Goal: Task Accomplishment & Management: Manage account settings

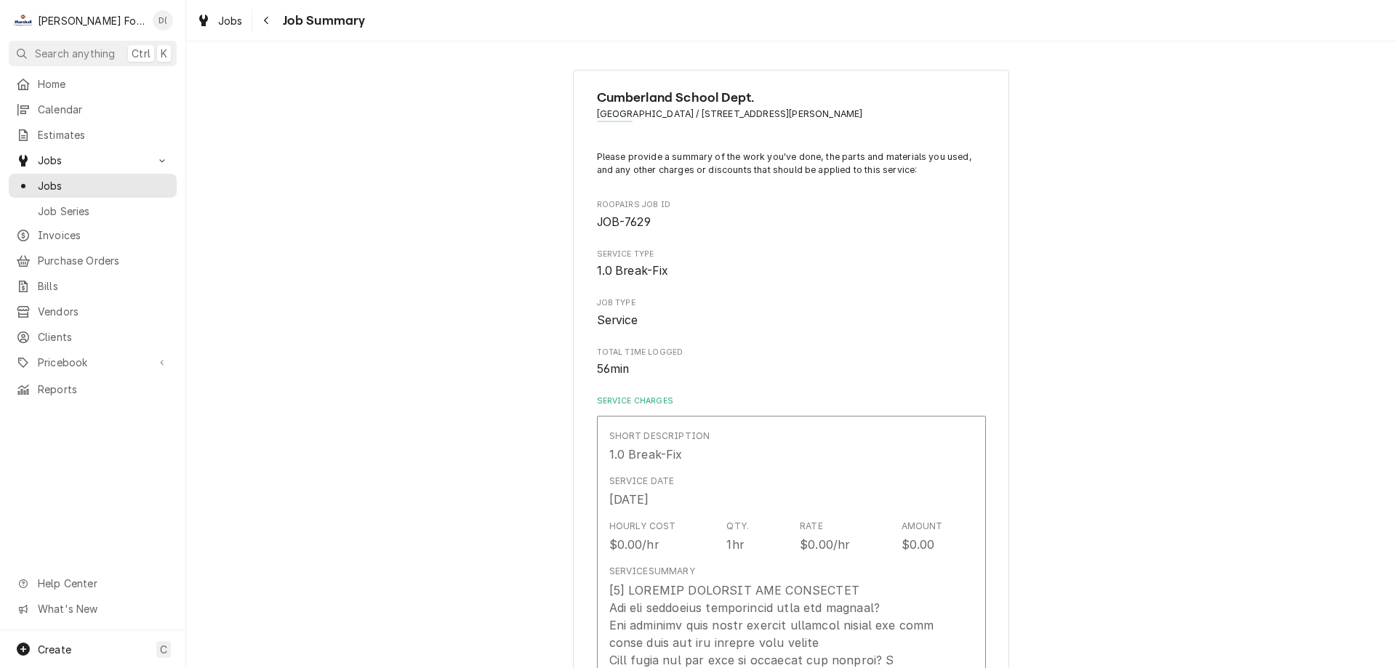
scroll to position [1672, 0]
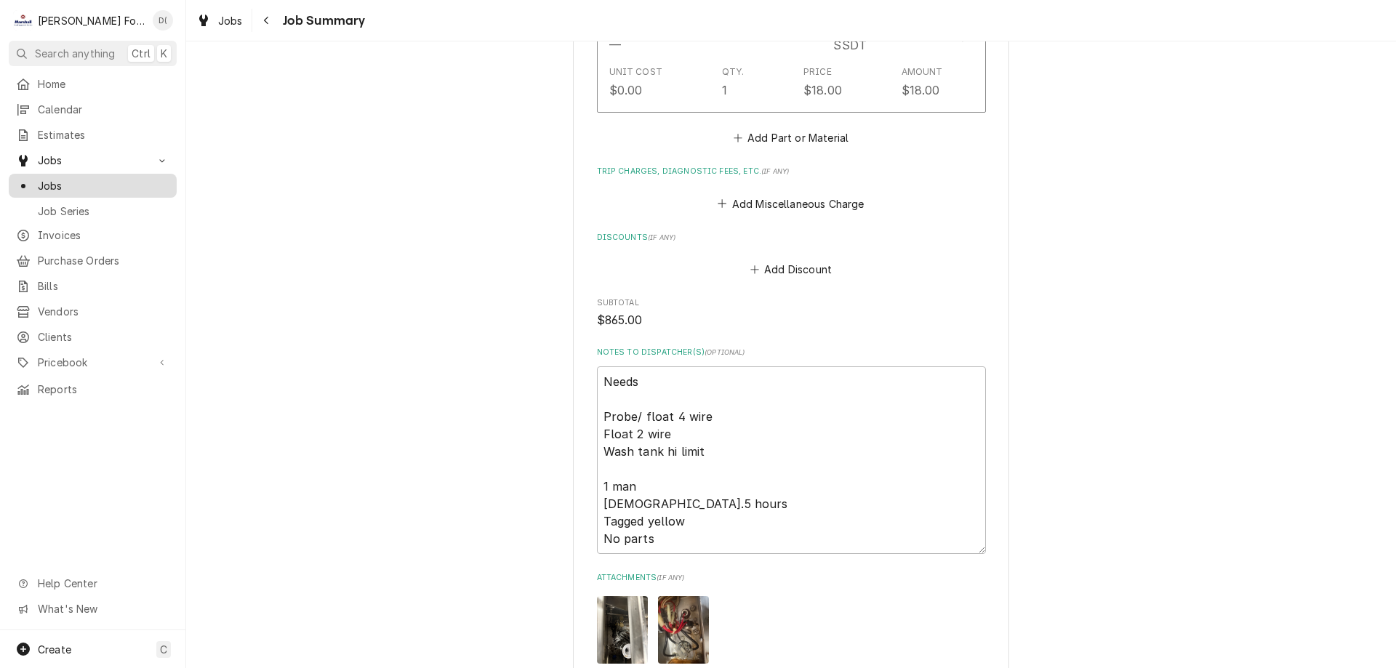
click at [65, 178] on span "Jobs" at bounding box center [104, 185] width 132 height 15
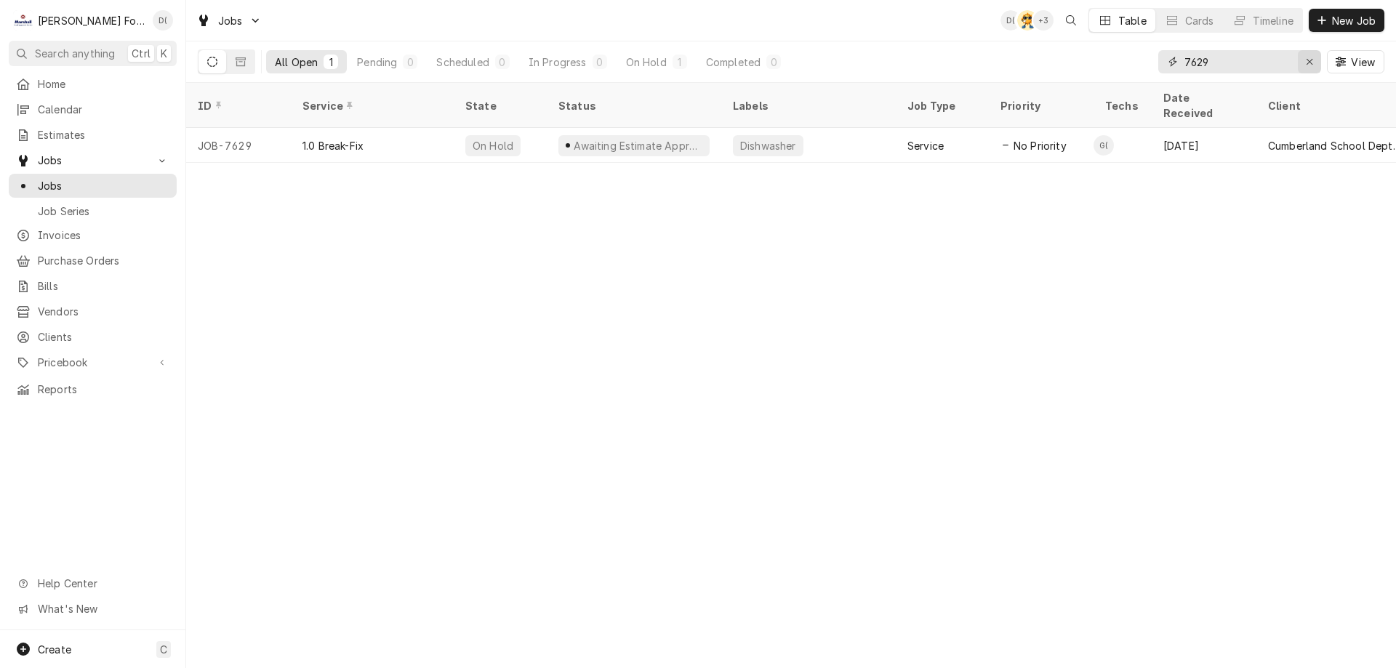
click at [1311, 64] on icon "Erase input" at bounding box center [1310, 62] width 6 height 6
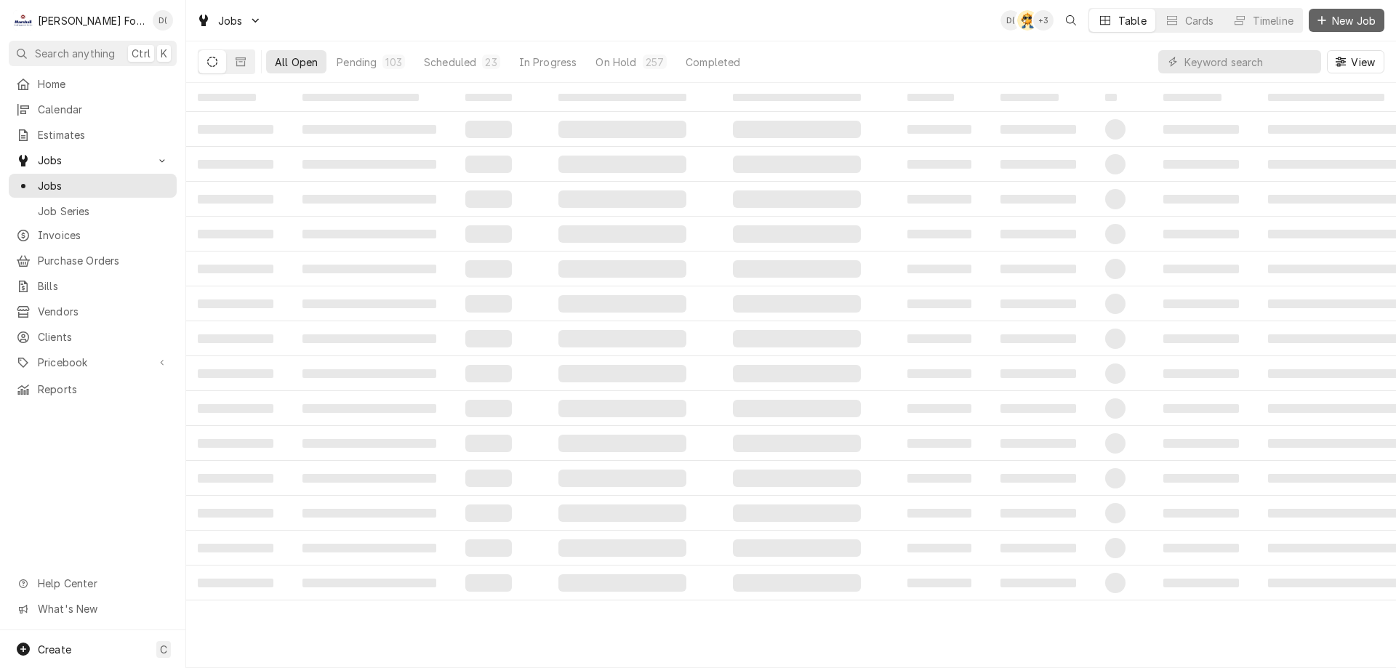
click at [1347, 22] on span "New Job" at bounding box center [1353, 20] width 49 height 15
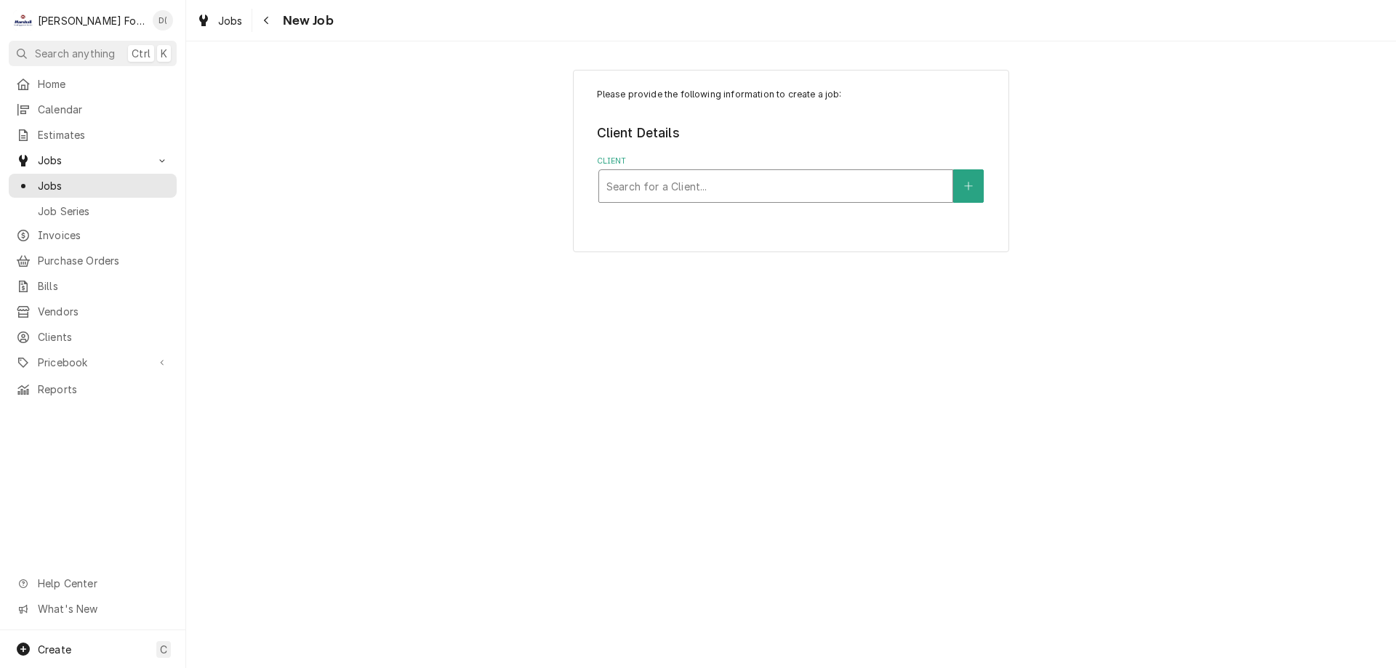
click at [646, 180] on div "Client" at bounding box center [775, 186] width 339 height 26
type input "rocky"
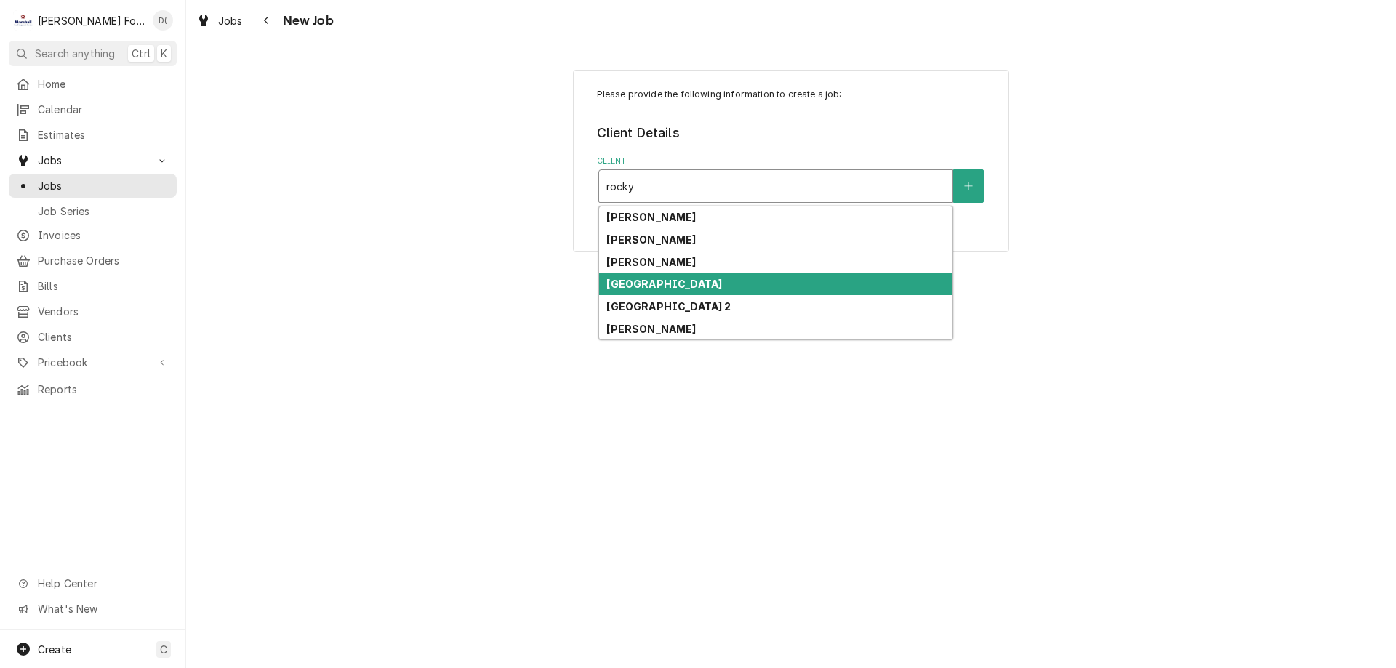
click at [649, 279] on strong "Rocky Hill School" at bounding box center [664, 284] width 116 height 12
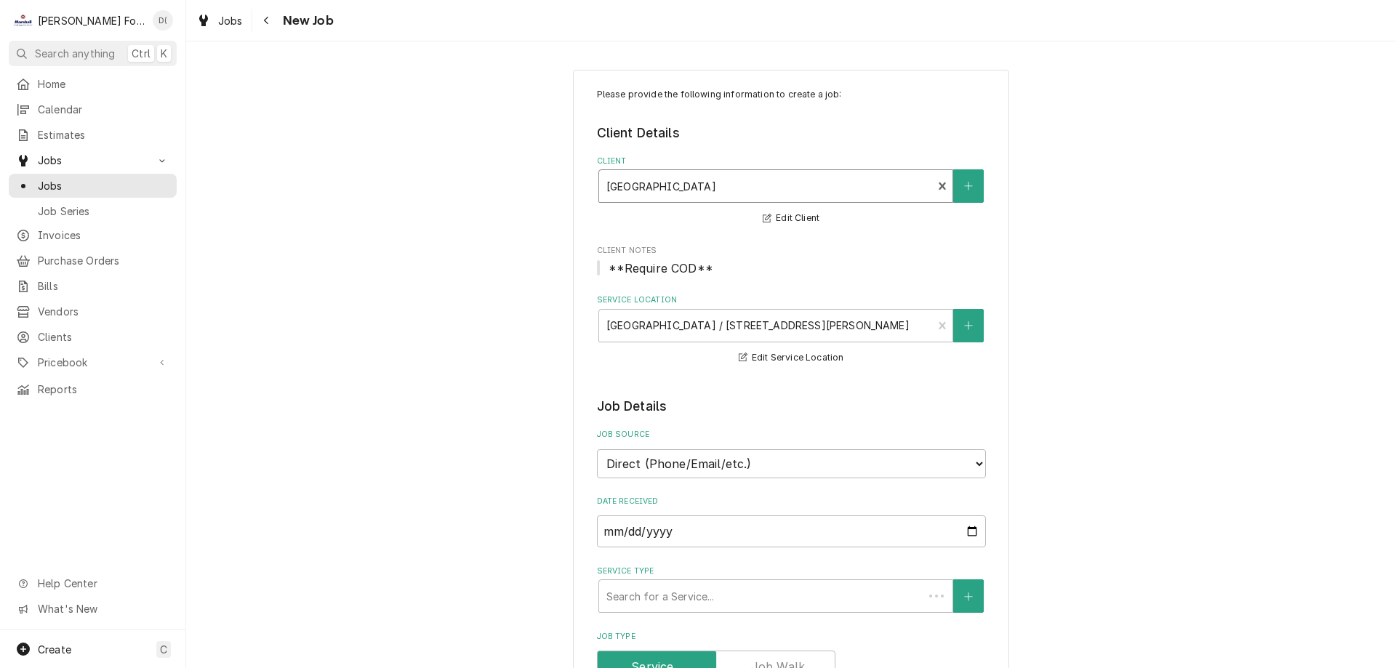
type textarea "x"
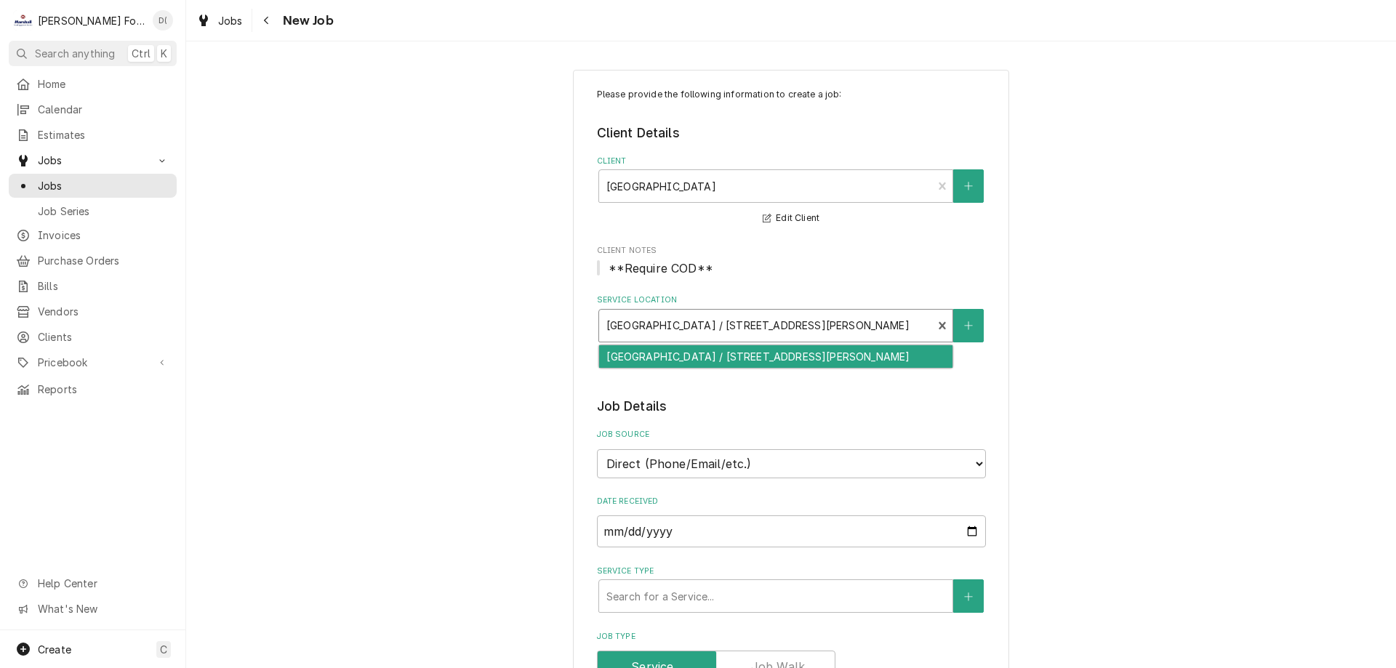
click at [699, 331] on div "Service Location" at bounding box center [765, 326] width 319 height 26
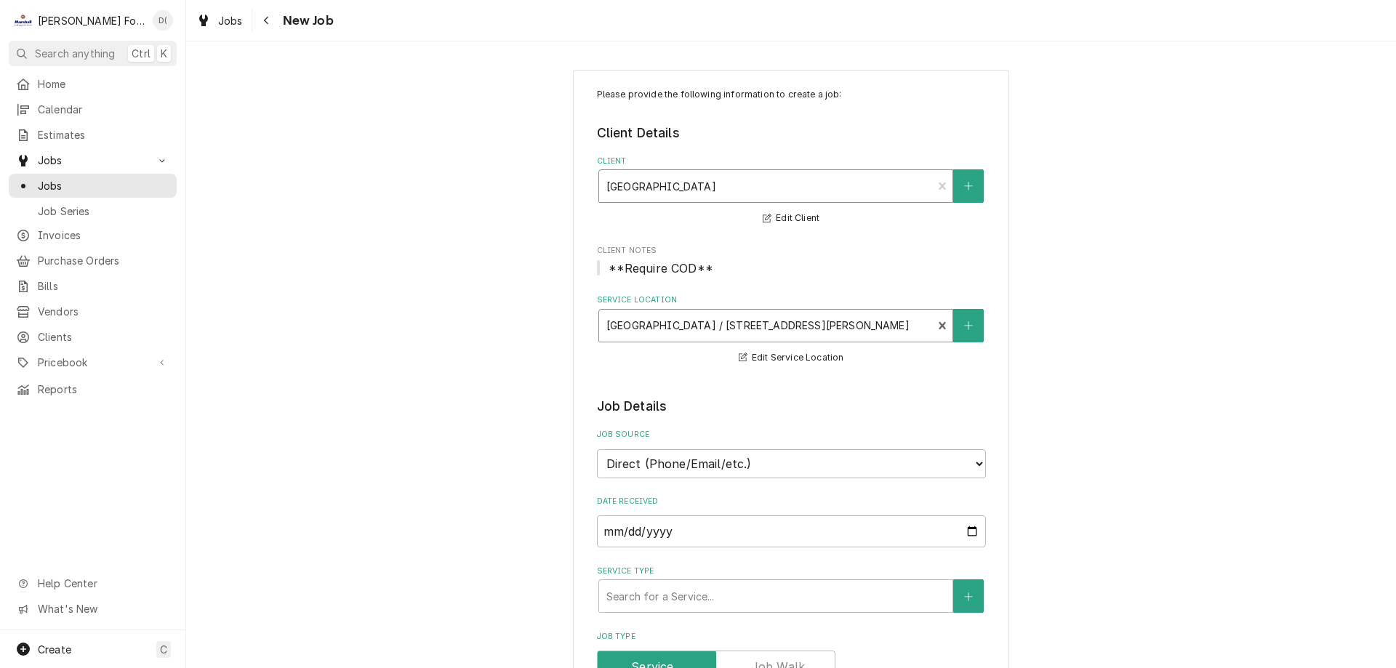
click at [697, 197] on div "Client" at bounding box center [765, 186] width 319 height 26
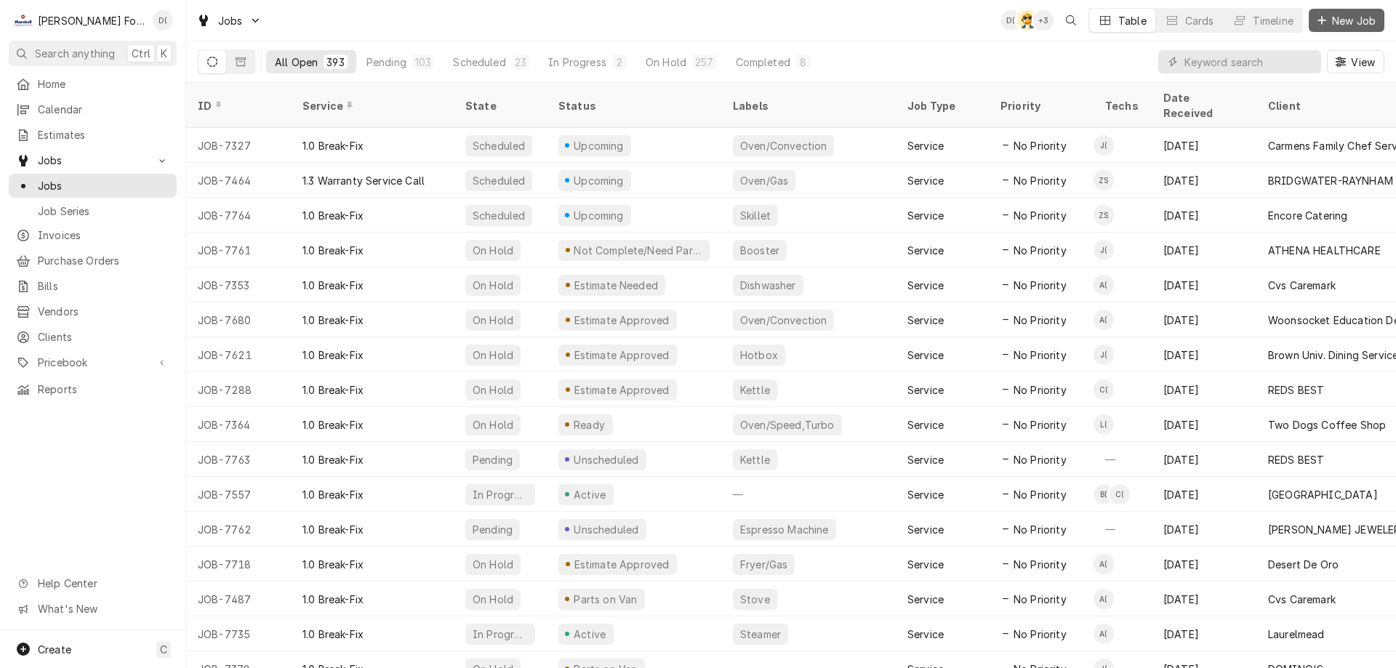
click at [1353, 23] on span "New Job" at bounding box center [1353, 20] width 49 height 15
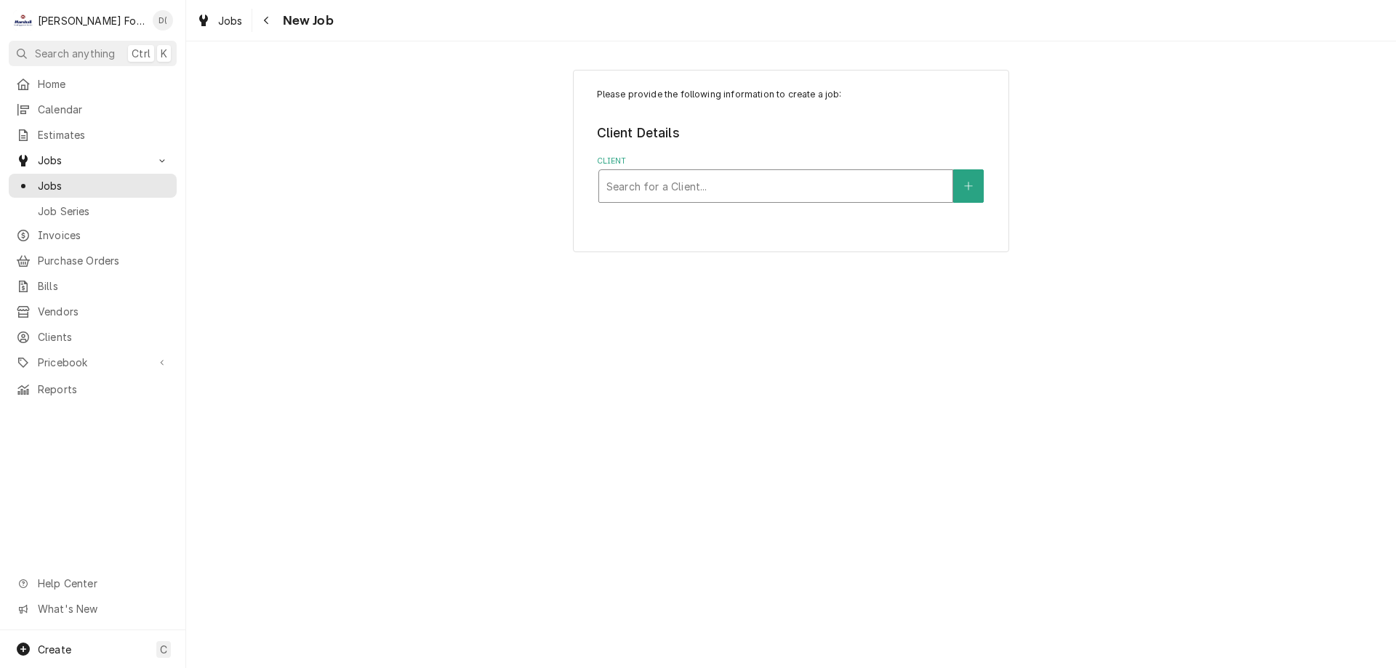
click at [742, 180] on div "Client" at bounding box center [775, 186] width 339 height 26
type input "rocky"
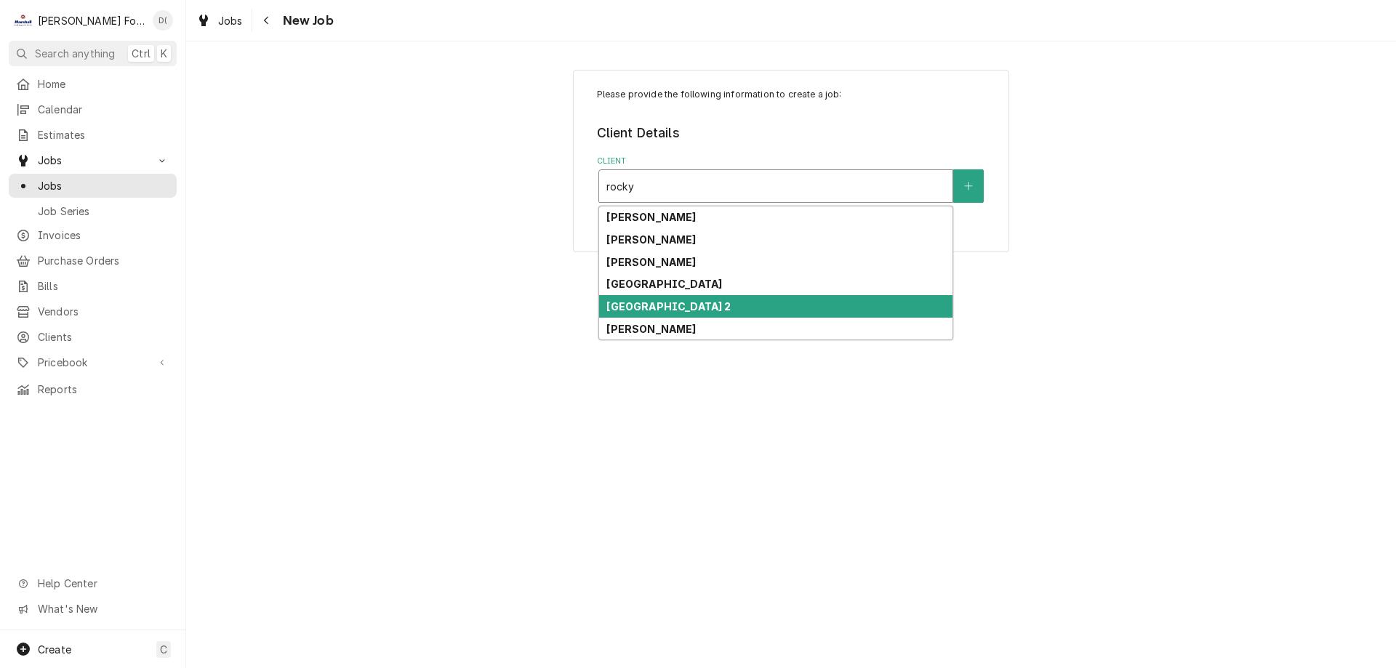
click at [719, 300] on div "[GEOGRAPHIC_DATA] 2" at bounding box center [775, 306] width 353 height 23
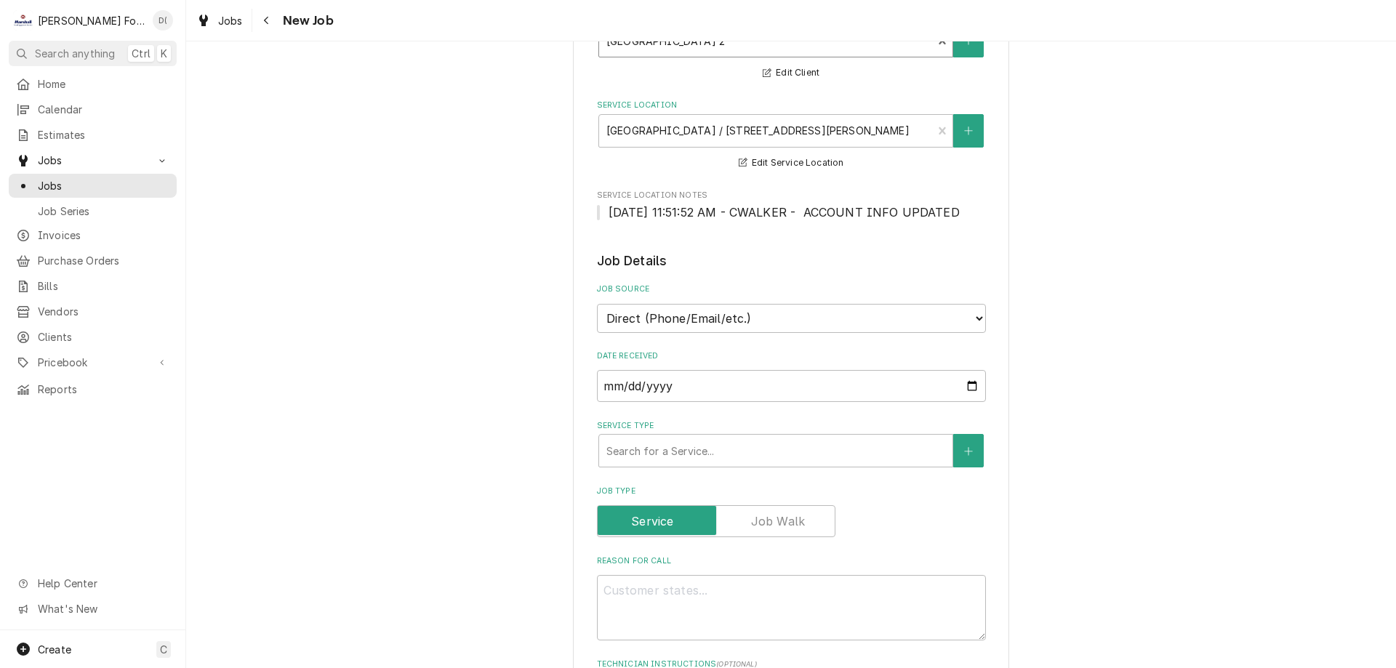
scroll to position [291, 0]
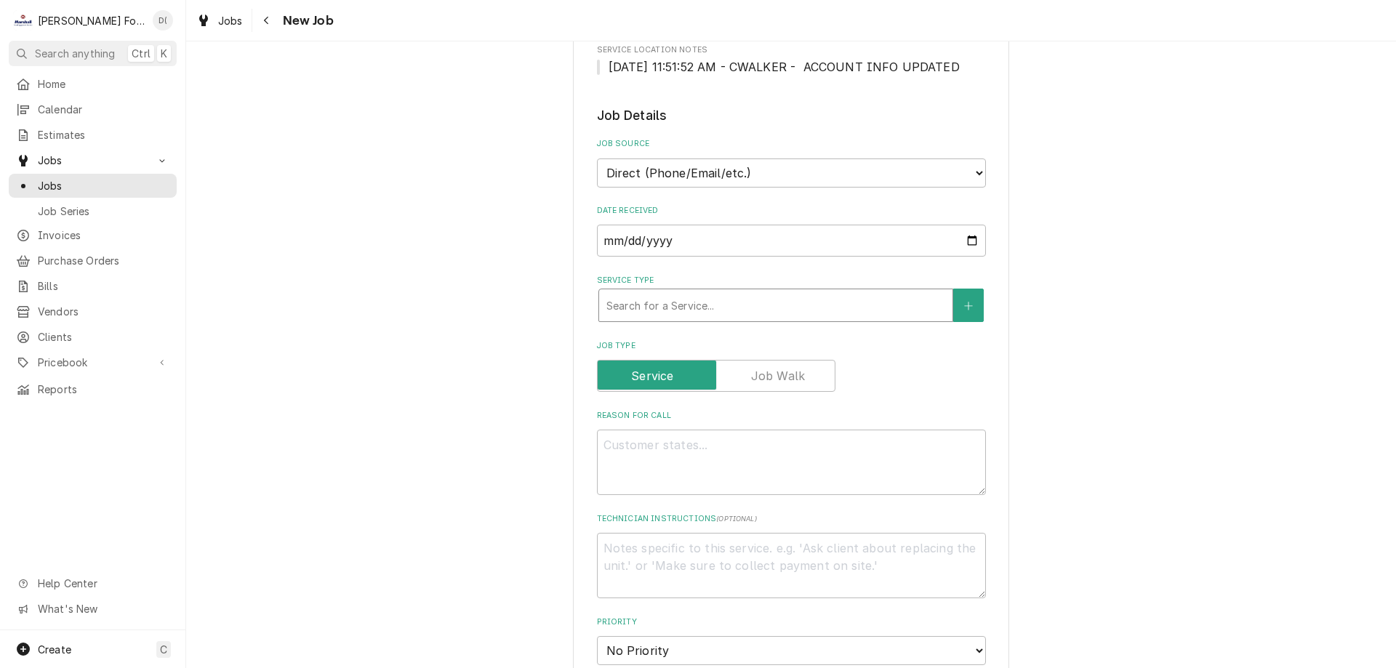
click at [753, 311] on div "Service Type" at bounding box center [775, 305] width 339 height 26
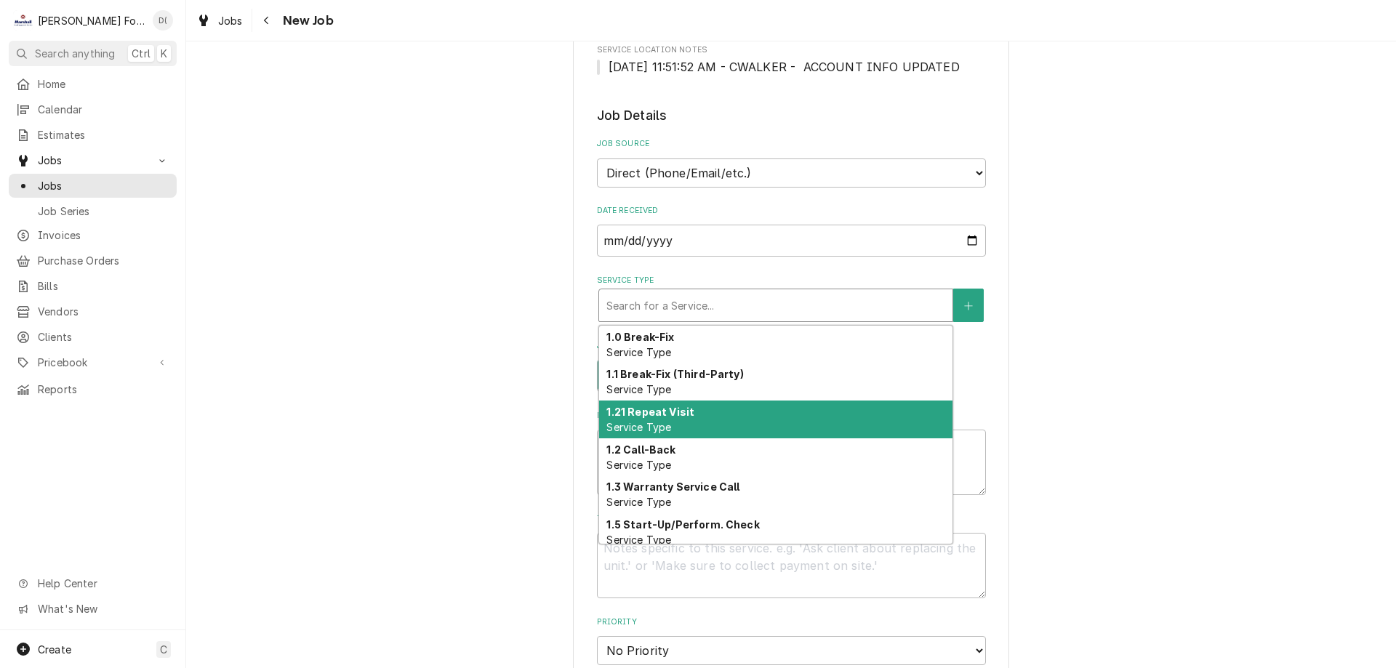
click at [741, 412] on div "1.21 Repeat Visit Service Type" at bounding box center [775, 420] width 353 height 38
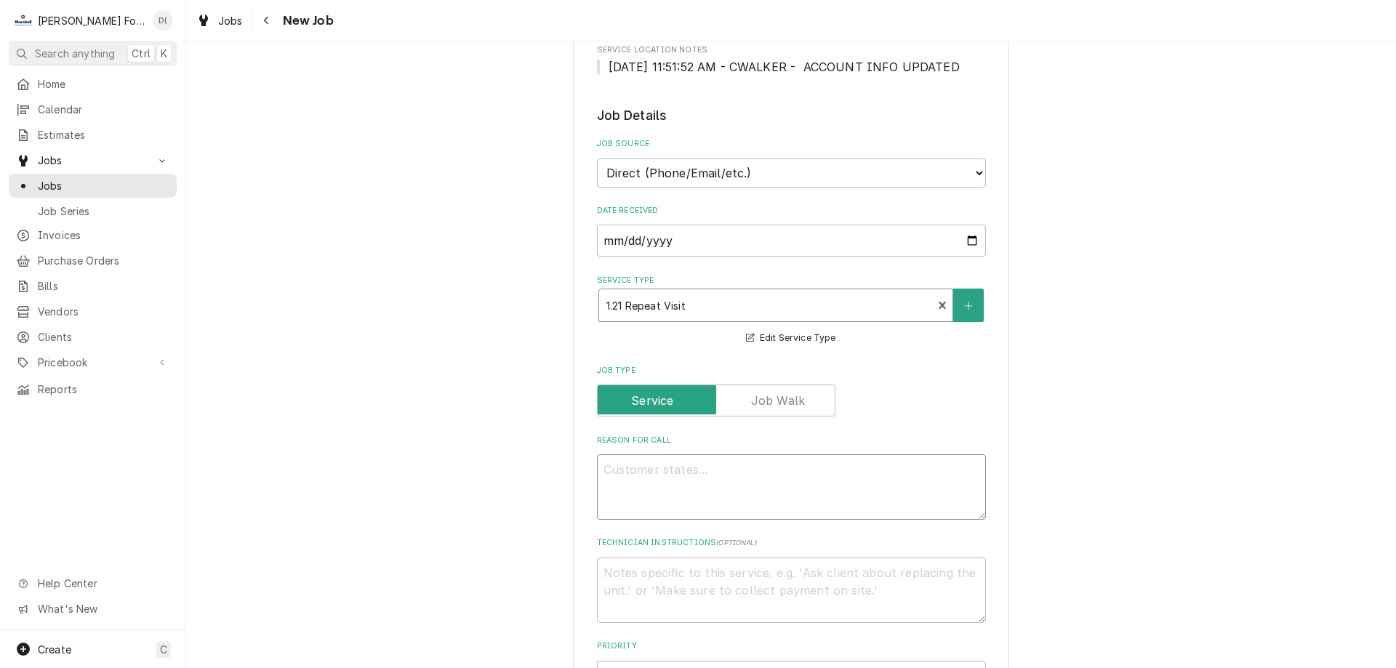
click at [675, 478] on textarea "Reason For Call" at bounding box center [791, 486] width 389 height 65
type textarea "x"
type textarea "k"
type textarea "x"
type textarea "ke"
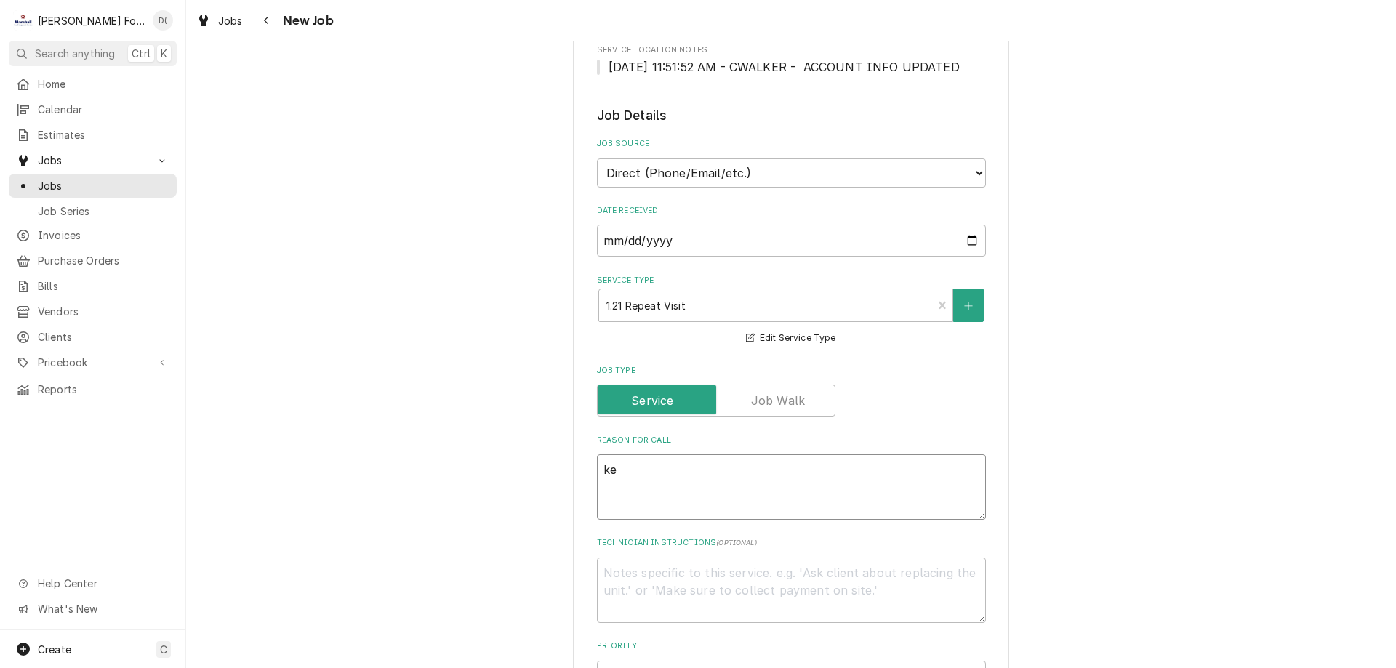
type textarea "x"
type textarea "ket"
type textarea "x"
type textarea "kett"
type textarea "x"
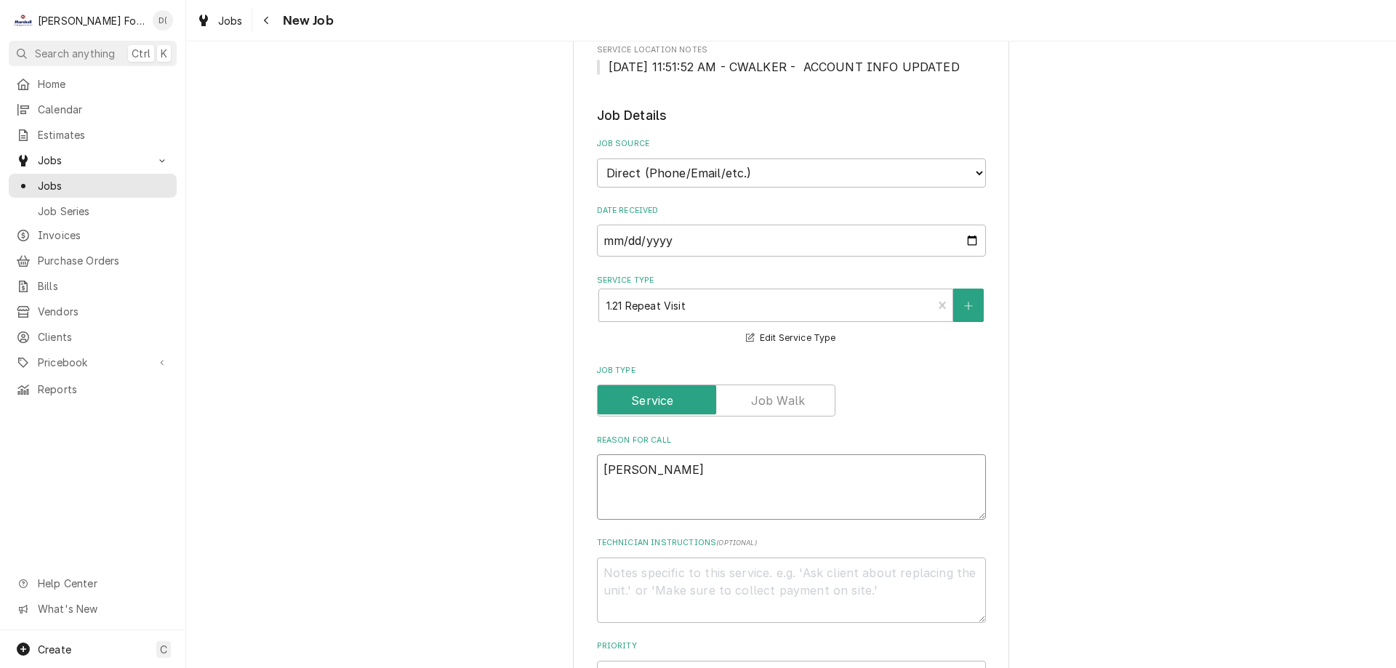
type textarea "kettl"
type textarea "x"
type textarea "kettle"
type textarea "x"
type textarea "kettle"
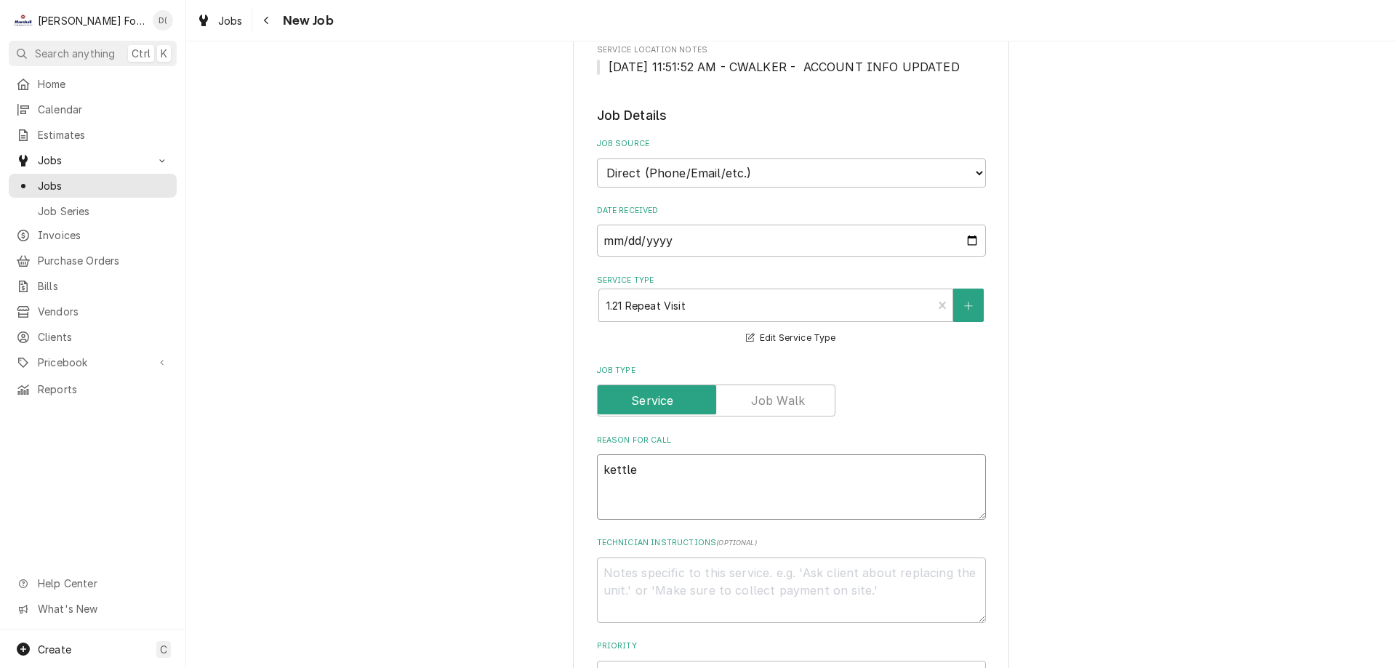
type textarea "x"
type textarea "kettle s"
type textarea "x"
type textarea "kettle sp"
type textarea "x"
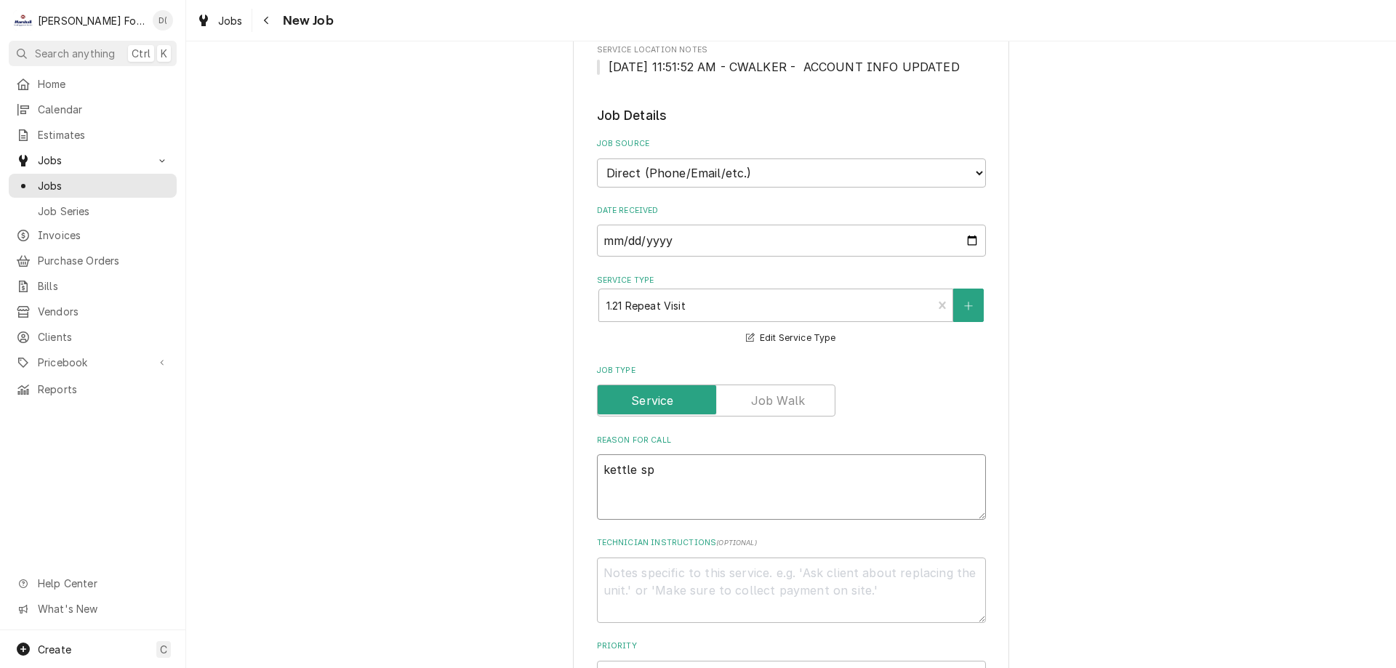
type textarea "kettle spa"
type textarea "x"
type textarea "kettle spar"
type textarea "x"
type textarea "kettle spark"
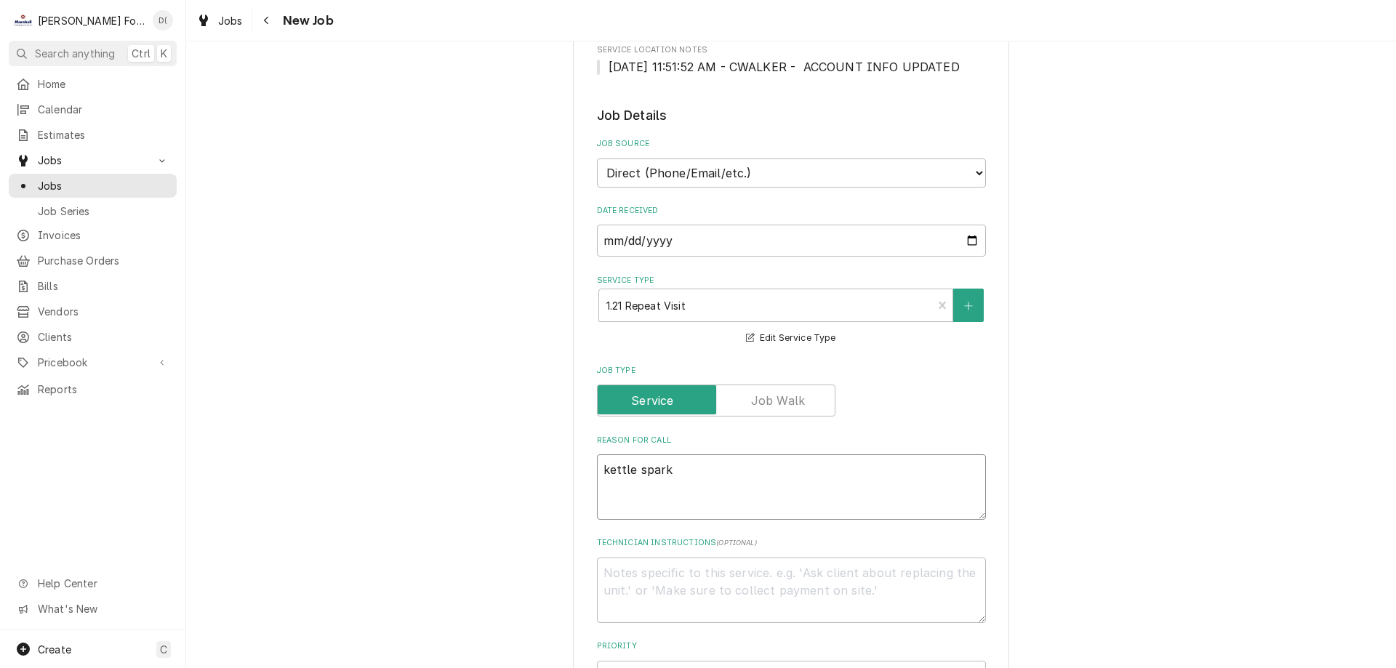
type textarea "x"
type textarea "kettle sparks"
type textarea "x"
type textarea "kettle sparks"
type textarea "x"
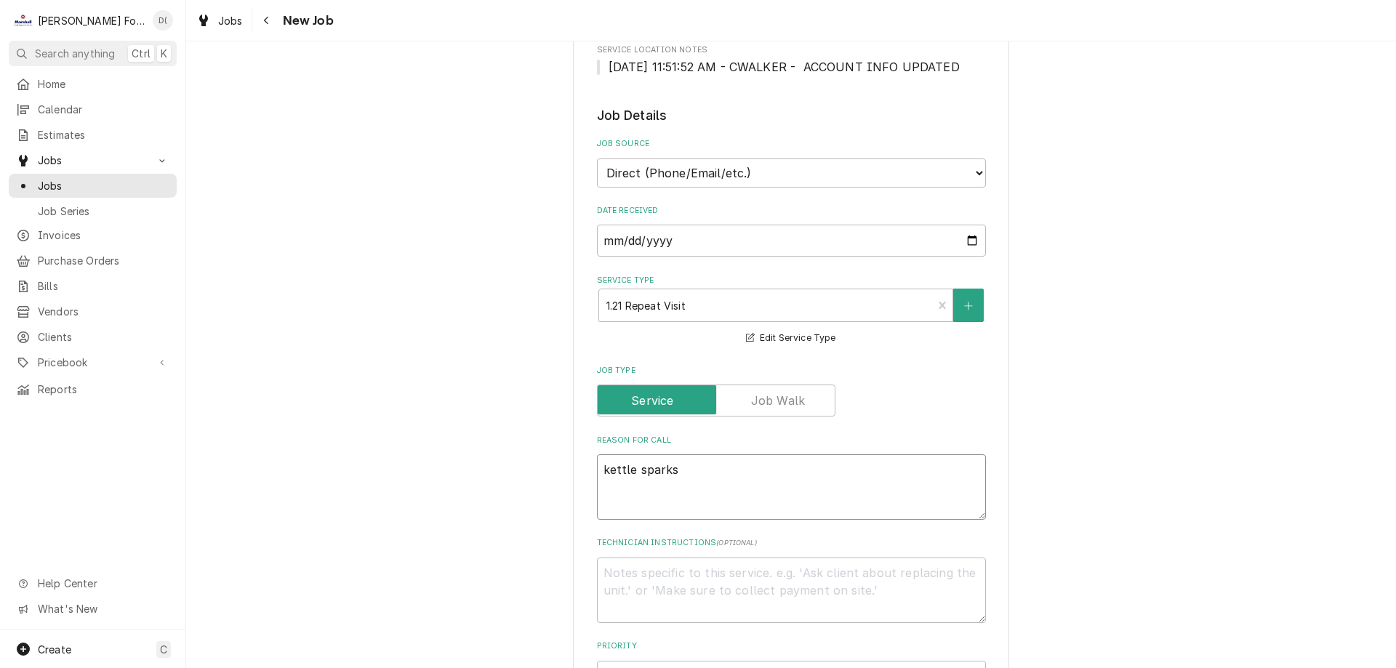
type textarea "kettle sparks a"
type textarea "x"
type textarea "kettle sparks an"
type textarea "x"
type textarea "kettle sparks and"
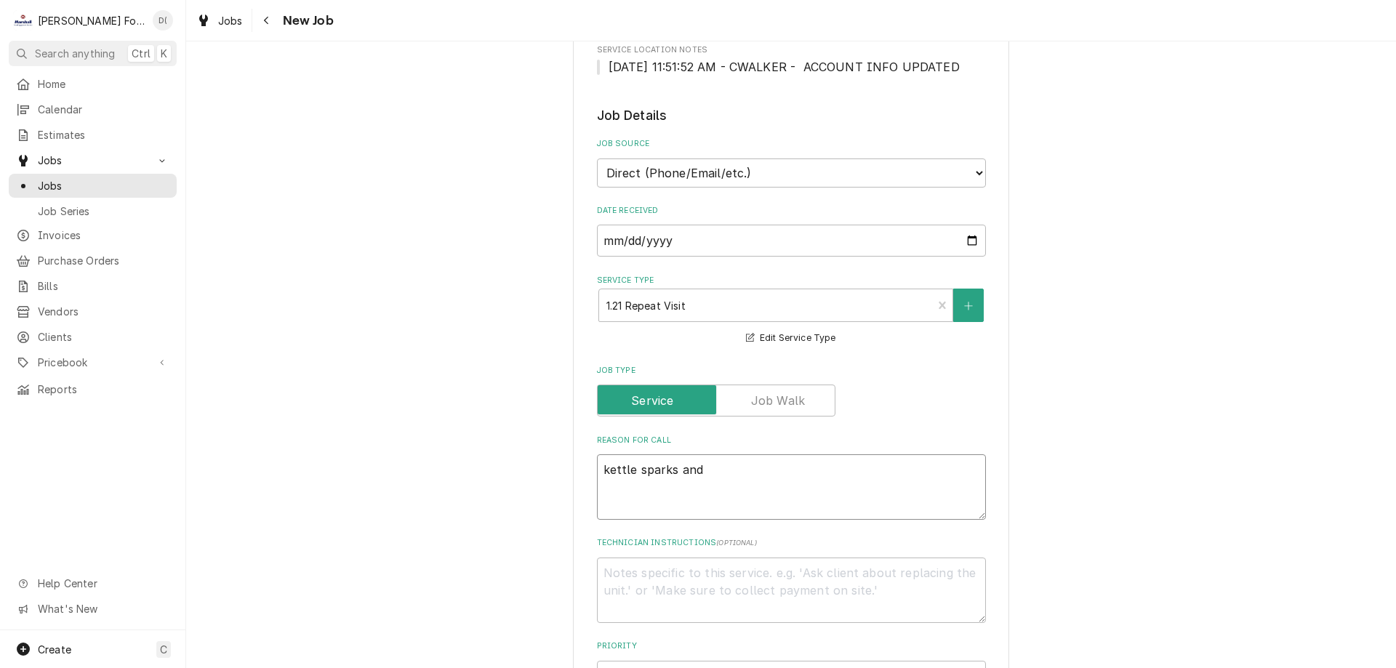
type textarea "x"
type textarea "kettle sparks and"
type textarea "x"
type textarea "kettle sparks and g"
type textarea "x"
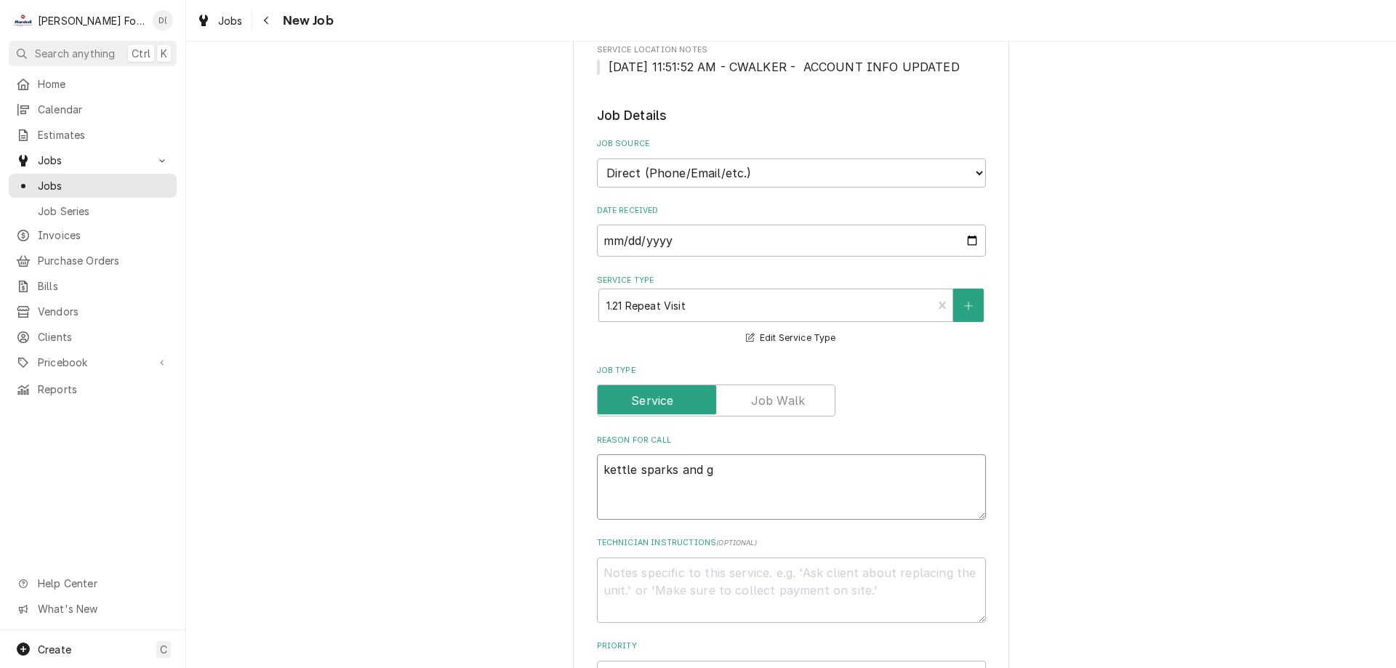
type textarea "kettle sparks and go"
type textarea "x"
type textarea "kettle sparks and goe"
type textarea "x"
type textarea "kettle sparks and goes"
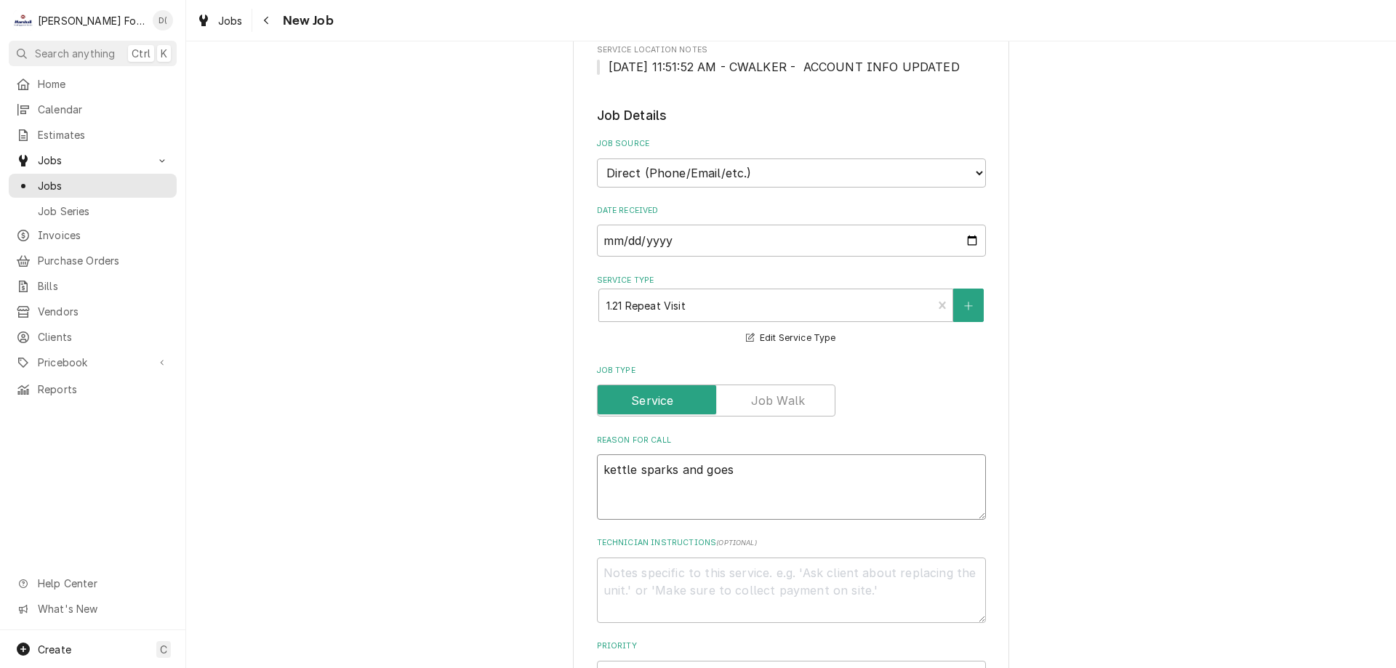
type textarea "x"
type textarea "kettle sparks and goes"
type textarea "x"
type textarea "kettle sparks and goes a"
type textarea "x"
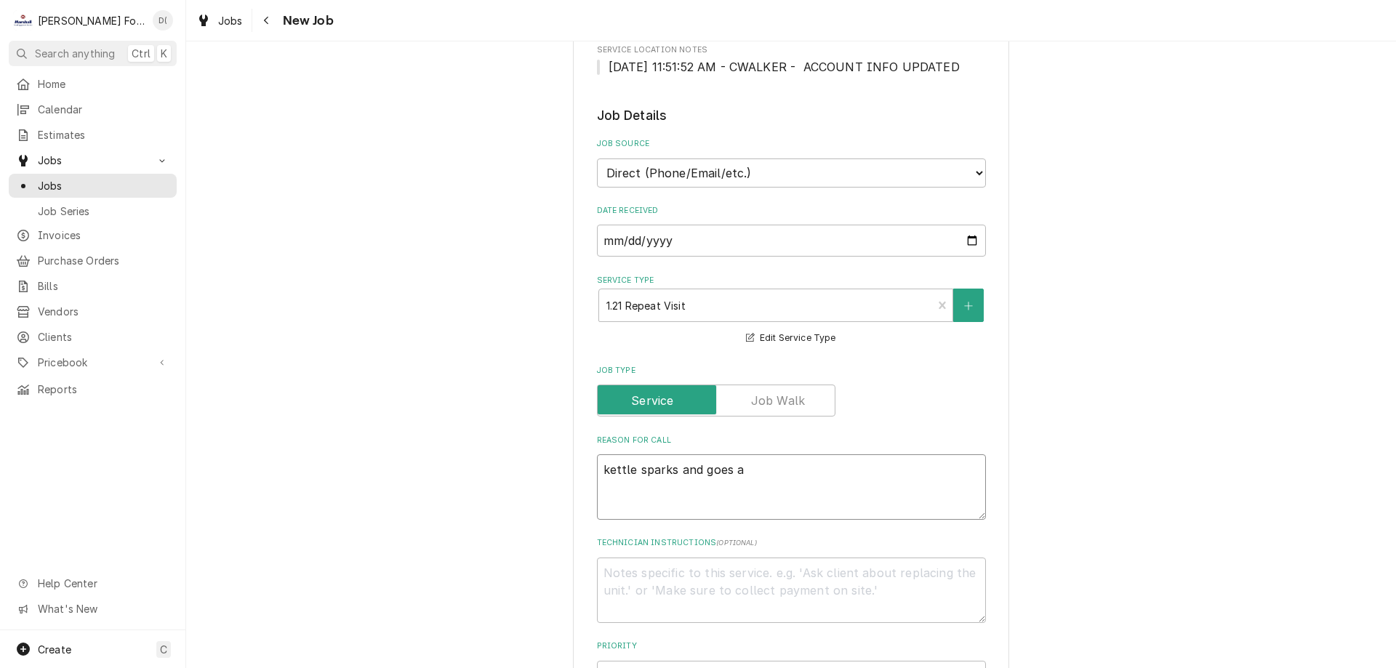
type textarea "kettle sparks and goes an"
type textarea "x"
type textarea "kettle sparks and goes and"
type textarea "x"
type textarea "kettle sparks and goes and"
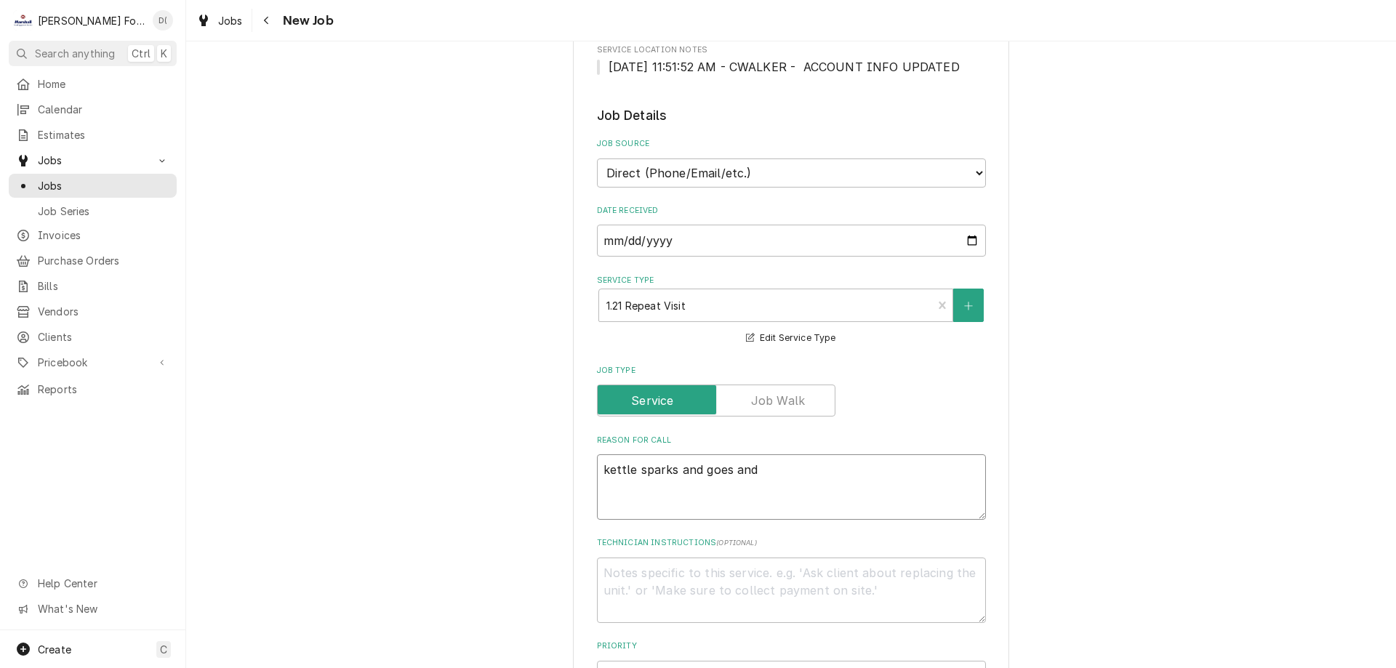
type textarea "x"
type textarea "kettle sparks and goes and c"
type textarea "x"
type textarea "kettle sparks and goes and cr"
type textarea "x"
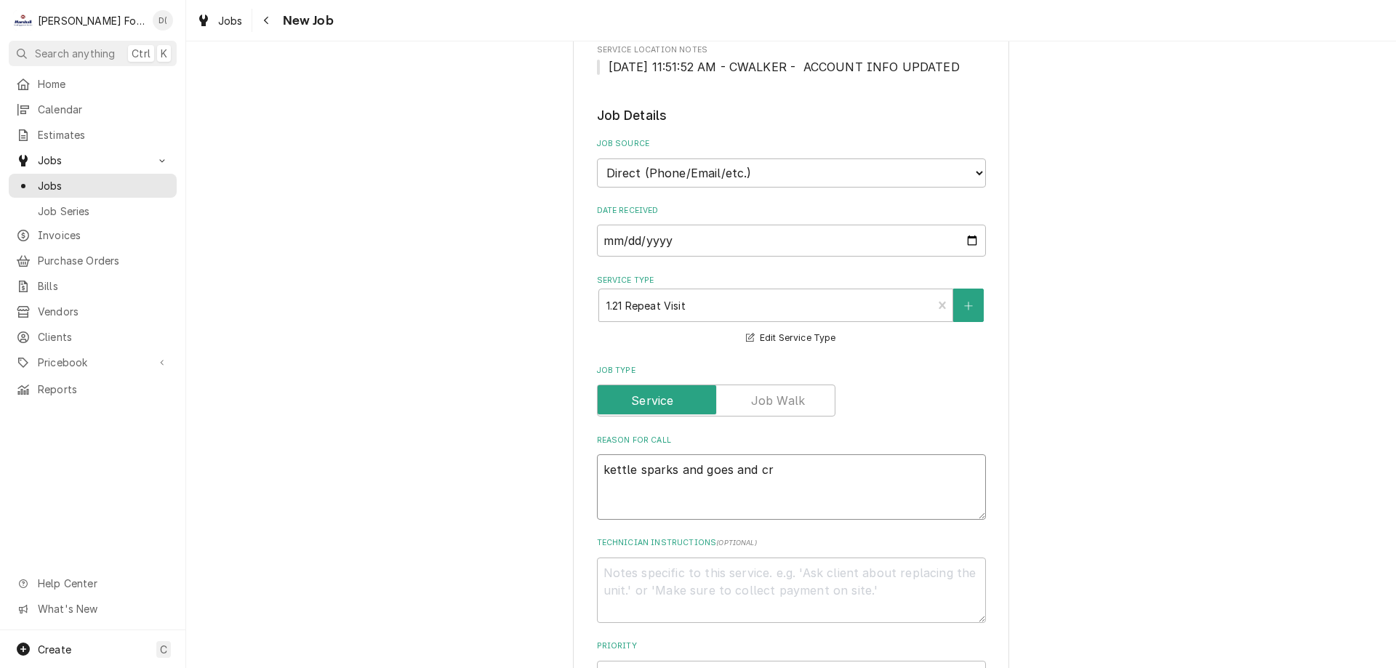
type textarea "kettle sparks and goes and cra"
type textarea "x"
type textarea "kettle sparks and goes and crak"
type textarea "x"
type textarea "kettle sparks and goes and crakl"
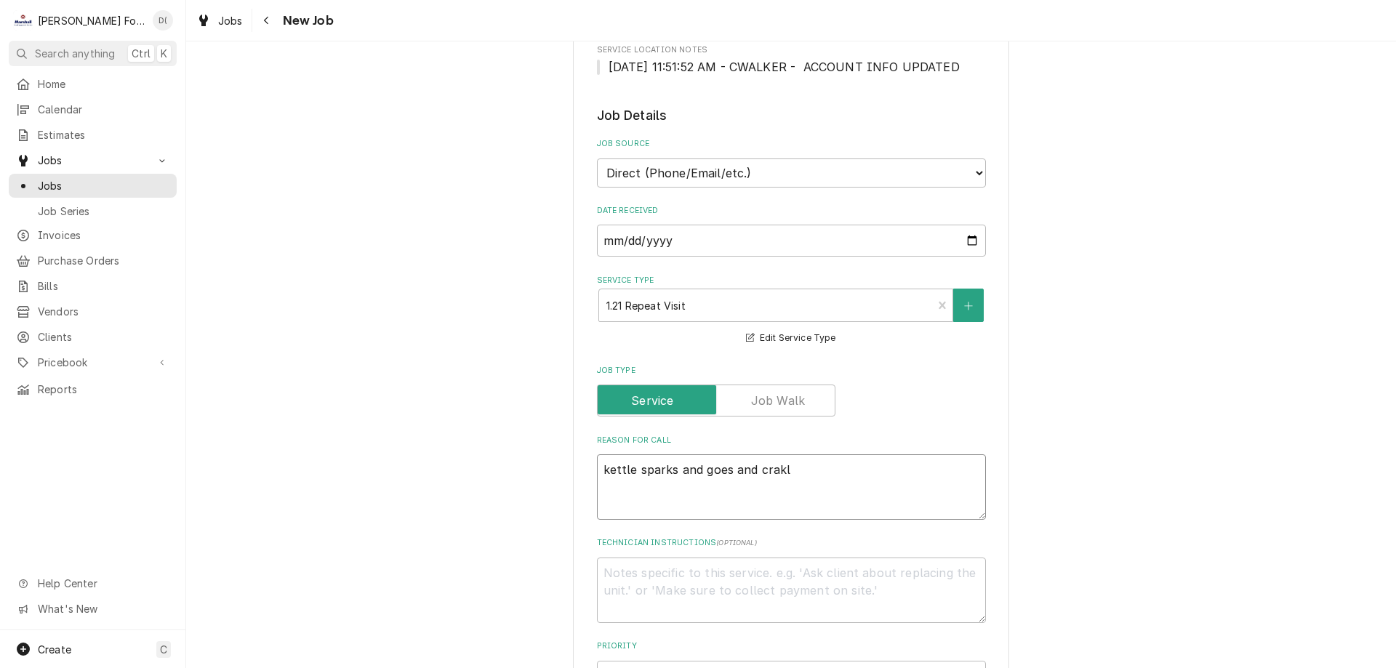
type textarea "x"
type textarea "kettle sparks and goes and crakle"
type textarea "x"
type textarea "kettle sparks and goes and crakles"
type textarea "x"
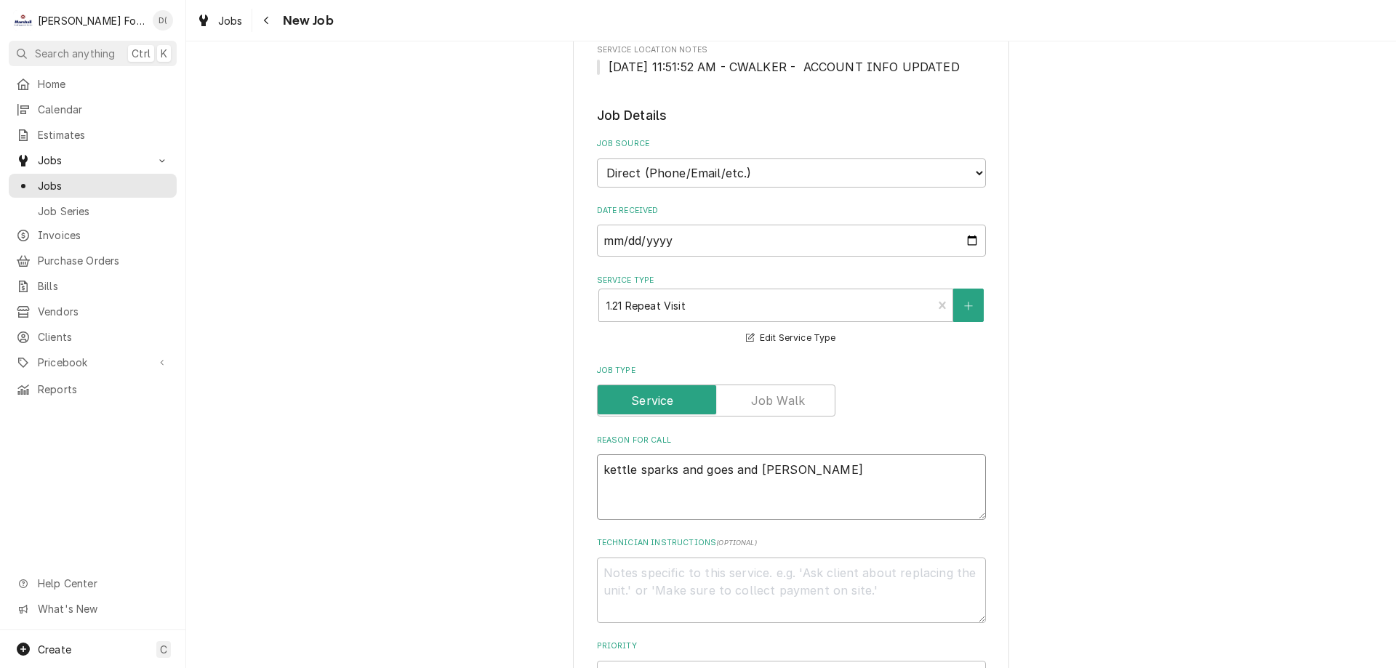
type textarea "kettle sparks and goes and crakles"
click at [769, 469] on textarea "kettle sparks and goes and crakles" at bounding box center [791, 486] width 389 height 65
type textarea "x"
type textarea "kettle sparks and goes and crackles"
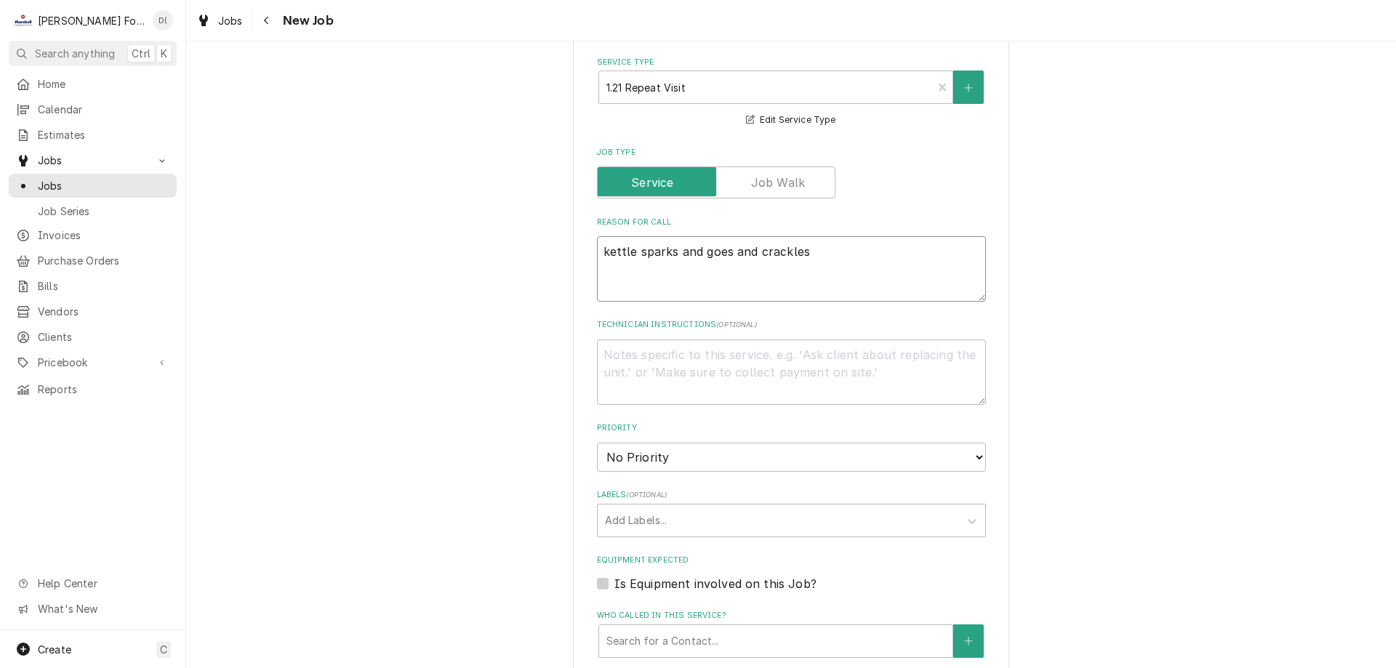
scroll to position [654, 0]
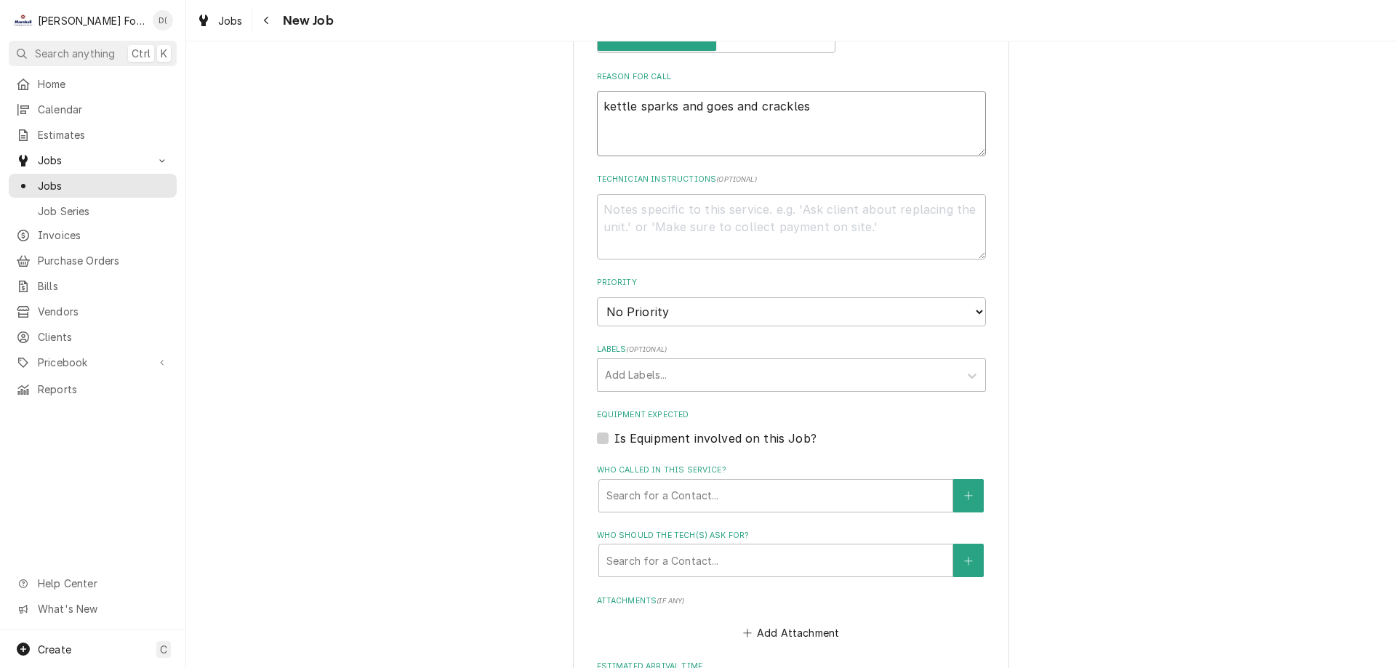
click at [727, 102] on textarea "kettle sparks and goes and crackles" at bounding box center [791, 123] width 389 height 65
type textarea "x"
type textarea "kettle sparks and goes oand crackles"
type textarea "x"
type textarea "kettle sparks and goes ouand crackles"
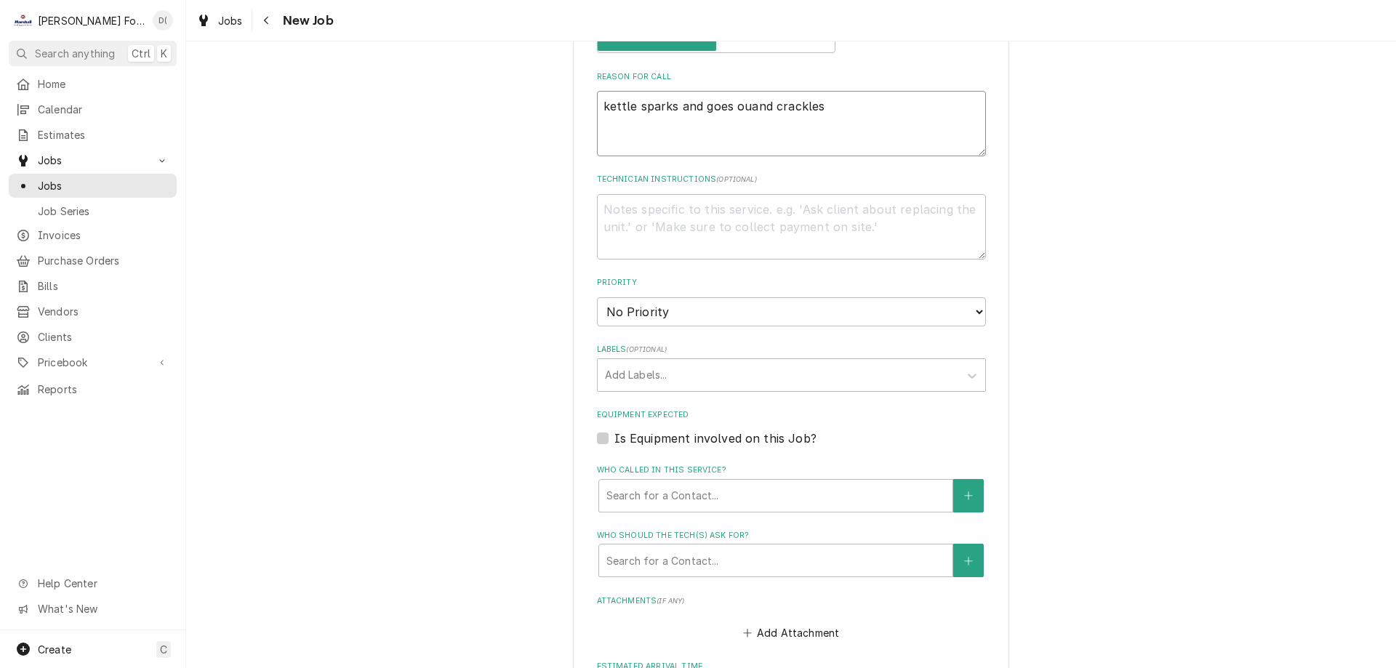
type textarea "x"
type textarea "kettle sparks and goes outand crackles"
type textarea "x"
type textarea "kettle sparks and goes out and crackles"
type textarea "x"
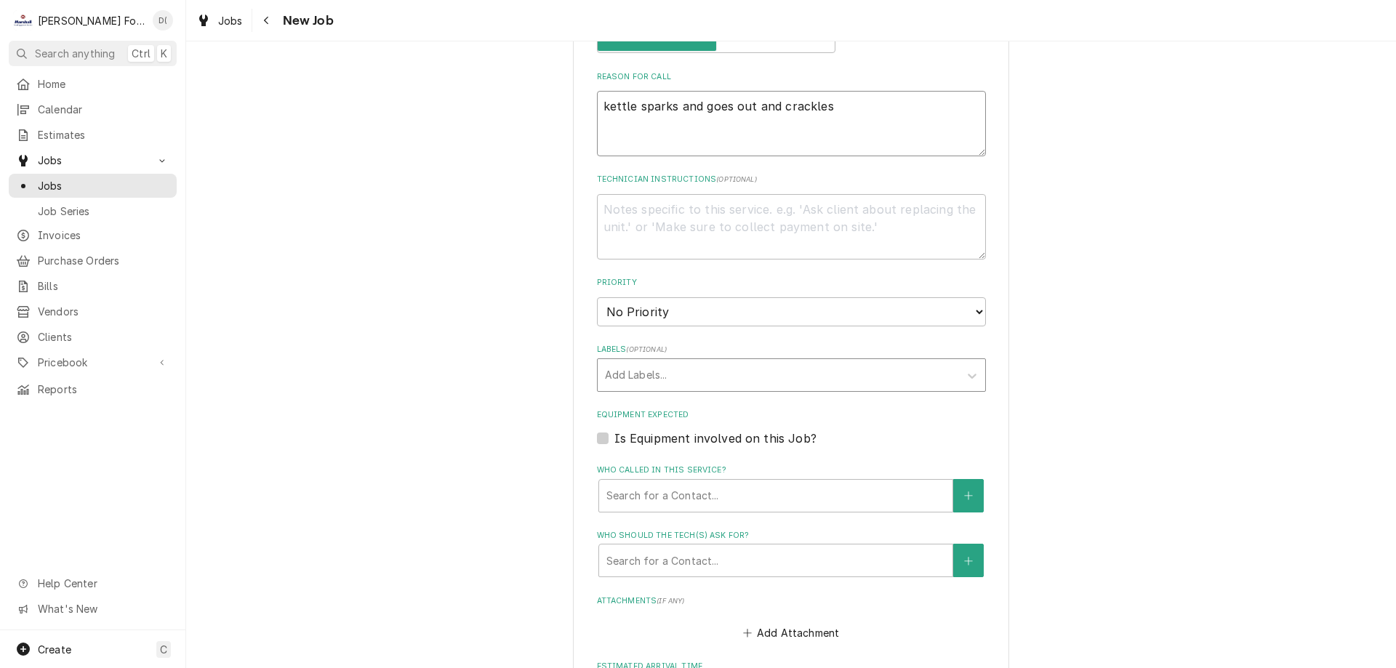
type textarea "kettle sparks and goes out and crackles"
click at [674, 374] on div "Labels" at bounding box center [778, 375] width 347 height 26
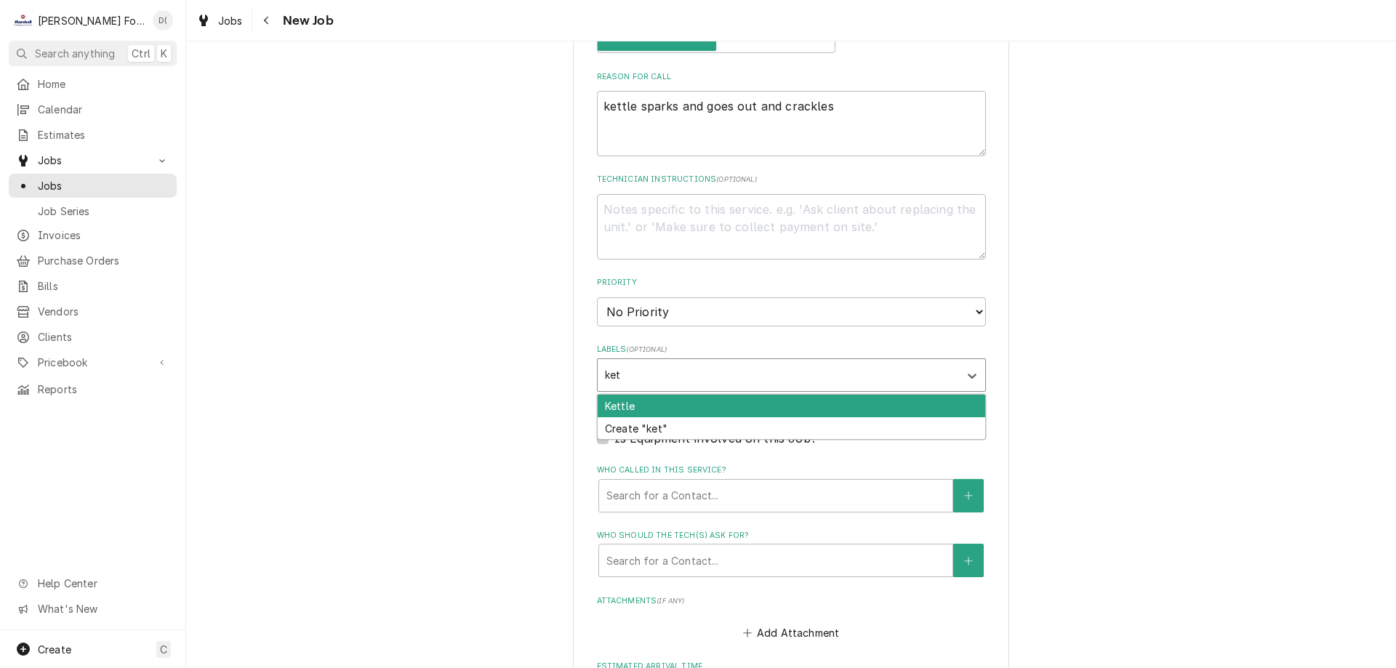
type input "kett"
click at [667, 403] on div "Kettle" at bounding box center [792, 406] width 388 height 23
type textarea "x"
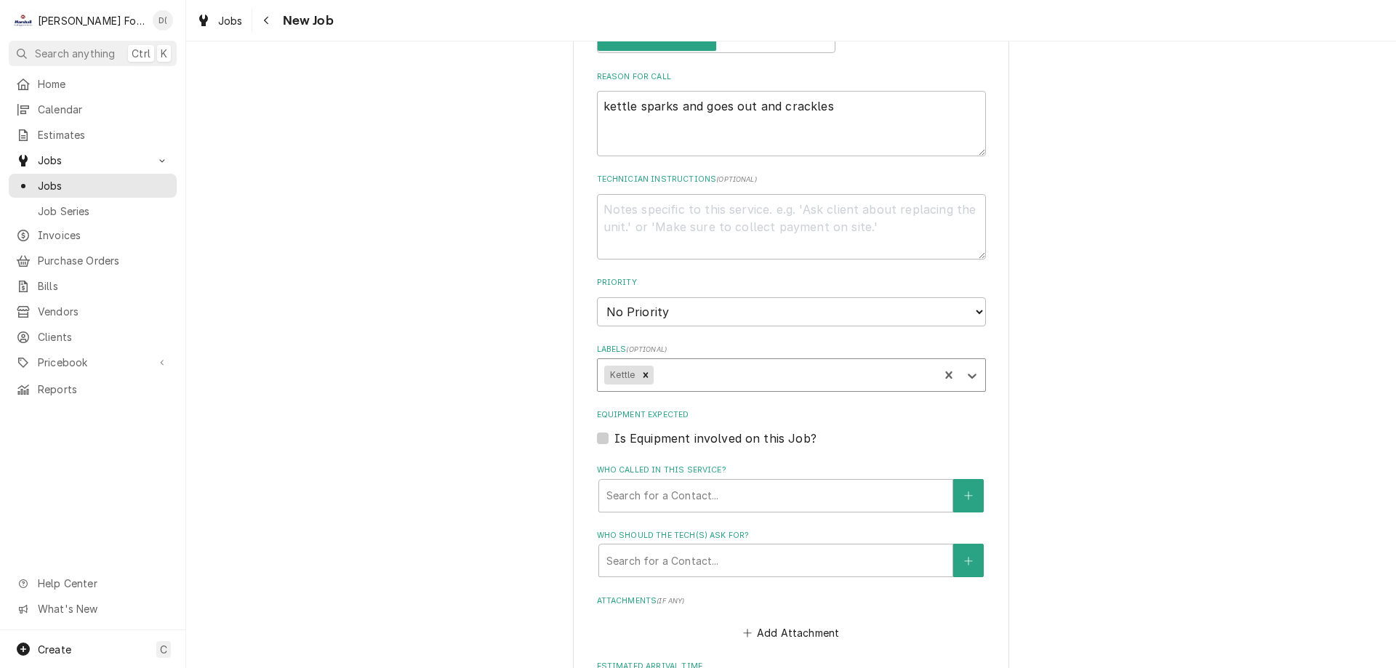
scroll to position [800, 0]
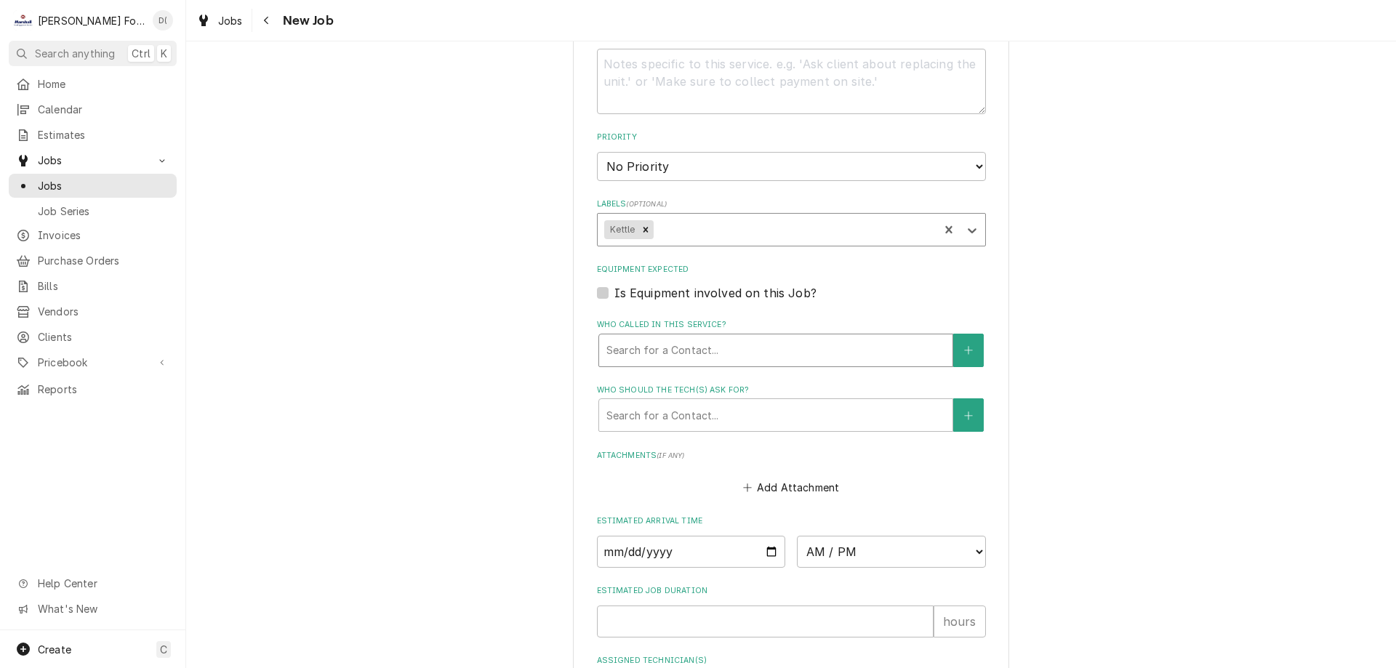
click at [686, 356] on div "Who called in this service?" at bounding box center [775, 350] width 339 height 26
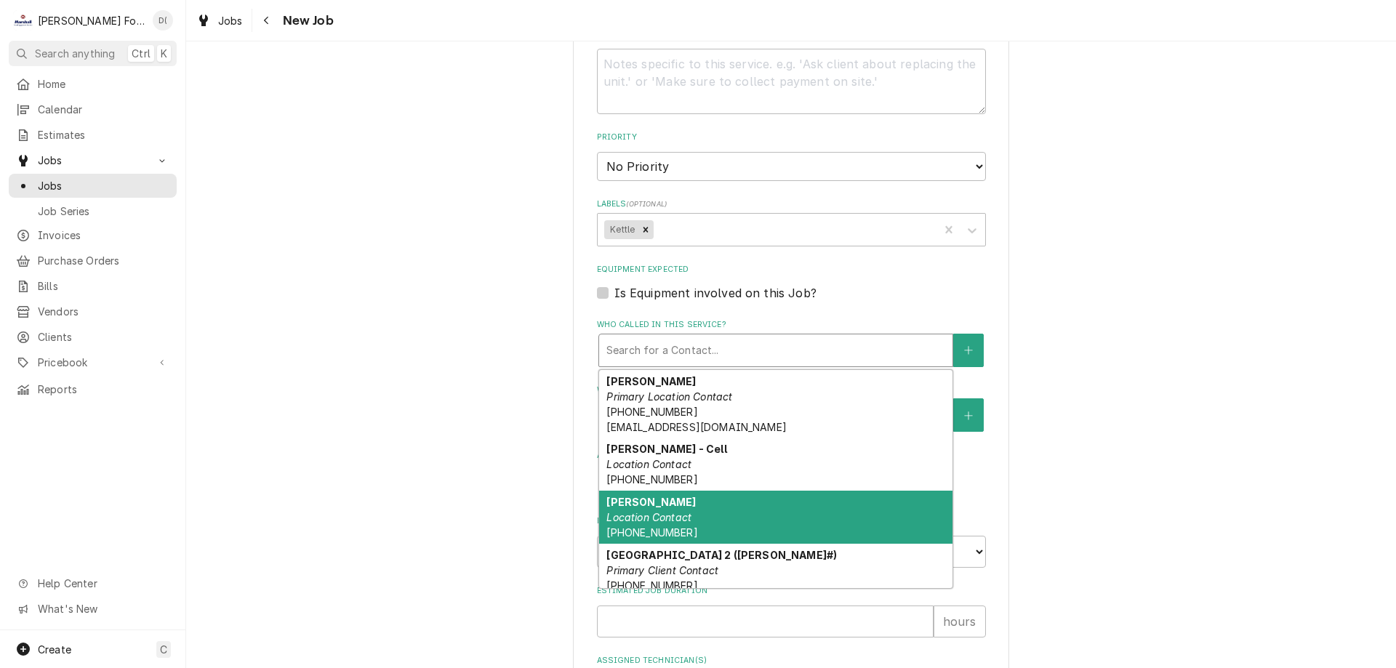
click at [671, 518] on em "Location Contact" at bounding box center [648, 517] width 85 height 12
type textarea "x"
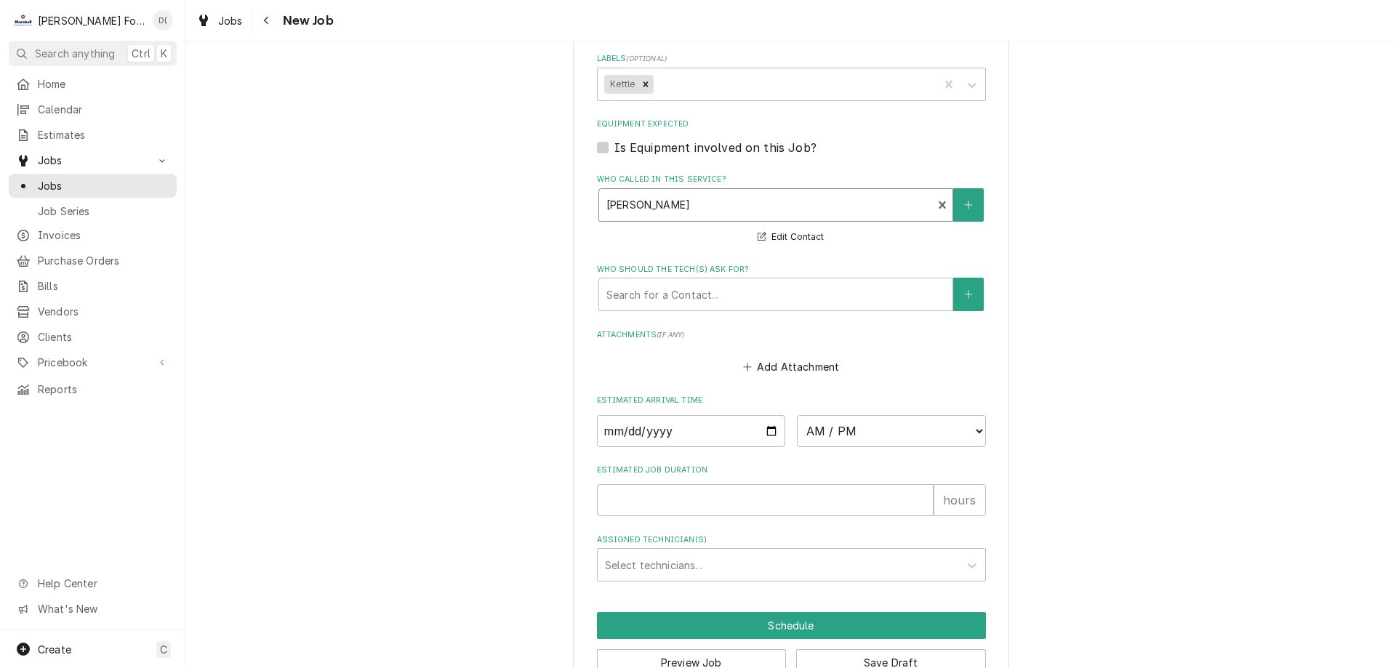
scroll to position [985, 0]
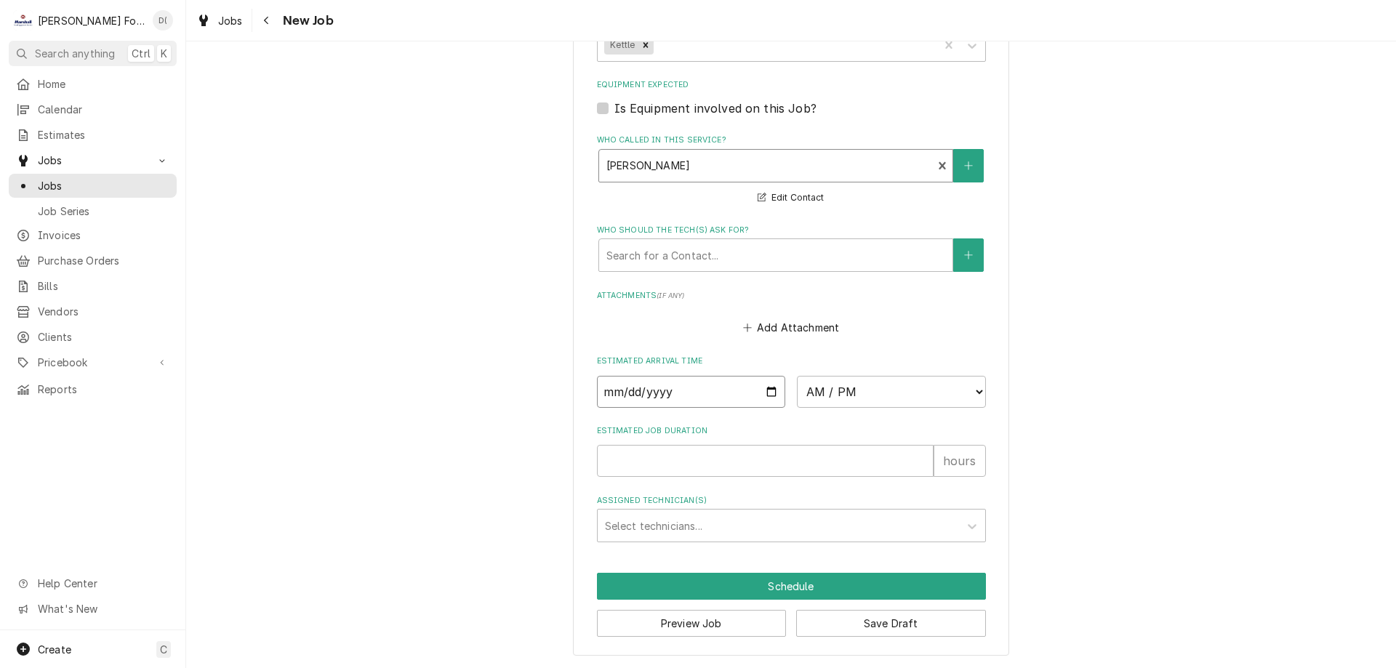
click at [768, 390] on input "Date" at bounding box center [691, 392] width 189 height 32
type input "2025-10-08"
type textarea "x"
click at [886, 397] on select "AM / PM 6:00 AM 6:15 AM 6:30 AM 6:45 AM 7:00 AM 7:15 AM 7:30 AM 7:45 AM 8:00 AM…" at bounding box center [891, 392] width 189 height 32
select select "11:30:00"
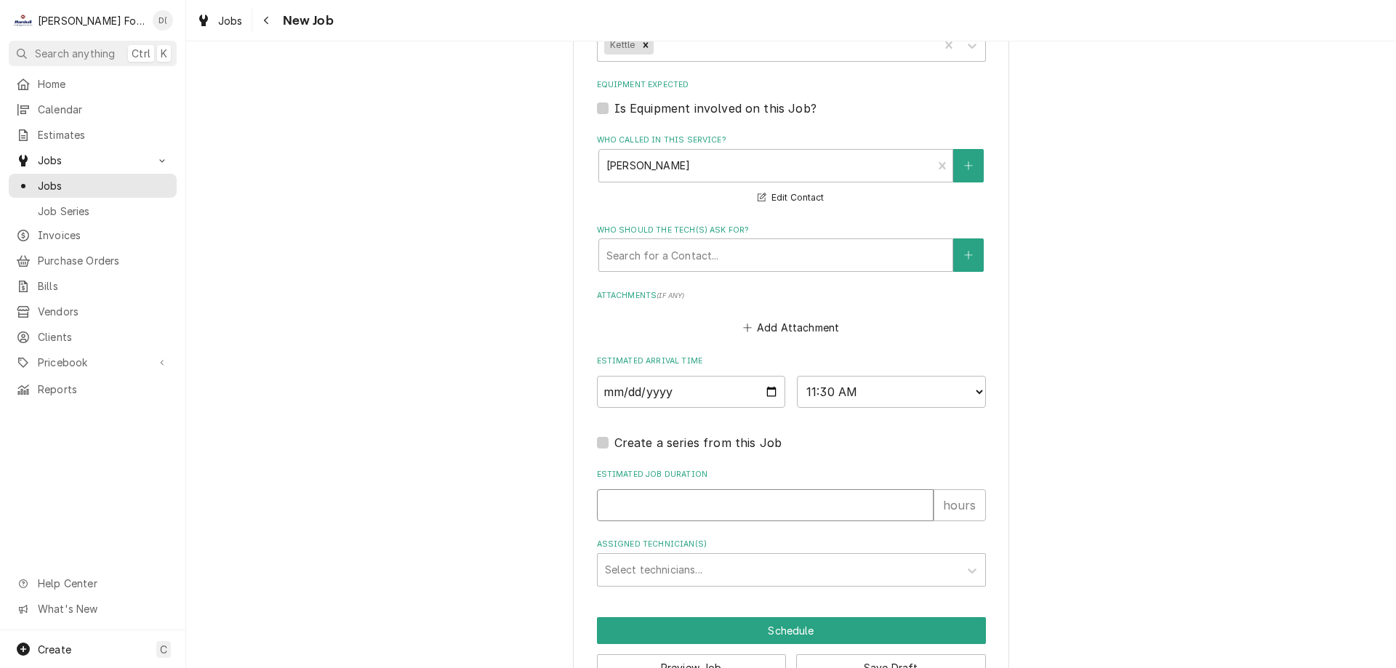
click at [674, 506] on input "Estimated Job Duration" at bounding box center [765, 505] width 337 height 32
type textarea "x"
type input "1"
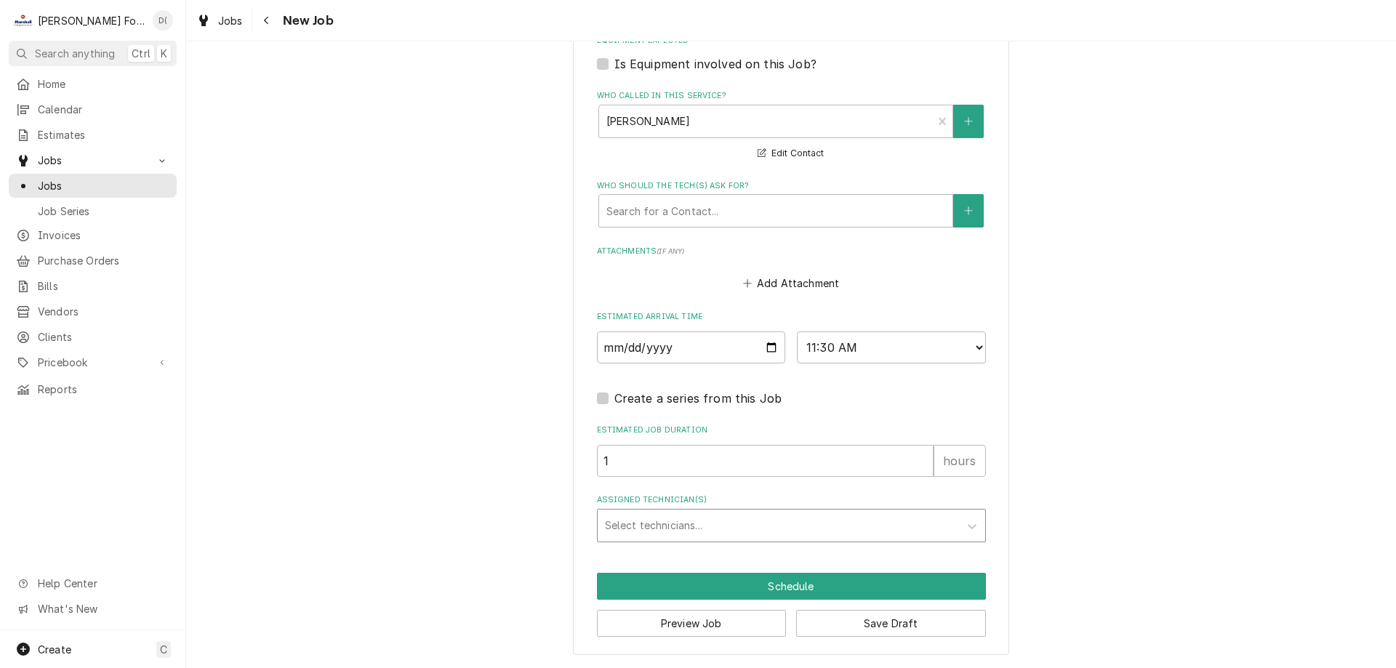
click at [661, 519] on div "Assigned Technician(s)" at bounding box center [778, 526] width 347 height 26
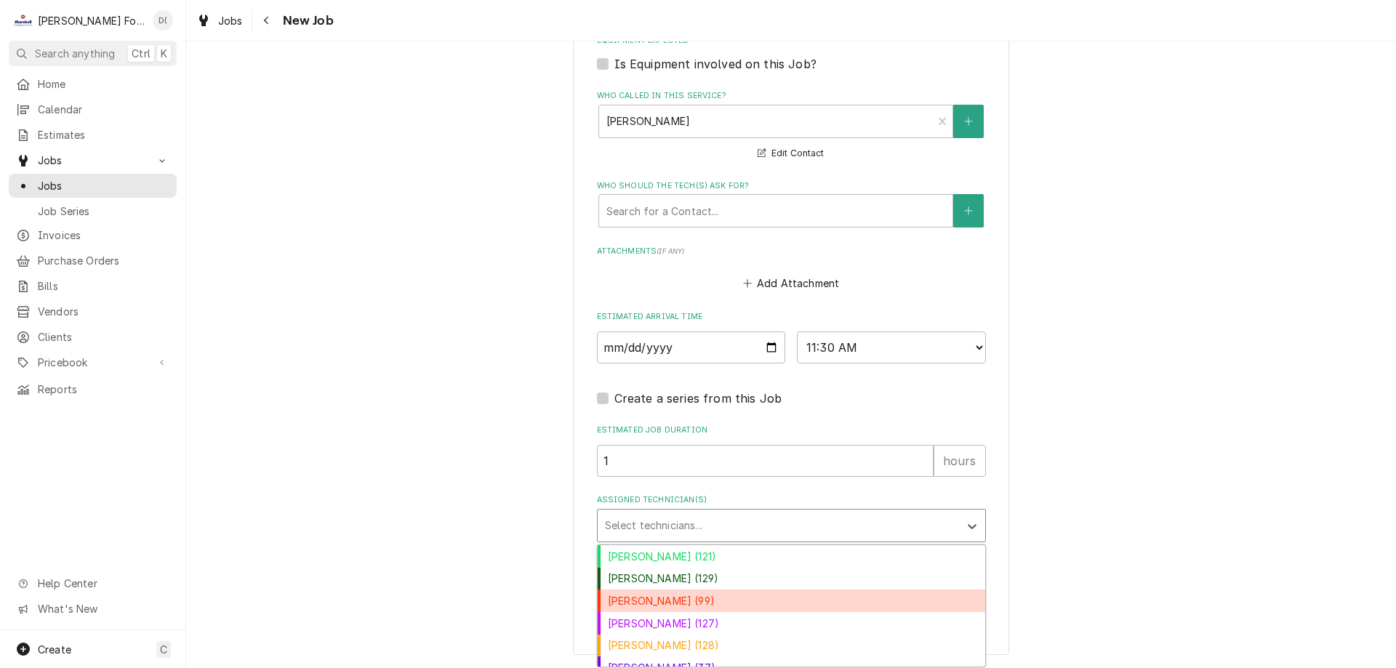
scroll to position [79, 0]
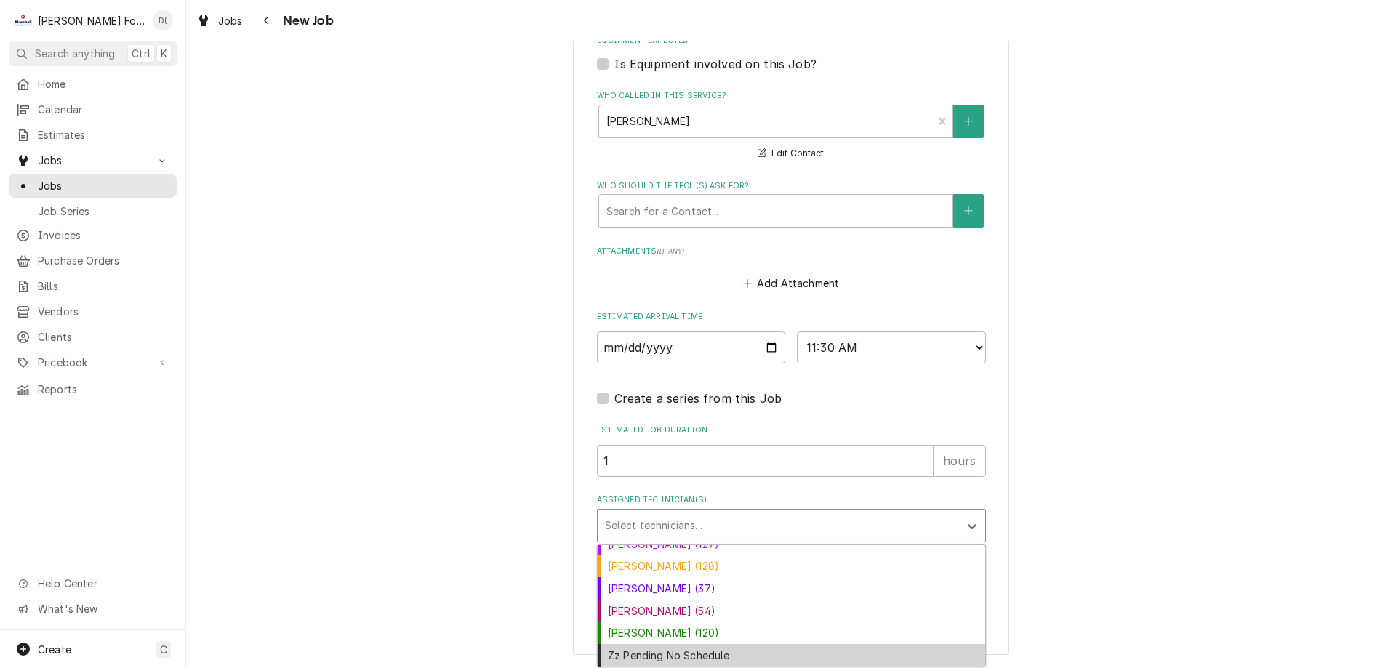
click at [675, 650] on div "Zz Pending No Schedule" at bounding box center [792, 655] width 388 height 23
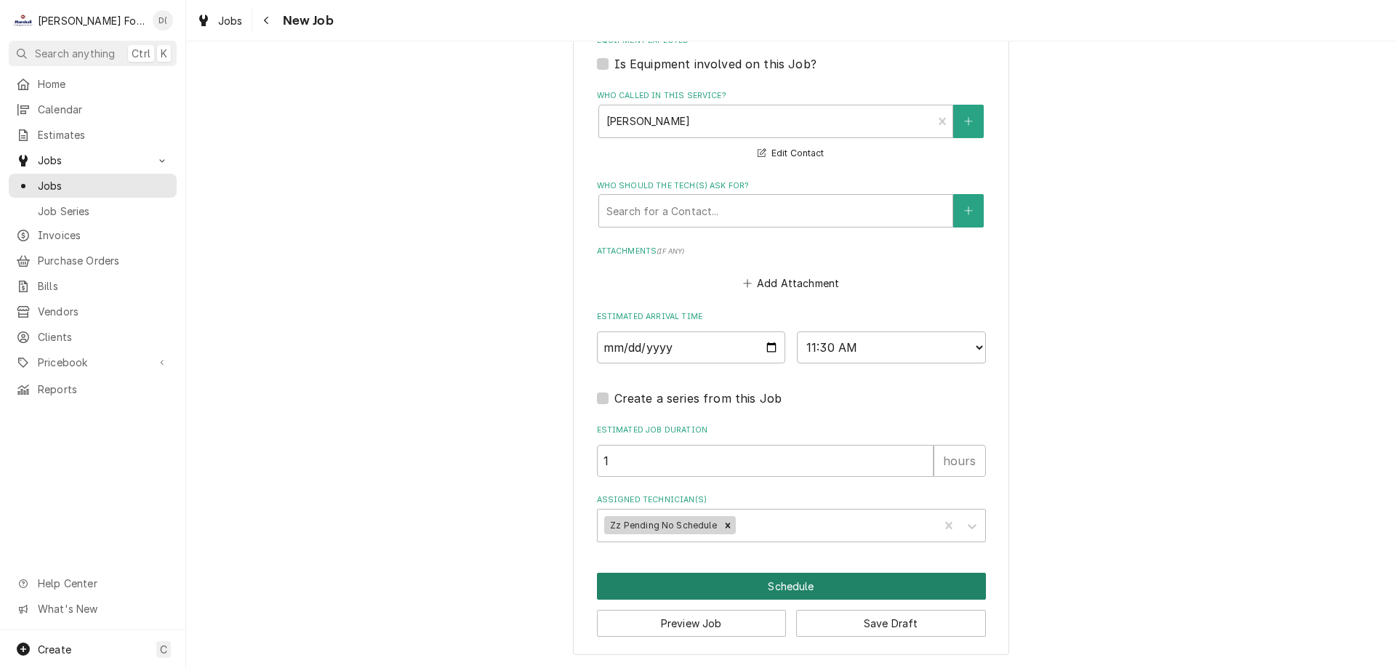
click at [748, 584] on button "Schedule" at bounding box center [791, 586] width 389 height 27
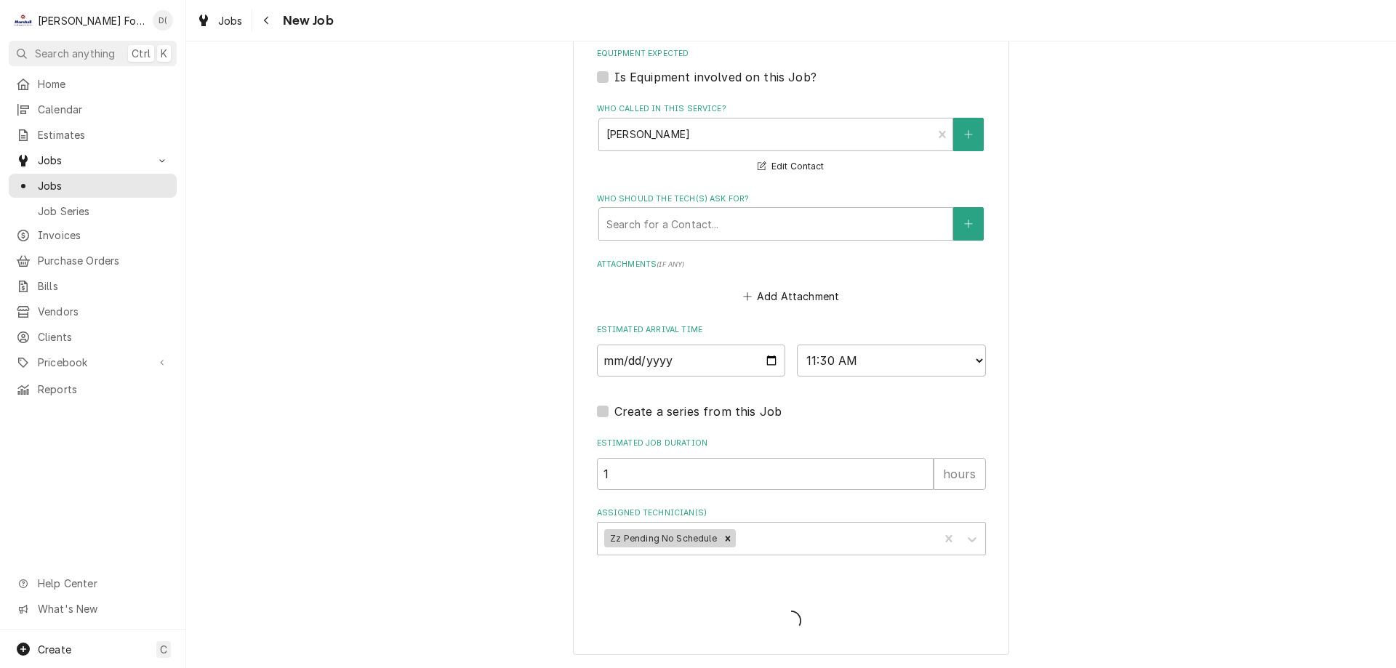
type textarea "x"
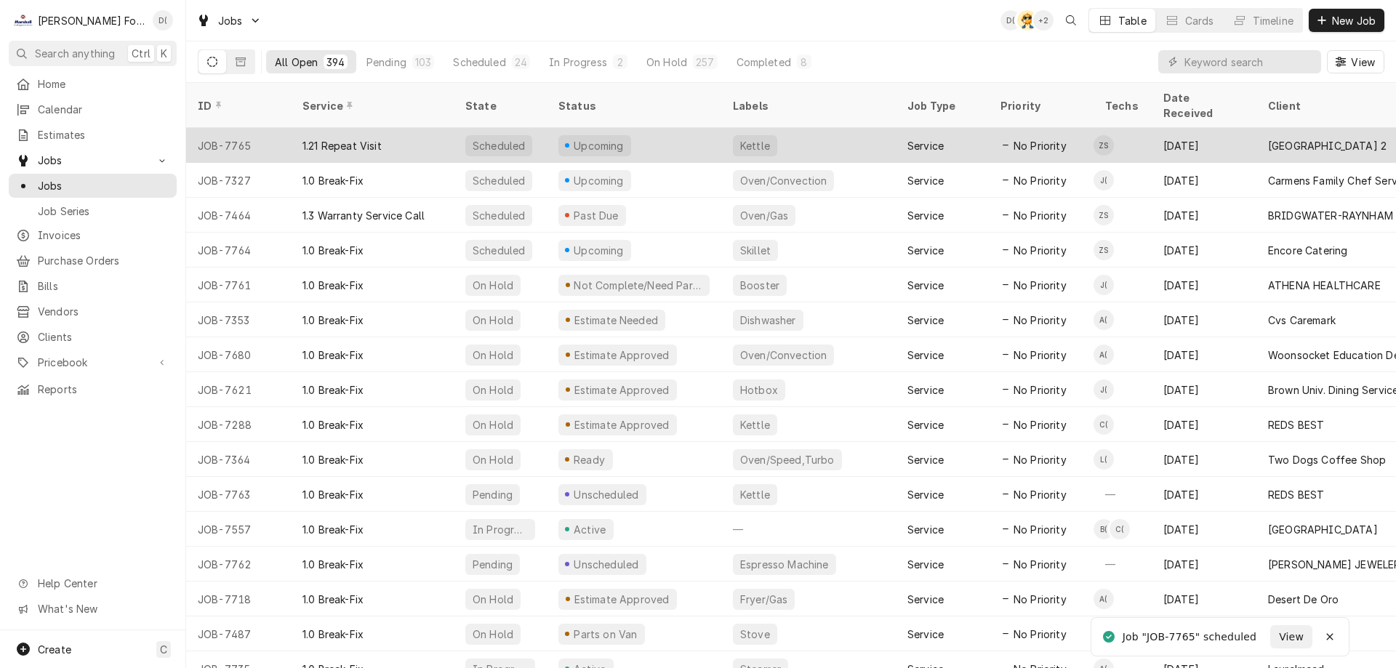
click at [779, 128] on div "Kettle" at bounding box center [808, 145] width 175 height 35
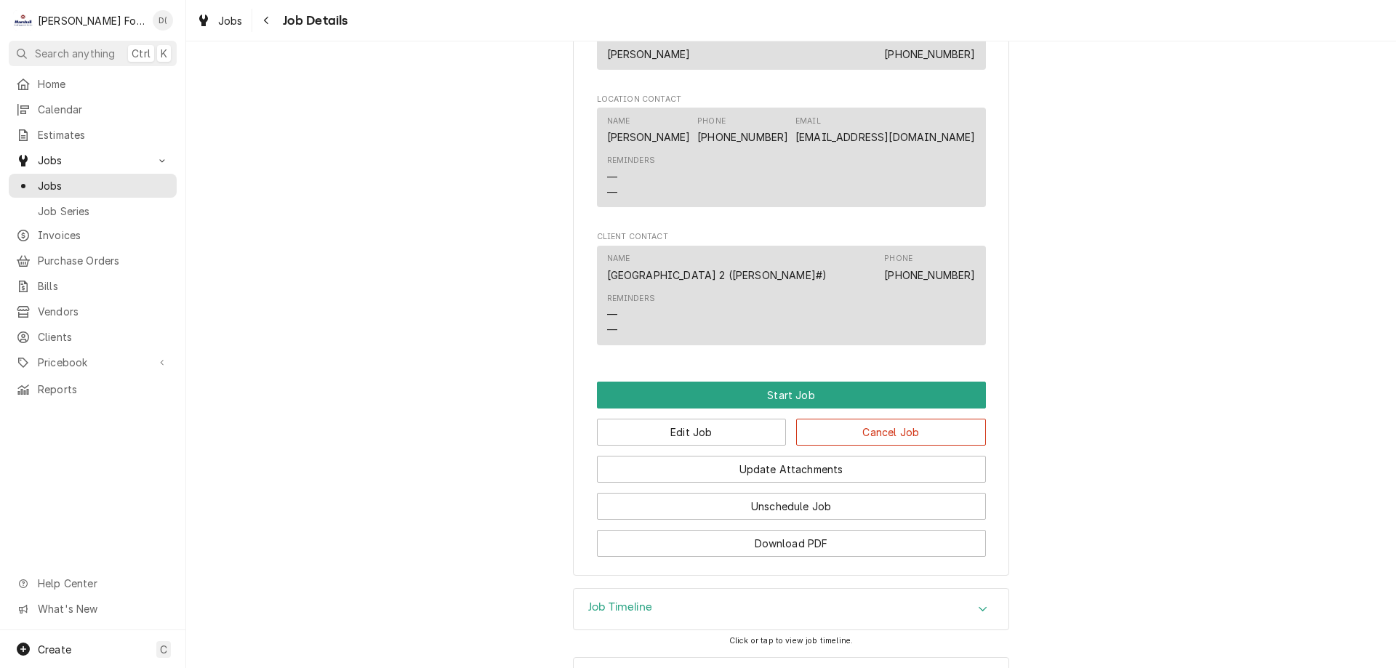
scroll to position [947, 0]
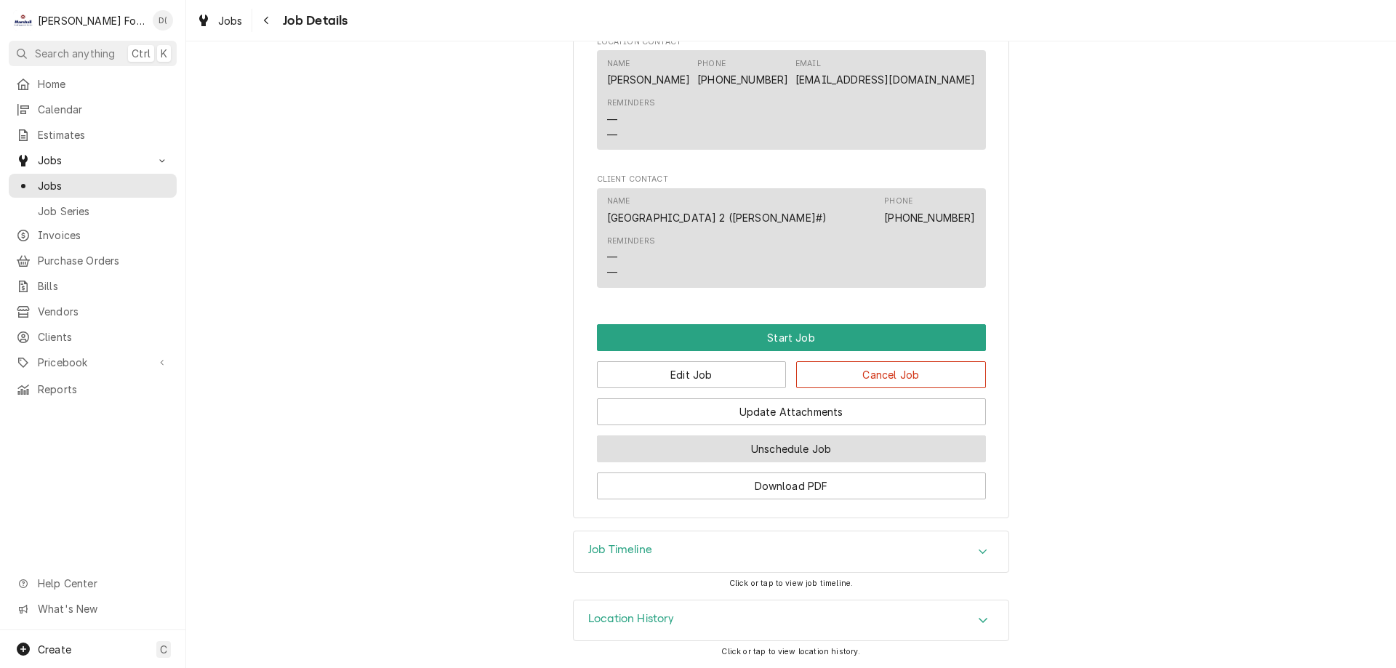
click at [705, 439] on button "Unschedule Job" at bounding box center [791, 449] width 389 height 27
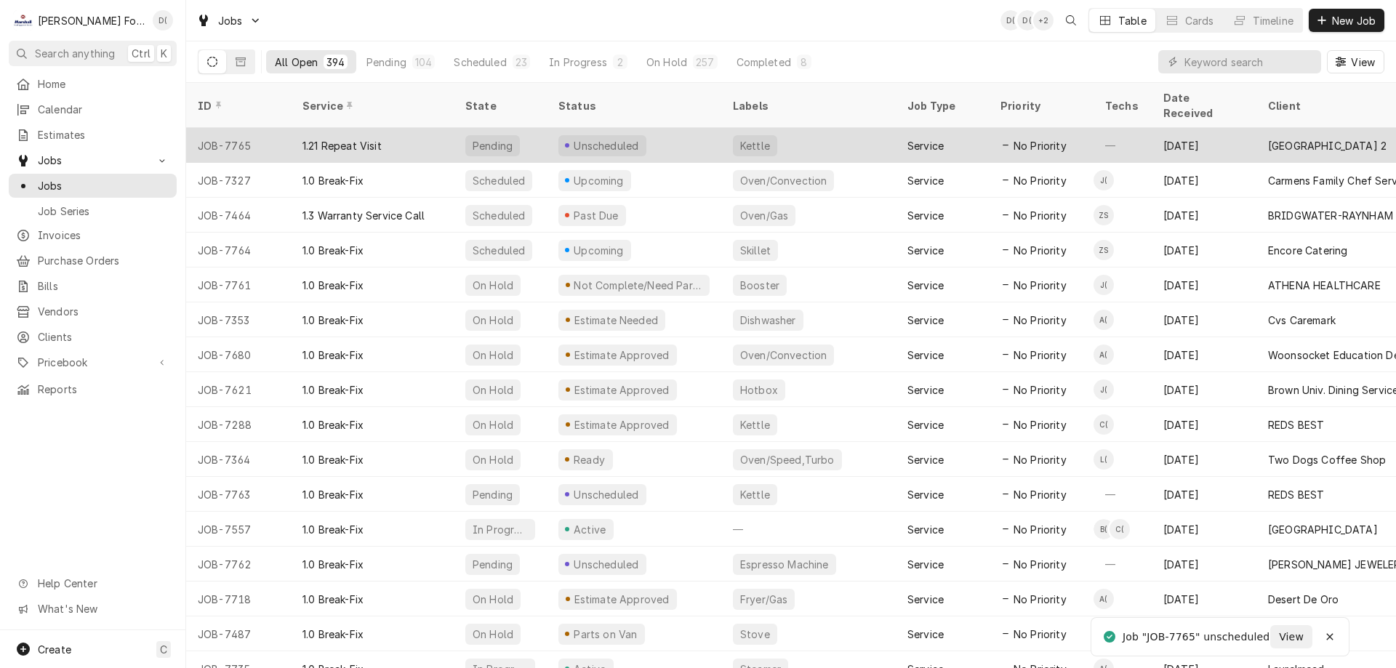
click at [674, 128] on div "Unscheduled" at bounding box center [634, 145] width 175 height 35
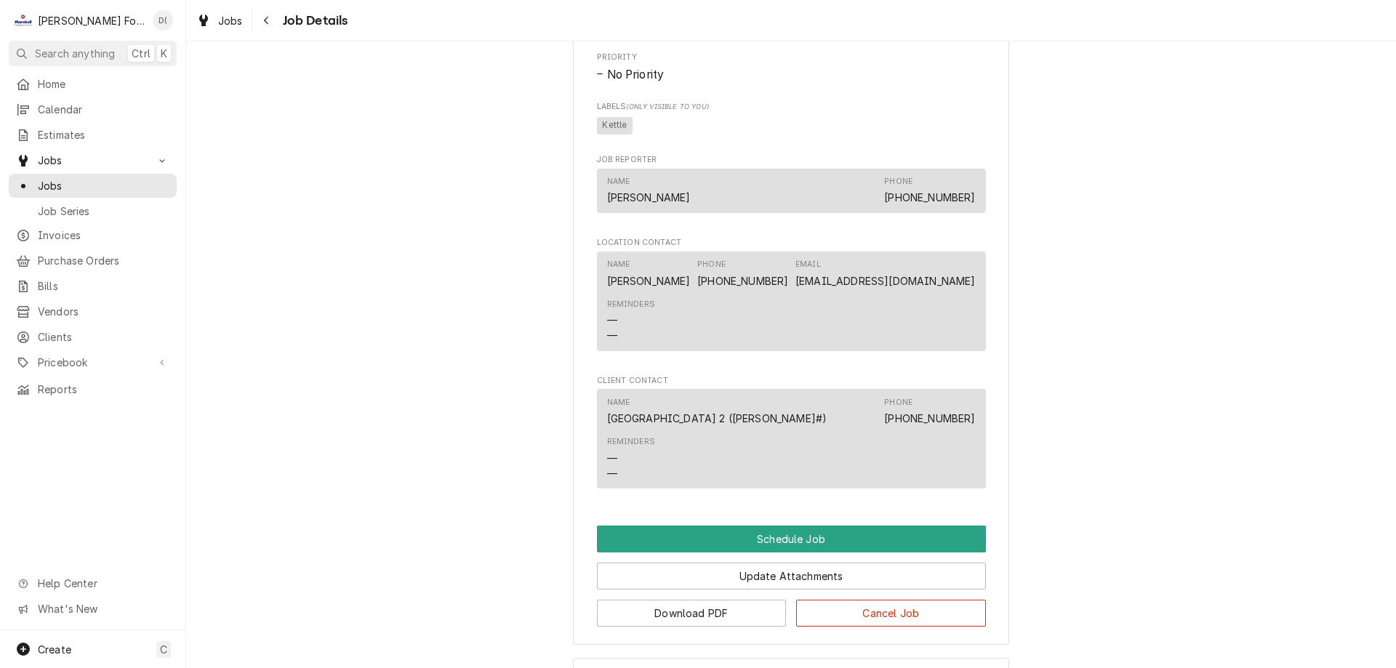
scroll to position [726, 0]
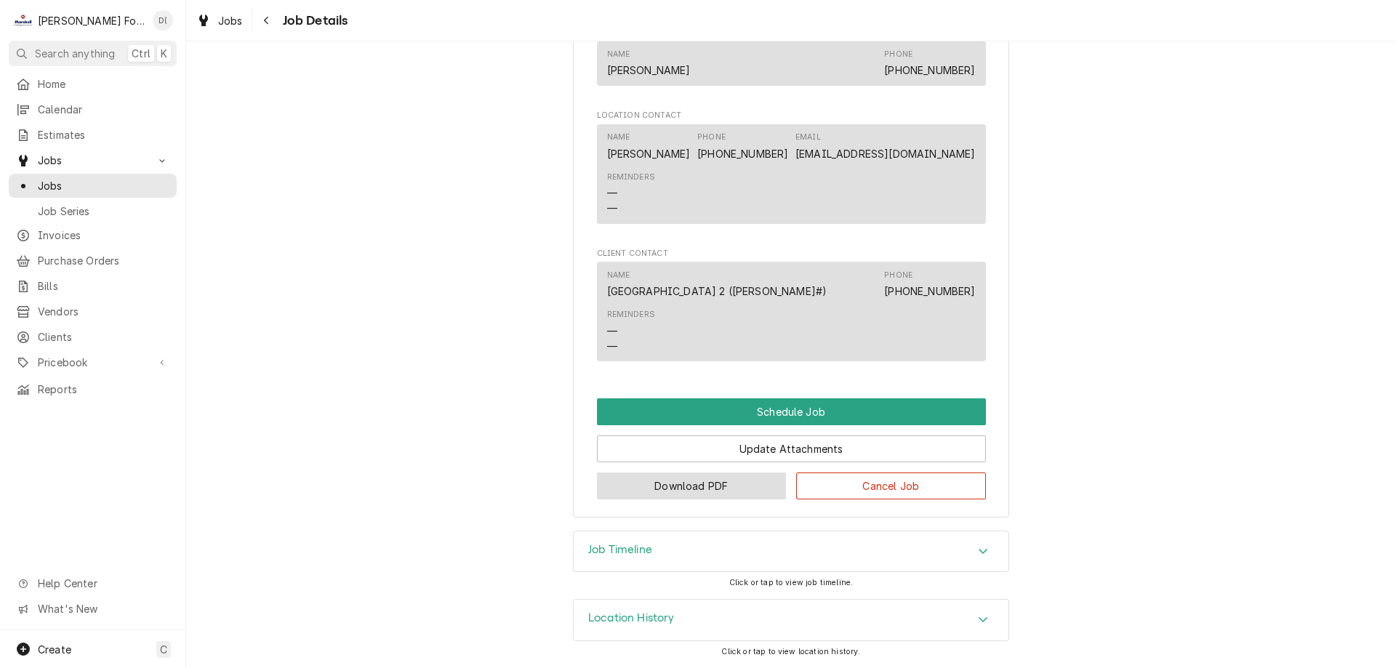
click at [686, 484] on button "Download PDF" at bounding box center [692, 486] width 190 height 27
click at [139, 187] on span "Jobs" at bounding box center [104, 185] width 132 height 15
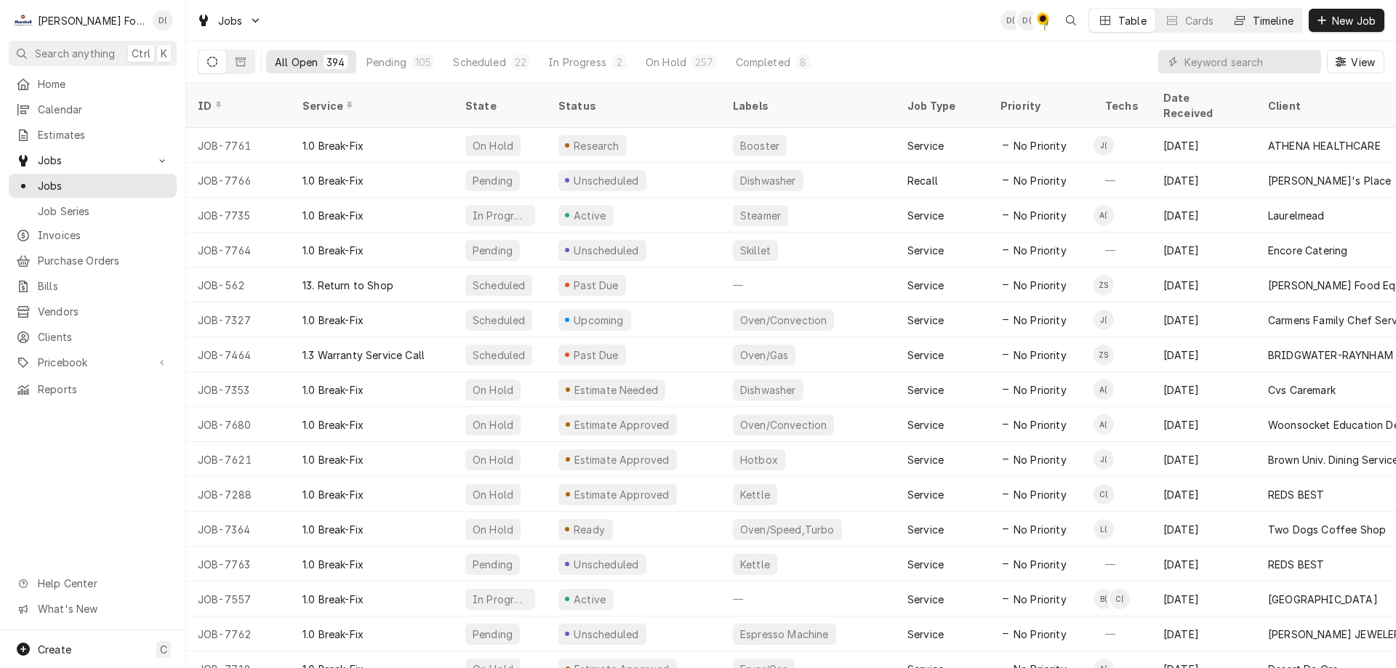
click at [1271, 23] on div "Timeline" at bounding box center [1273, 20] width 41 height 15
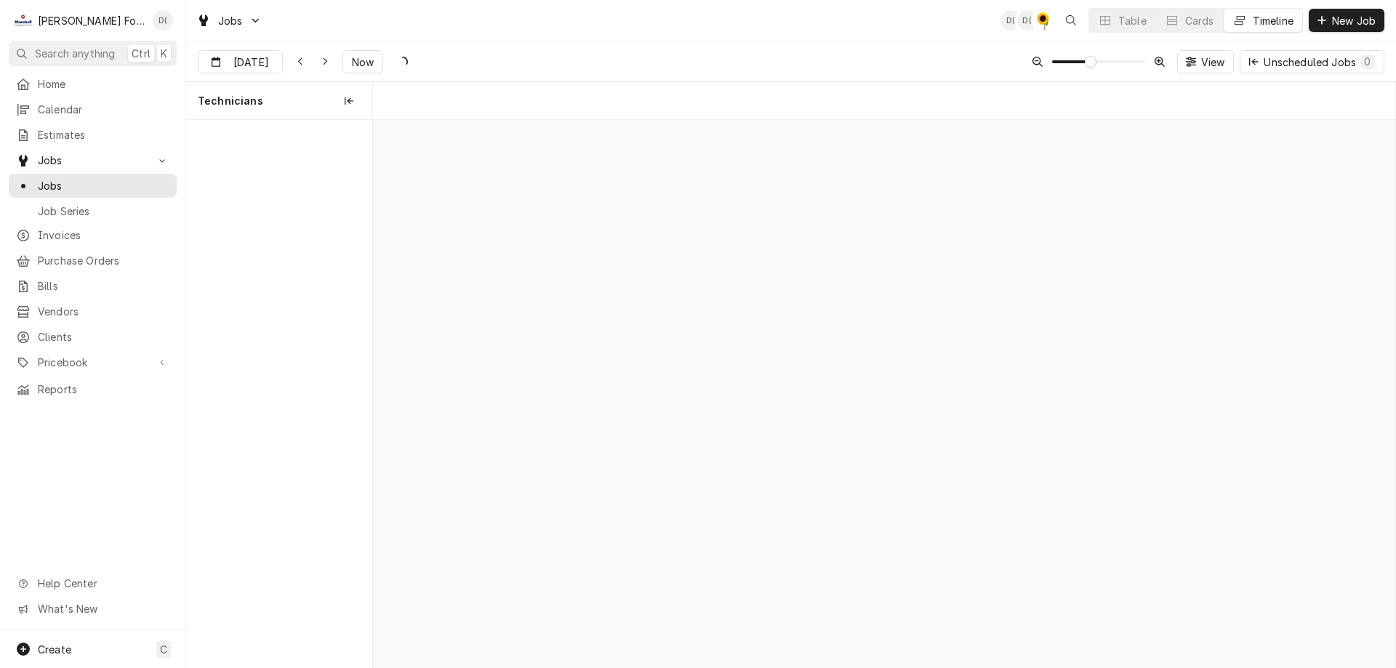
scroll to position [0, 20284]
click at [353, 58] on span "Now" at bounding box center [363, 62] width 28 height 15
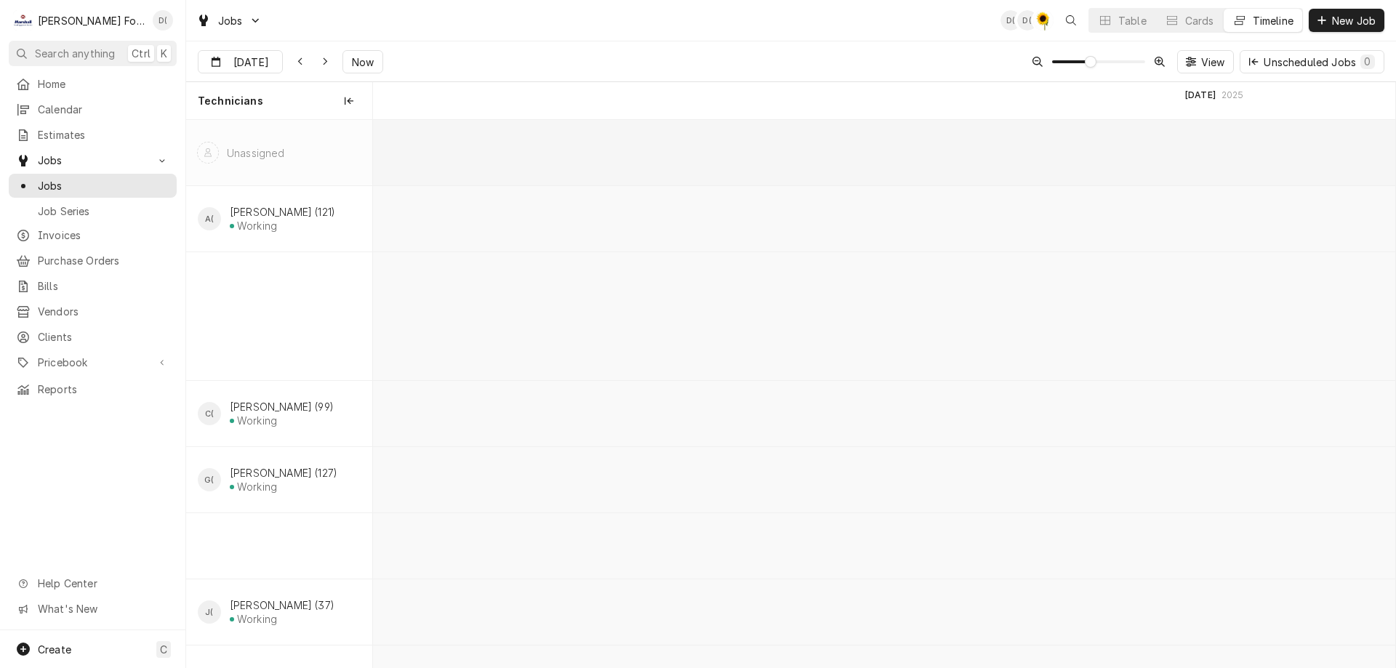
scroll to position [0, 22421]
click at [359, 65] on span "Now" at bounding box center [363, 62] width 28 height 15
type input "[DATE]"
click at [350, 58] on span "Now" at bounding box center [363, 62] width 28 height 15
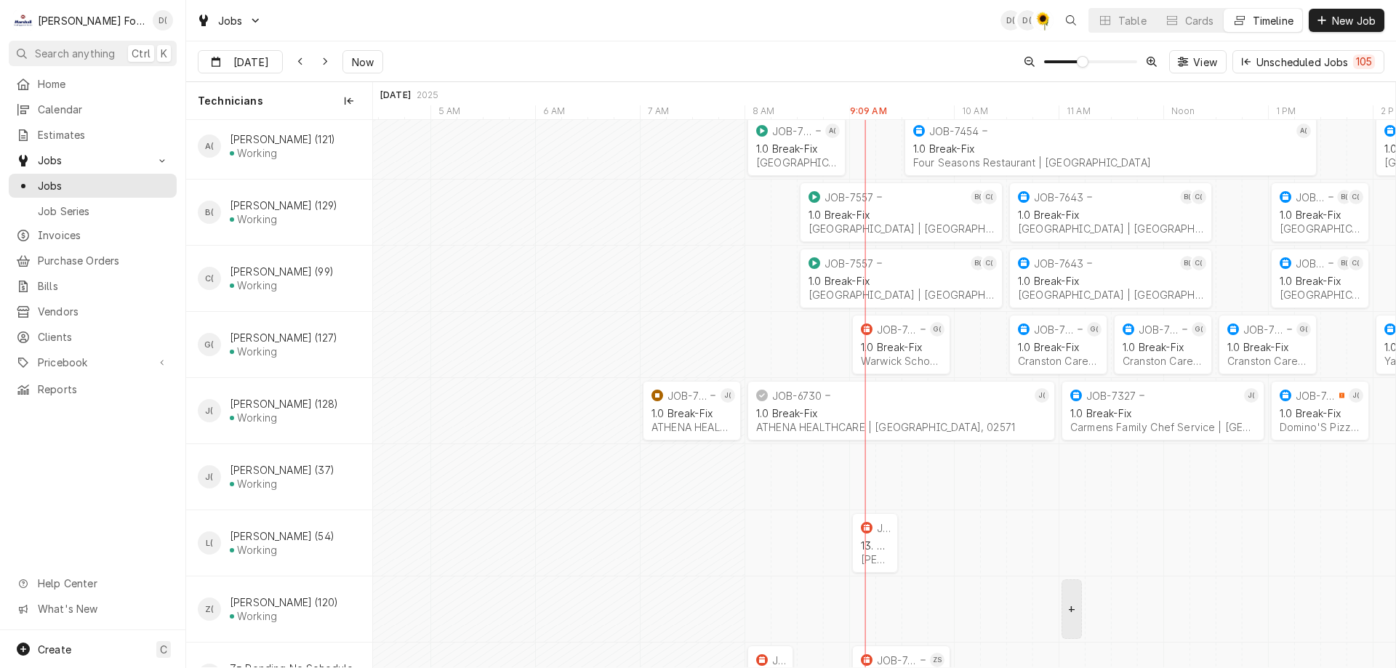
scroll to position [129, 0]
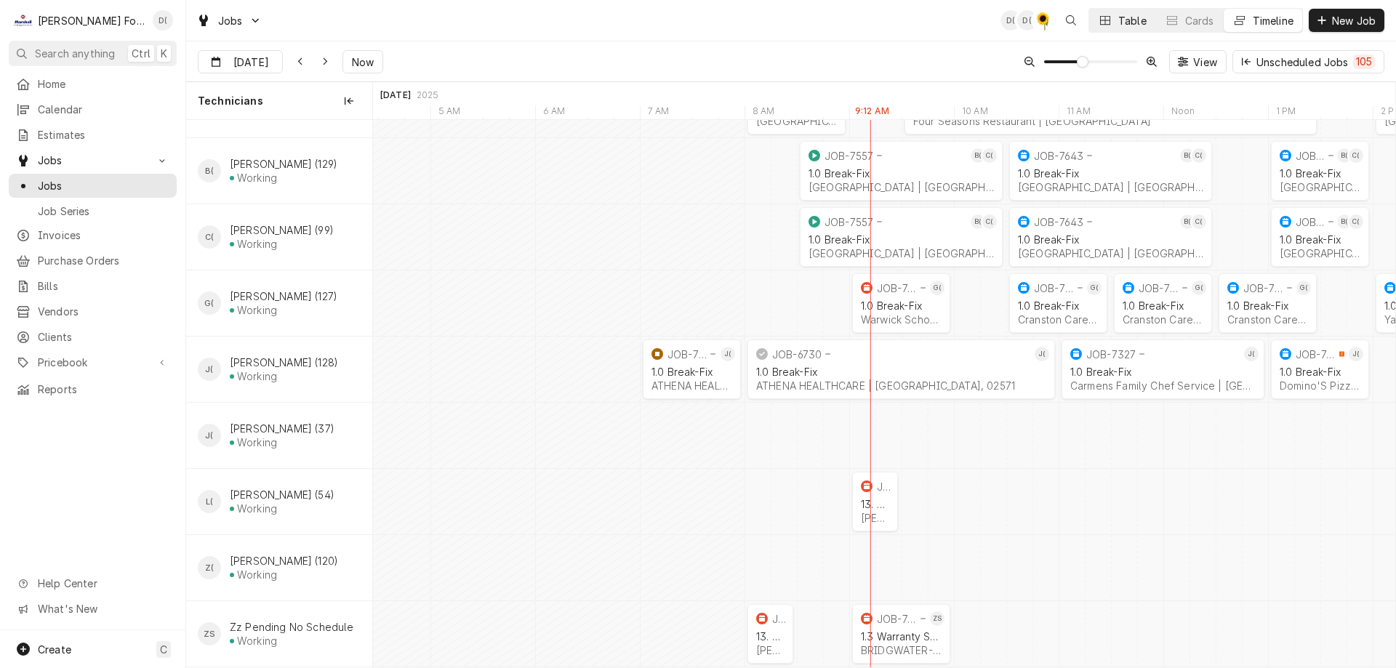
click at [1118, 16] on div "Table" at bounding box center [1132, 20] width 28 height 15
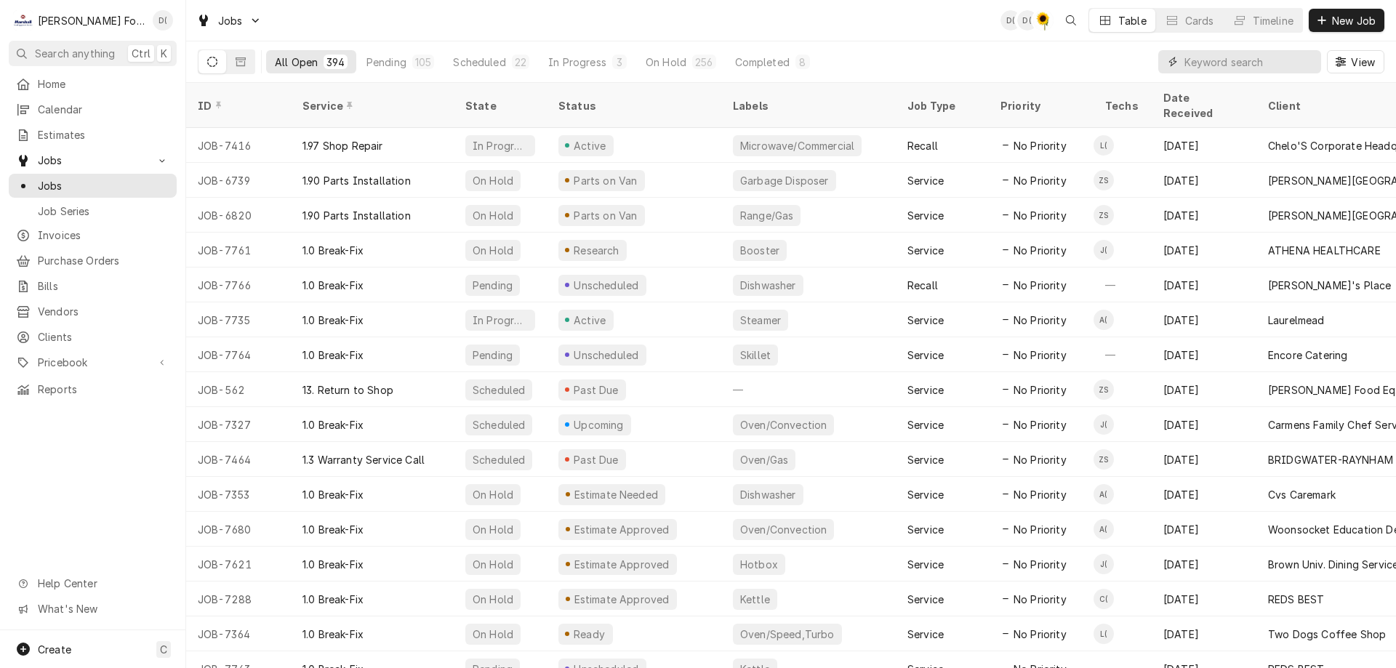
click at [1214, 68] on input "Dynamic Content Wrapper" at bounding box center [1248, 61] width 129 height 23
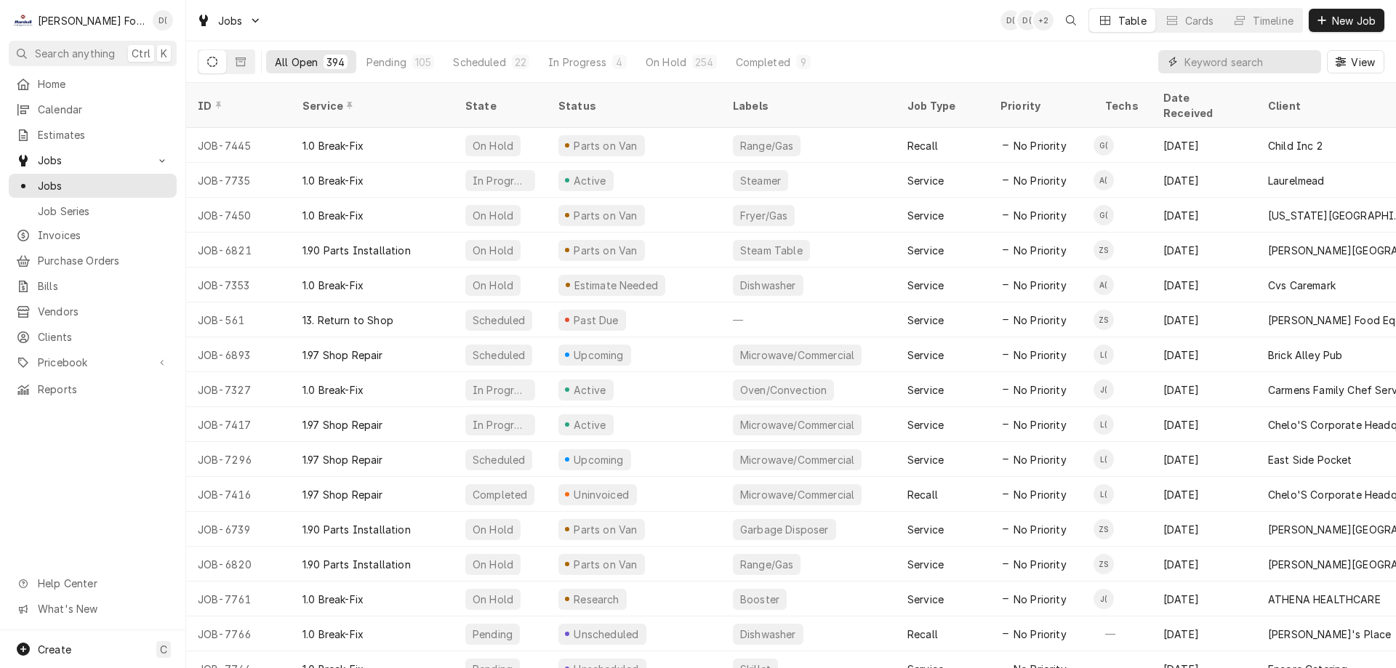
click at [1204, 57] on input "Dynamic Content Wrapper" at bounding box center [1248, 61] width 129 height 23
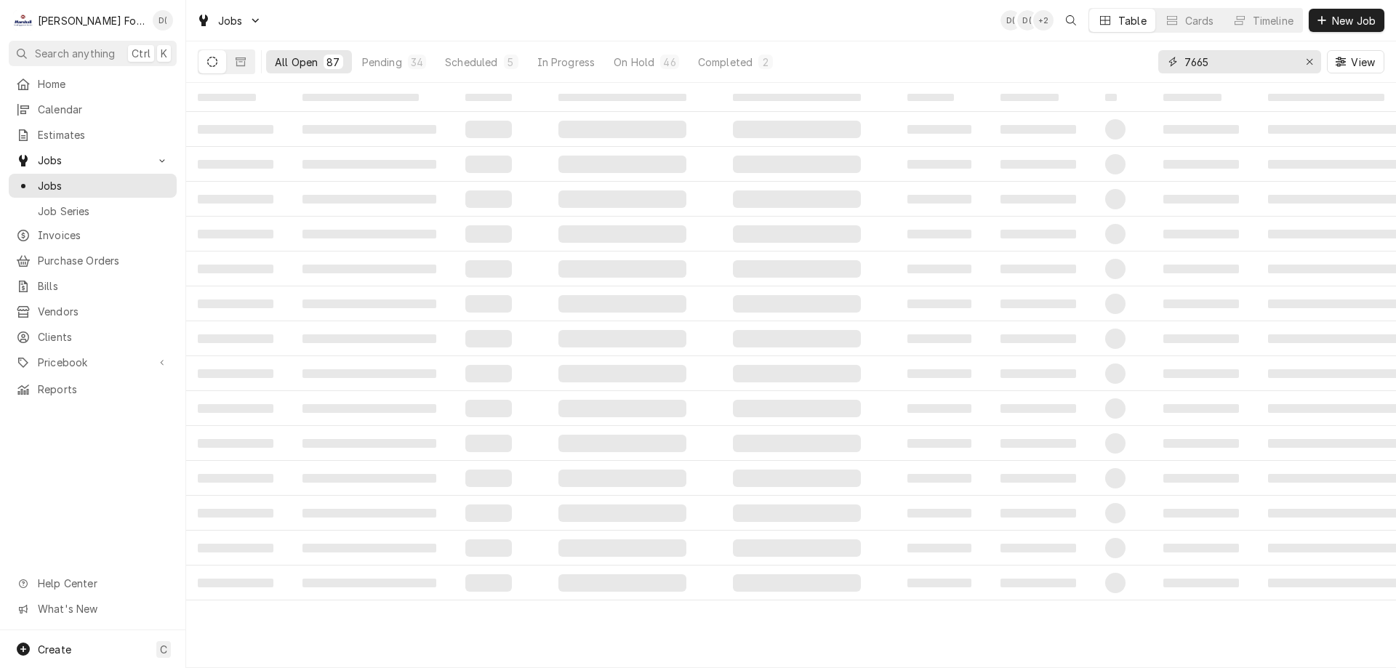
type input "7665"
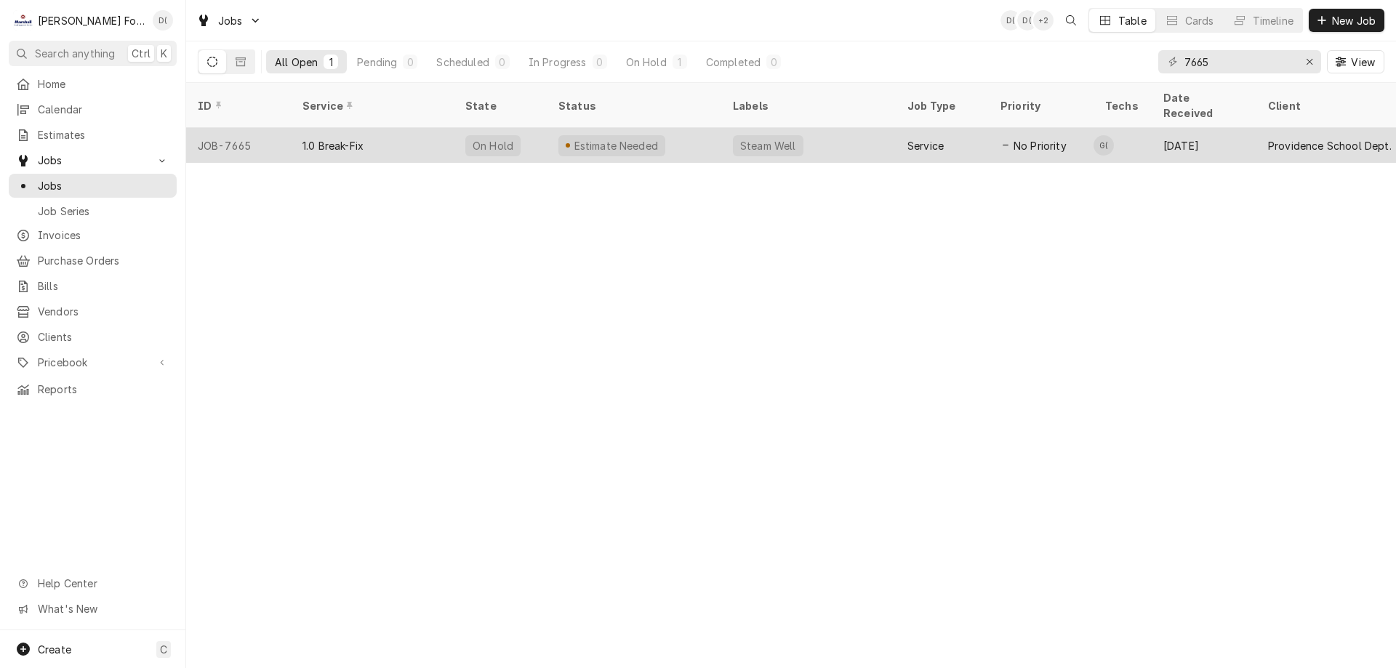
click at [705, 128] on div "Estimate Needed" at bounding box center [634, 145] width 175 height 35
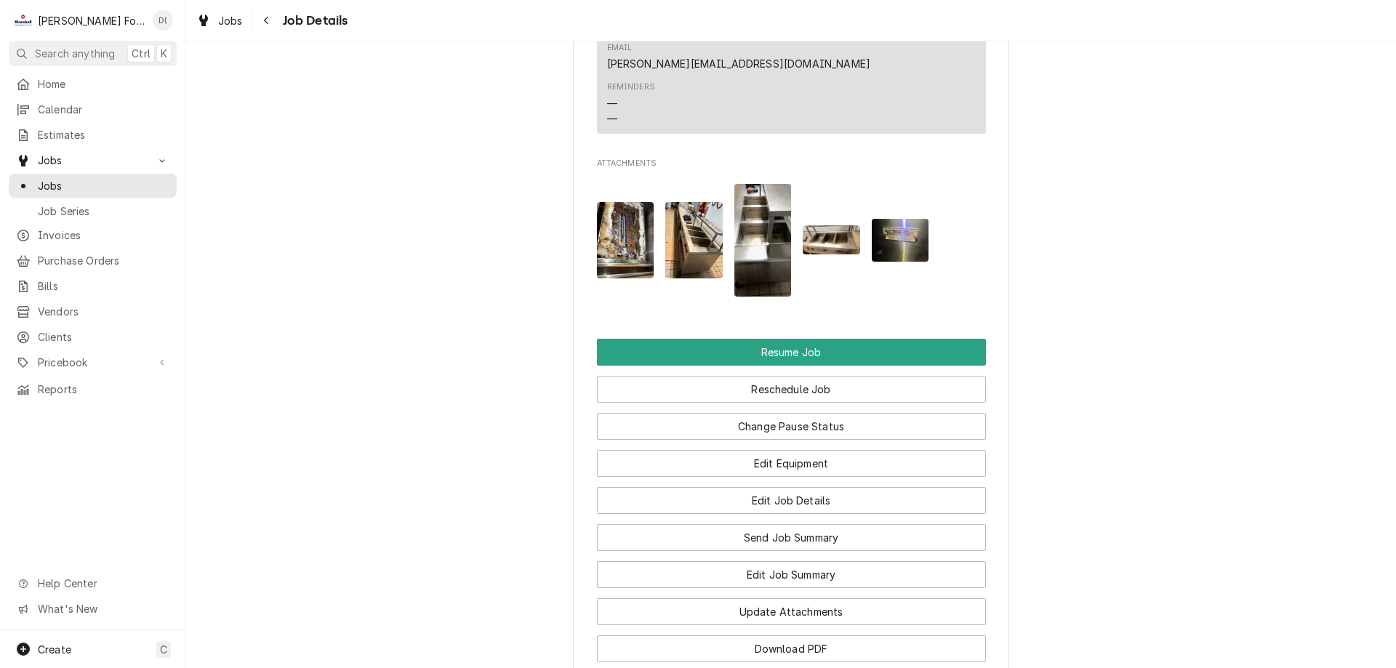
scroll to position [1692, 0]
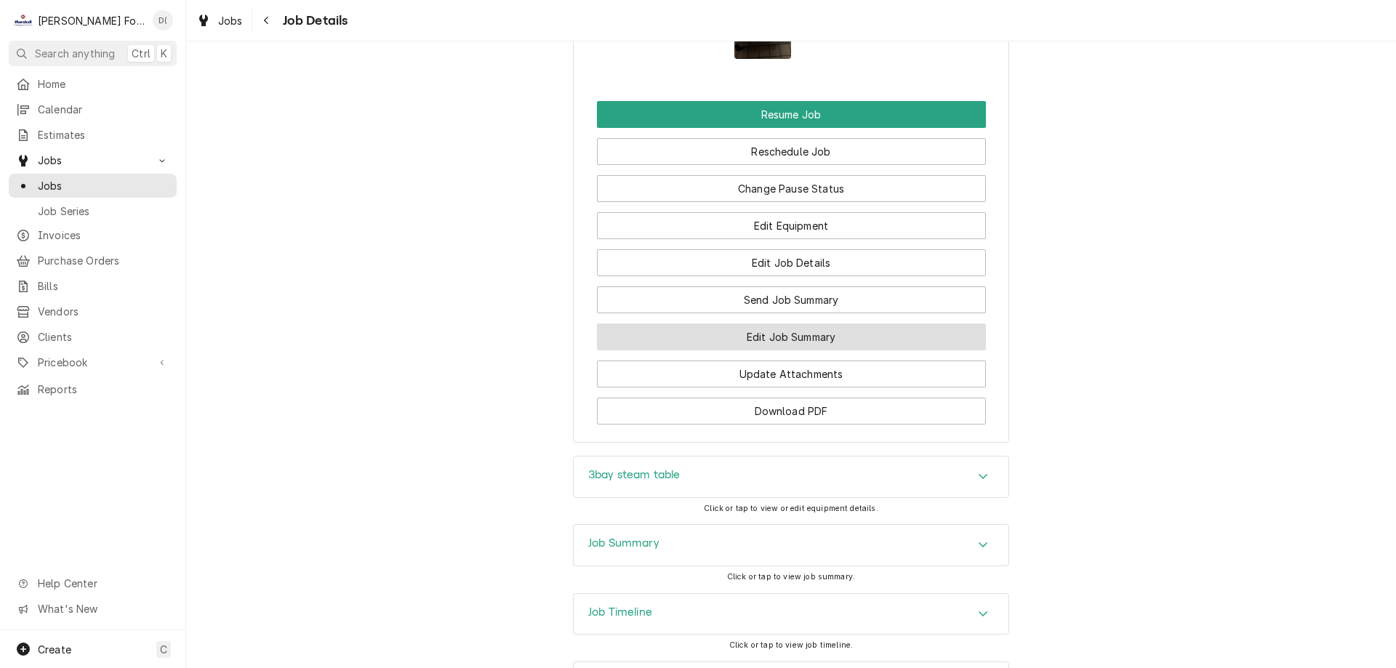
click at [767, 324] on button "Edit Job Summary" at bounding box center [791, 337] width 389 height 27
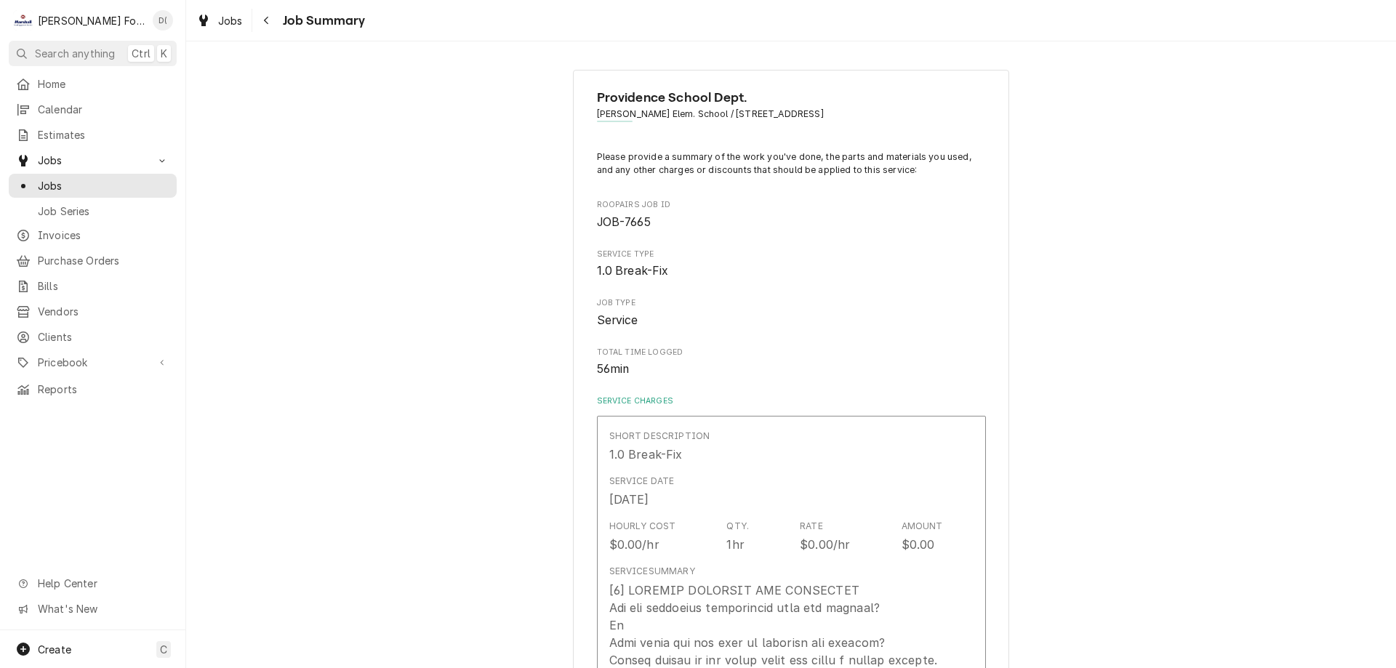
type textarea "x"
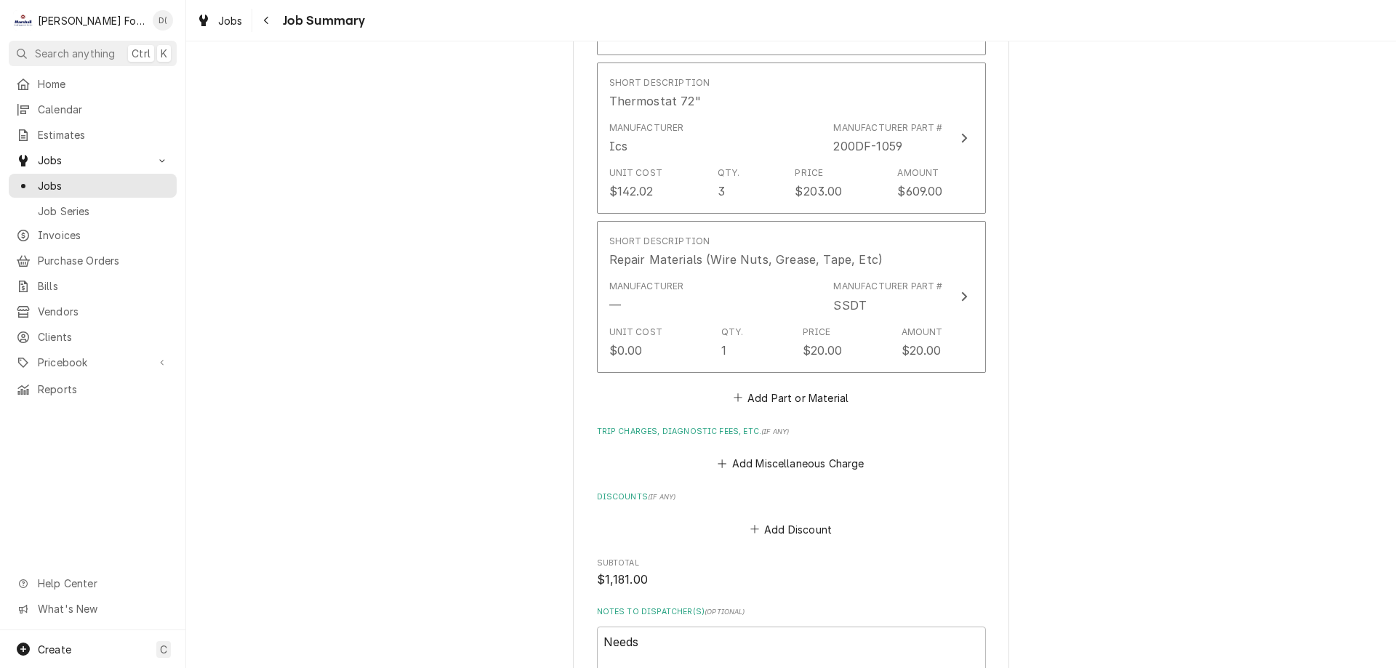
scroll to position [1382, 0]
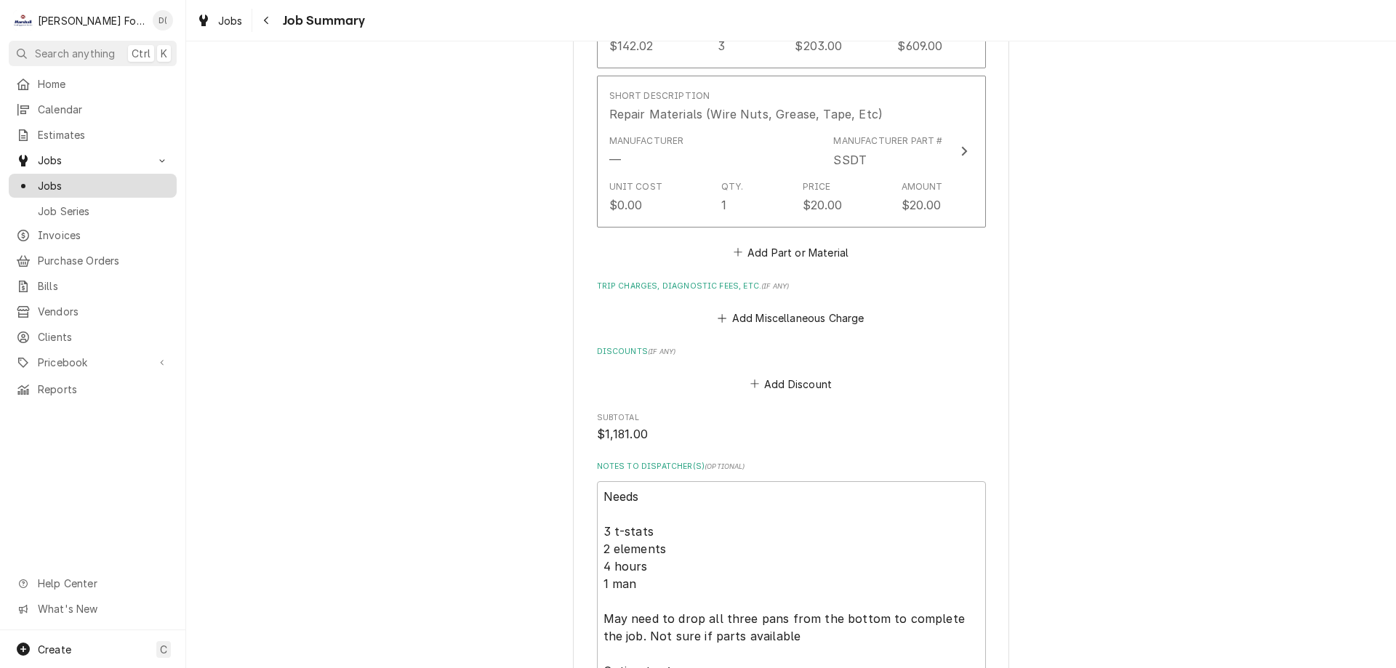
click at [119, 183] on span "Jobs" at bounding box center [104, 185] width 132 height 15
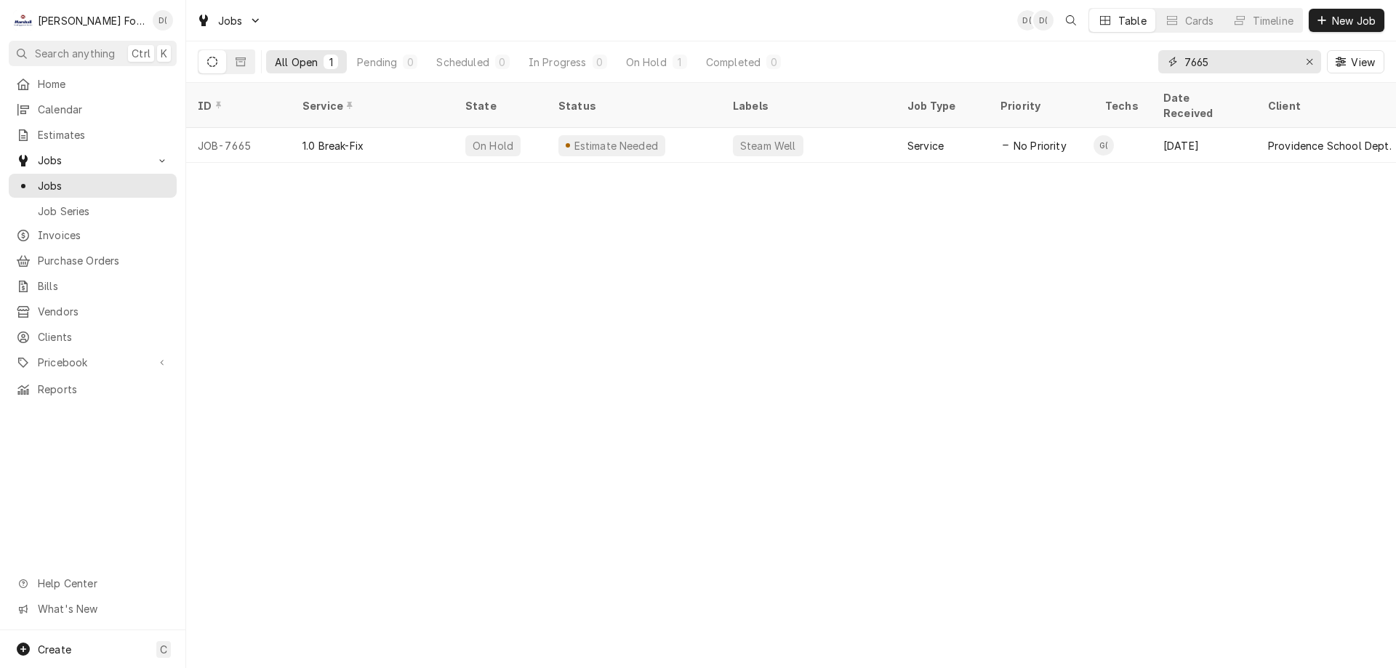
click at [1240, 67] on input "7665" at bounding box center [1238, 61] width 109 height 23
type input "7"
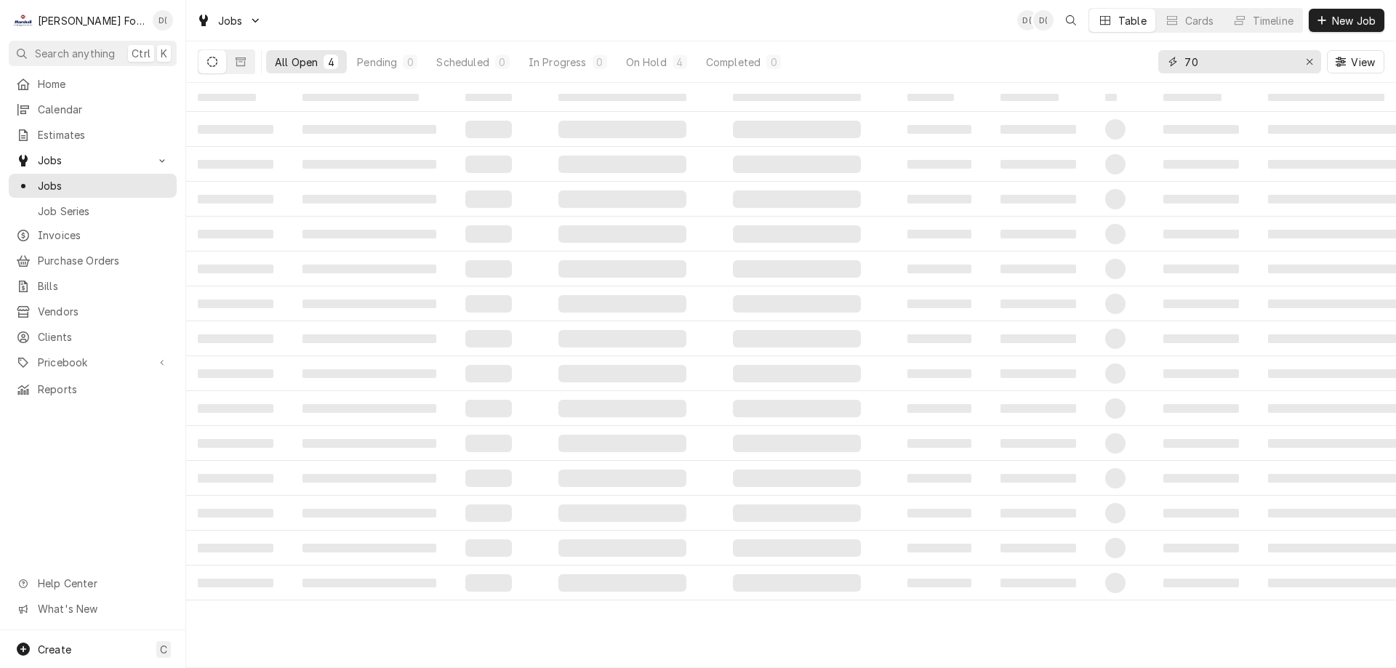
type input "7"
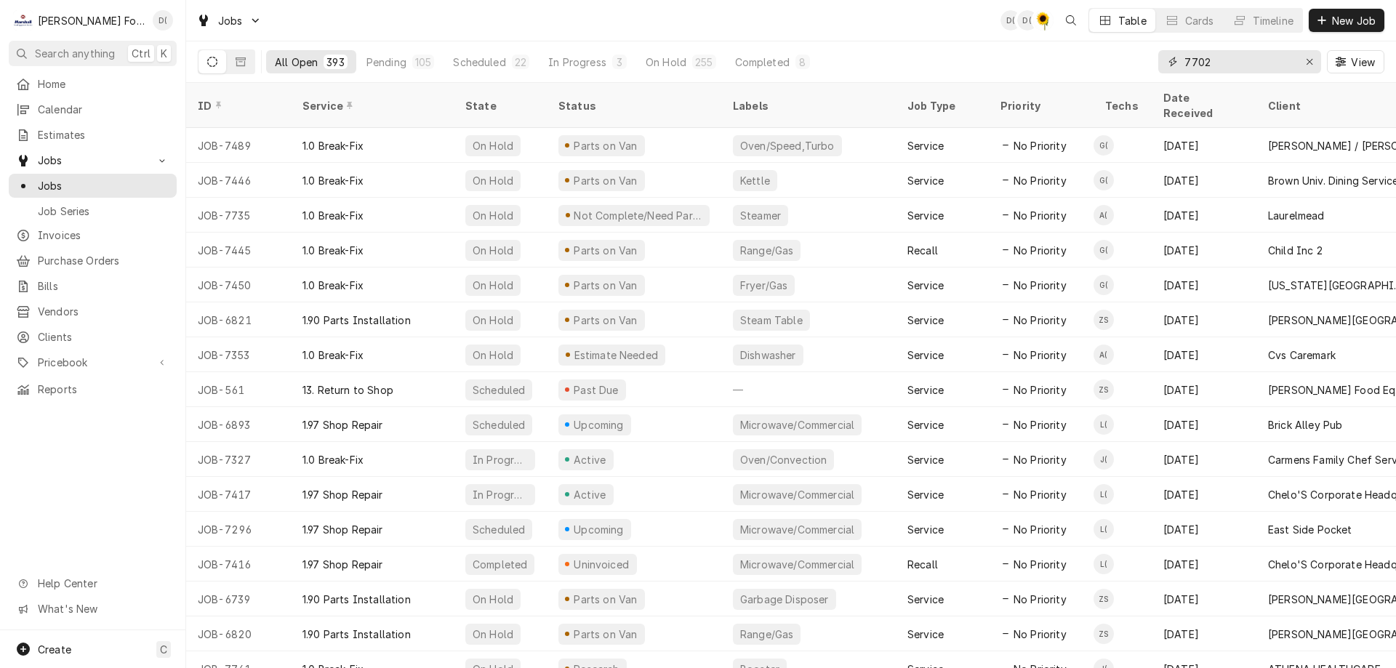
type input "7702"
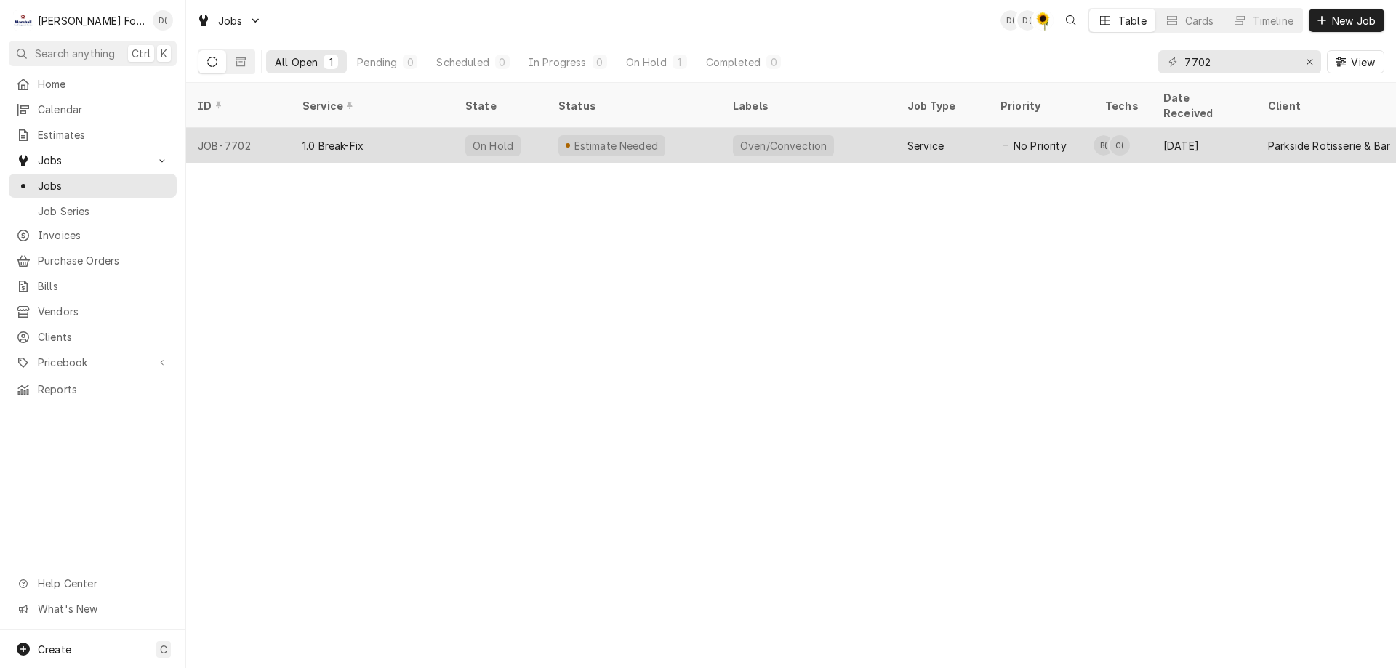
click at [650, 135] on div "Estimate Needed" at bounding box center [611, 145] width 107 height 21
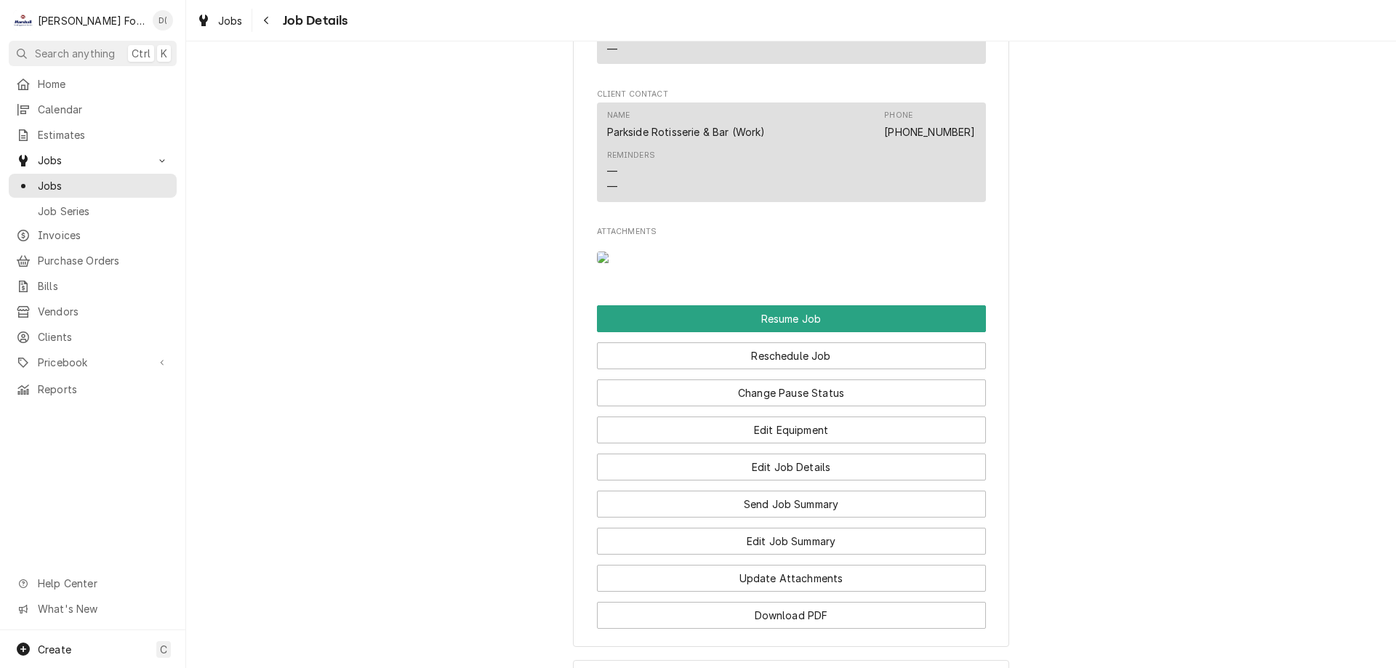
scroll to position [1745, 0]
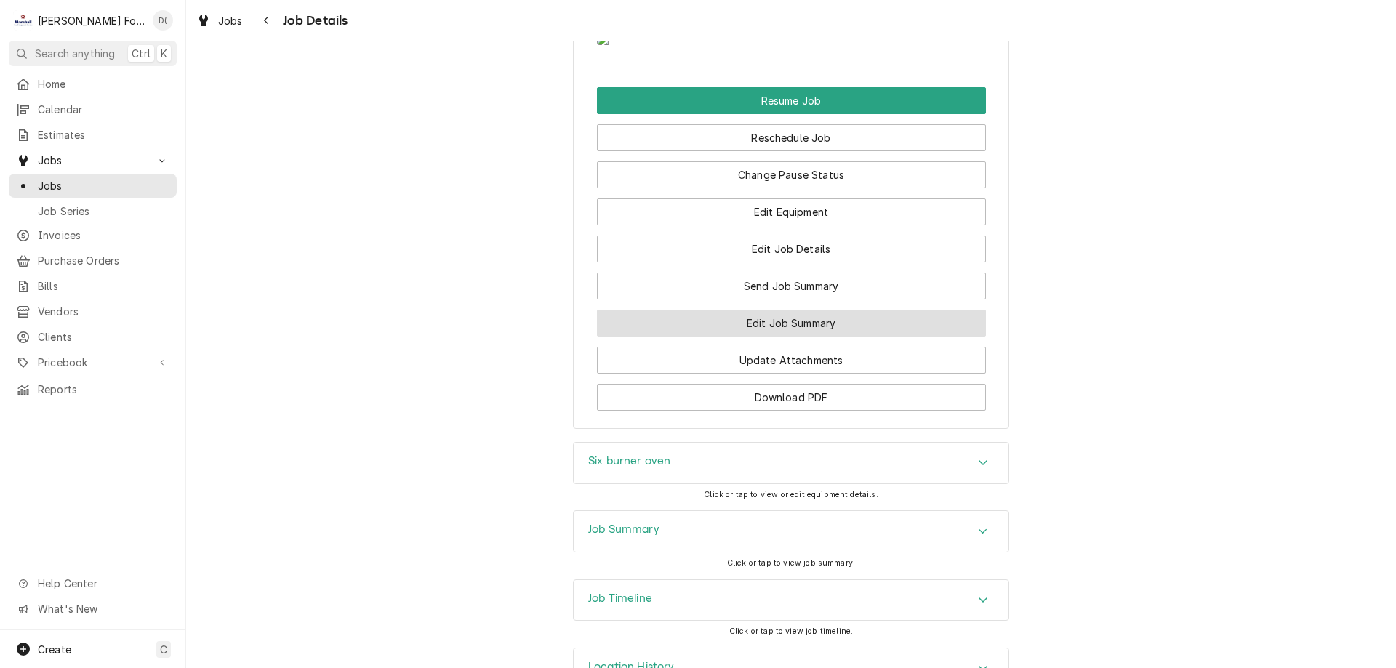
click at [726, 337] on button "Edit Job Summary" at bounding box center [791, 323] width 389 height 27
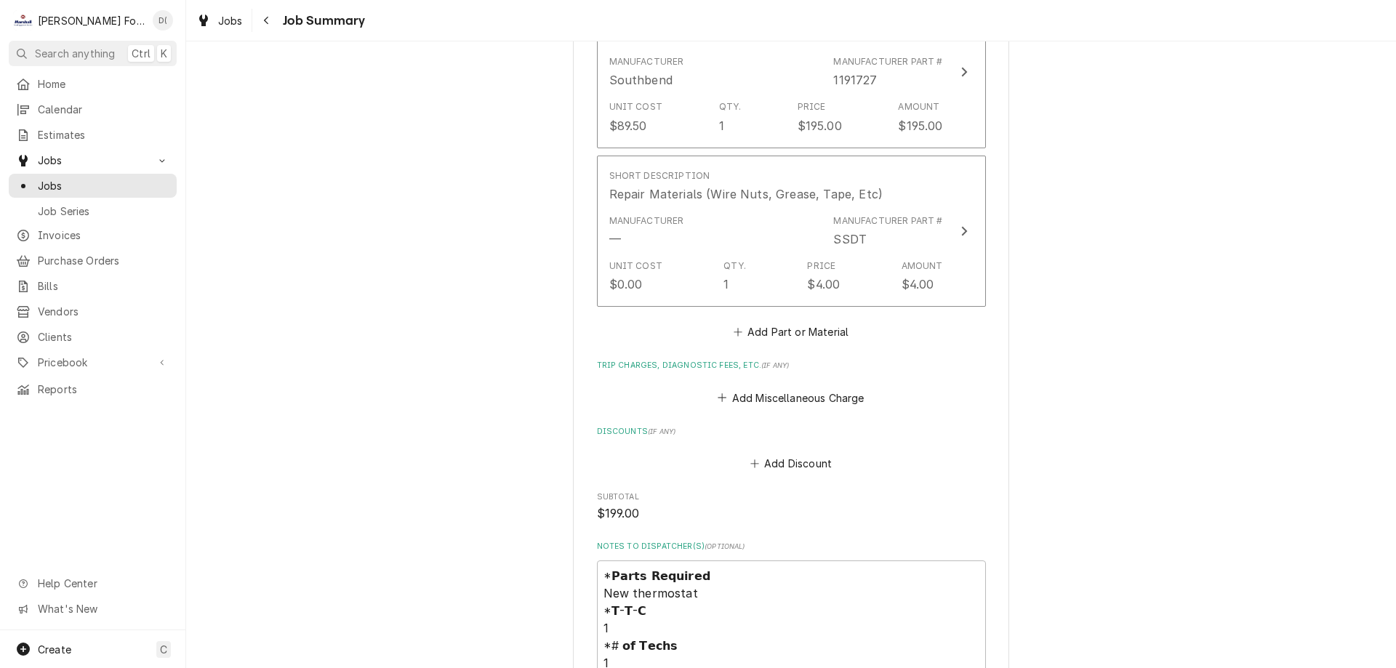
scroll to position [1236, 0]
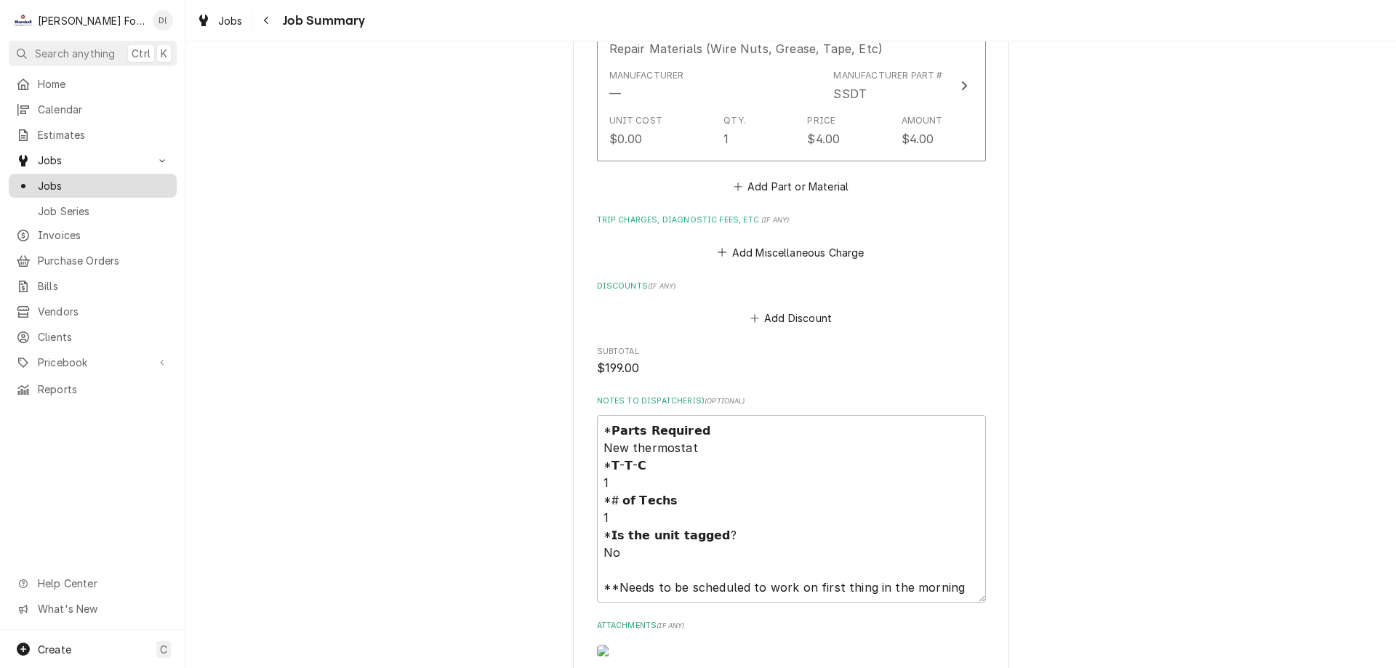
click at [120, 183] on span "Jobs" at bounding box center [104, 185] width 132 height 15
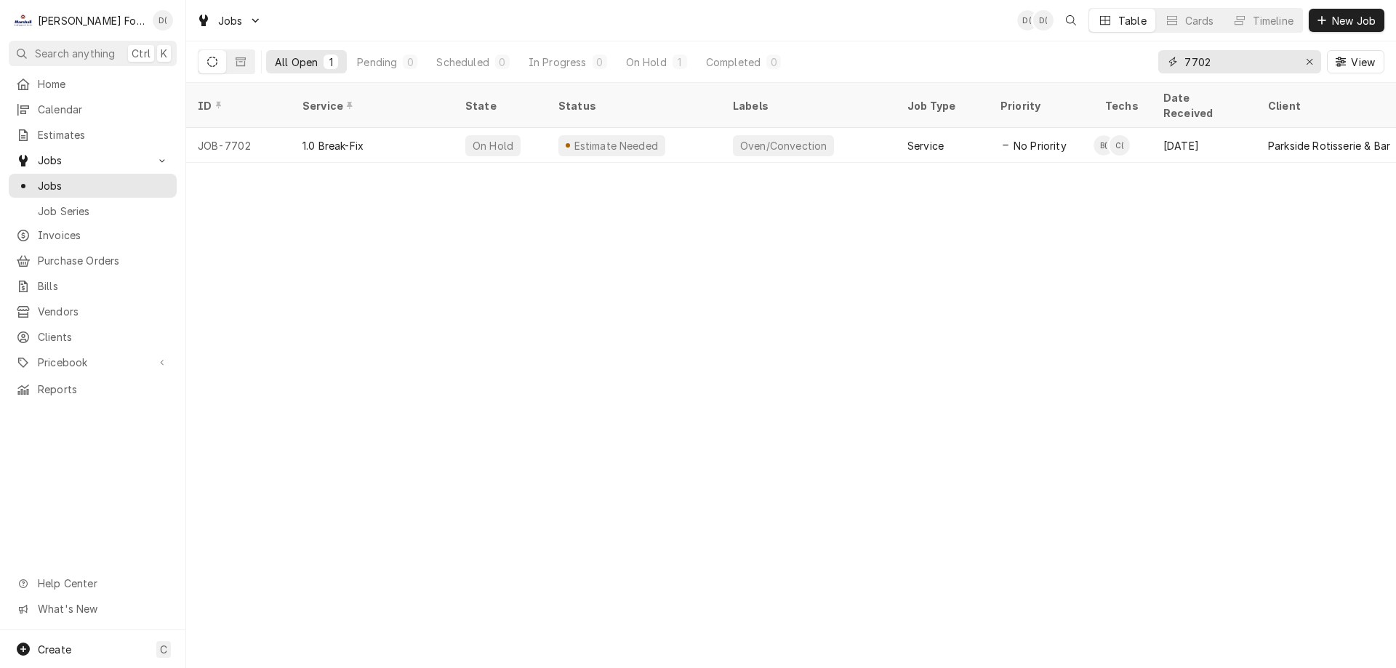
click at [1216, 65] on input "7702" at bounding box center [1238, 61] width 109 height 23
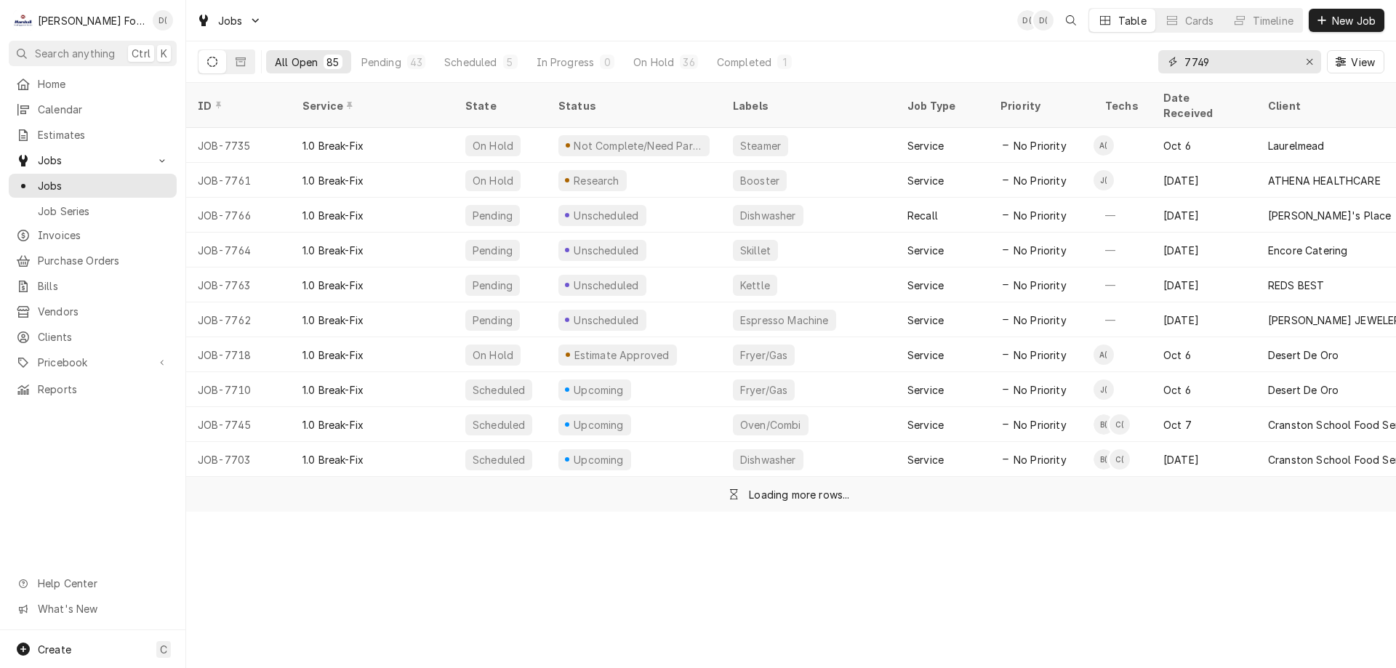
type input "7749"
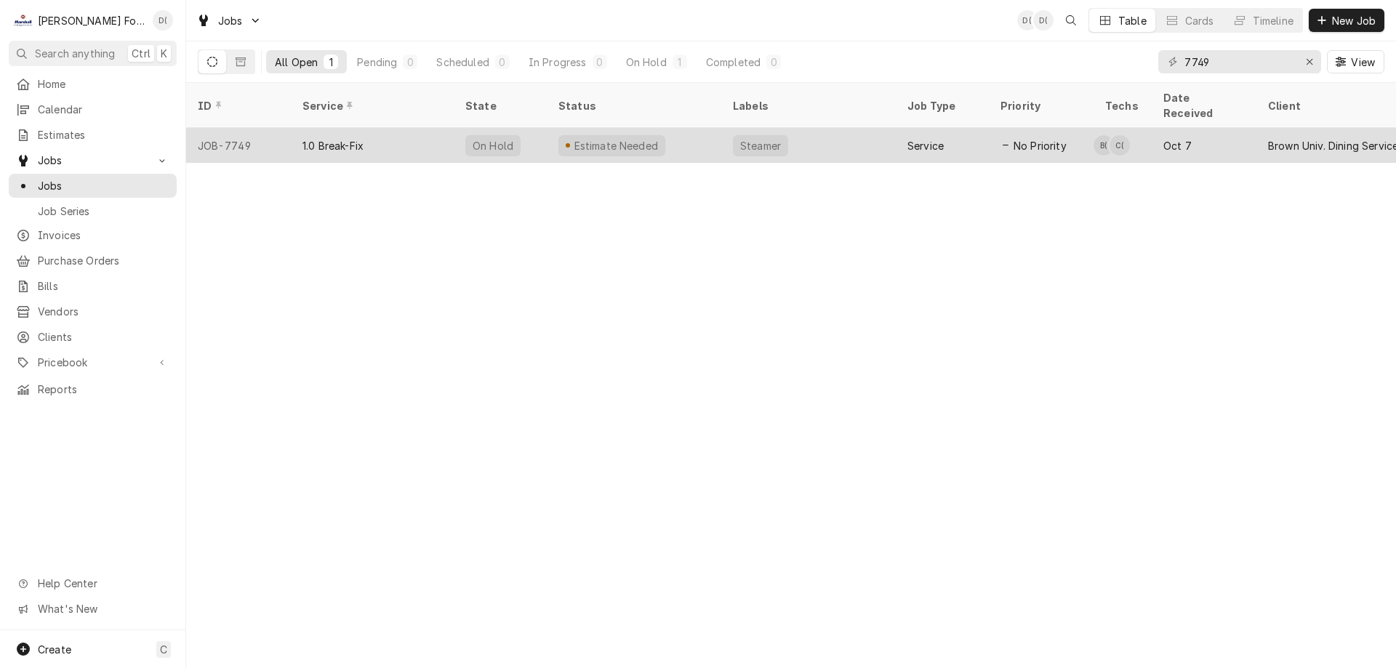
click at [694, 133] on div "Estimate Needed" at bounding box center [634, 145] width 175 height 35
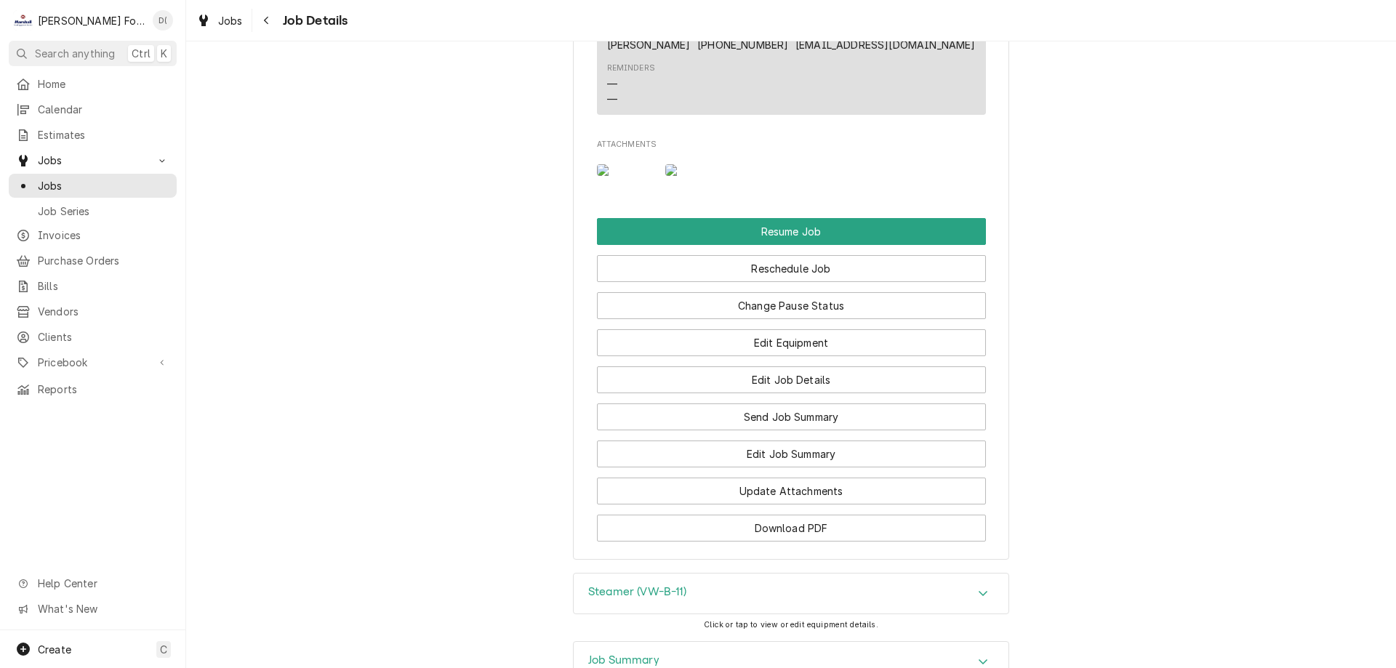
scroll to position [2254, 0]
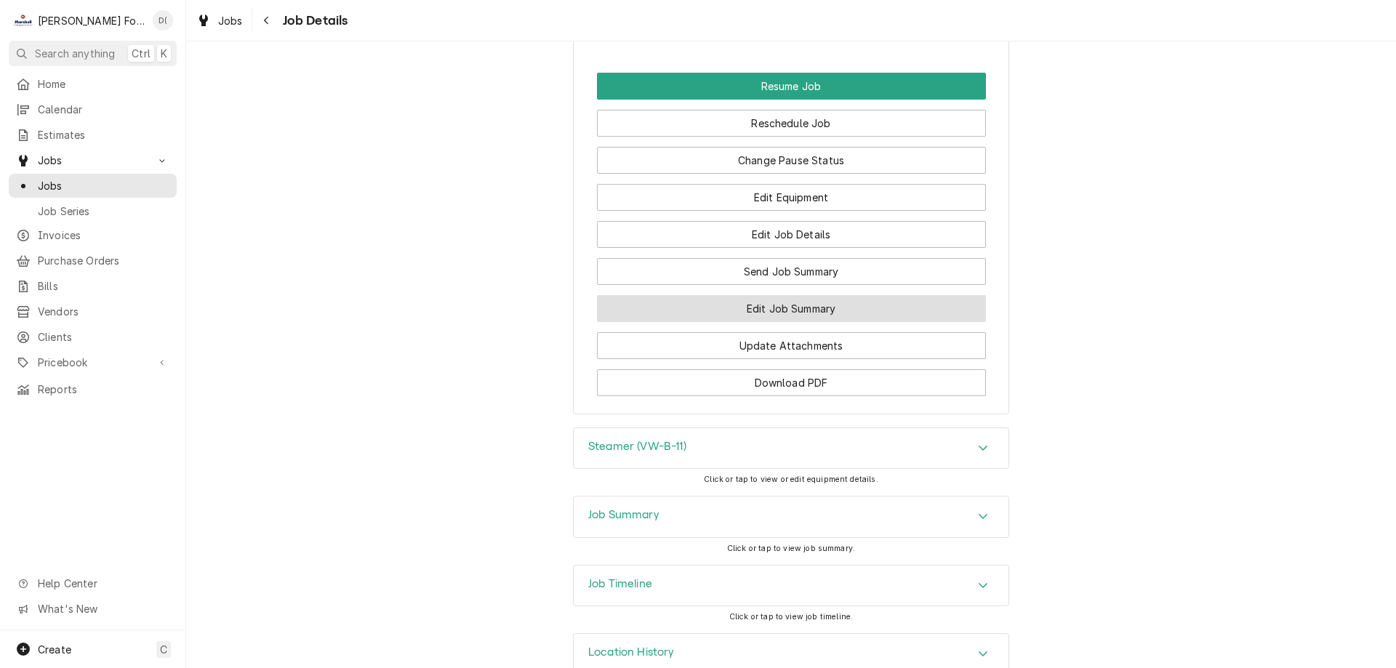
click at [773, 322] on button "Edit Job Summary" at bounding box center [791, 308] width 389 height 27
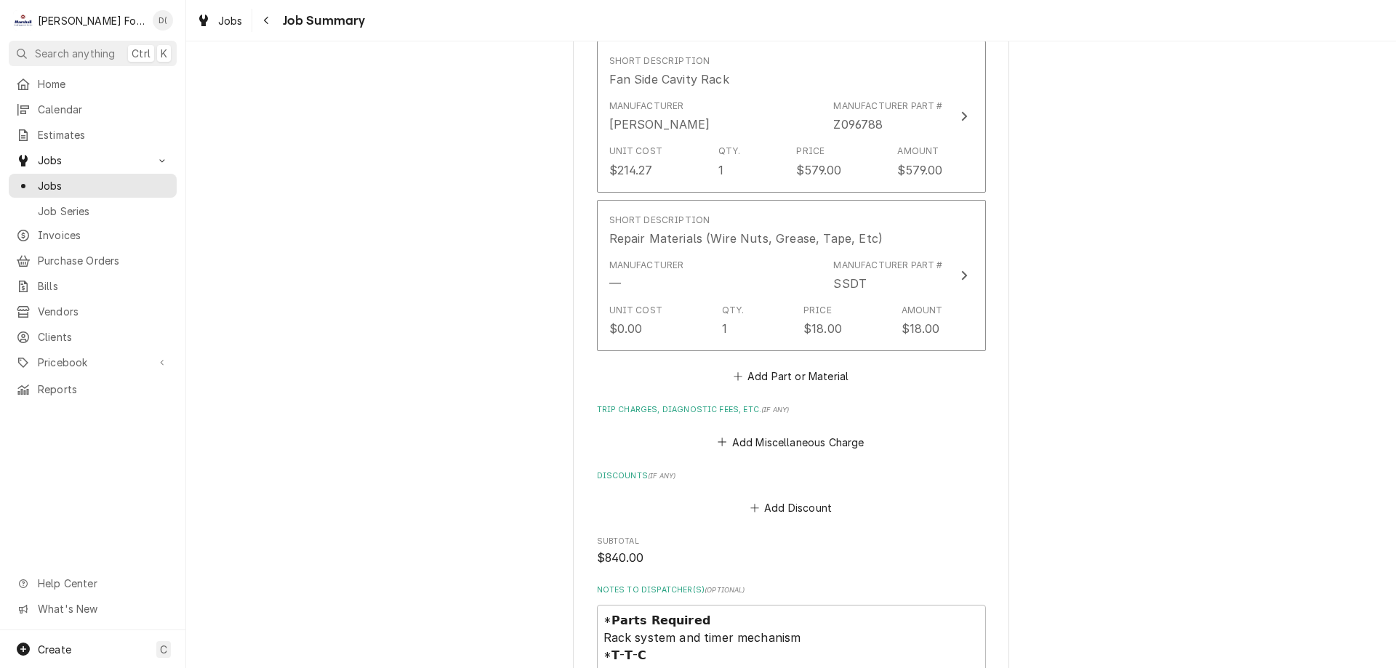
scroll to position [1527, 0]
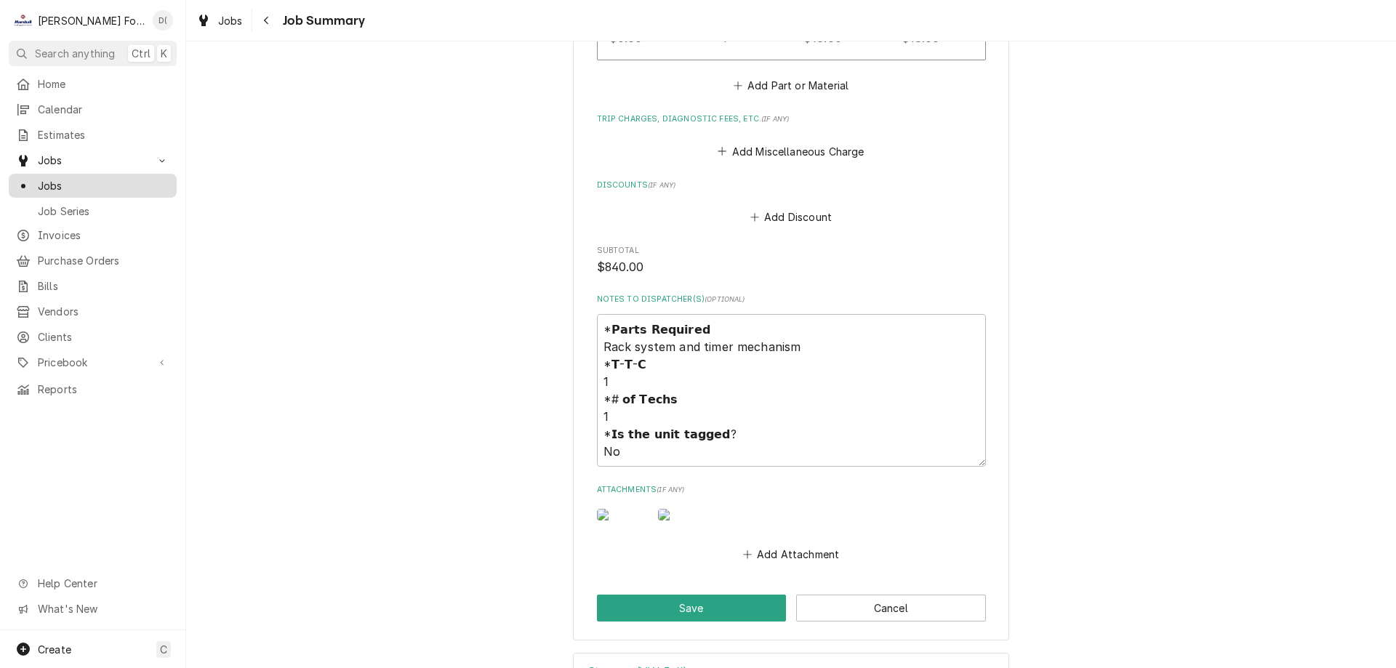
click at [127, 188] on div "Jobs" at bounding box center [93, 186] width 162 height 18
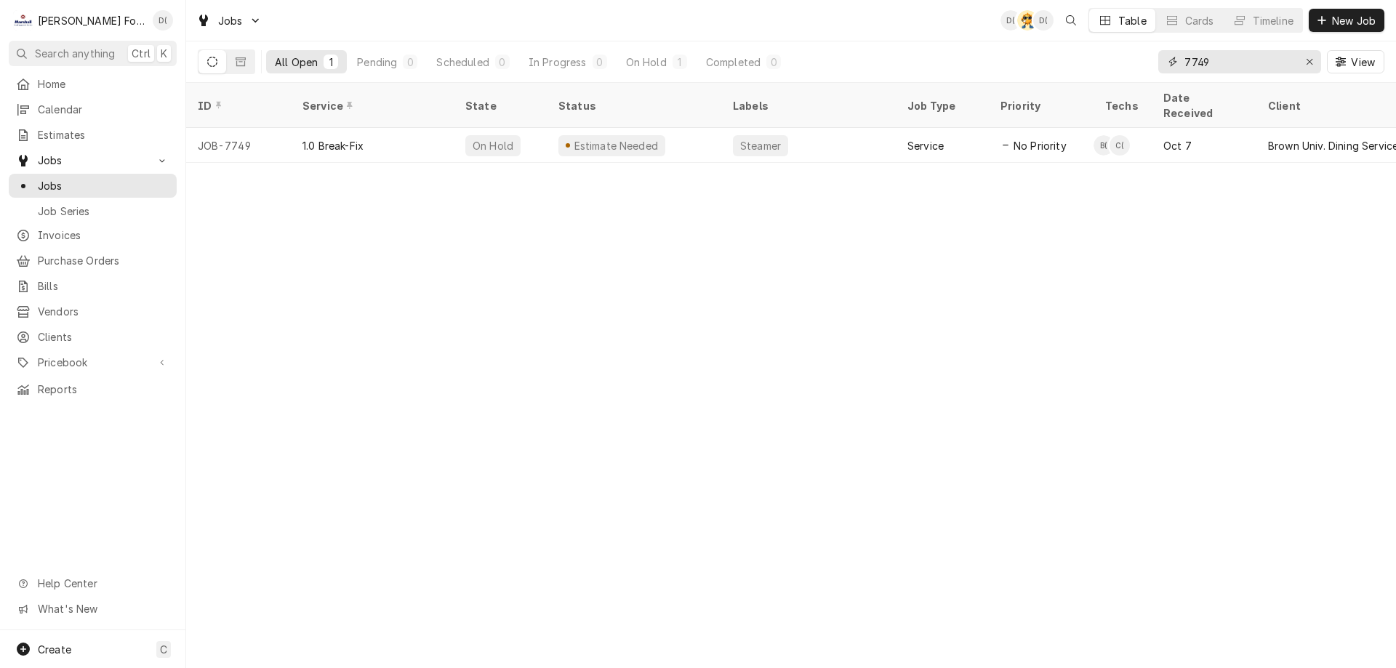
click at [1249, 73] on input "7749" at bounding box center [1238, 61] width 109 height 23
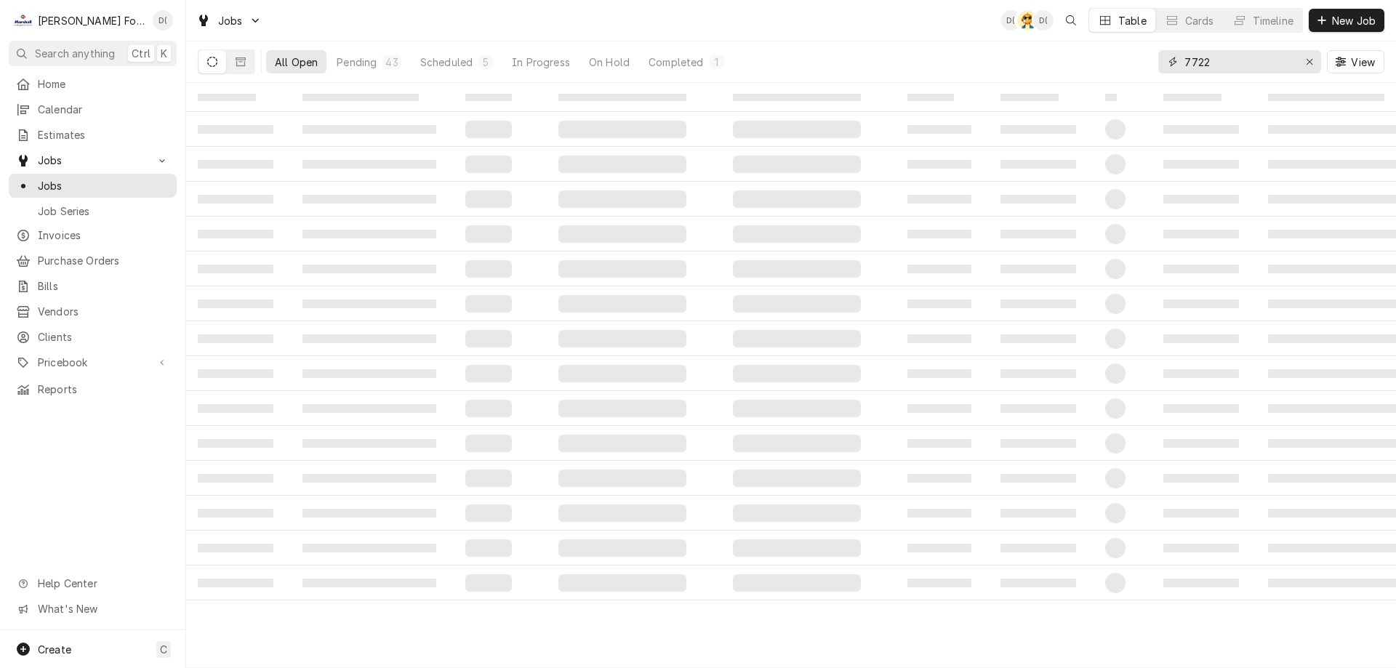
type input "7722"
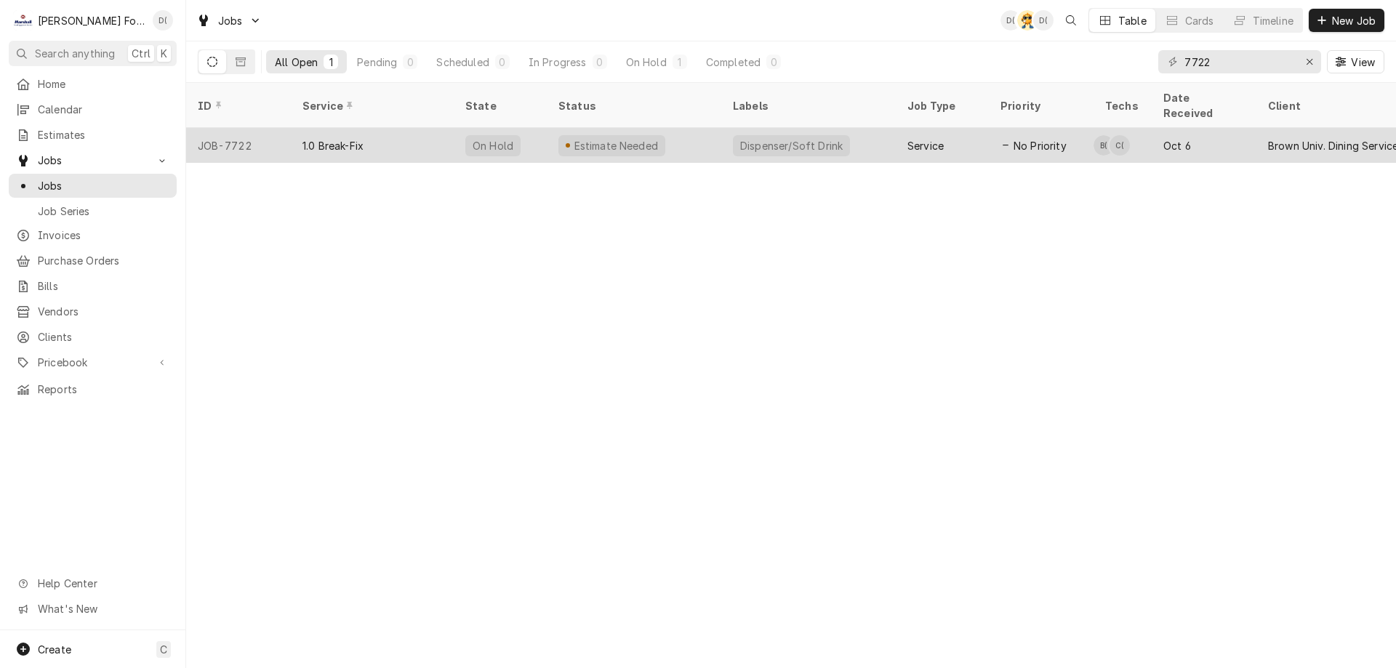
click at [633, 136] on div "Estimate Needed" at bounding box center [634, 145] width 175 height 35
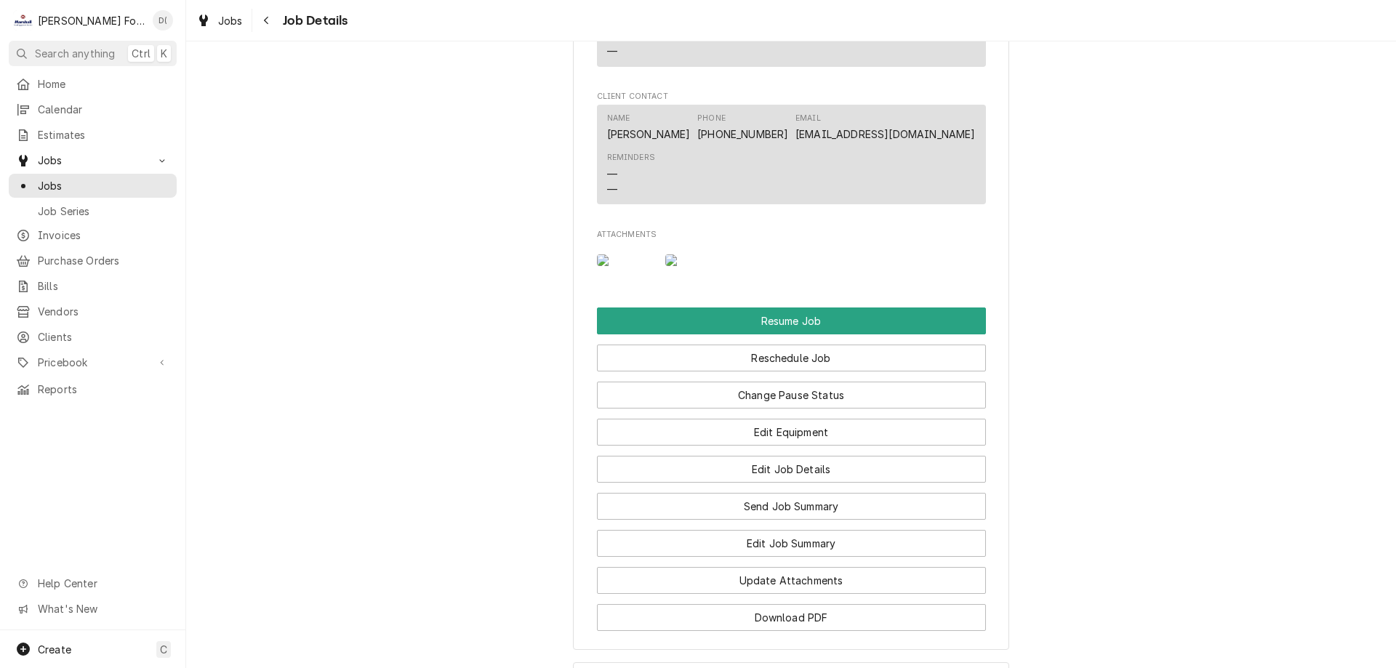
scroll to position [2181, 0]
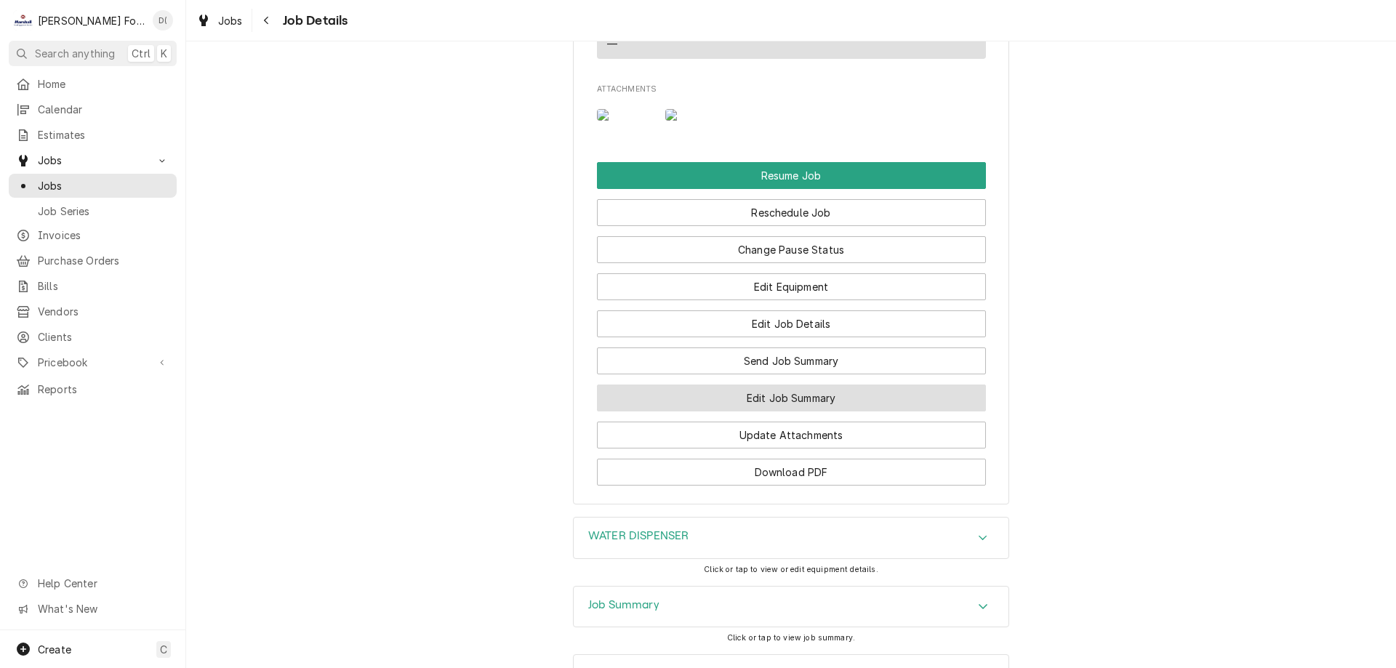
click at [772, 412] on button "Edit Job Summary" at bounding box center [791, 398] width 389 height 27
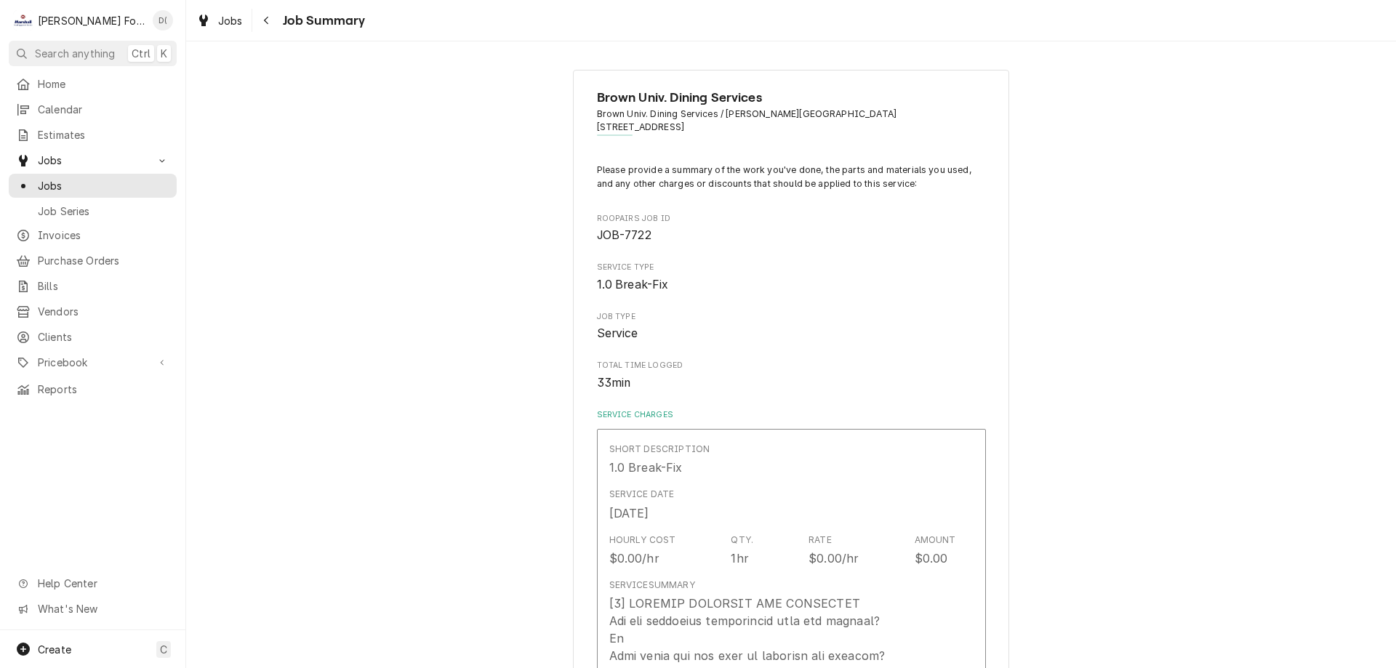
type textarea "x"
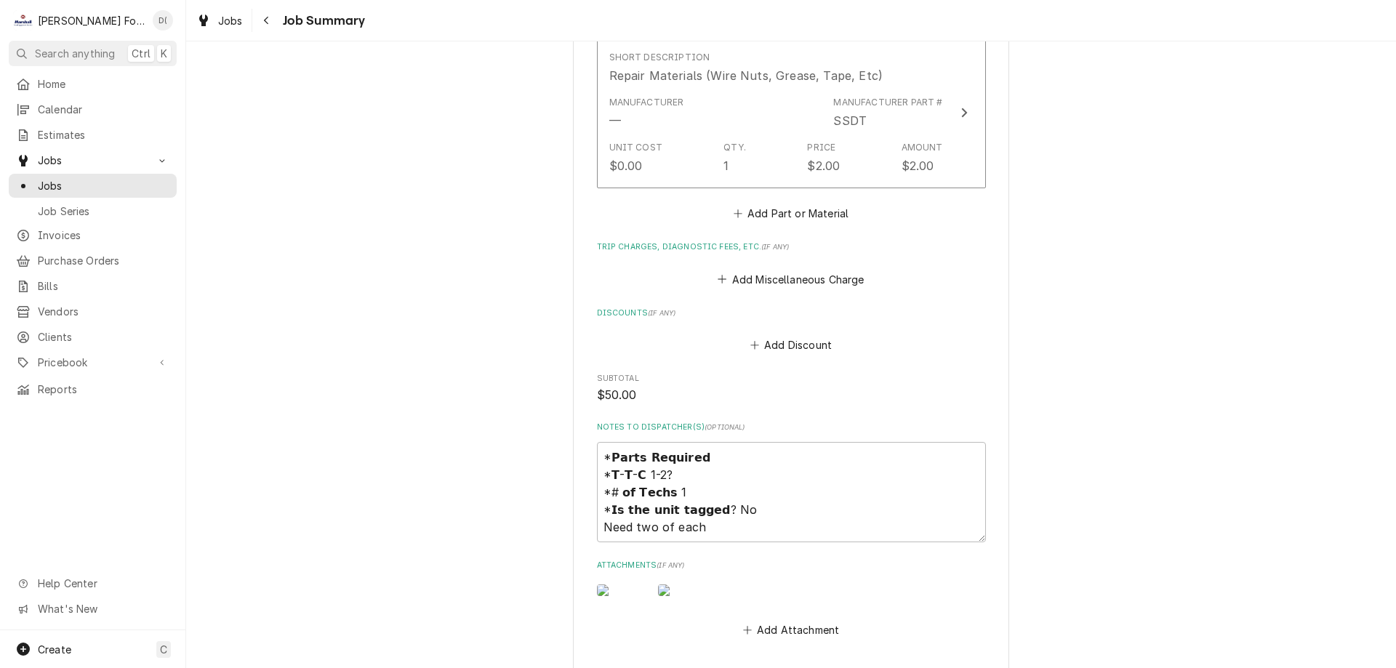
scroll to position [1600, 0]
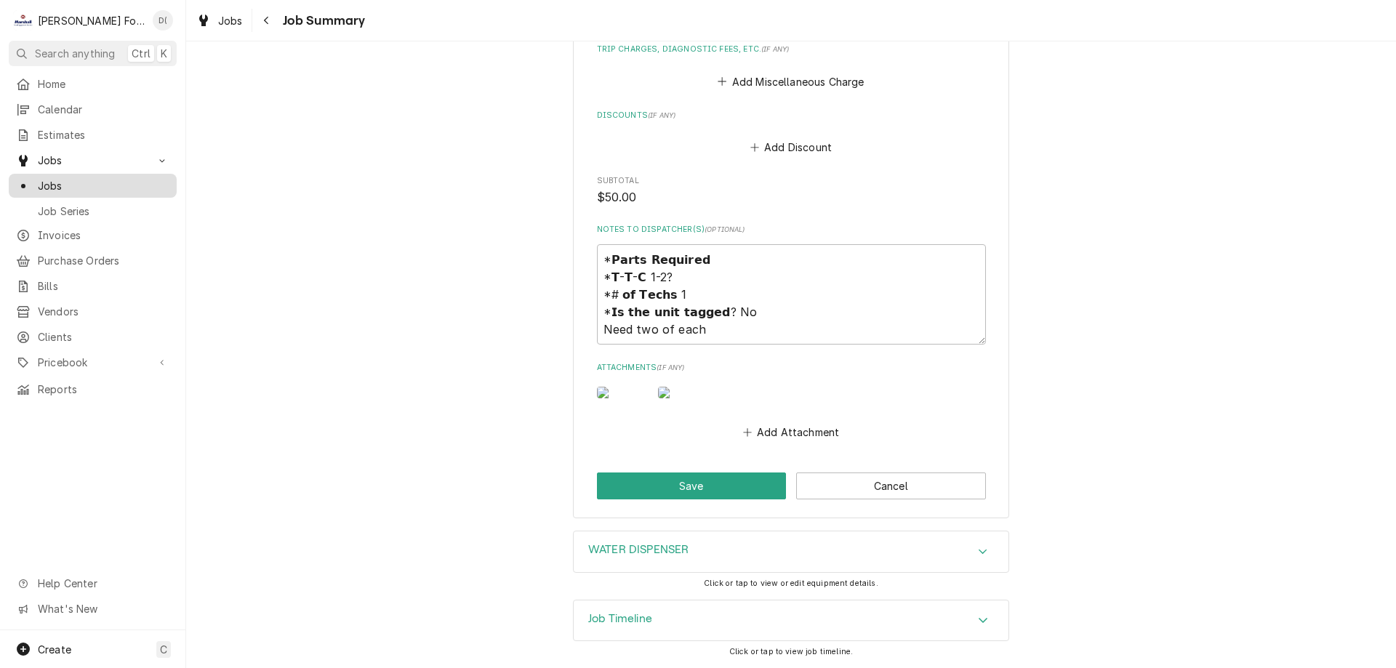
click at [89, 178] on span "Jobs" at bounding box center [104, 185] width 132 height 15
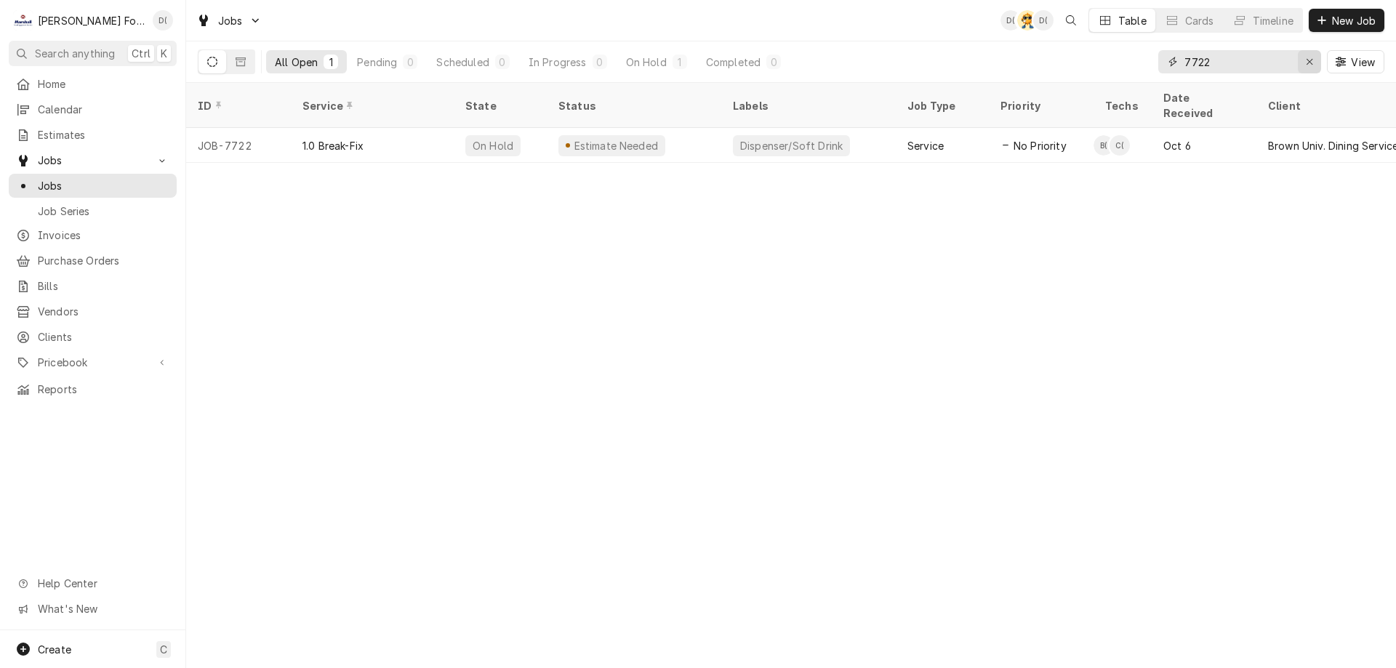
click at [1306, 60] on icon "Erase input" at bounding box center [1310, 62] width 8 height 10
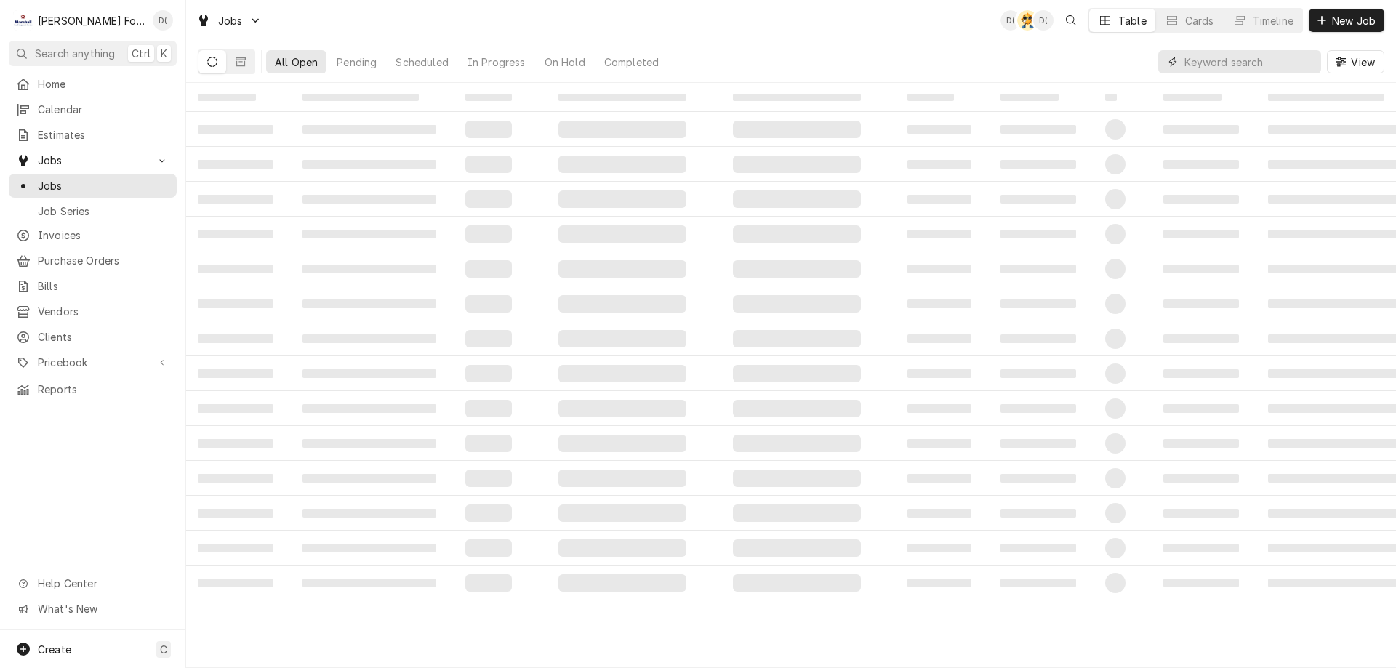
click at [1274, 63] on input "Dynamic Content Wrapper" at bounding box center [1248, 61] width 129 height 23
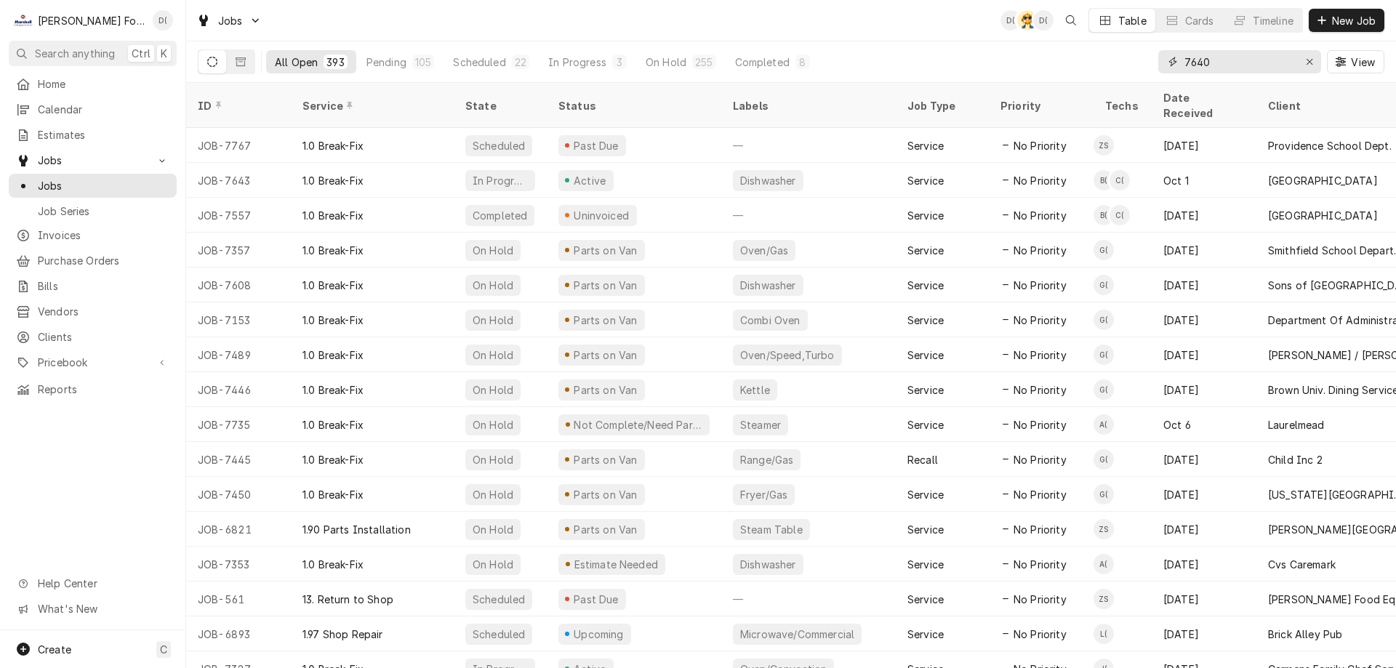
type input "7640"
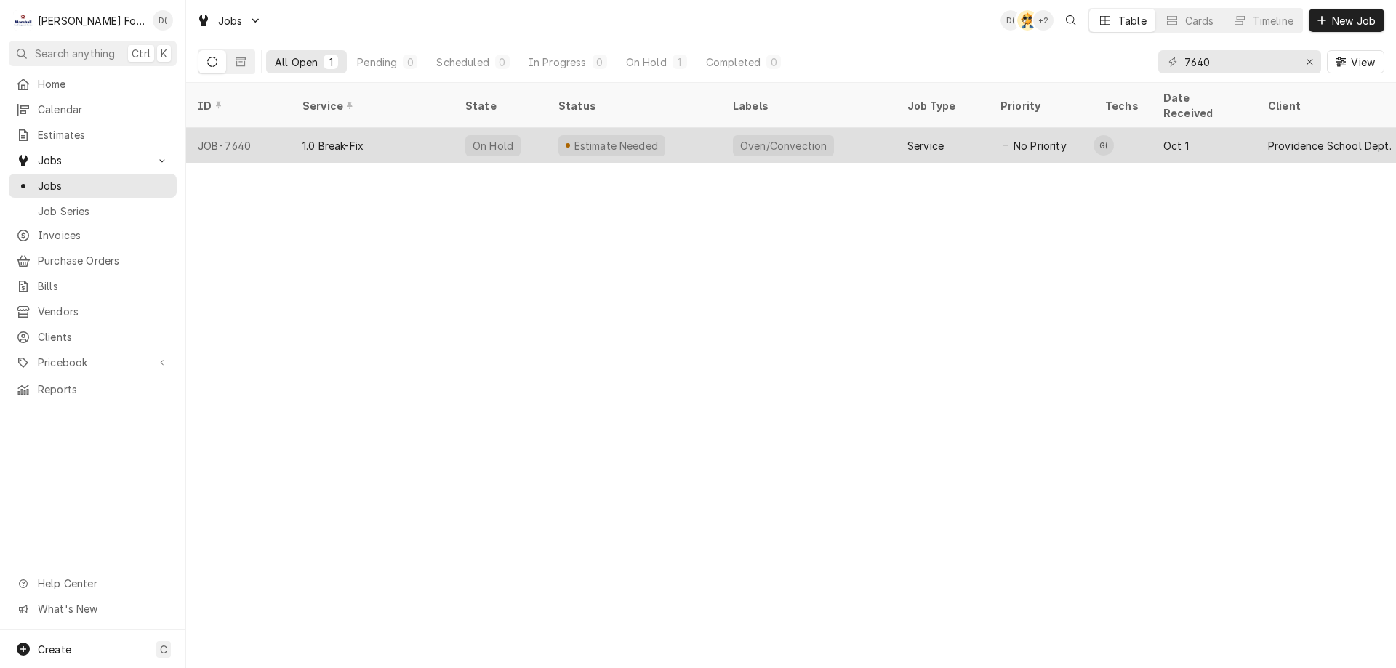
click at [615, 138] on div "Estimate Needed" at bounding box center [615, 145] width 87 height 15
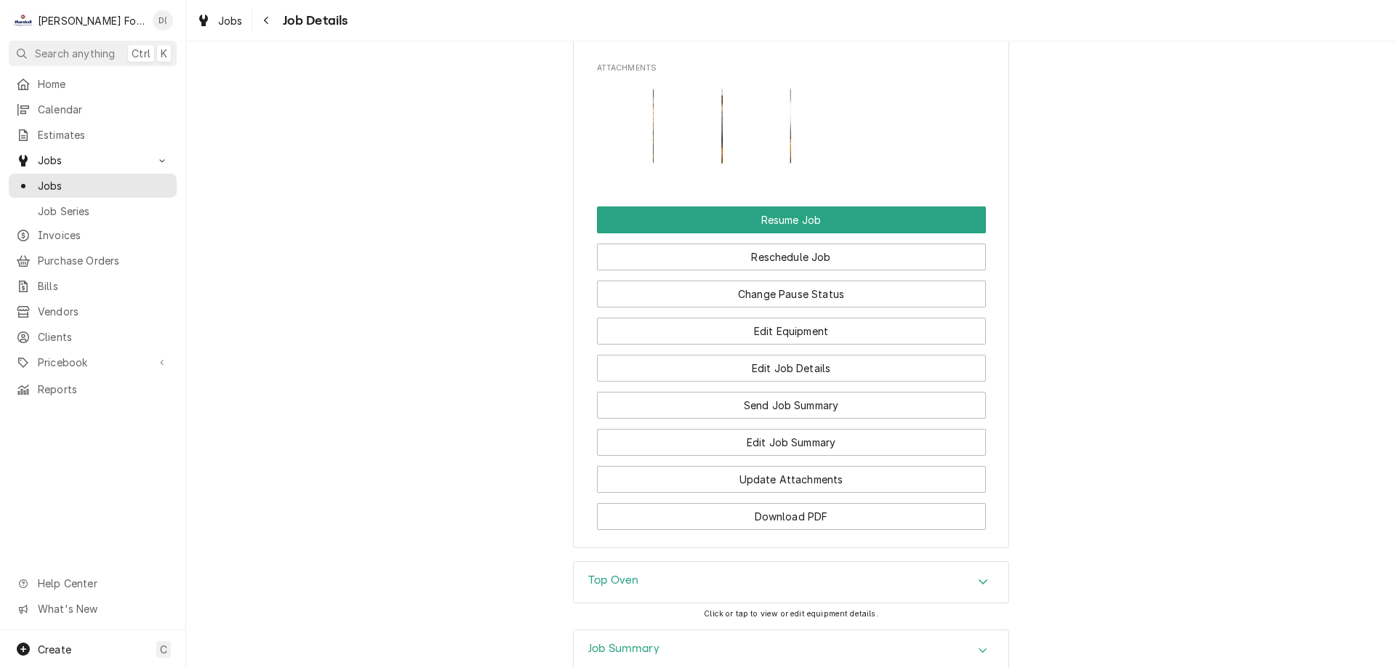
scroll to position [1739, 0]
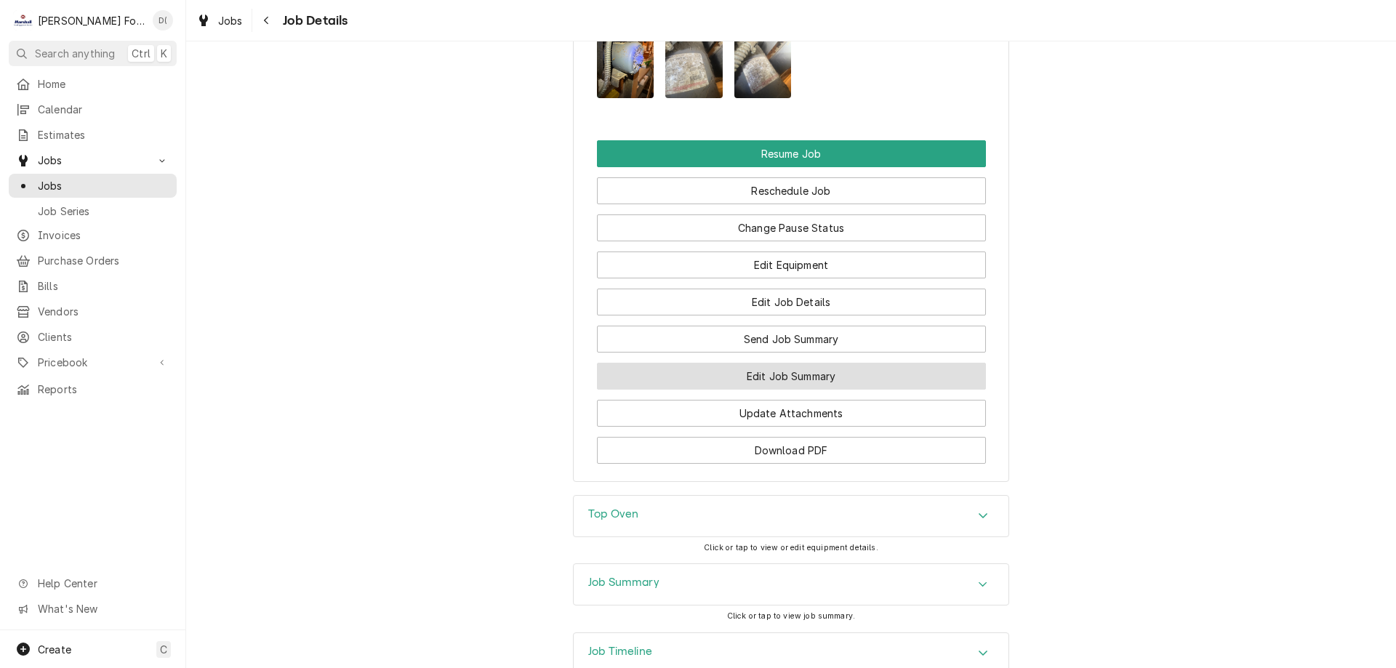
click at [736, 363] on button "Edit Job Summary" at bounding box center [791, 376] width 389 height 27
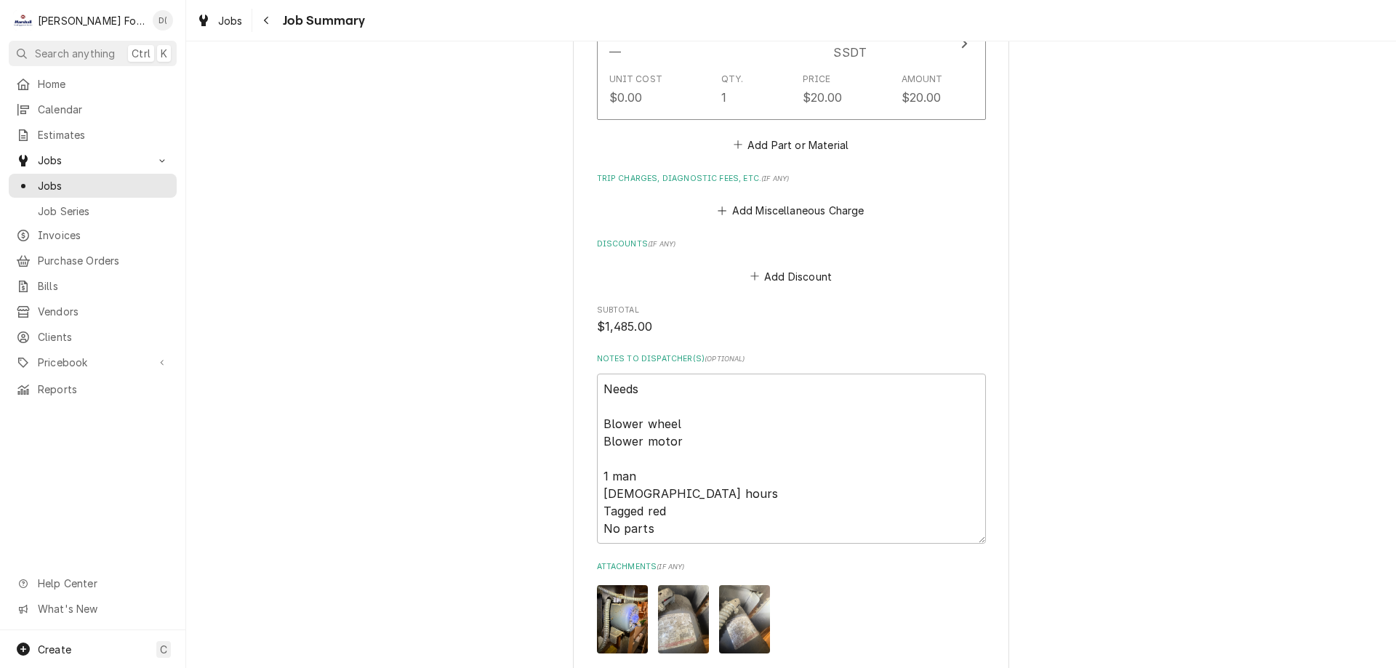
scroll to position [1600, 0]
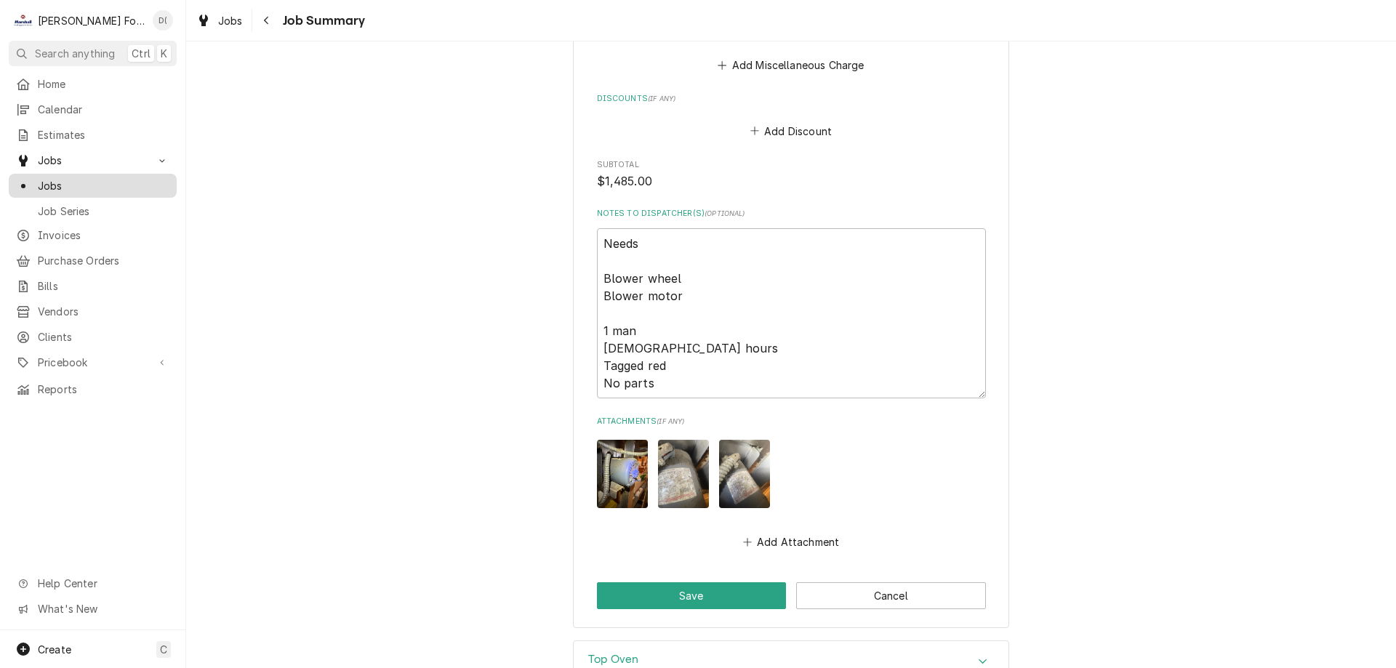
click at [57, 178] on span "Jobs" at bounding box center [104, 185] width 132 height 15
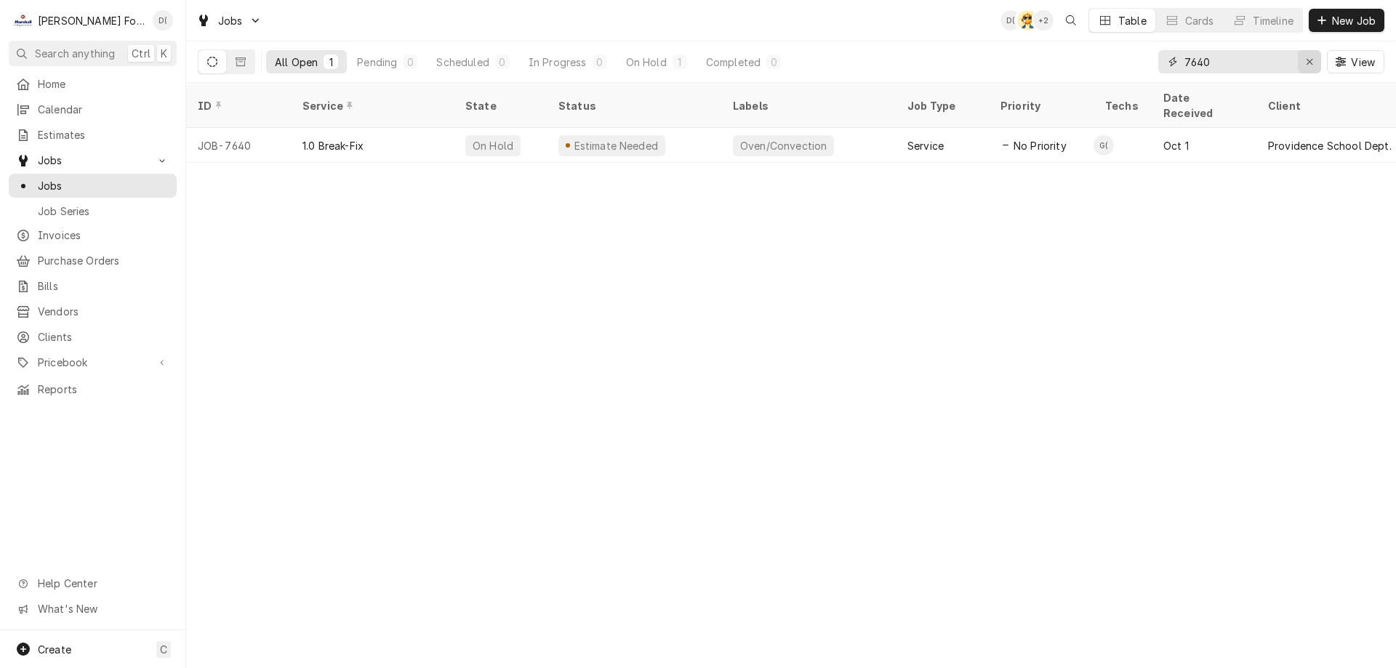
click at [1310, 61] on icon "Erase input" at bounding box center [1310, 62] width 6 height 6
click at [1284, 65] on input "Dynamic Content Wrapper" at bounding box center [1252, 61] width 137 height 23
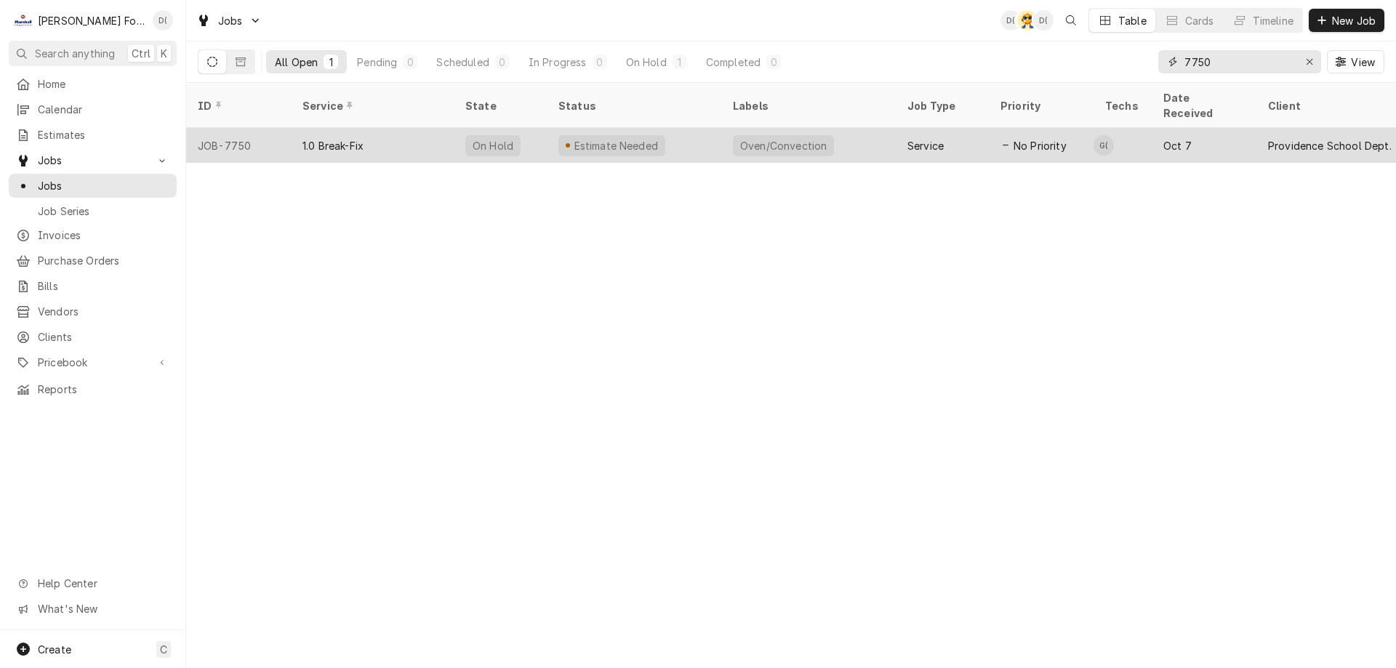
type input "7750"
click at [704, 132] on div "Estimate Needed" at bounding box center [634, 145] width 175 height 35
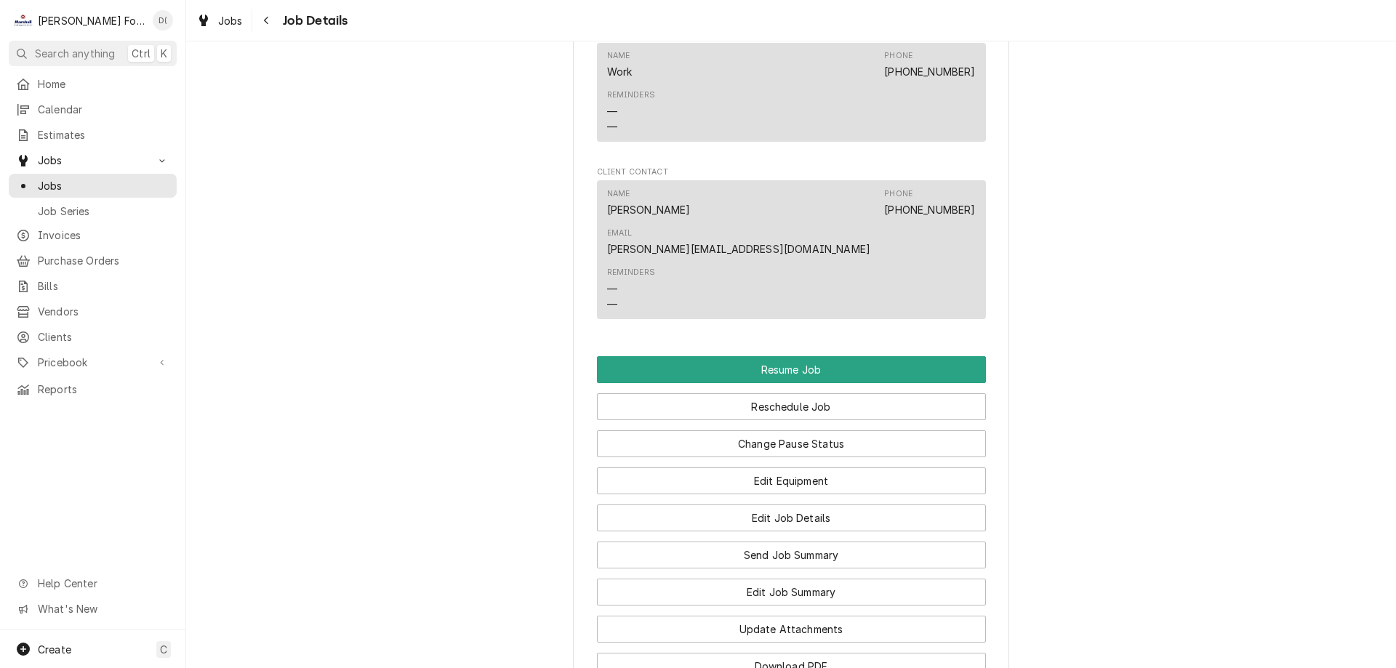
scroll to position [1309, 0]
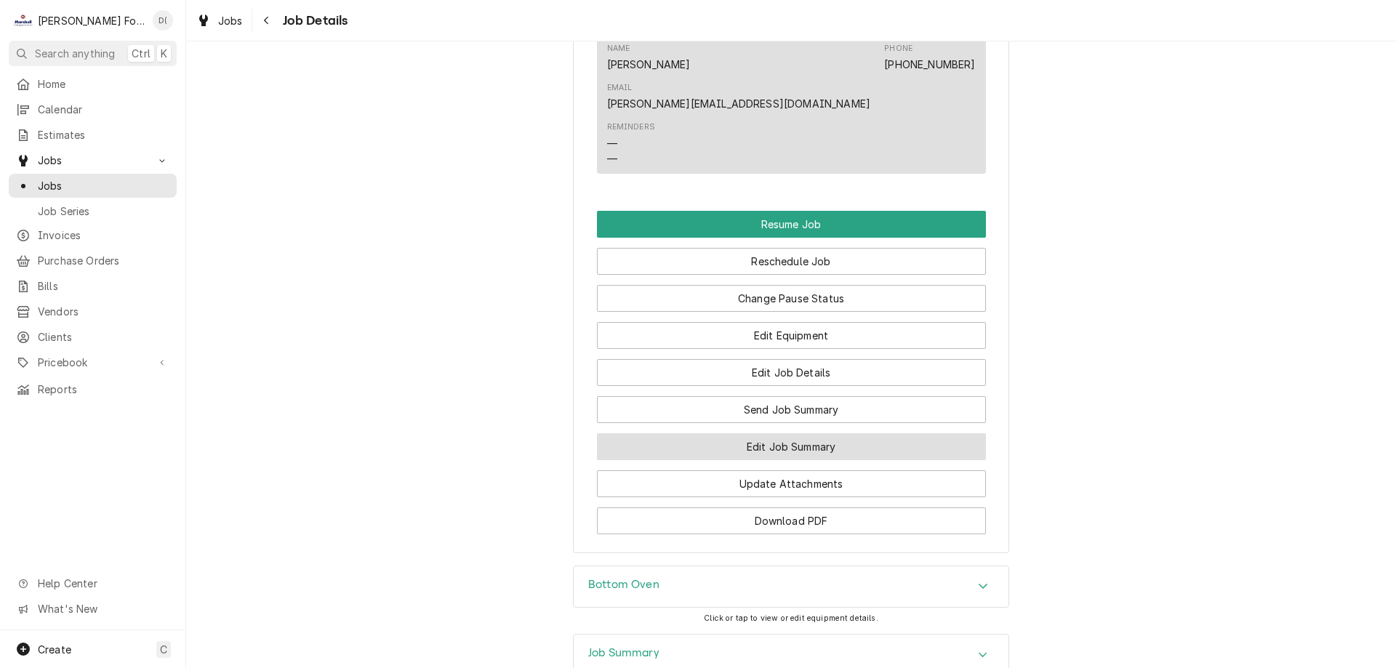
click at [741, 433] on button "Edit Job Summary" at bounding box center [791, 446] width 389 height 27
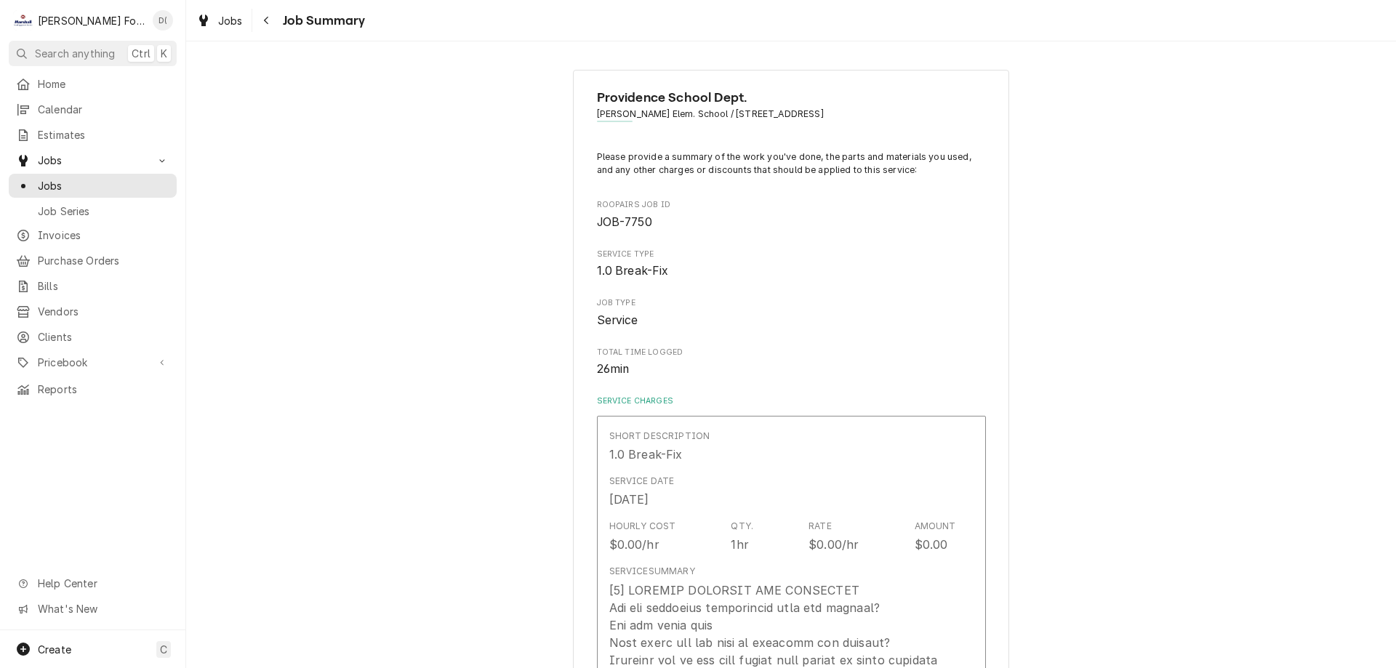
type textarea "x"
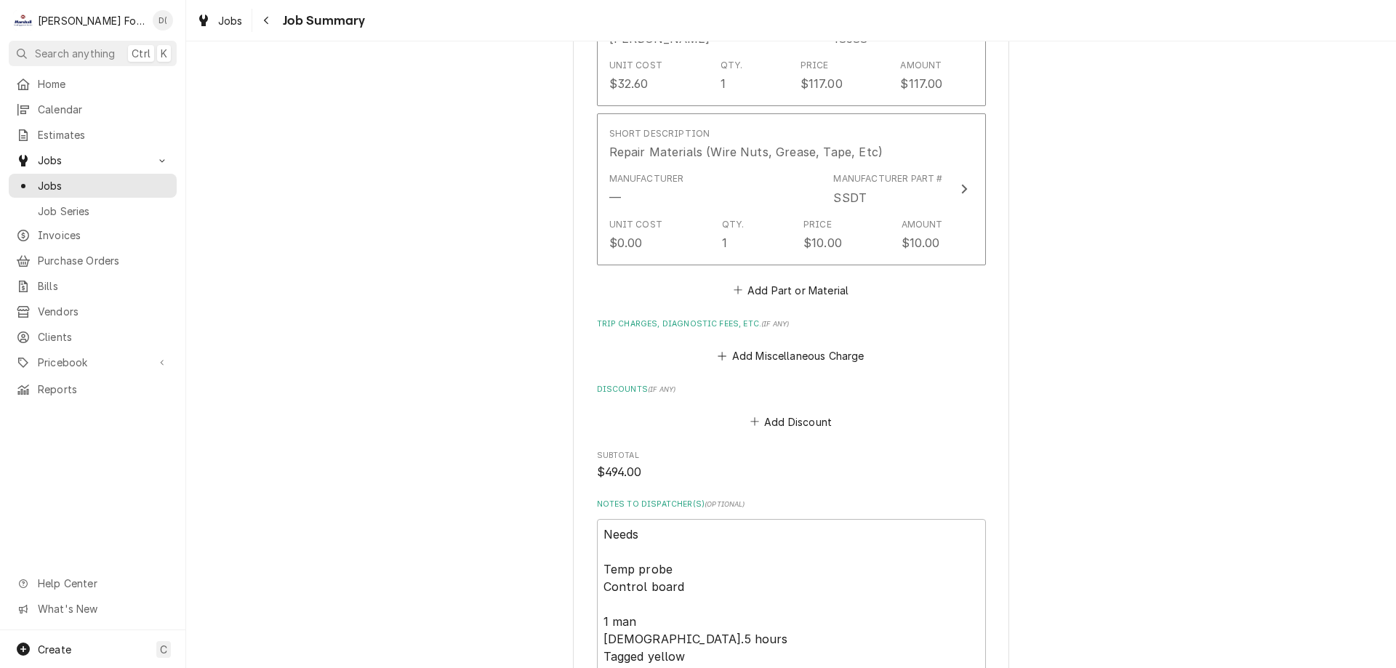
scroll to position [1527, 0]
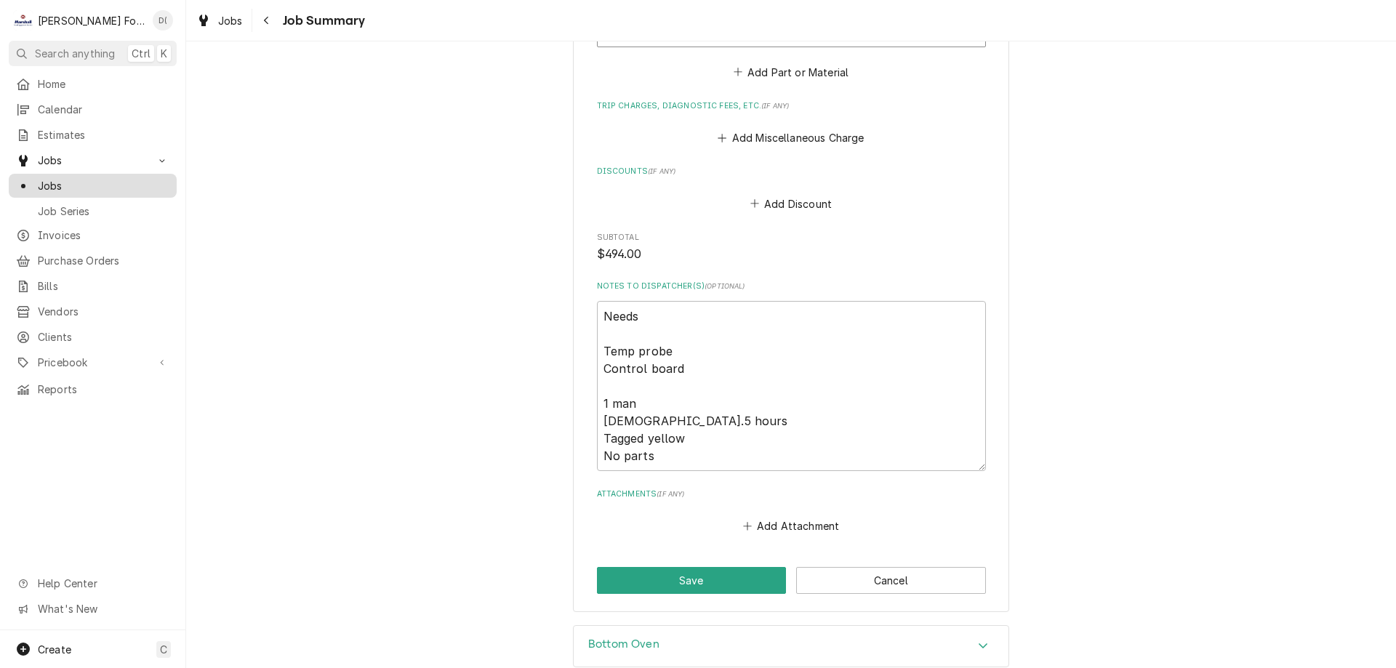
click at [112, 188] on div "Jobs" at bounding box center [93, 186] width 162 height 18
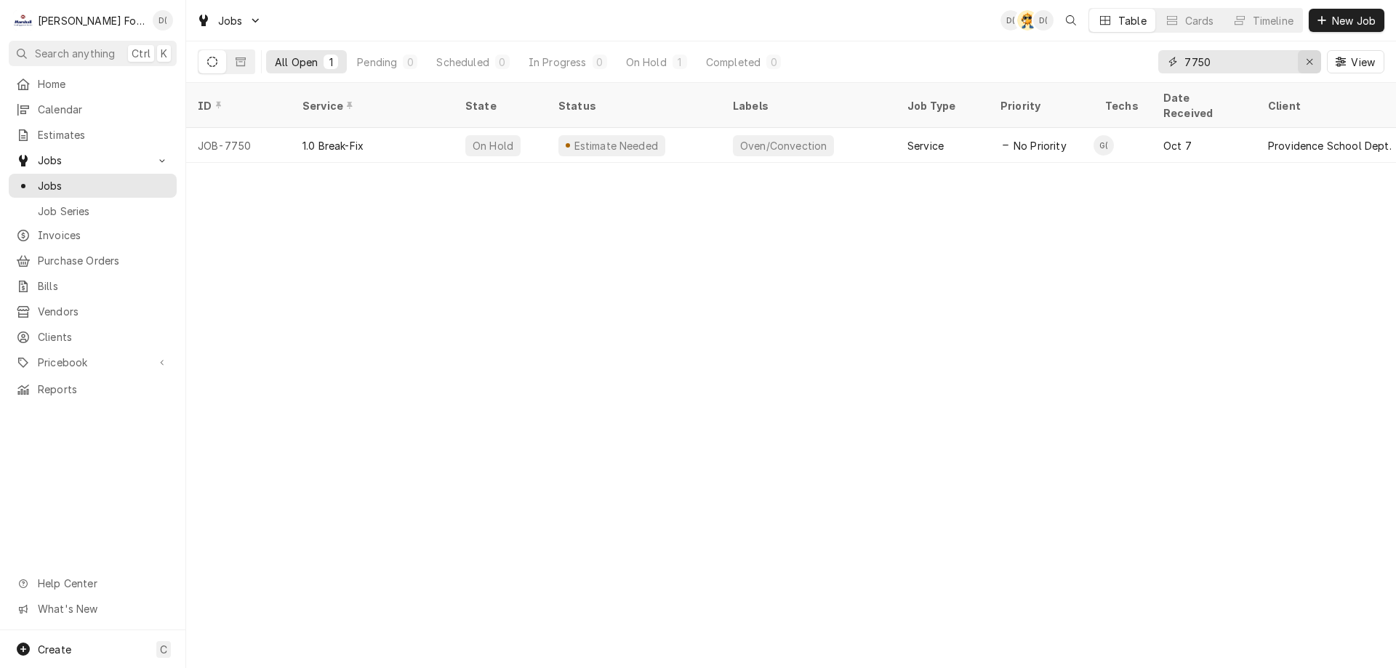
click at [1306, 66] on icon "Erase input" at bounding box center [1310, 62] width 8 height 10
click at [1275, 65] on input "Dynamic Content Wrapper" at bounding box center [1252, 61] width 137 height 23
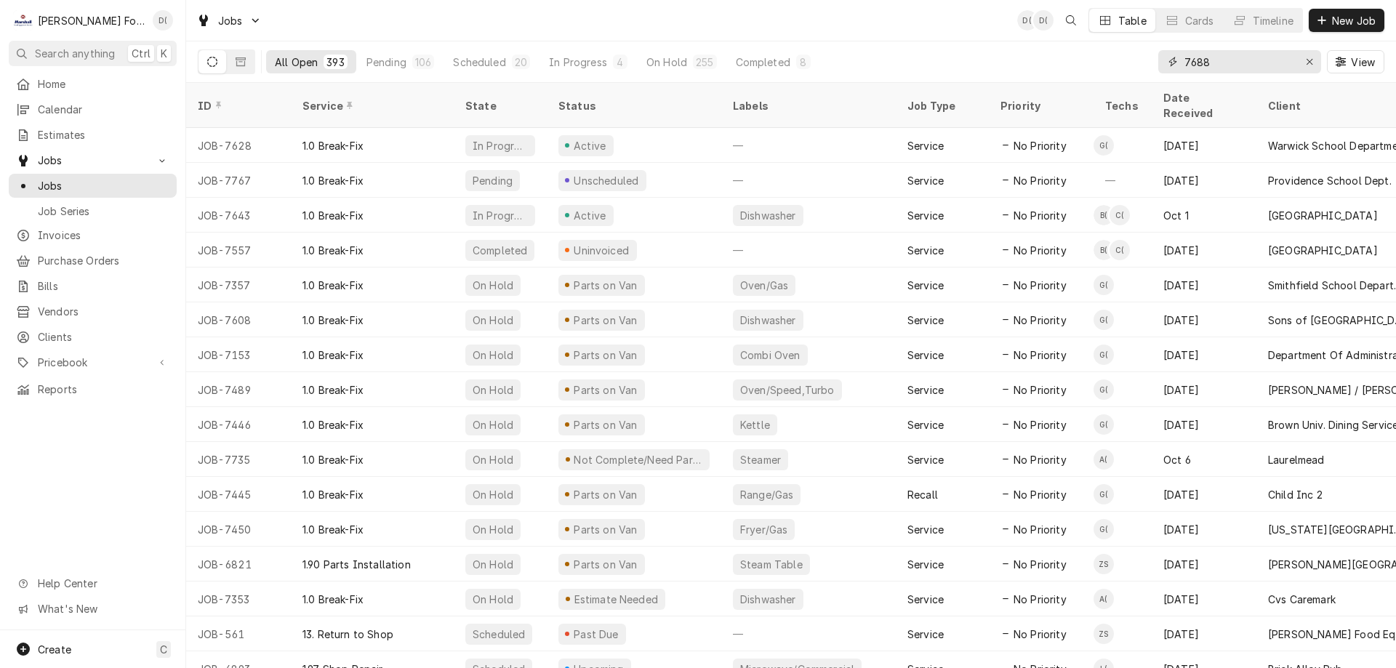
type input "7688"
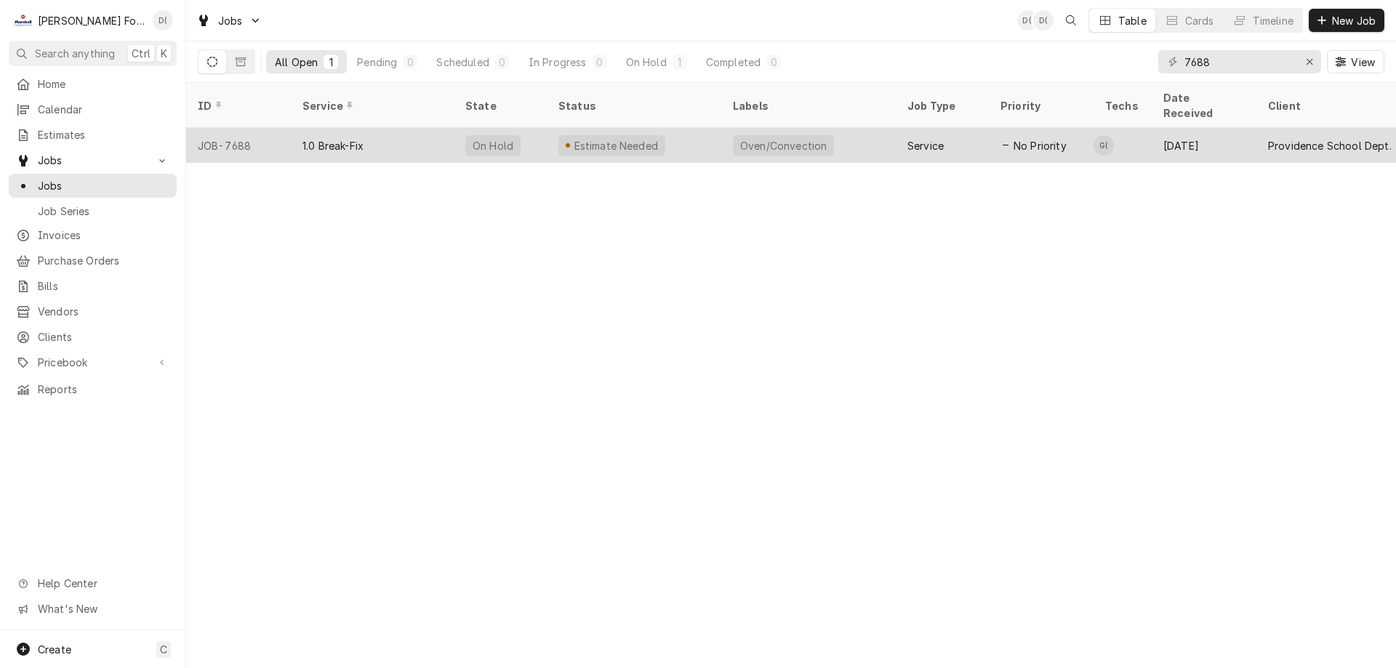
click at [433, 128] on div "1.0 Break-Fix" at bounding box center [372, 145] width 163 height 35
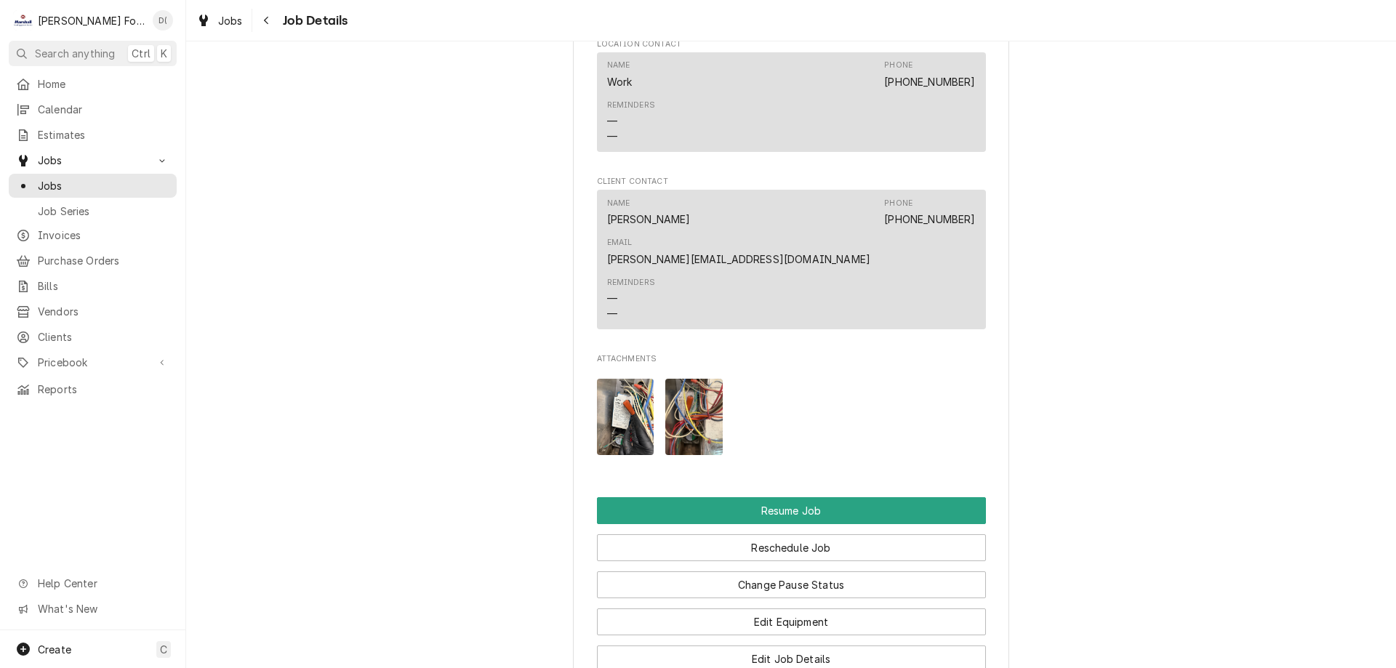
scroll to position [1600, 0]
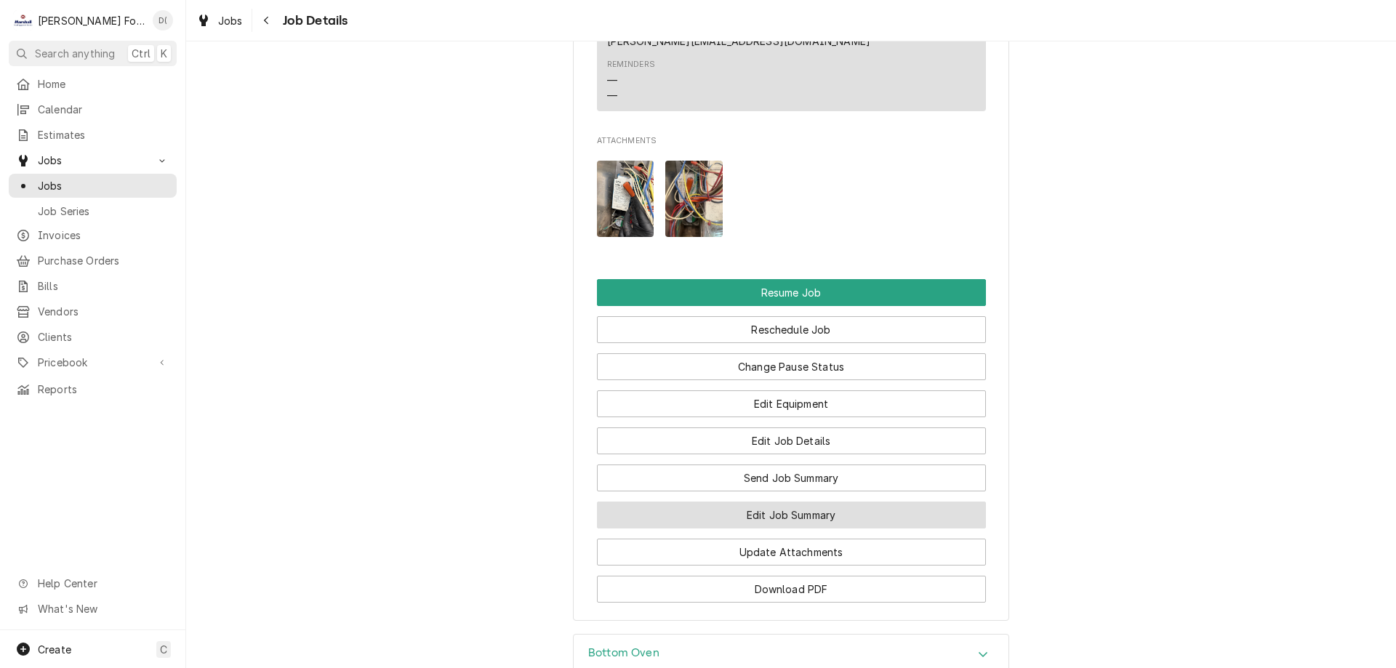
click at [746, 502] on button "Edit Job Summary" at bounding box center [791, 515] width 389 height 27
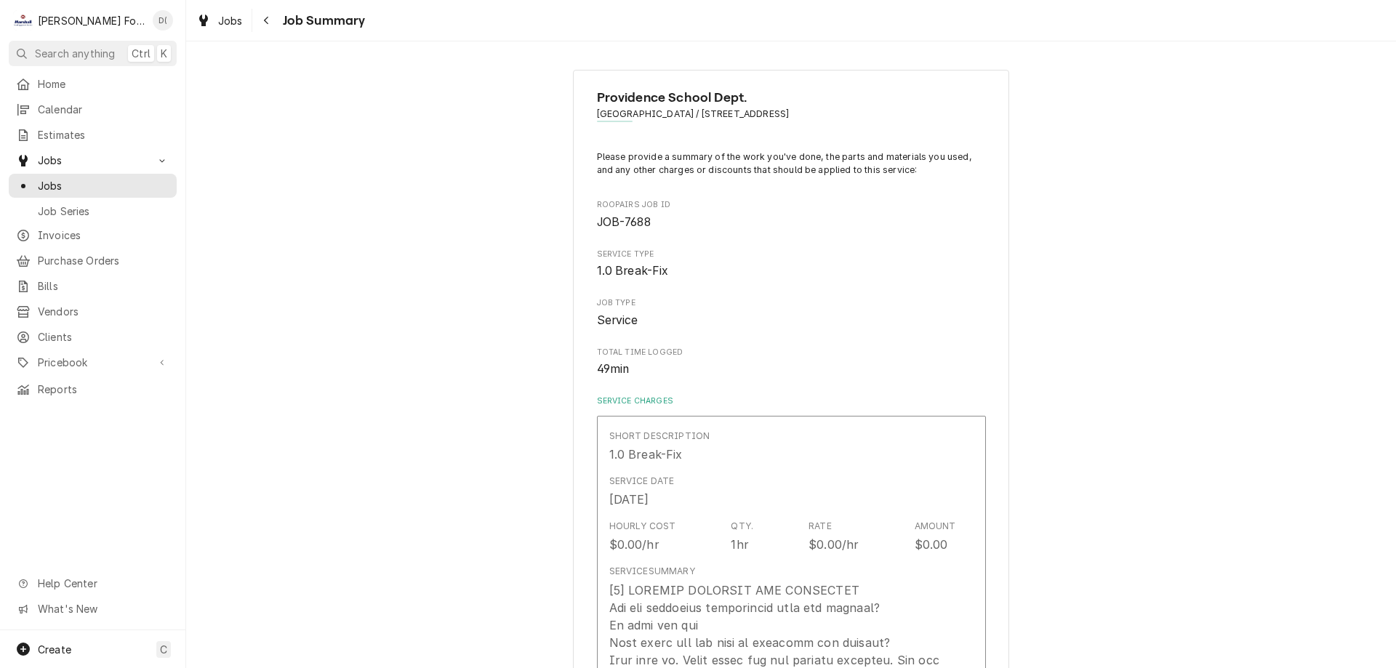
type textarea "x"
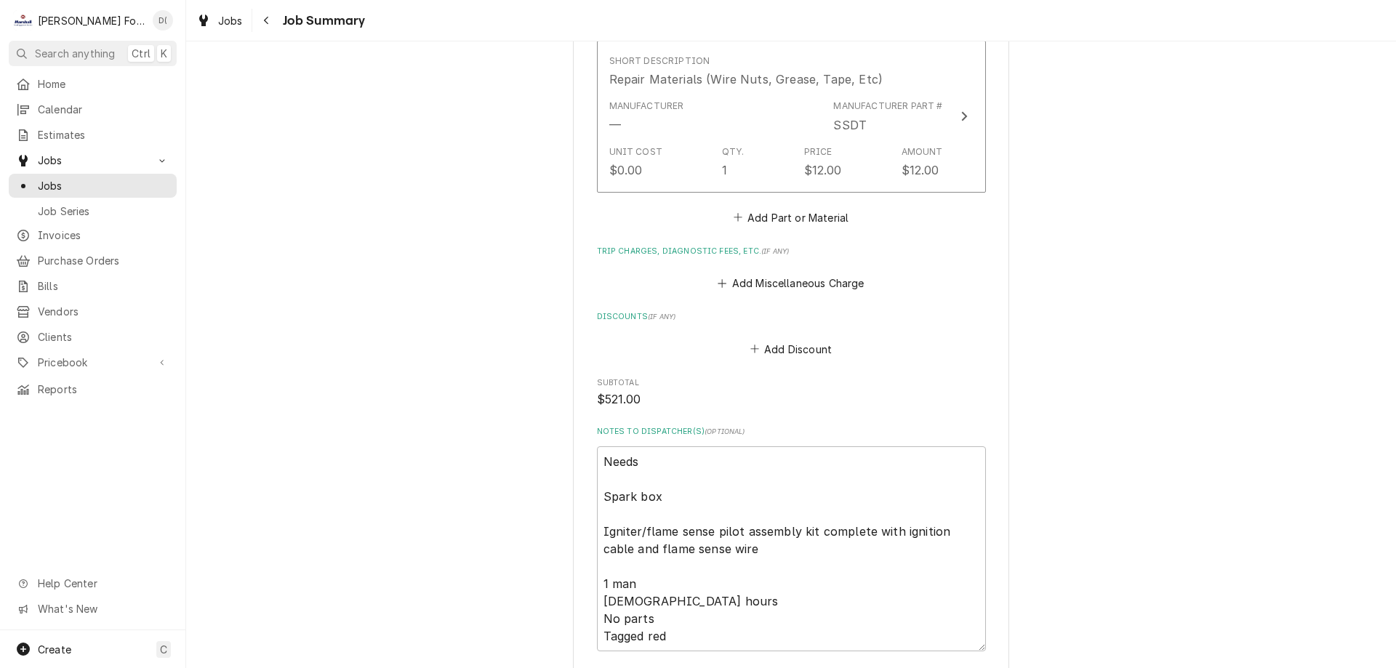
scroll to position [1527, 0]
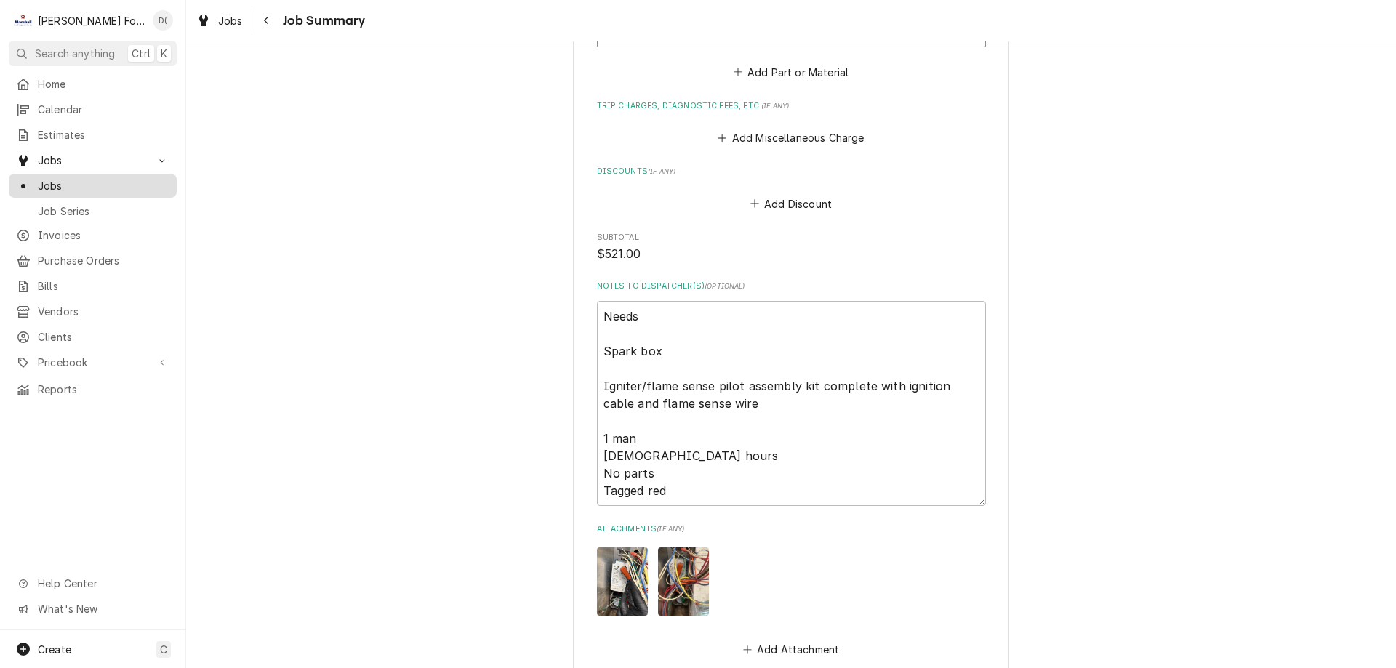
click at [106, 178] on span "Jobs" at bounding box center [104, 185] width 132 height 15
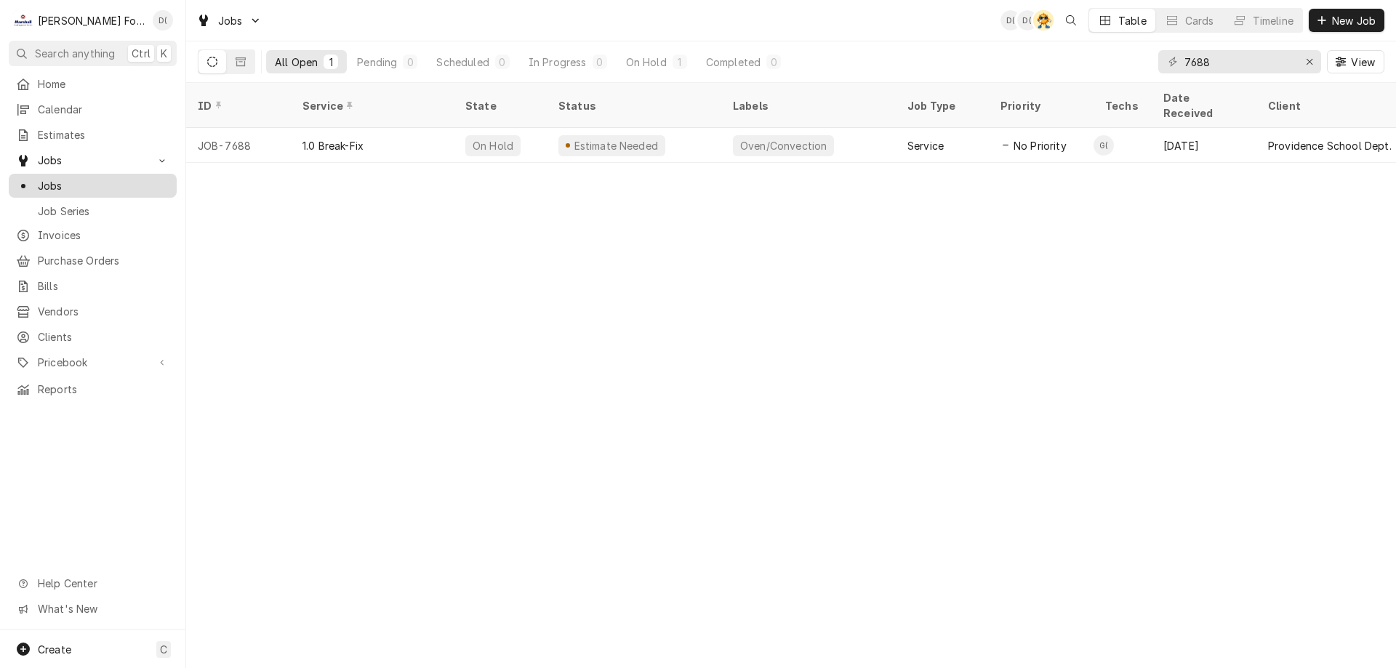
click at [116, 180] on span "Jobs" at bounding box center [104, 185] width 132 height 15
click at [1306, 64] on icon "Erase input" at bounding box center [1310, 62] width 8 height 10
click at [1288, 65] on input "Dynamic Content Wrapper" at bounding box center [1252, 61] width 137 height 23
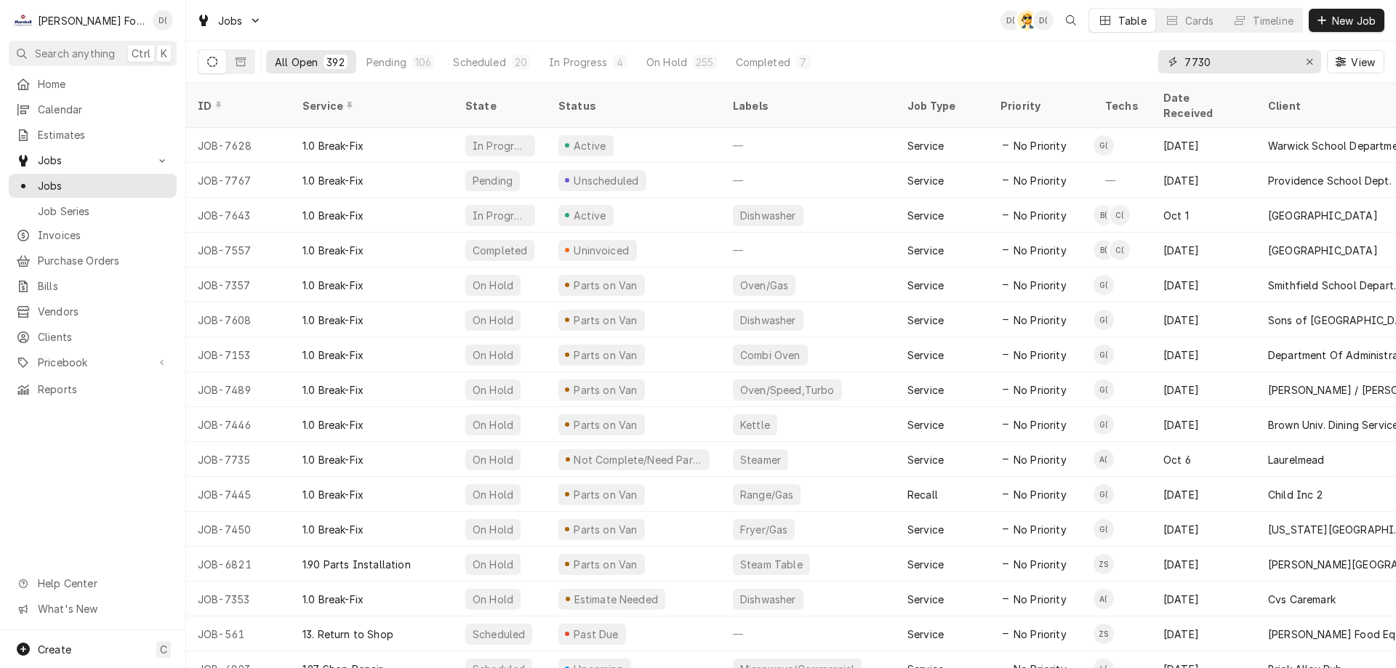
type input "7730"
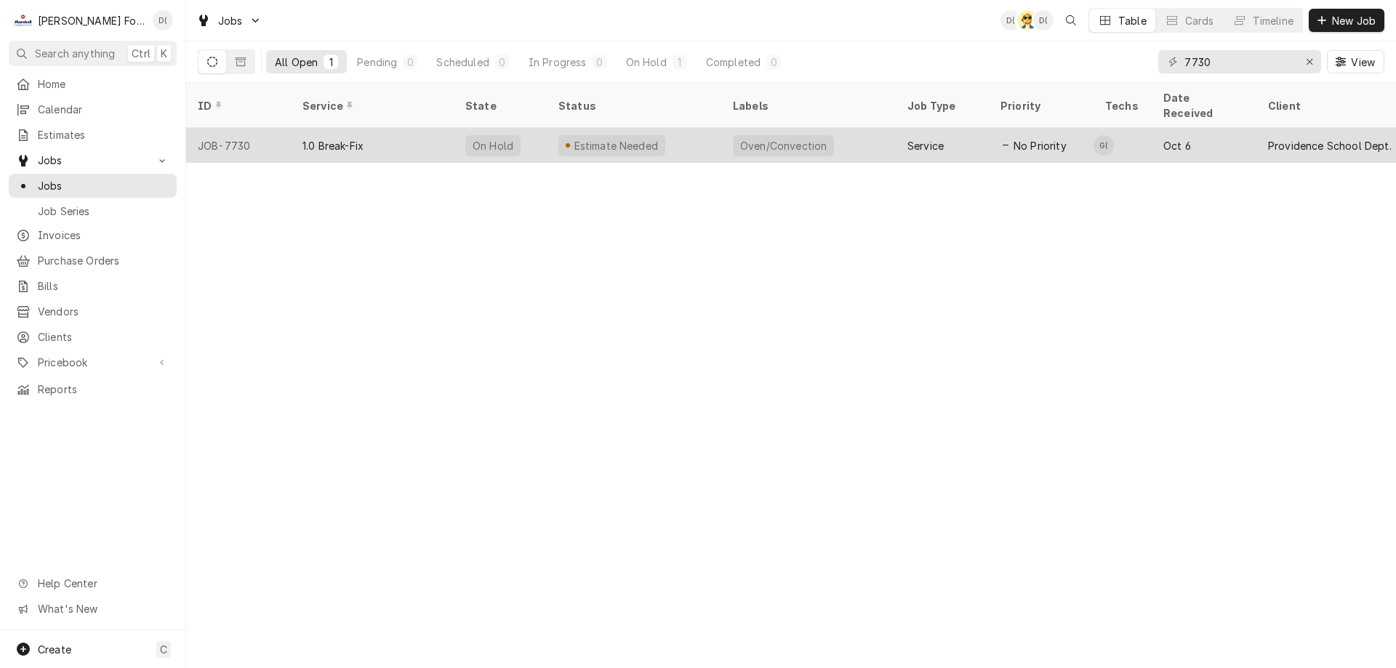
click at [665, 132] on div "Estimate Needed" at bounding box center [634, 145] width 175 height 35
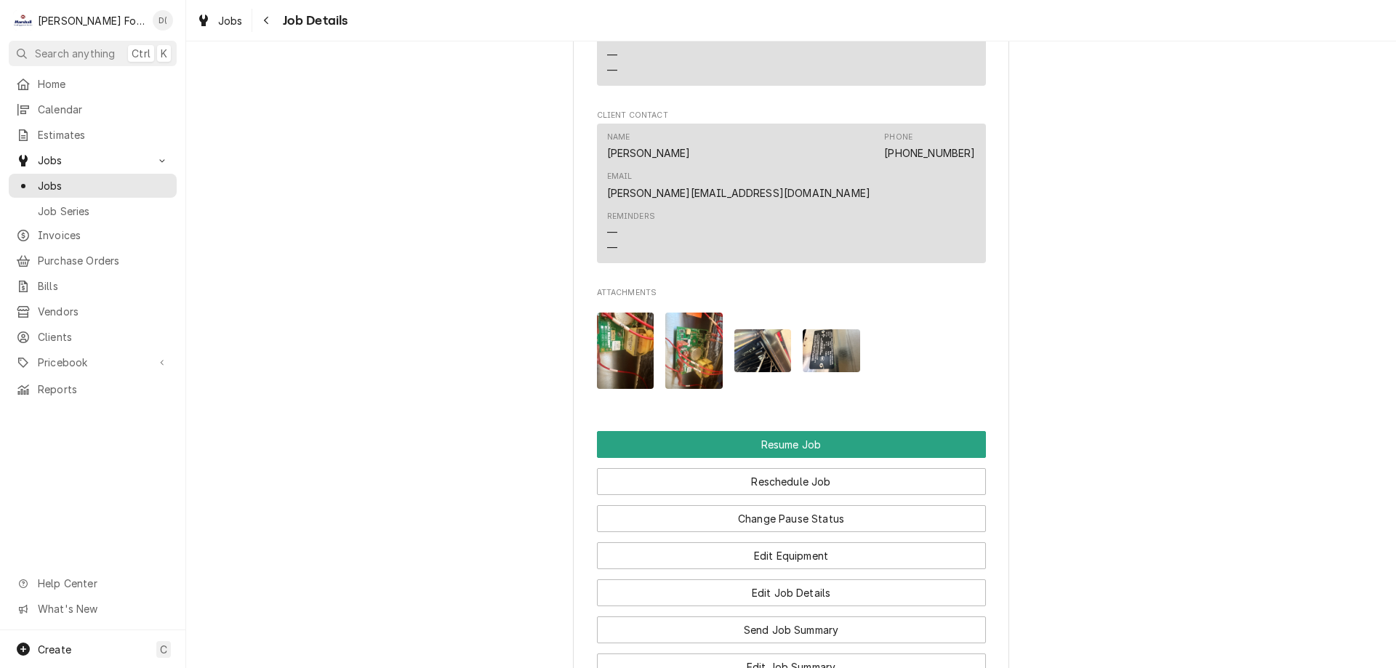
scroll to position [1593, 0]
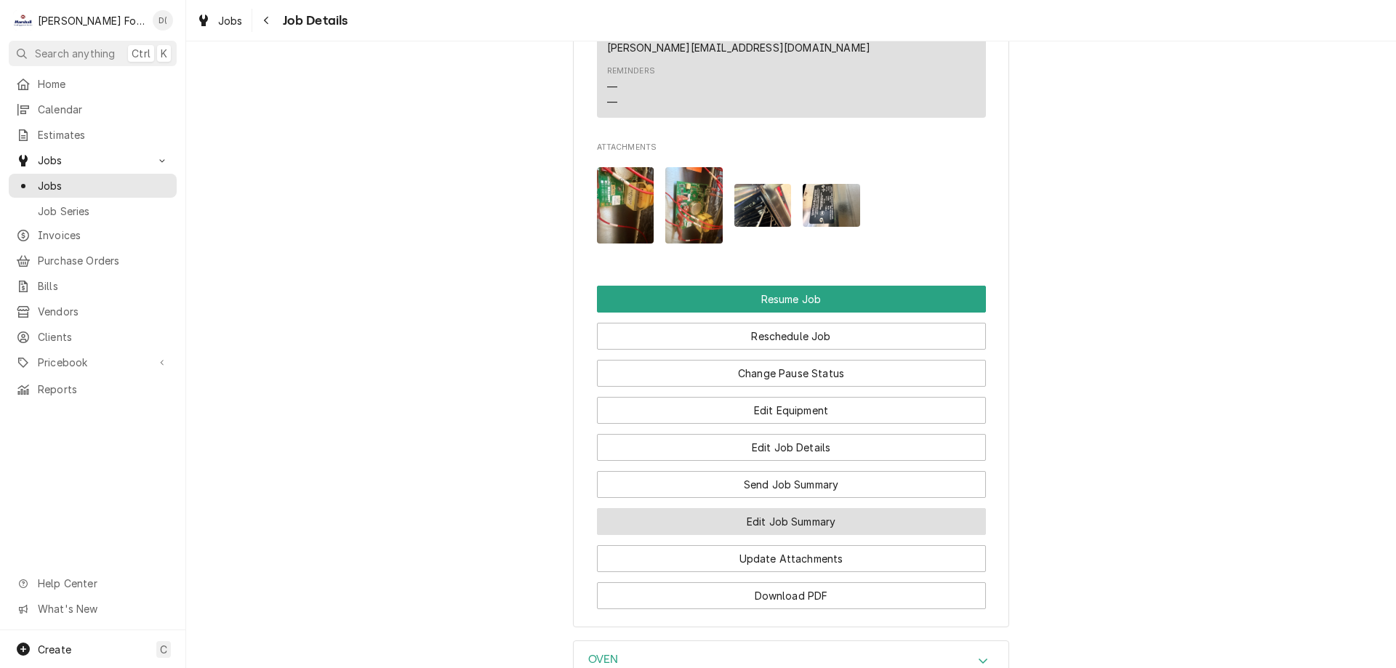
click at [784, 508] on button "Edit Job Summary" at bounding box center [791, 521] width 389 height 27
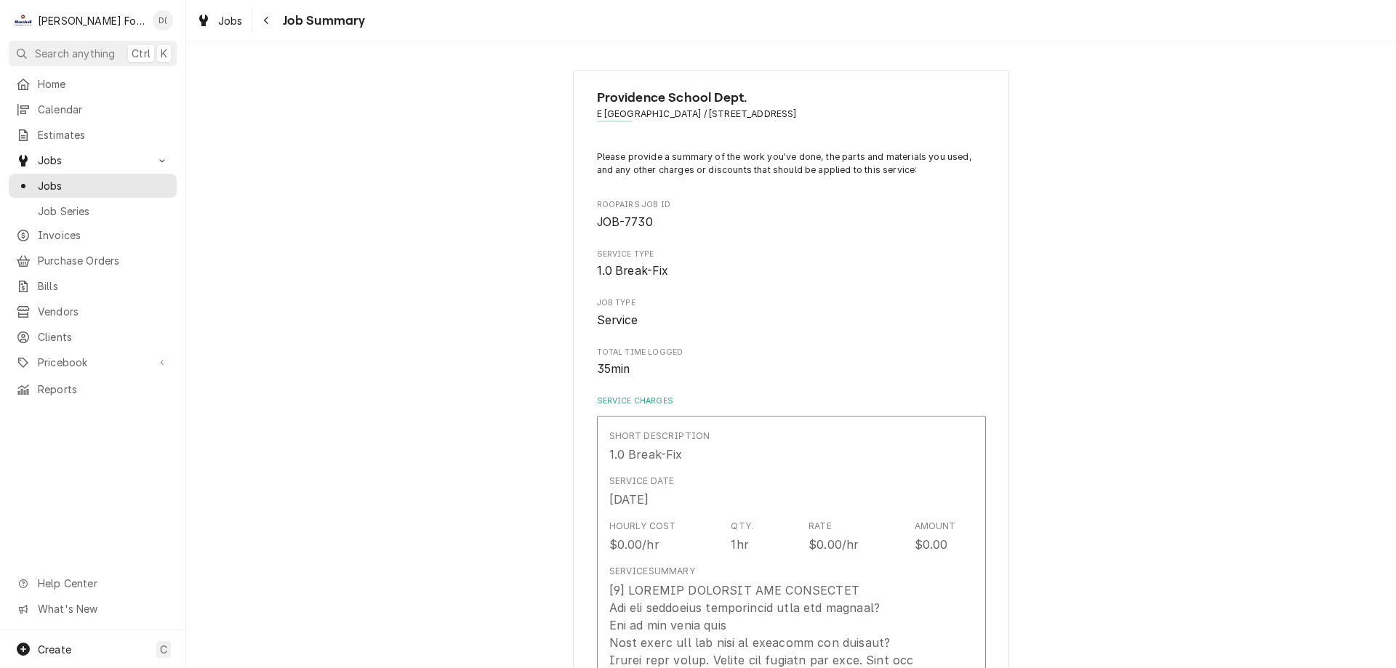
type textarea "x"
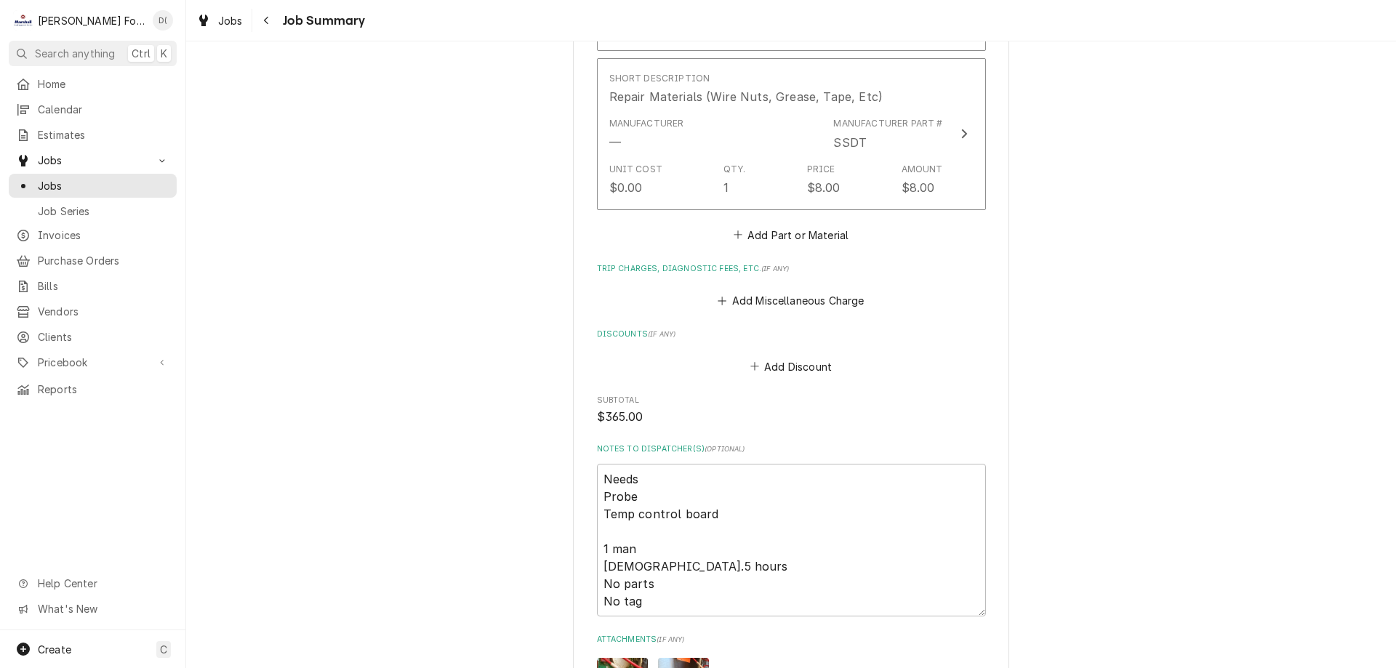
scroll to position [1600, 0]
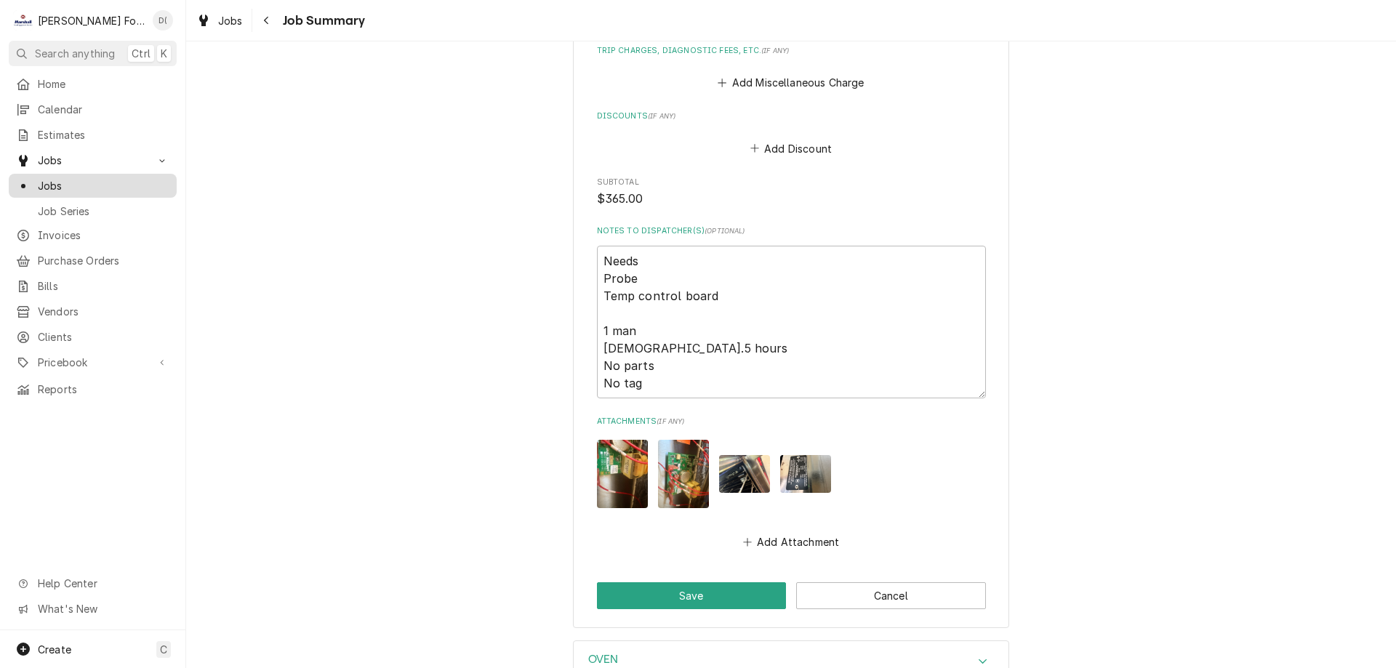
click at [102, 180] on span "Jobs" at bounding box center [104, 185] width 132 height 15
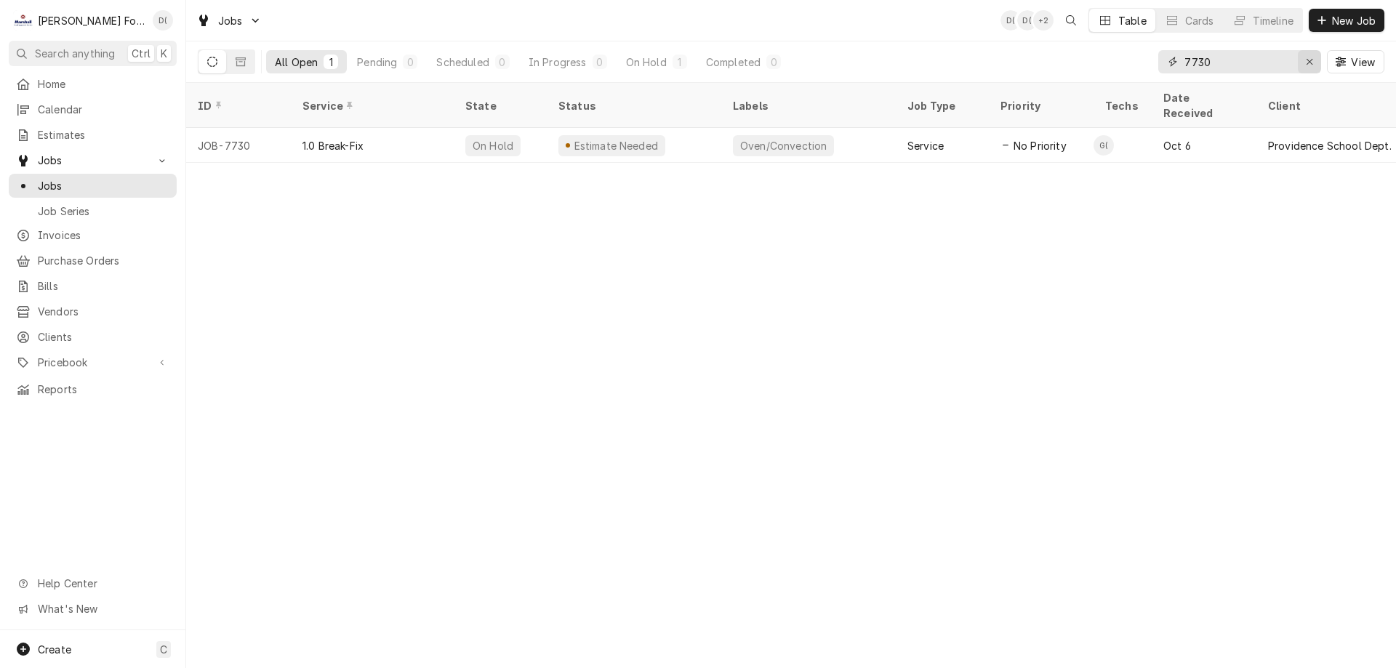
click at [1303, 62] on div "Erase input" at bounding box center [1309, 62] width 15 height 15
click at [1280, 59] on input "Dynamic Content Wrapper" at bounding box center [1252, 61] width 137 height 23
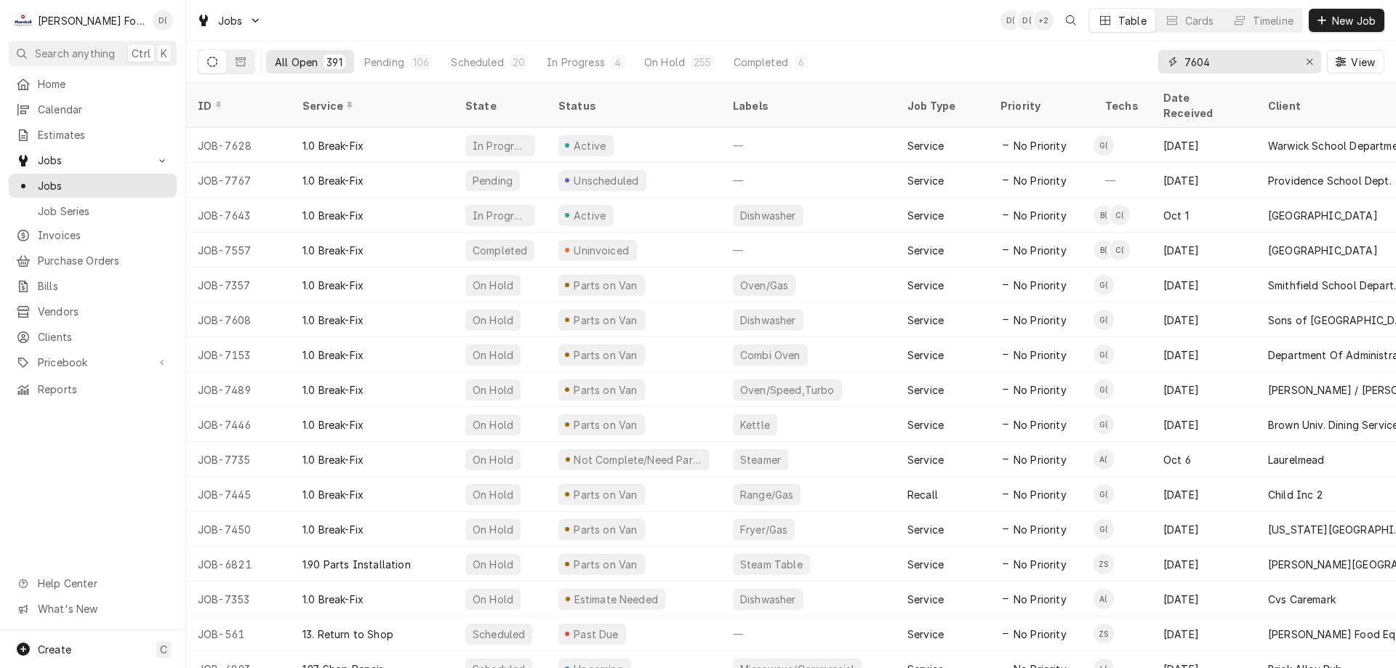
type input "7604"
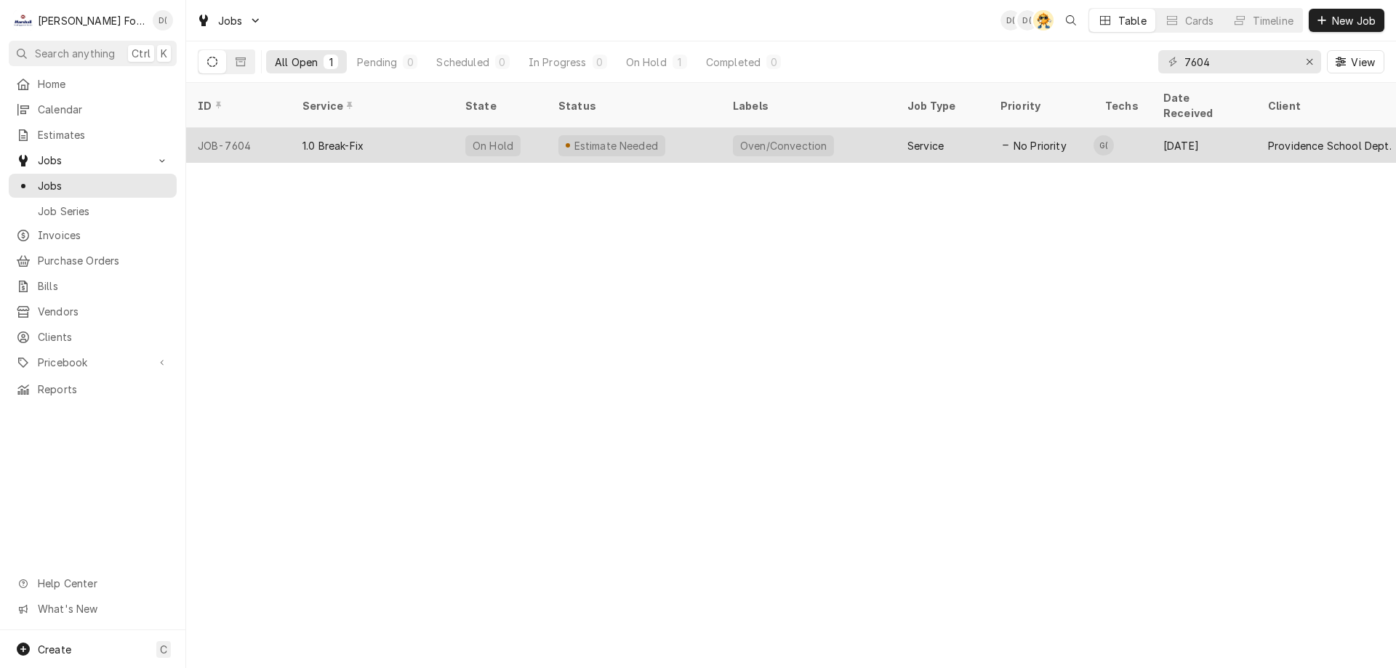
click at [690, 128] on div "Estimate Needed" at bounding box center [634, 145] width 175 height 35
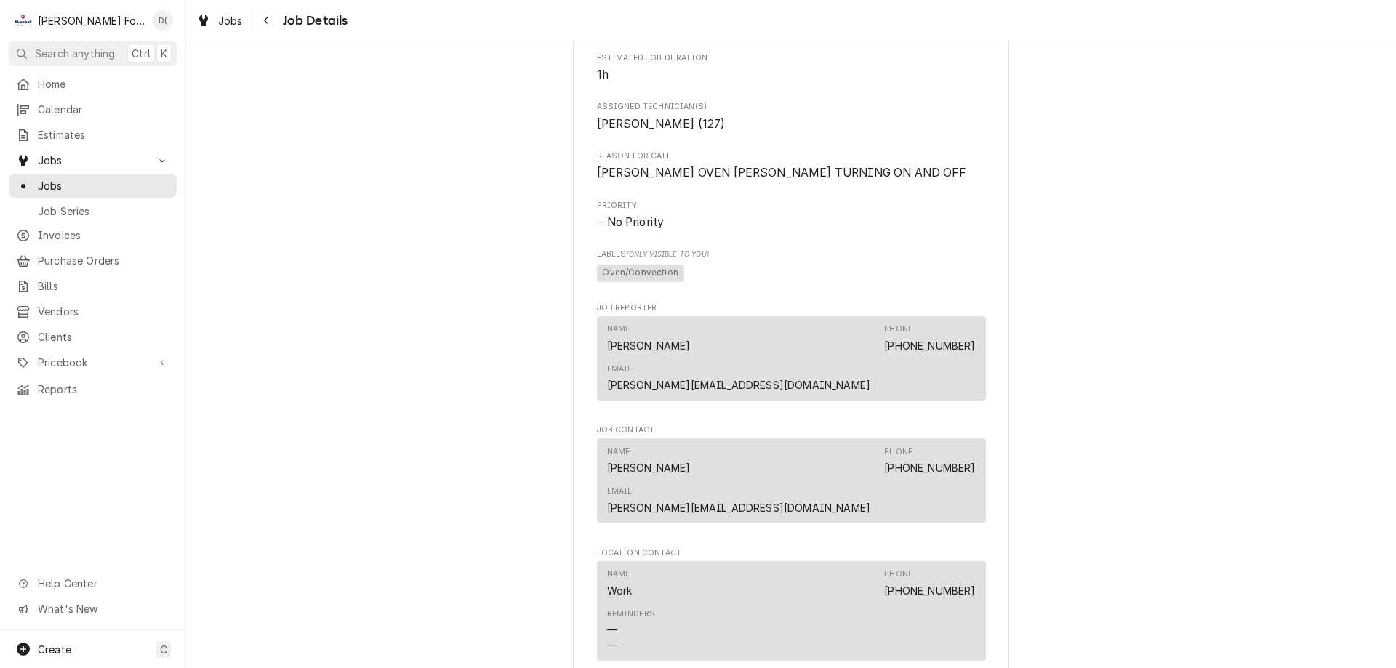
scroll to position [1739, 0]
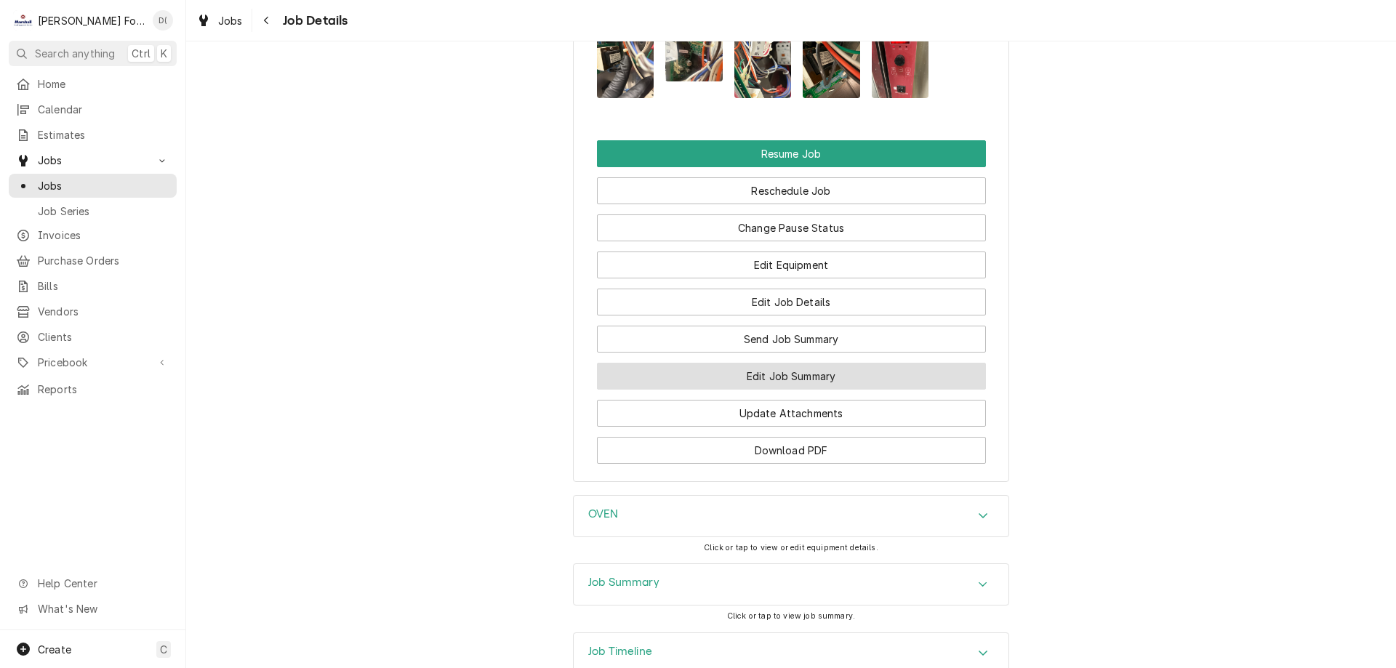
click at [753, 363] on button "Edit Job Summary" at bounding box center [791, 376] width 389 height 27
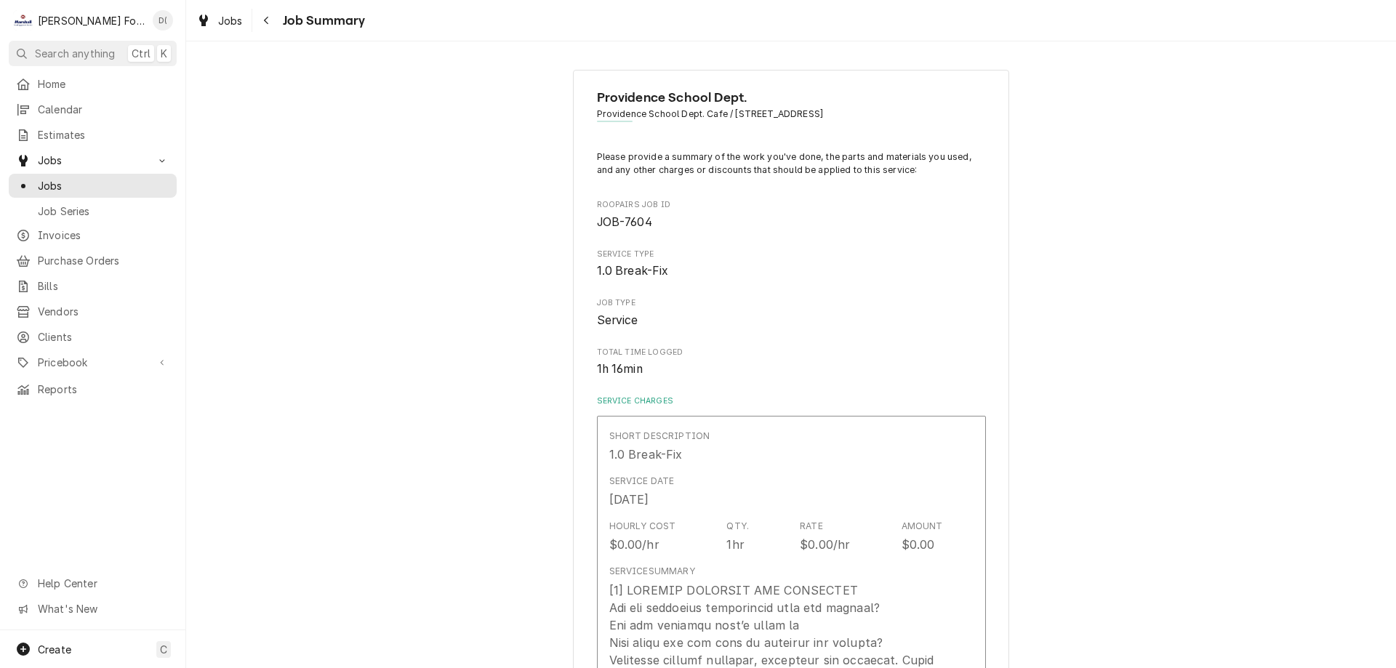
type textarea "x"
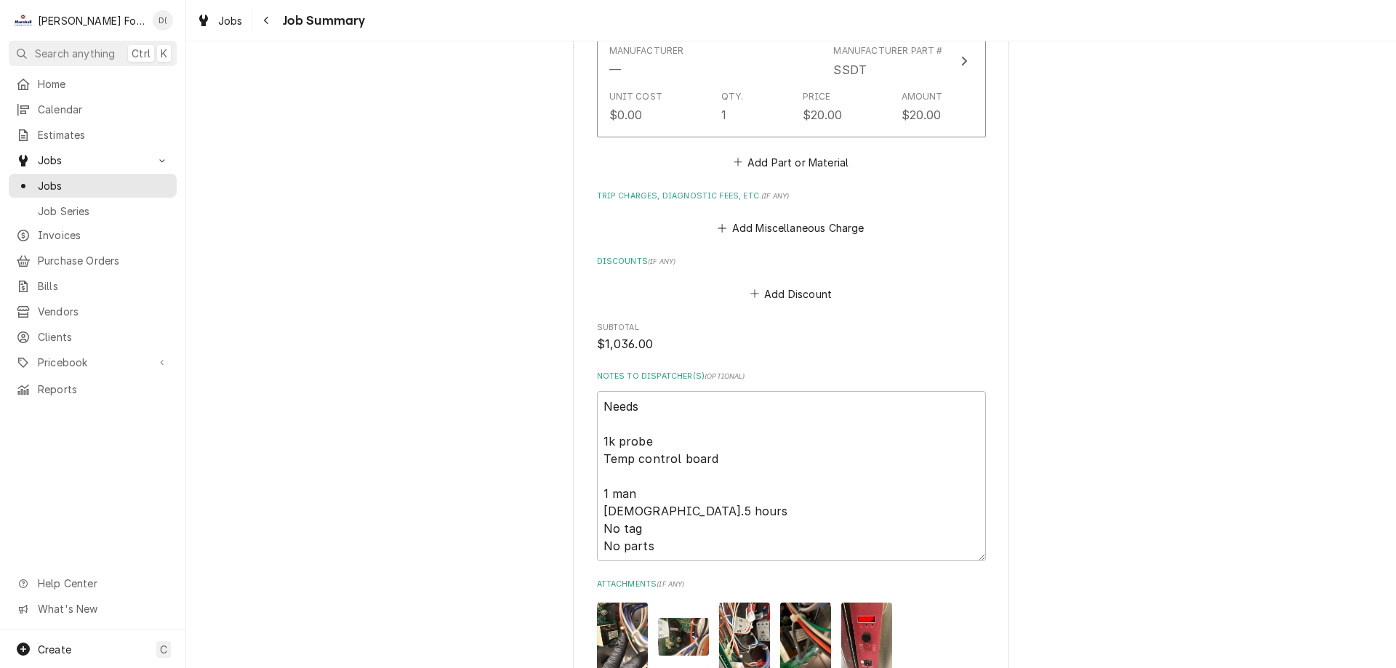
scroll to position [1527, 0]
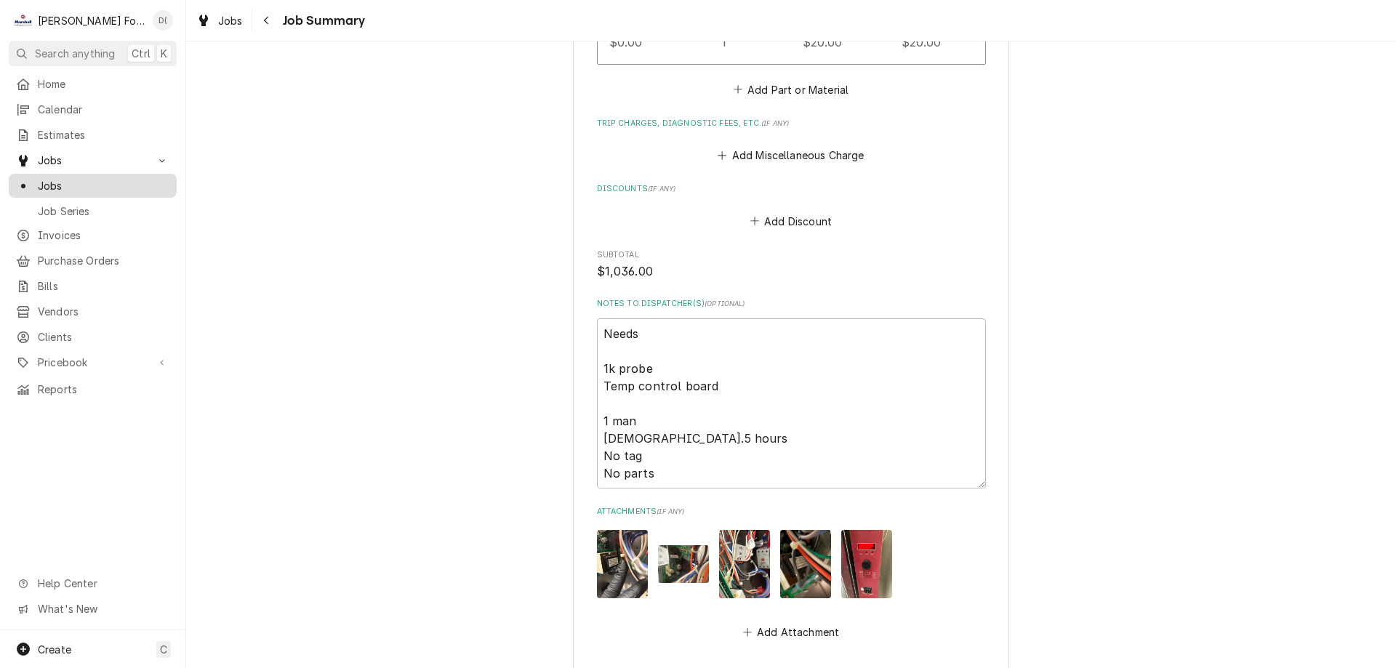
click at [123, 184] on span "Jobs" at bounding box center [104, 185] width 132 height 15
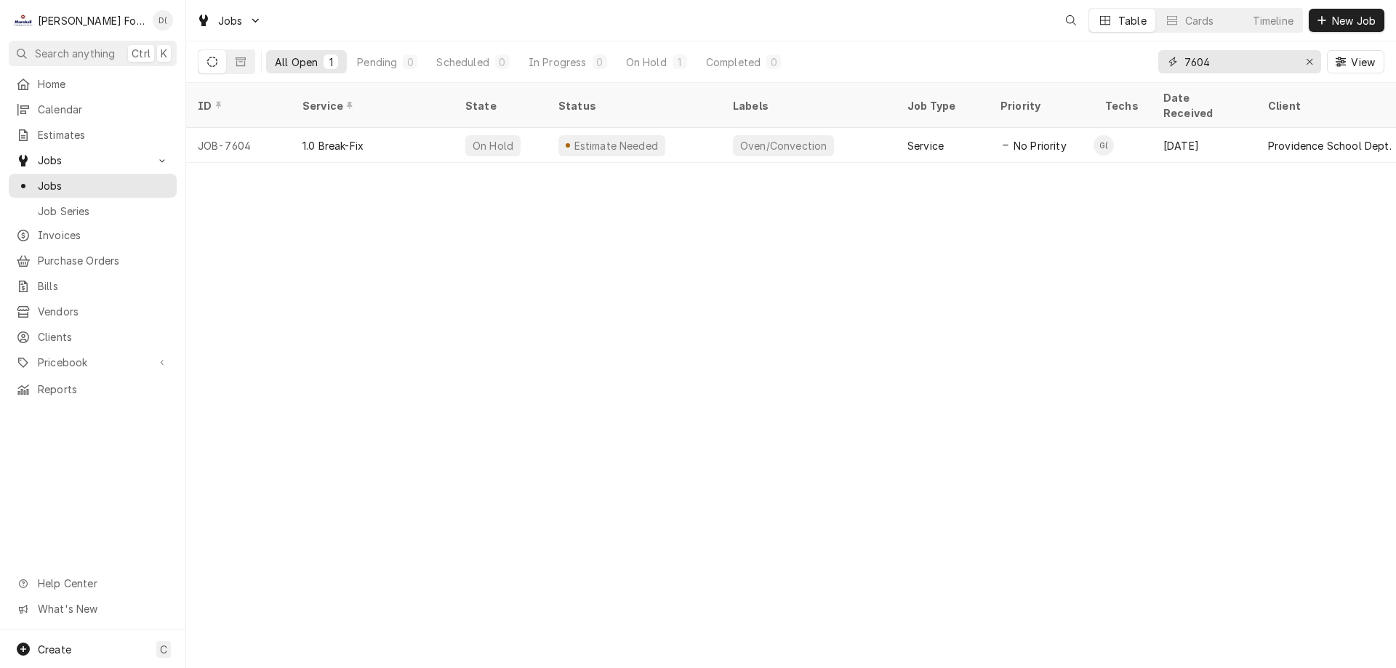
click at [1225, 71] on input "7604" at bounding box center [1238, 61] width 109 height 23
type input "7"
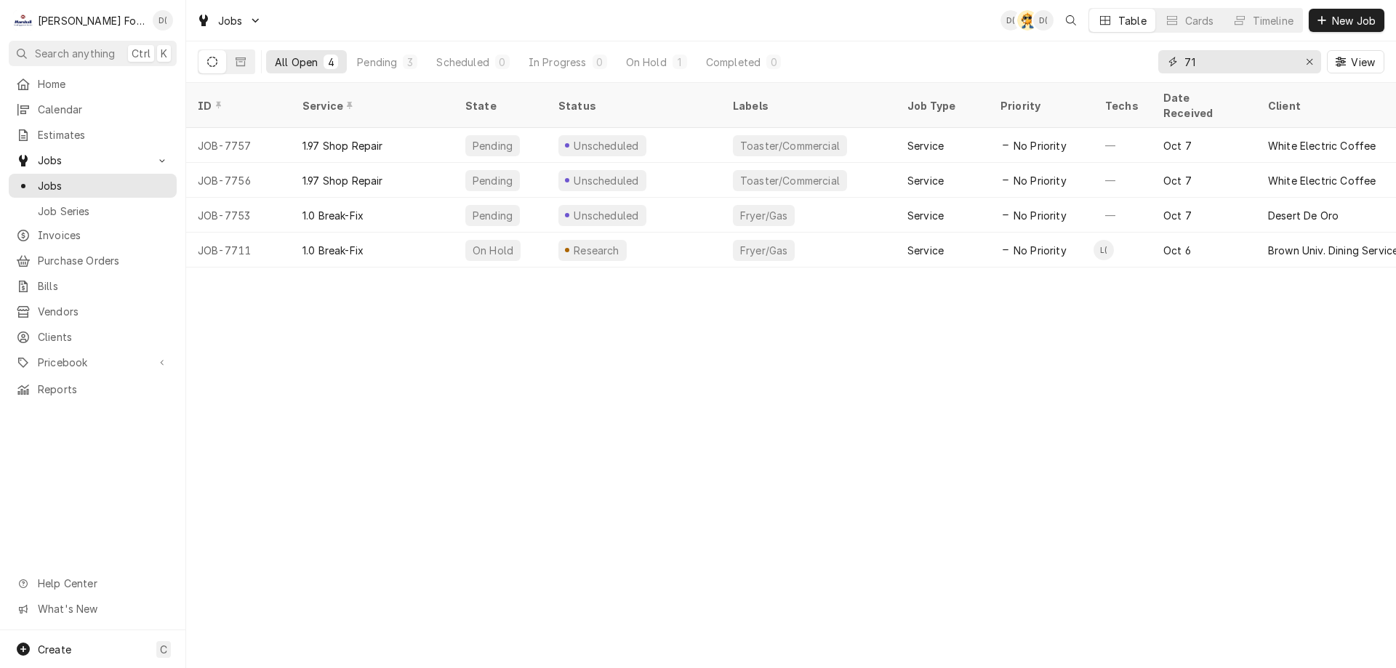
type input "7"
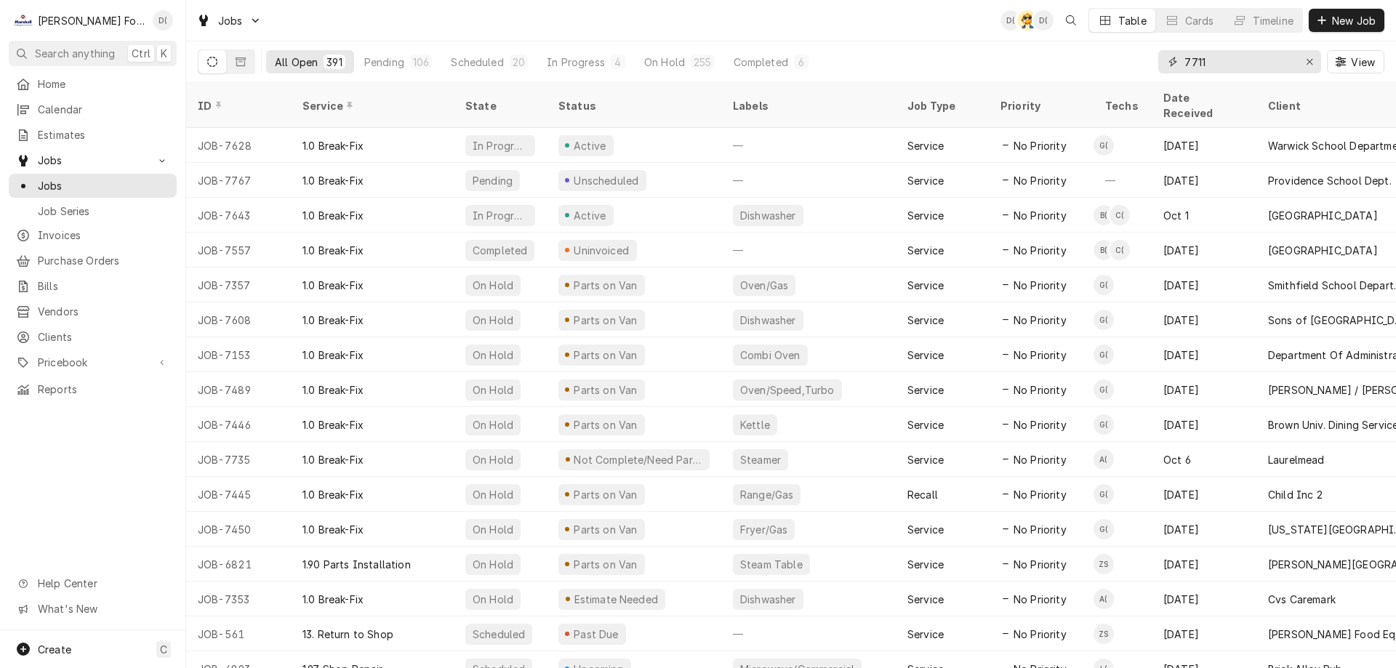
type input "7711"
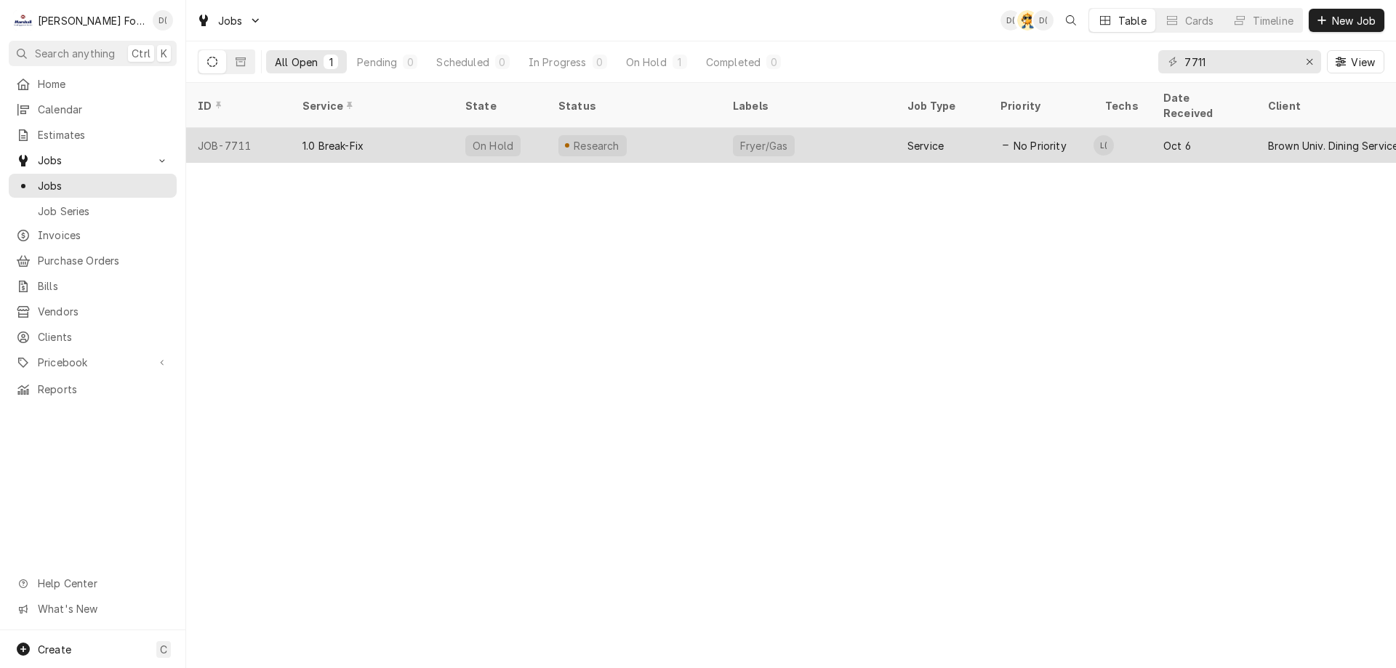
click at [665, 128] on div "Research" at bounding box center [634, 145] width 175 height 35
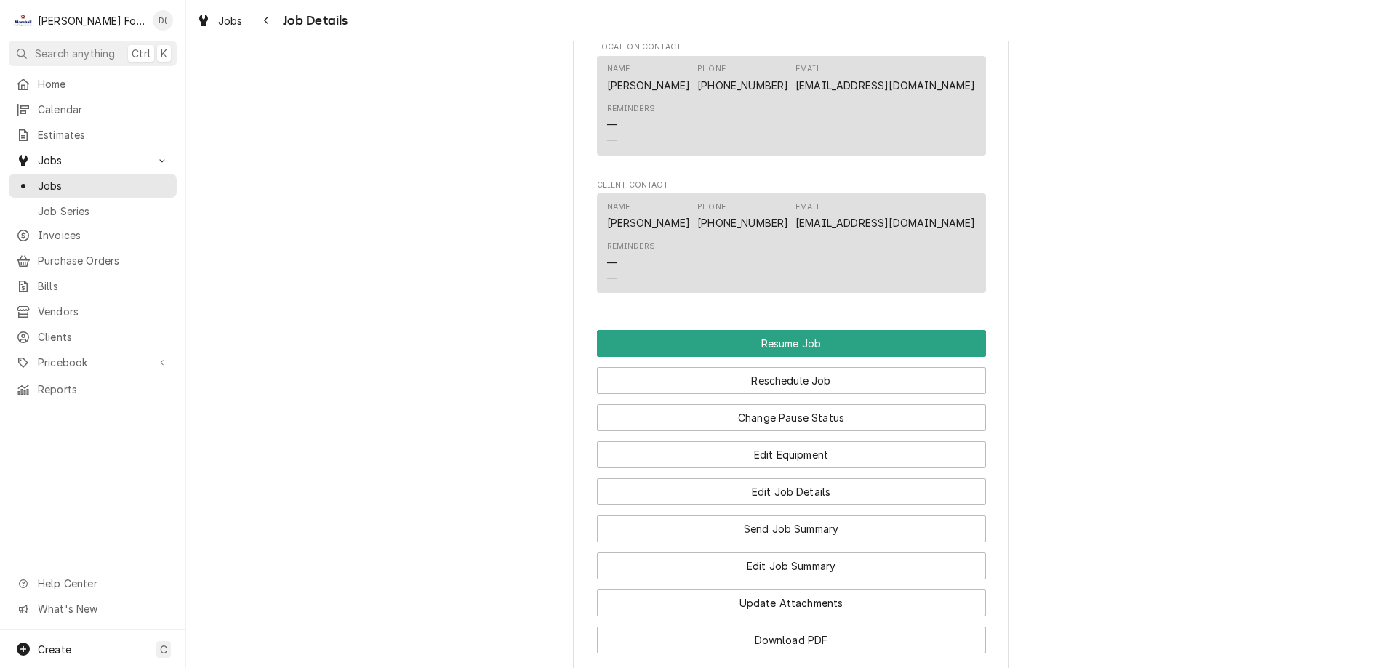
scroll to position [1818, 0]
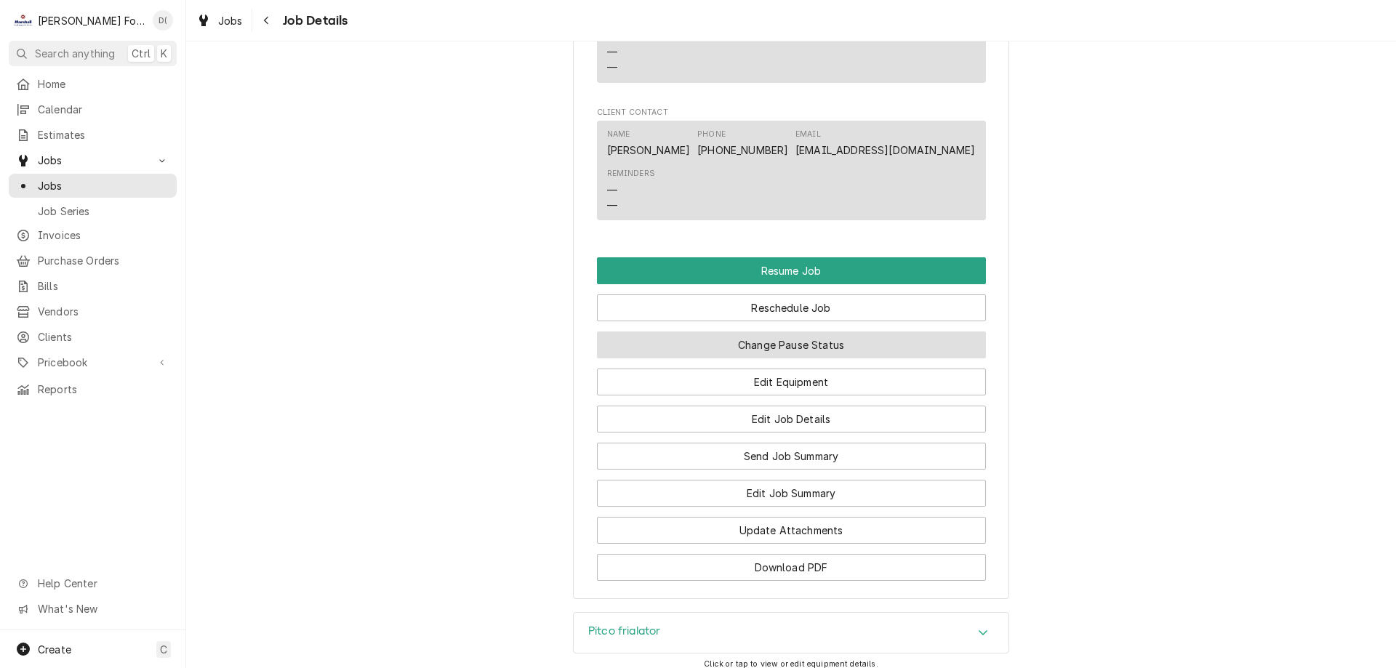
click at [786, 358] on button "Change Pause Status" at bounding box center [791, 345] width 389 height 27
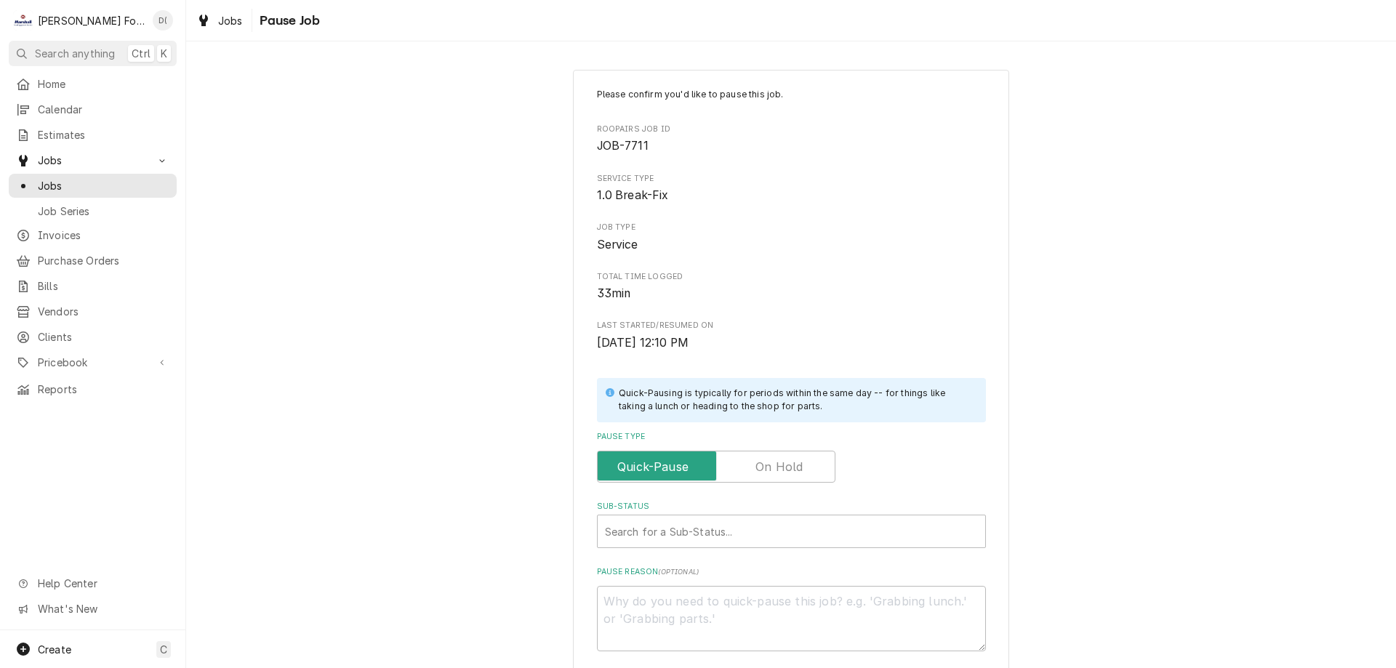
click at [766, 469] on label "Pause Type" at bounding box center [716, 467] width 238 height 32
click at [766, 469] on input "Pause Type" at bounding box center [716, 467] width 225 height 32
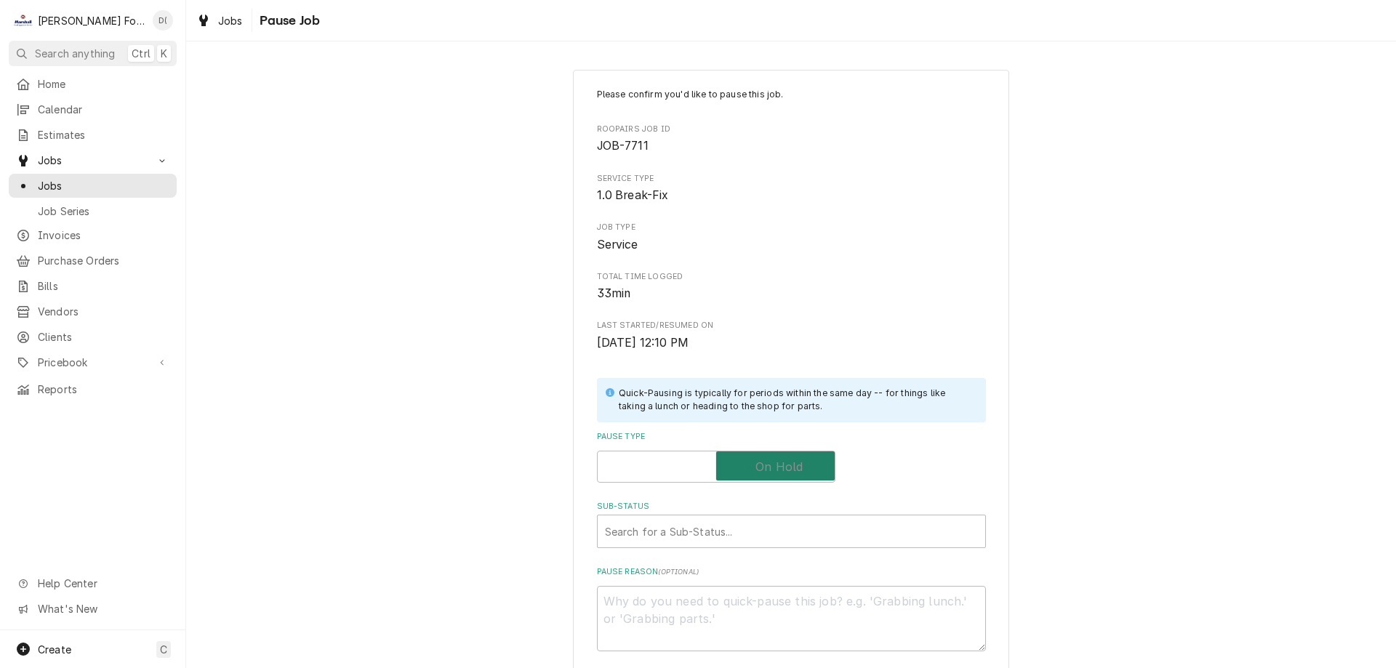
checkbox input "true"
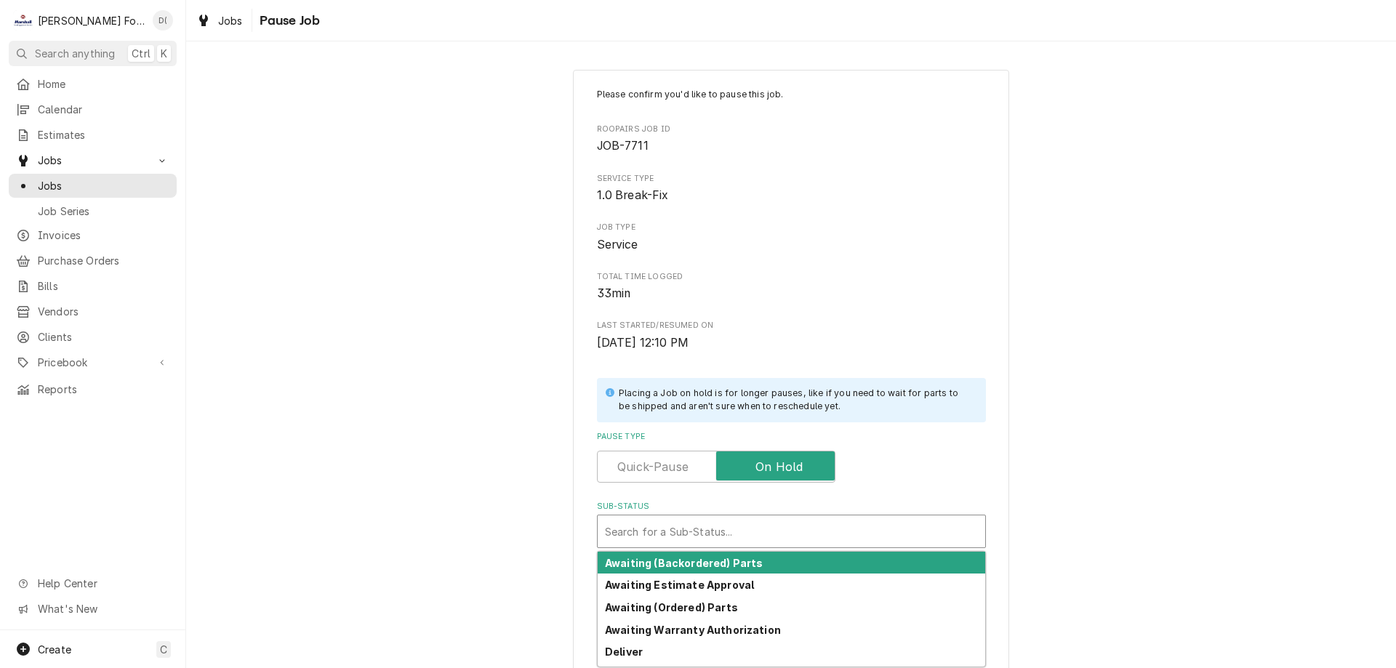
click at [704, 523] on div "Sub-Status" at bounding box center [791, 531] width 373 height 26
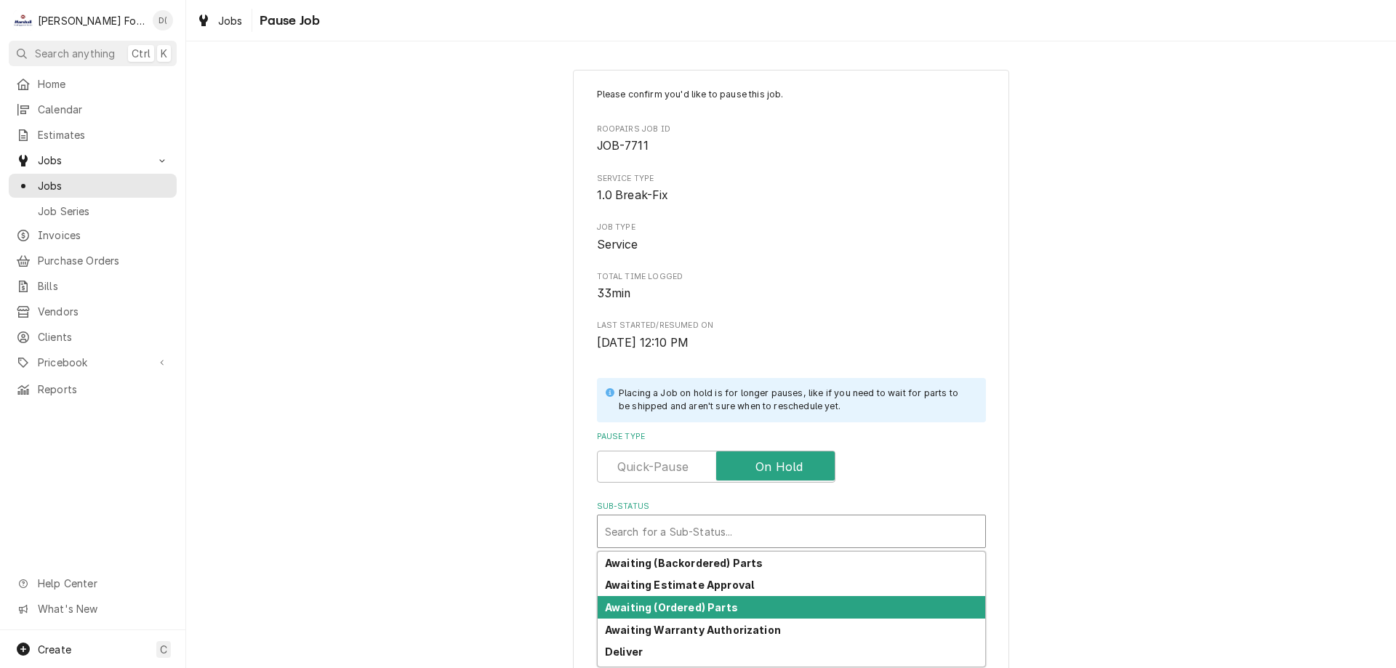
click at [700, 602] on strong "Awaiting (Ordered) Parts" at bounding box center [671, 607] width 133 height 12
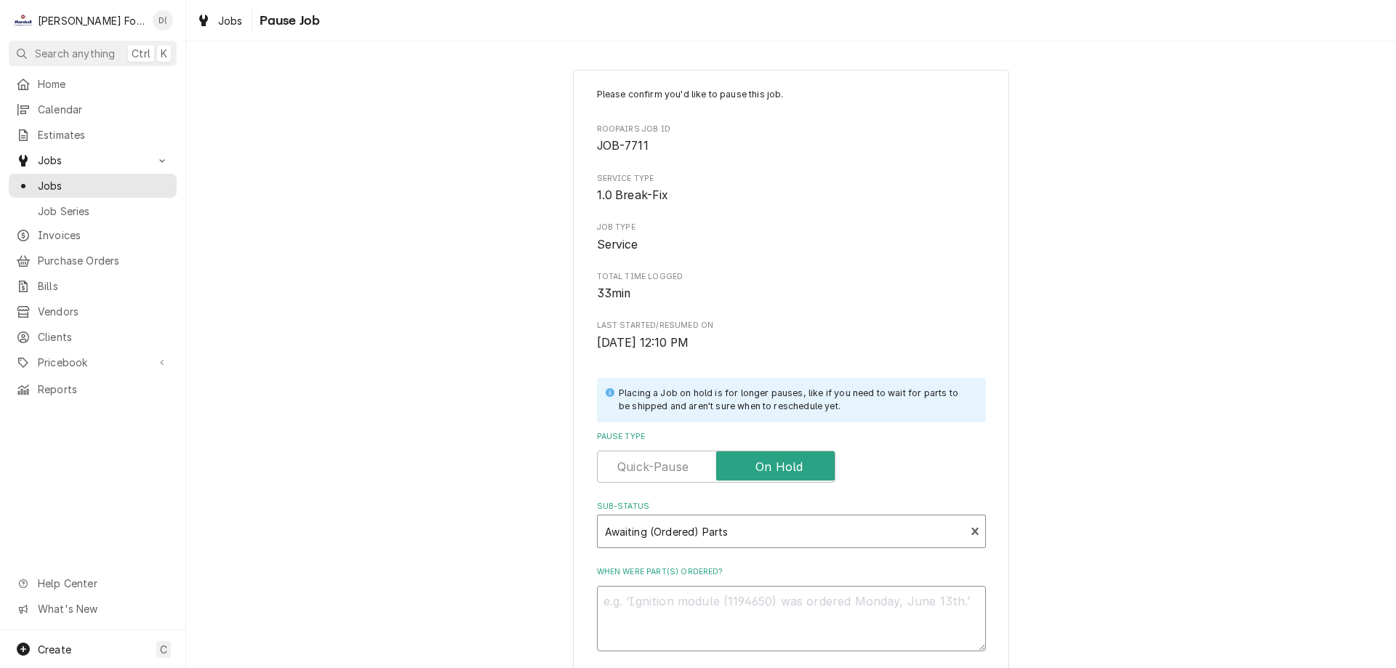
click at [700, 588] on textarea "When were part(s) ordered?" at bounding box center [791, 618] width 389 height 65
type textarea "x"
type textarea "1"
type textarea "x"
type textarea "10"
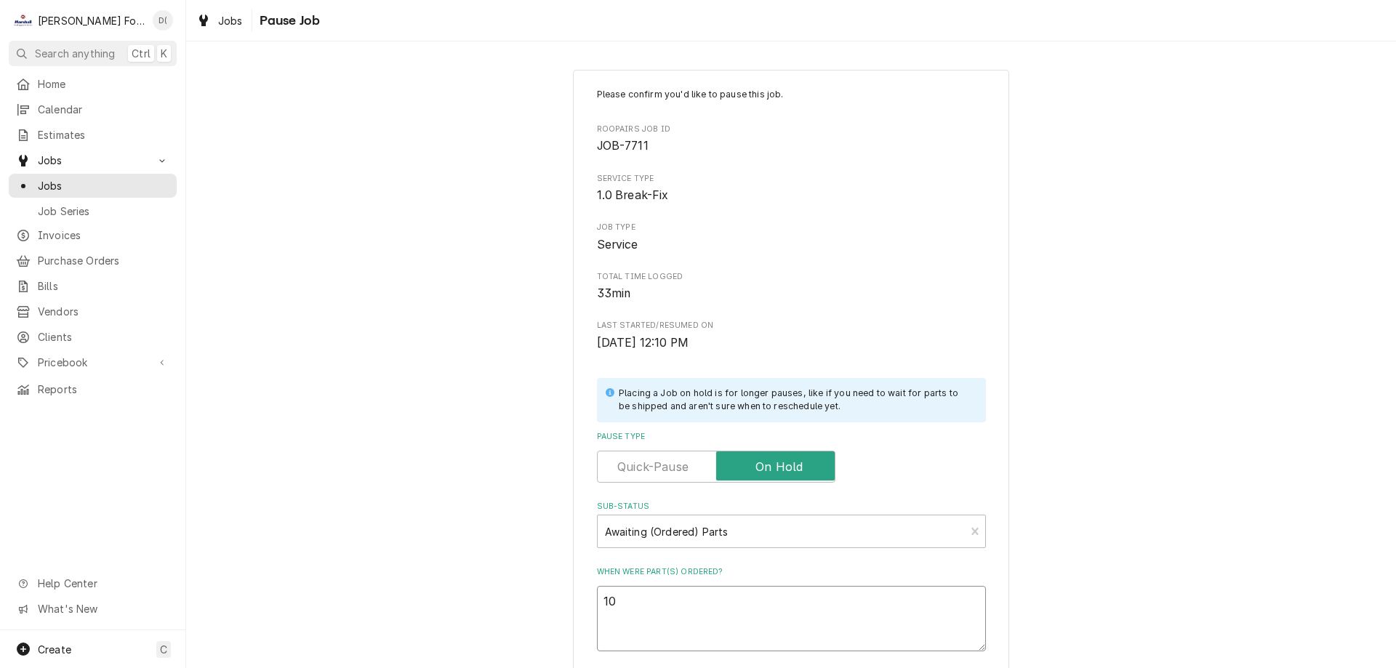
type textarea "x"
type textarea "10/"
type textarea "x"
type textarea "10/8"
type textarea "x"
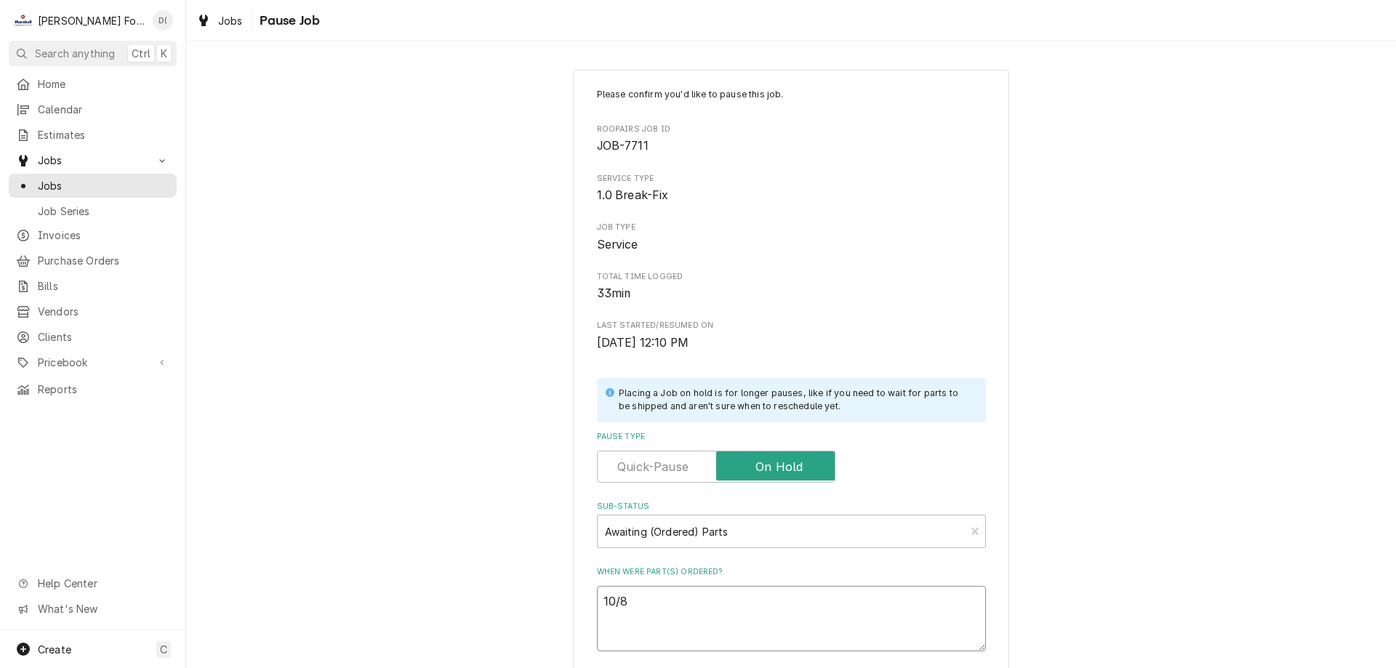
type textarea "10/8/"
type textarea "x"
type textarea "10/8/2"
type textarea "x"
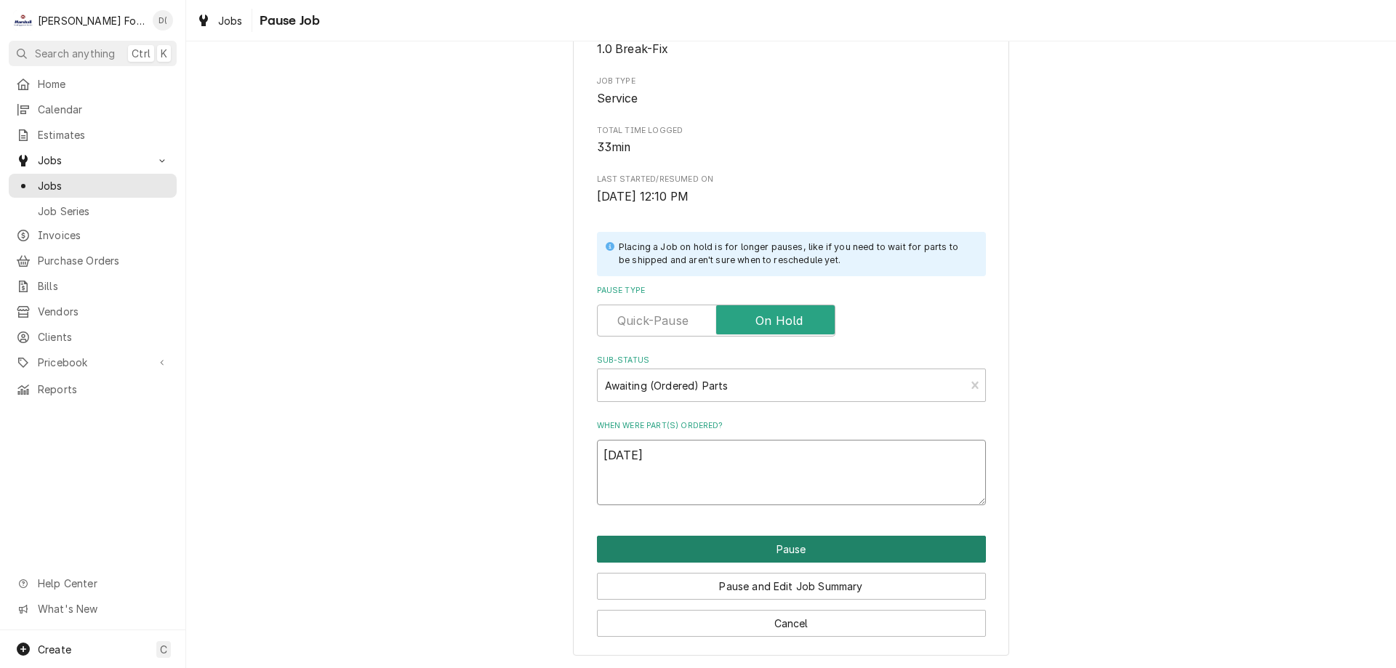
type textarea "[DATE]"
click at [779, 556] on button "Pause" at bounding box center [791, 549] width 389 height 27
type textarea "x"
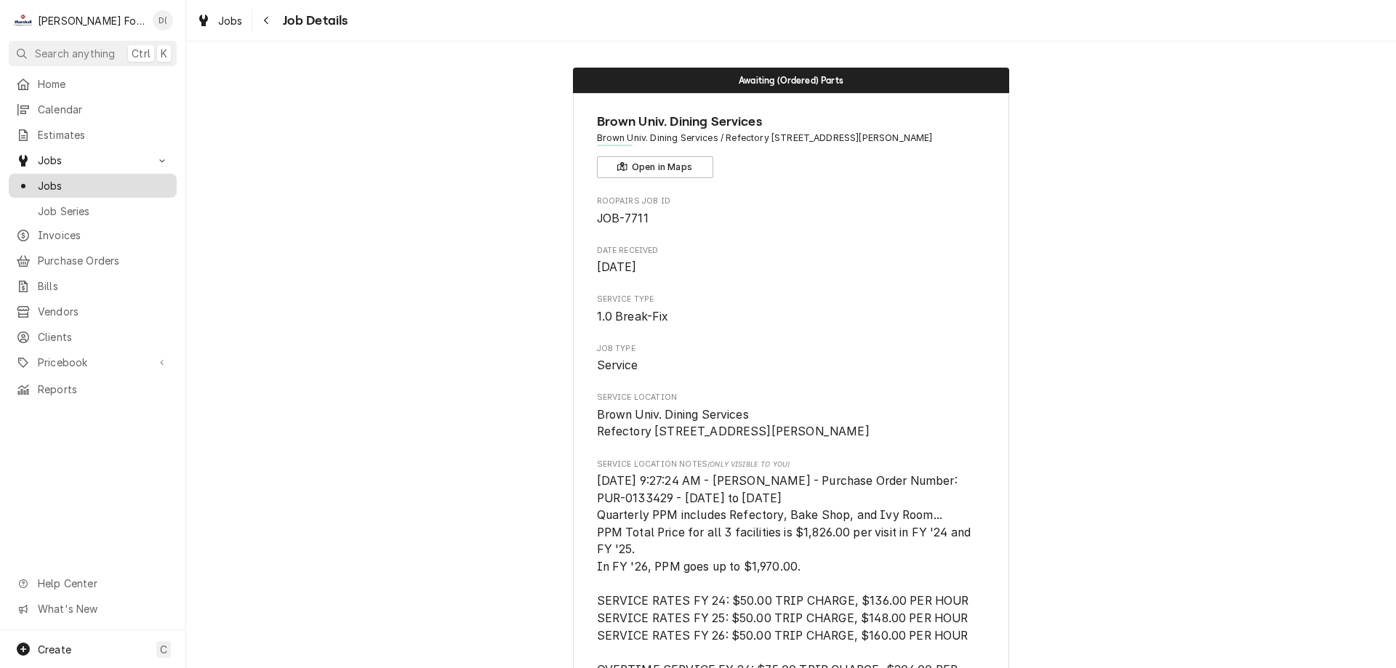
click at [120, 184] on span "Jobs" at bounding box center [104, 185] width 132 height 15
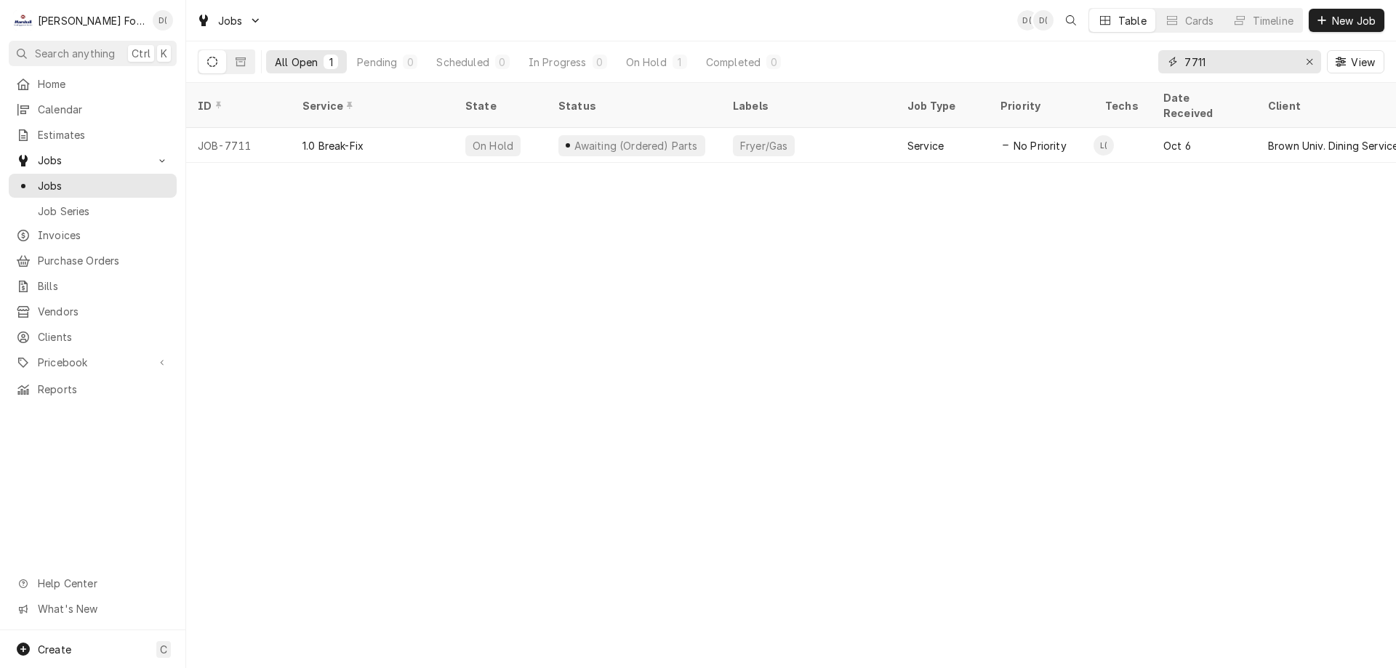
click at [1212, 58] on input "7711" at bounding box center [1238, 61] width 109 height 23
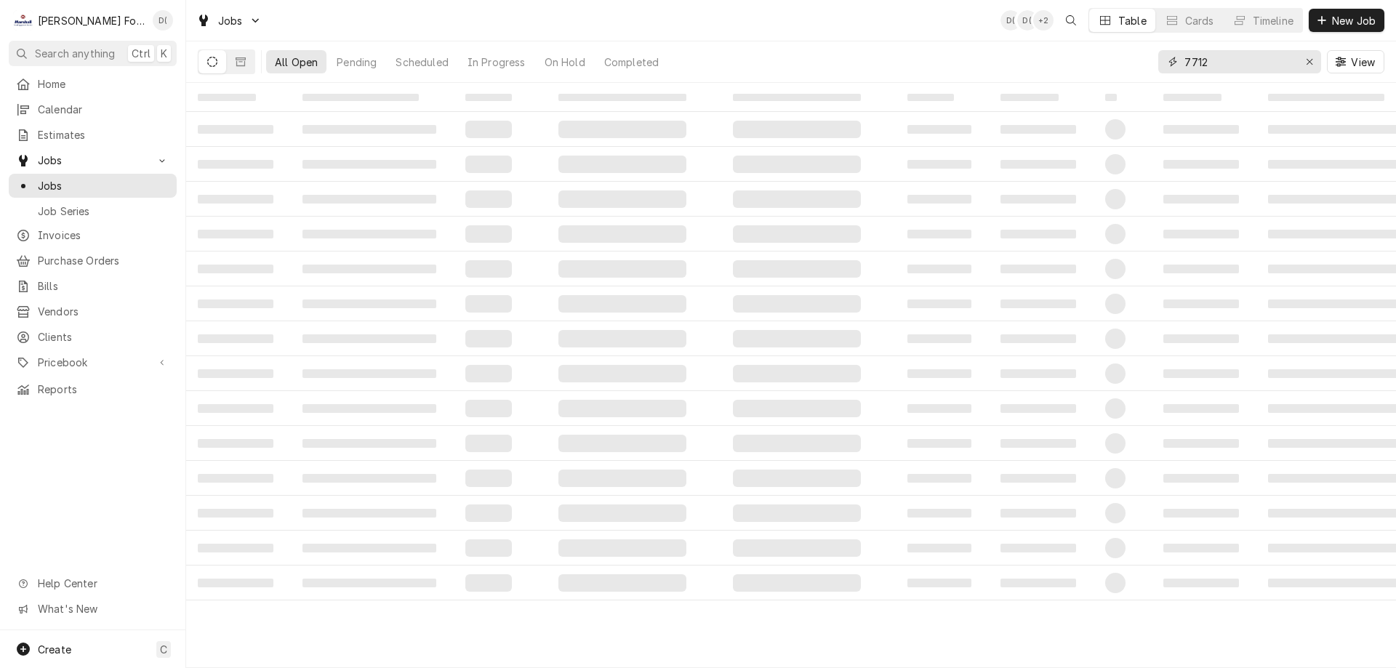
type input "7712"
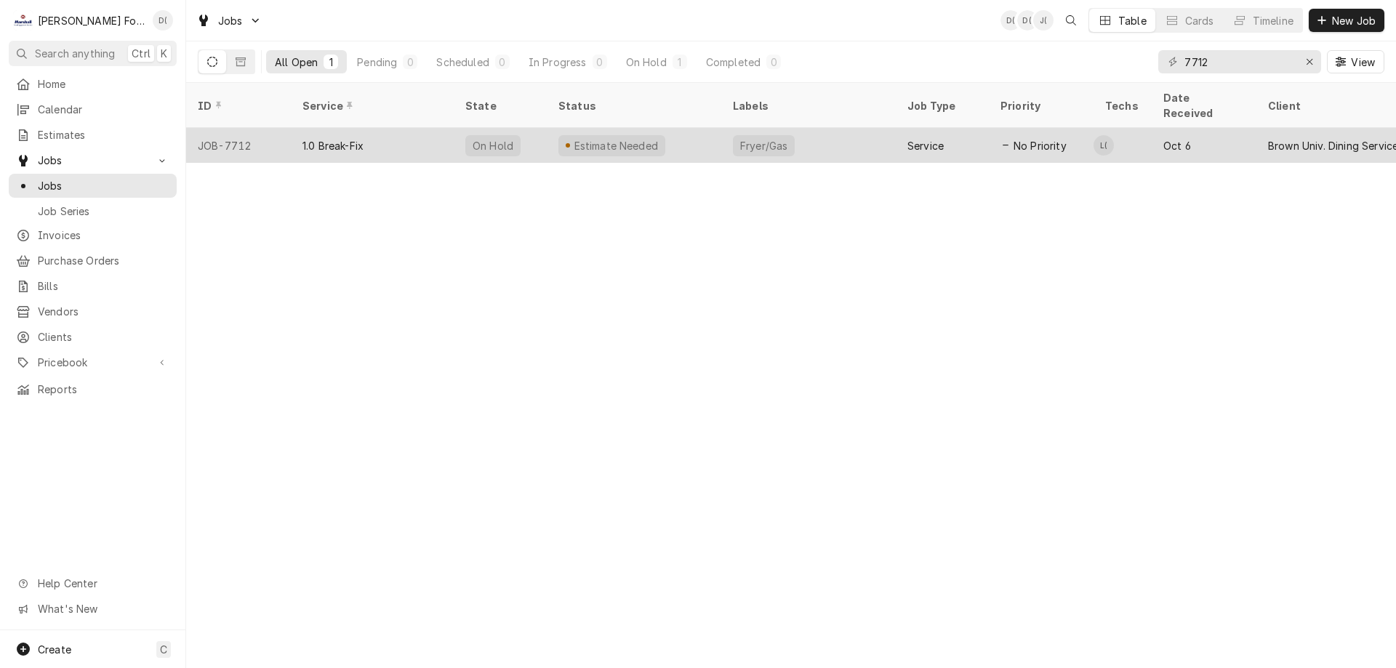
click at [678, 129] on div "Estimate Needed" at bounding box center [634, 145] width 175 height 35
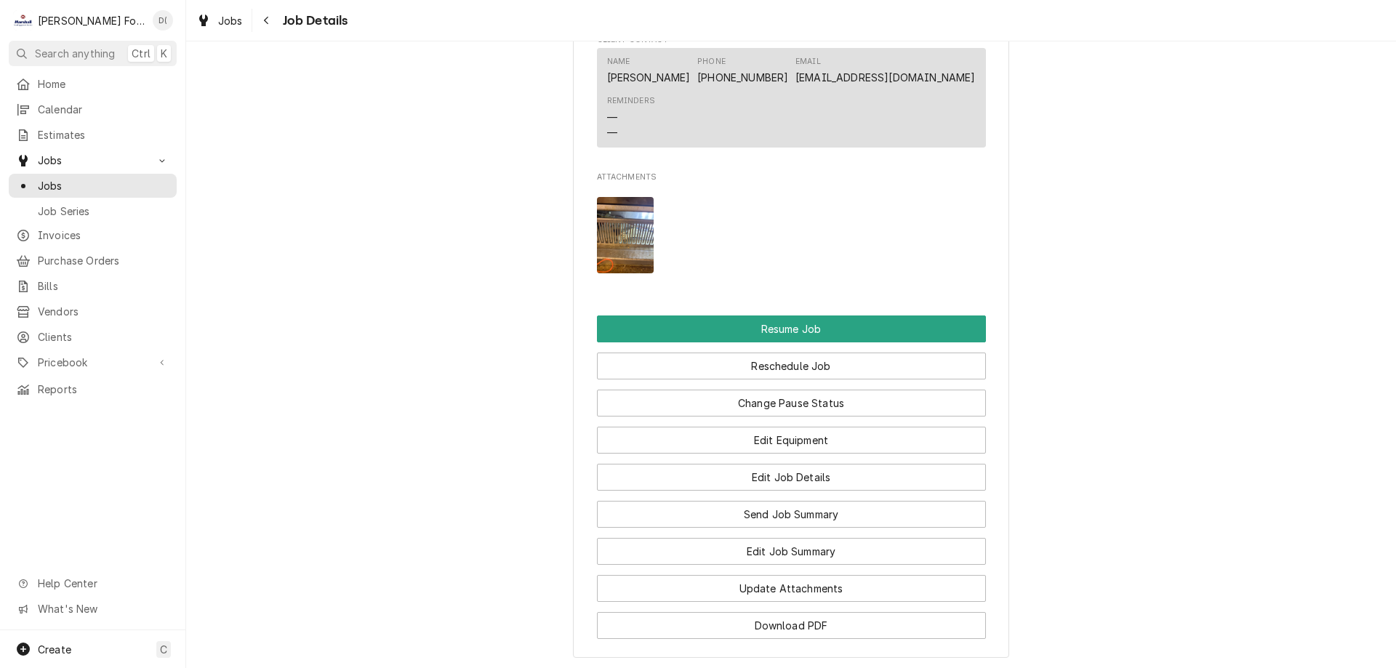
scroll to position [1963, 0]
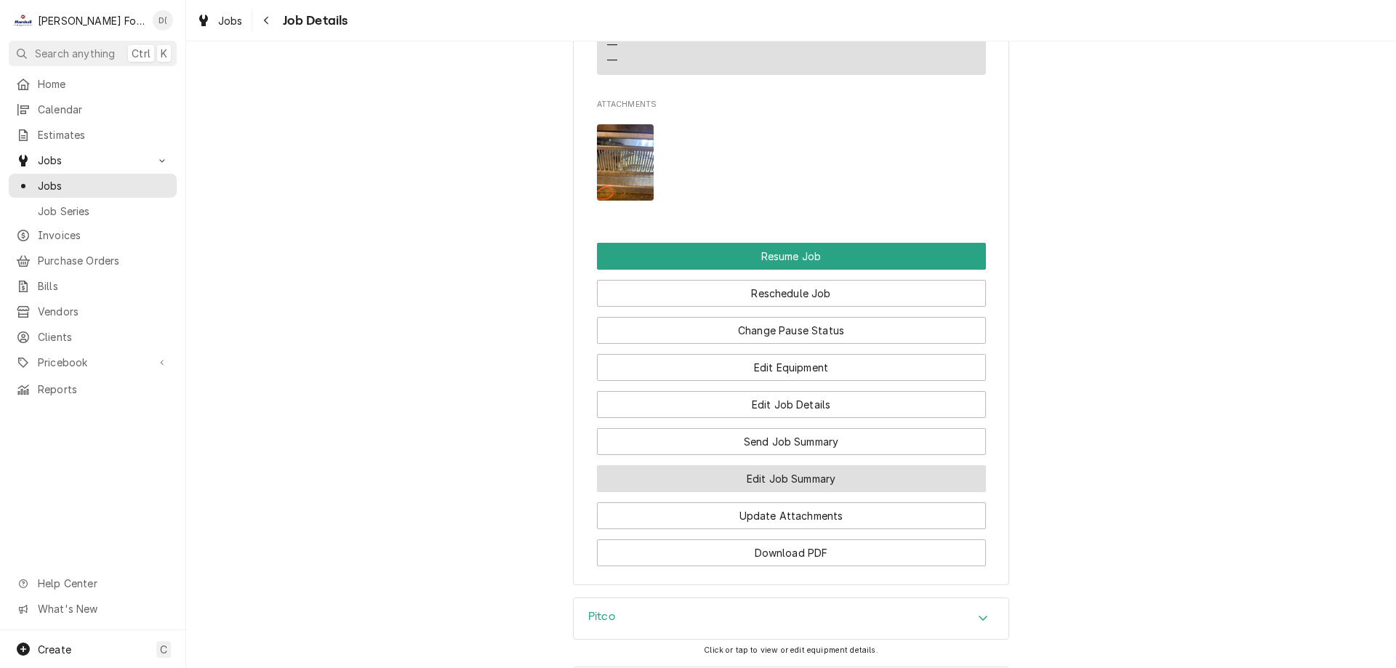
click at [733, 492] on button "Edit Job Summary" at bounding box center [791, 478] width 389 height 27
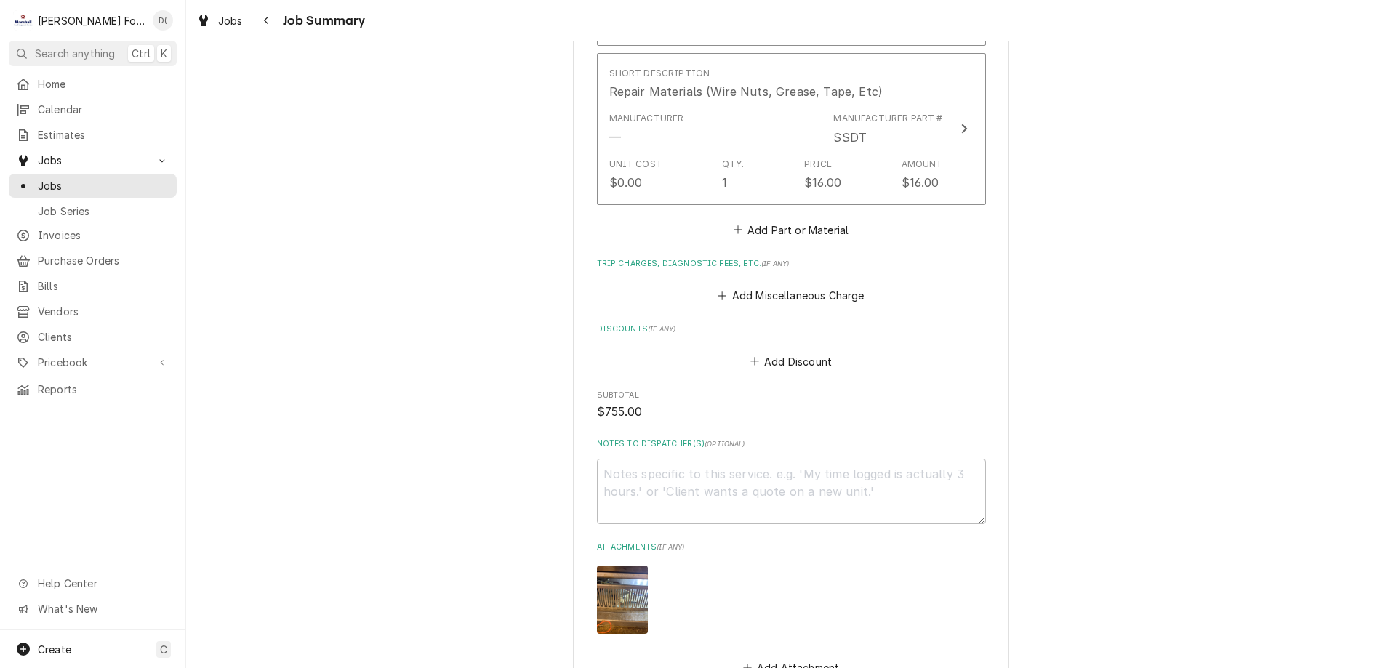
scroll to position [1570, 0]
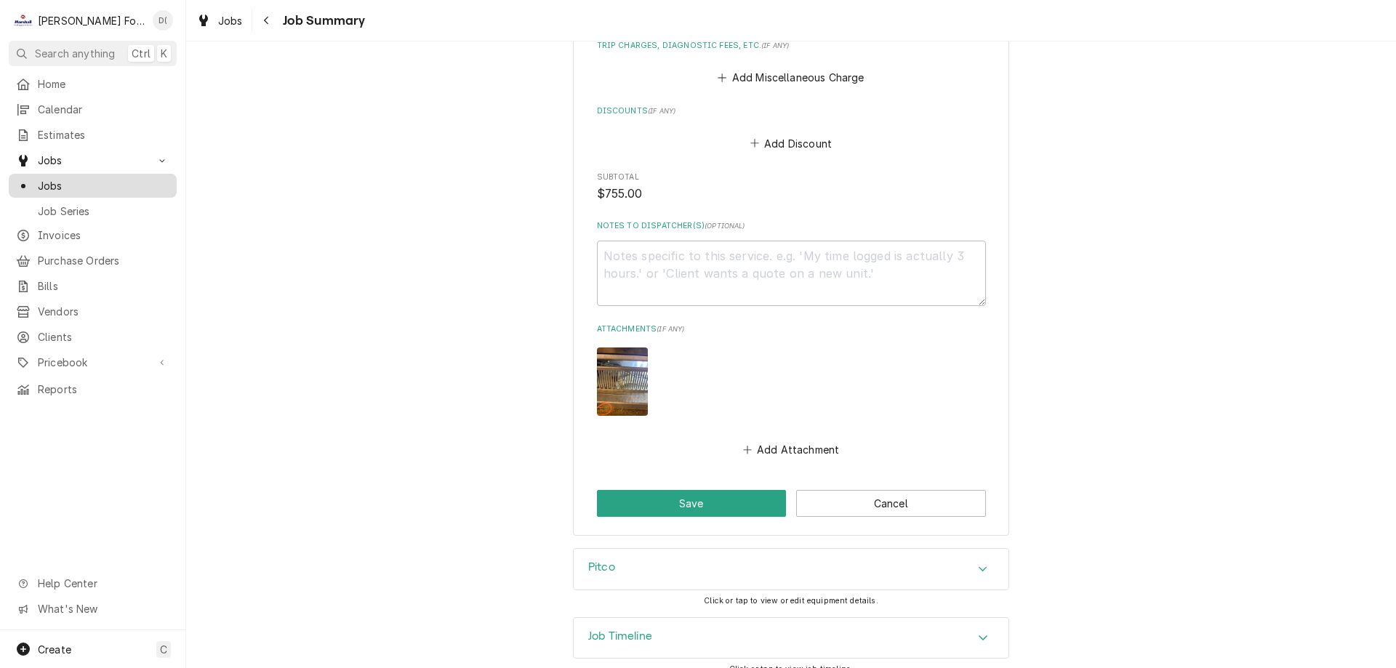
click at [87, 188] on div "Jobs" at bounding box center [93, 186] width 162 height 18
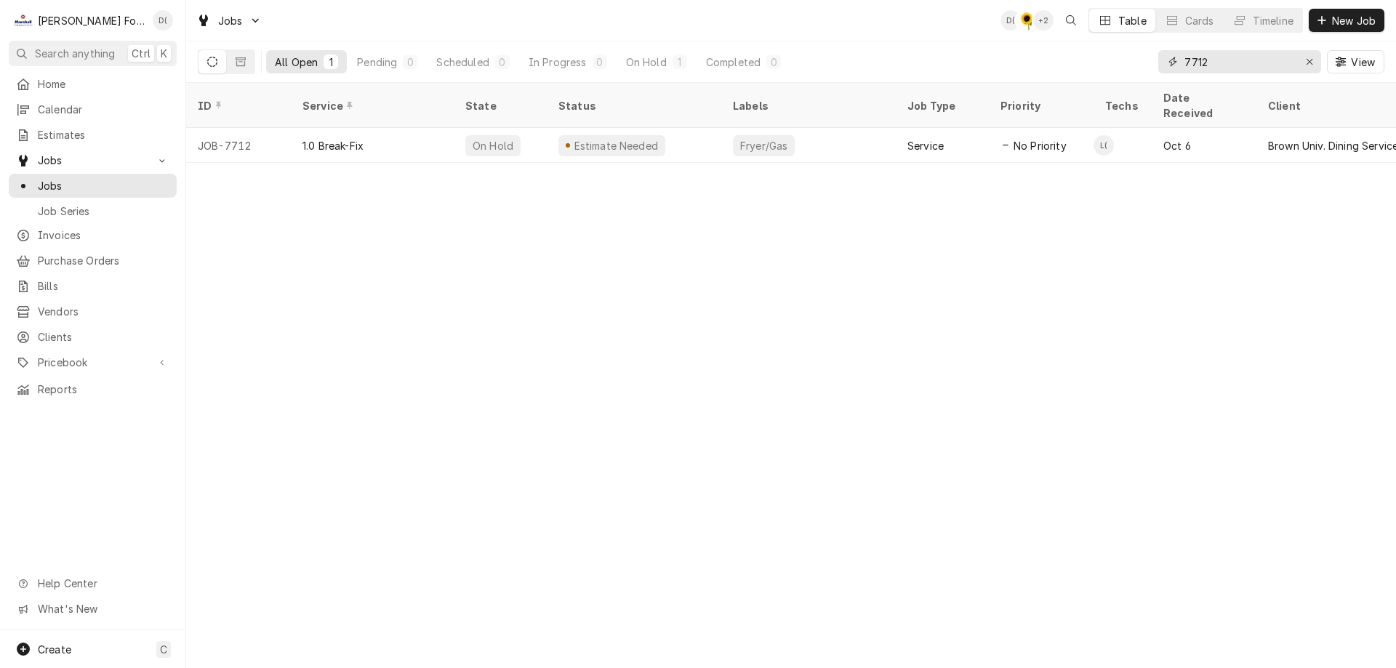
click at [1230, 59] on input "7712" at bounding box center [1238, 61] width 109 height 23
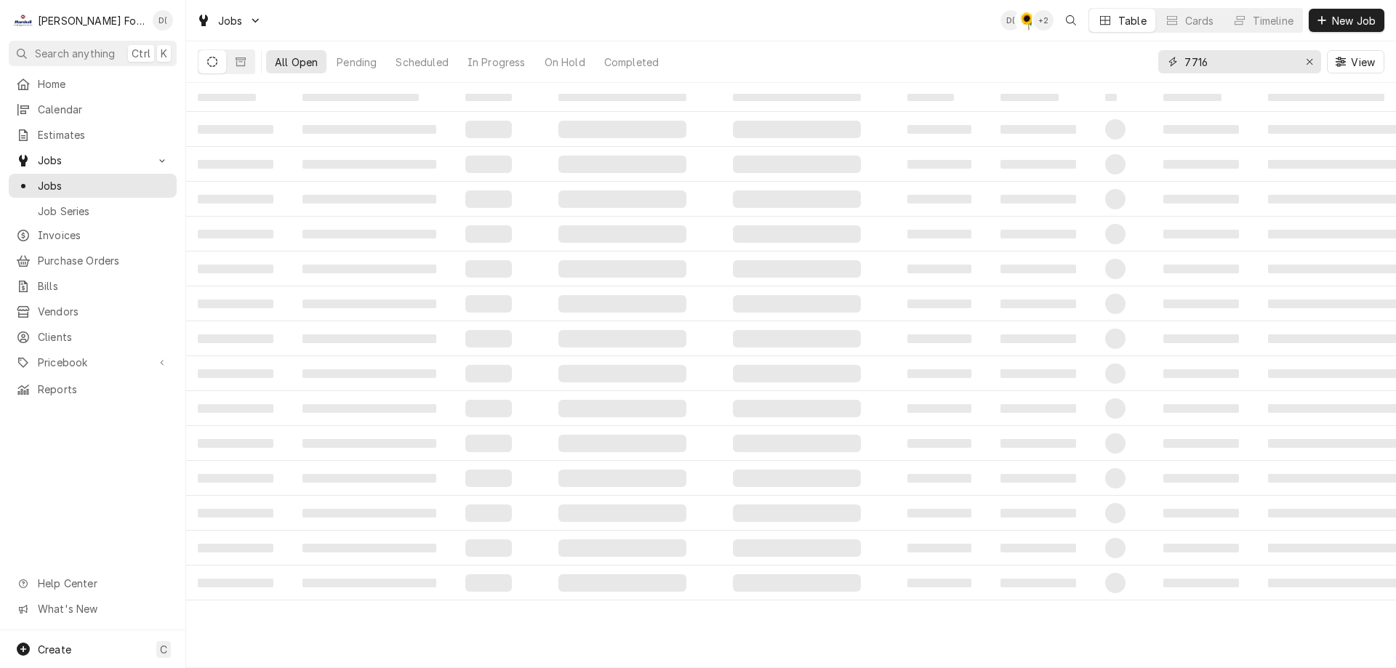
type input "7716"
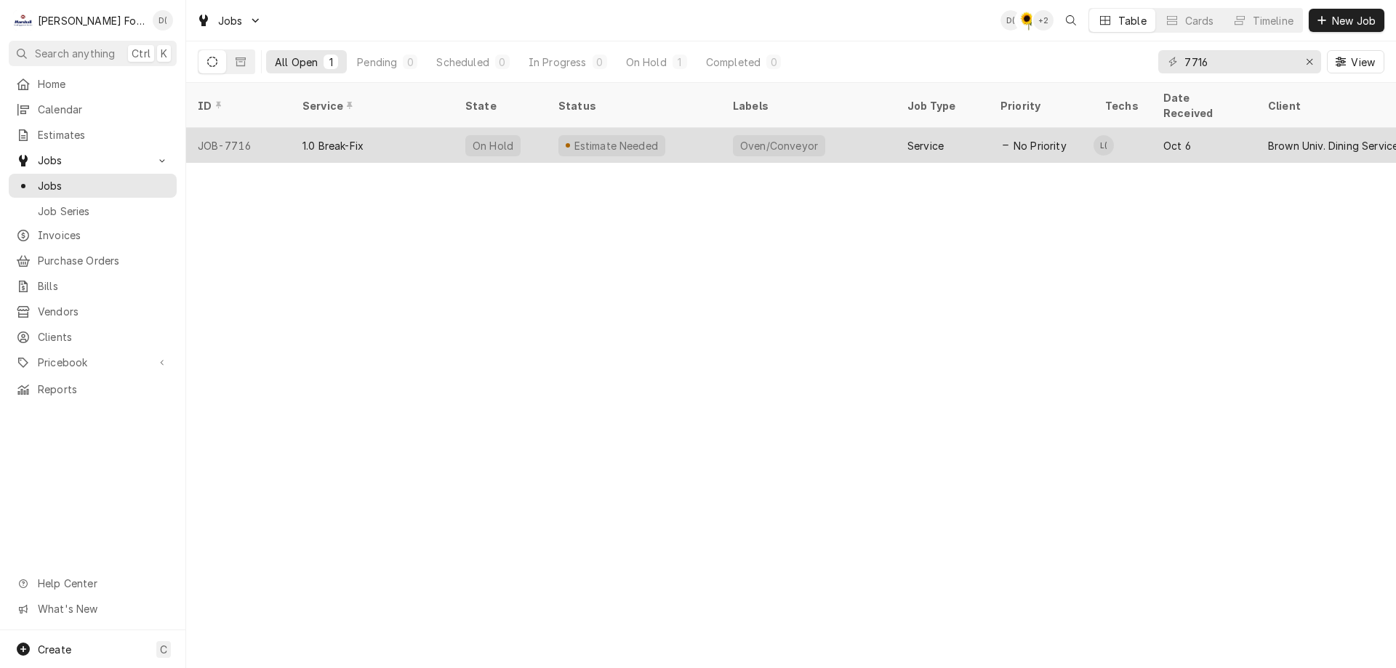
click at [803, 138] on div "Oven/Conveyor" at bounding box center [779, 145] width 81 height 15
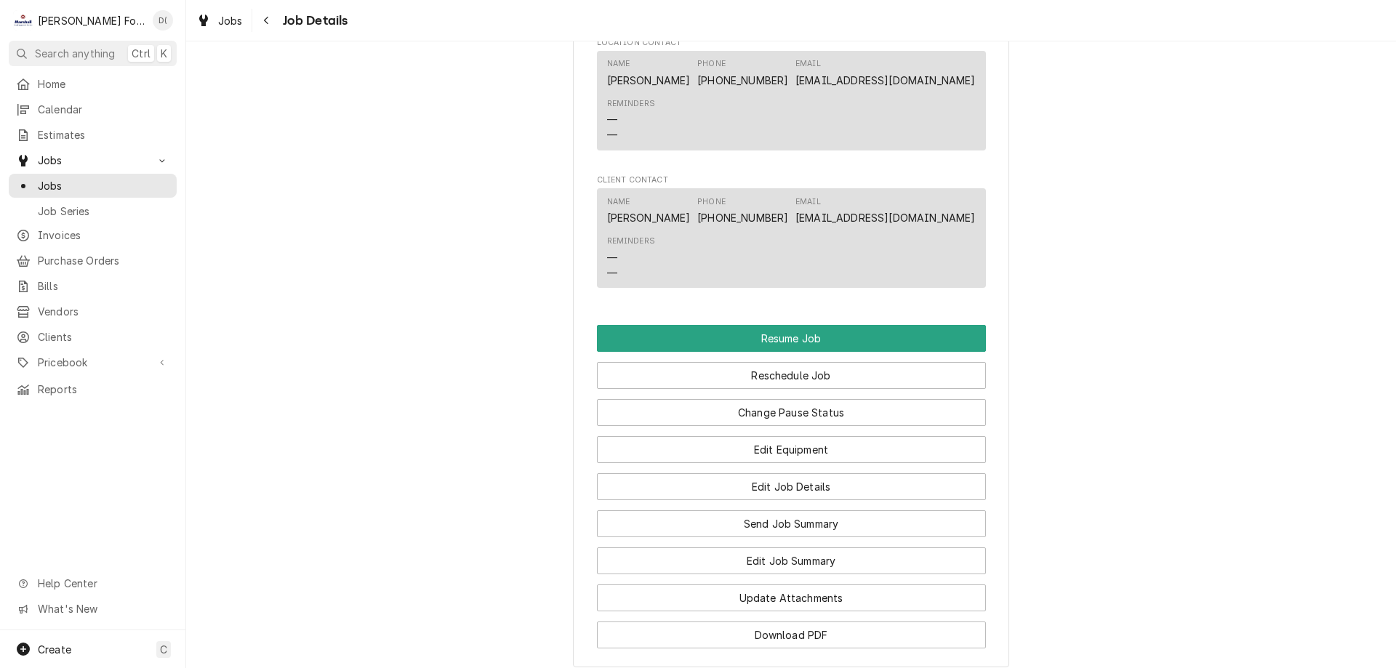
scroll to position [1963, 0]
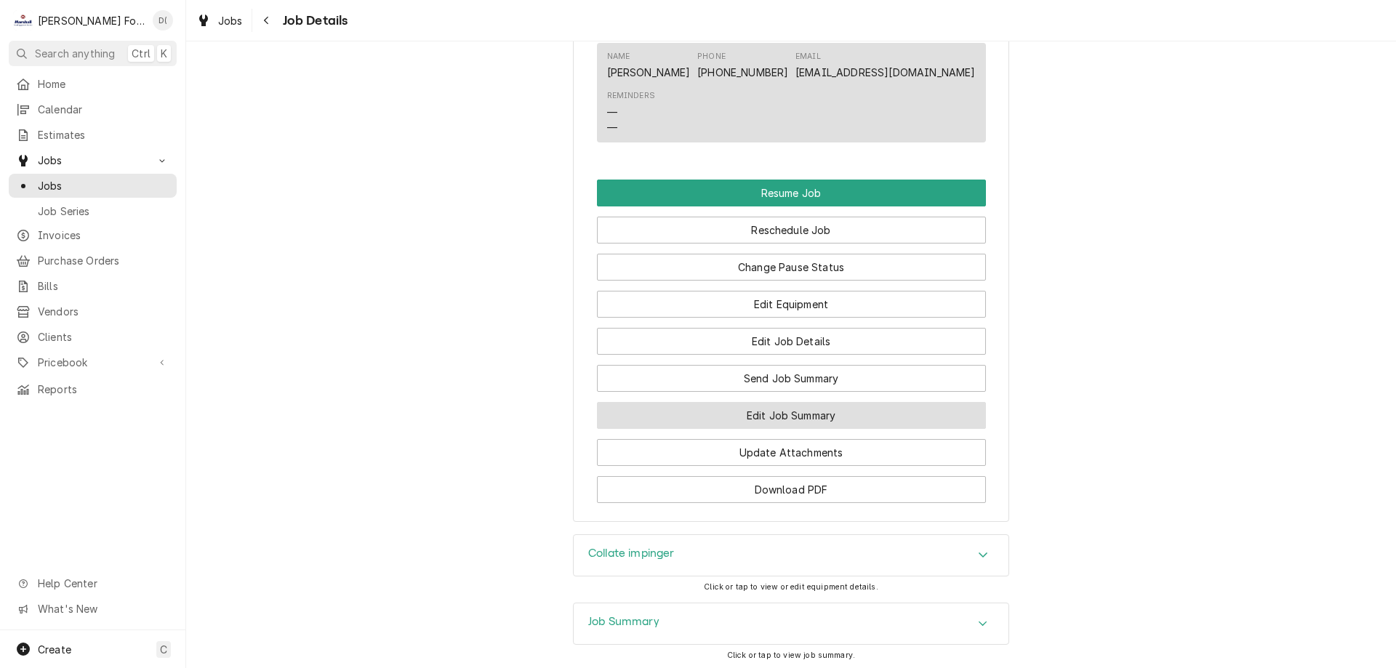
click at [745, 406] on button "Edit Job Summary" at bounding box center [791, 415] width 389 height 27
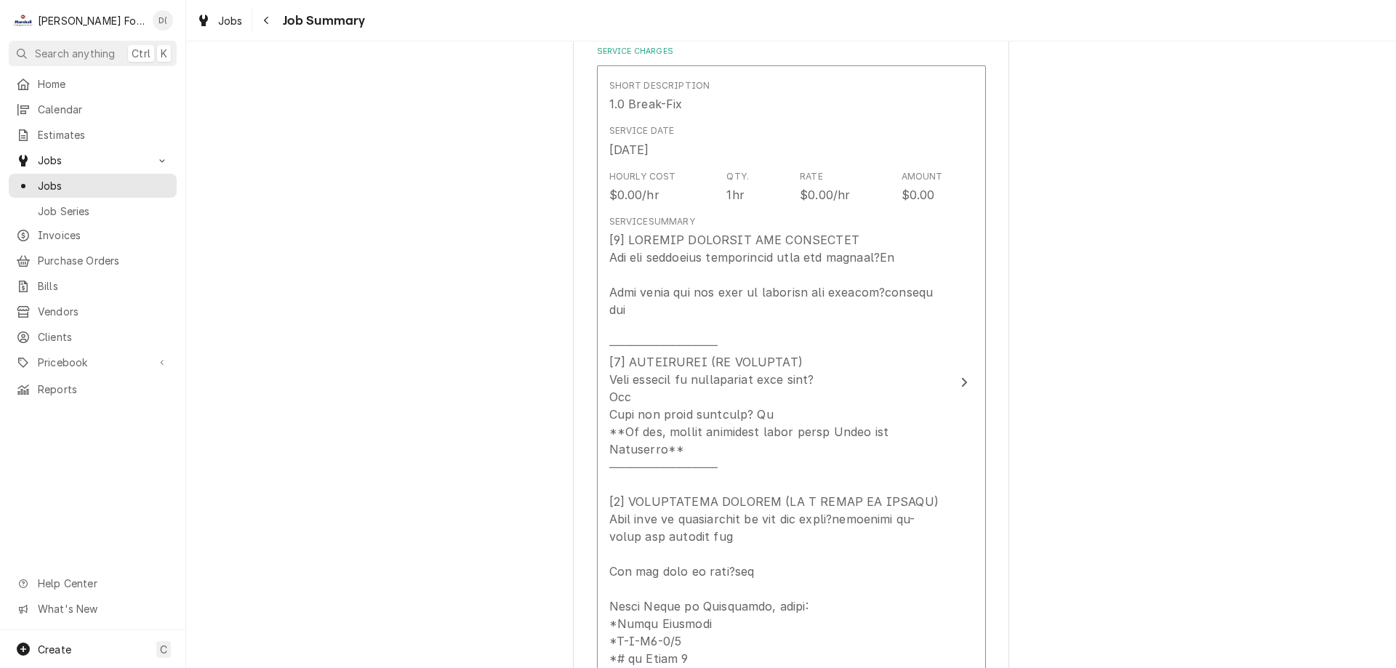
scroll to position [509, 0]
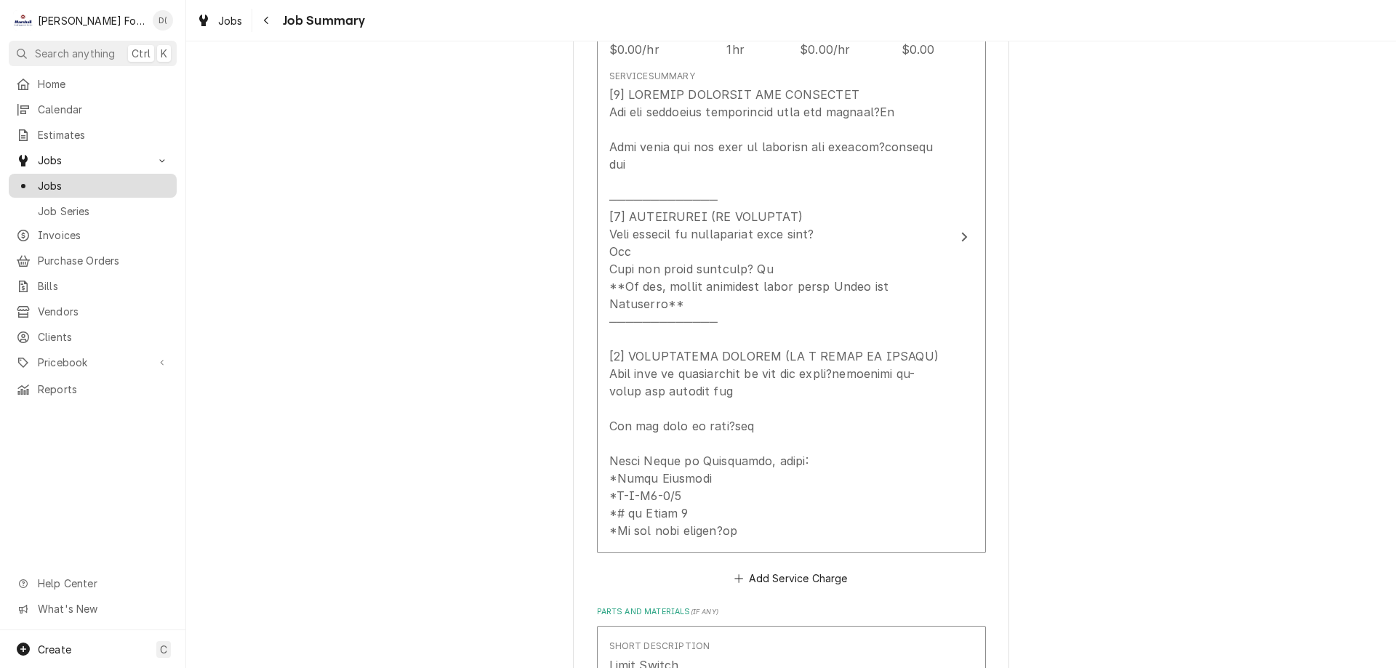
click at [98, 174] on link "Jobs" at bounding box center [93, 186] width 168 height 24
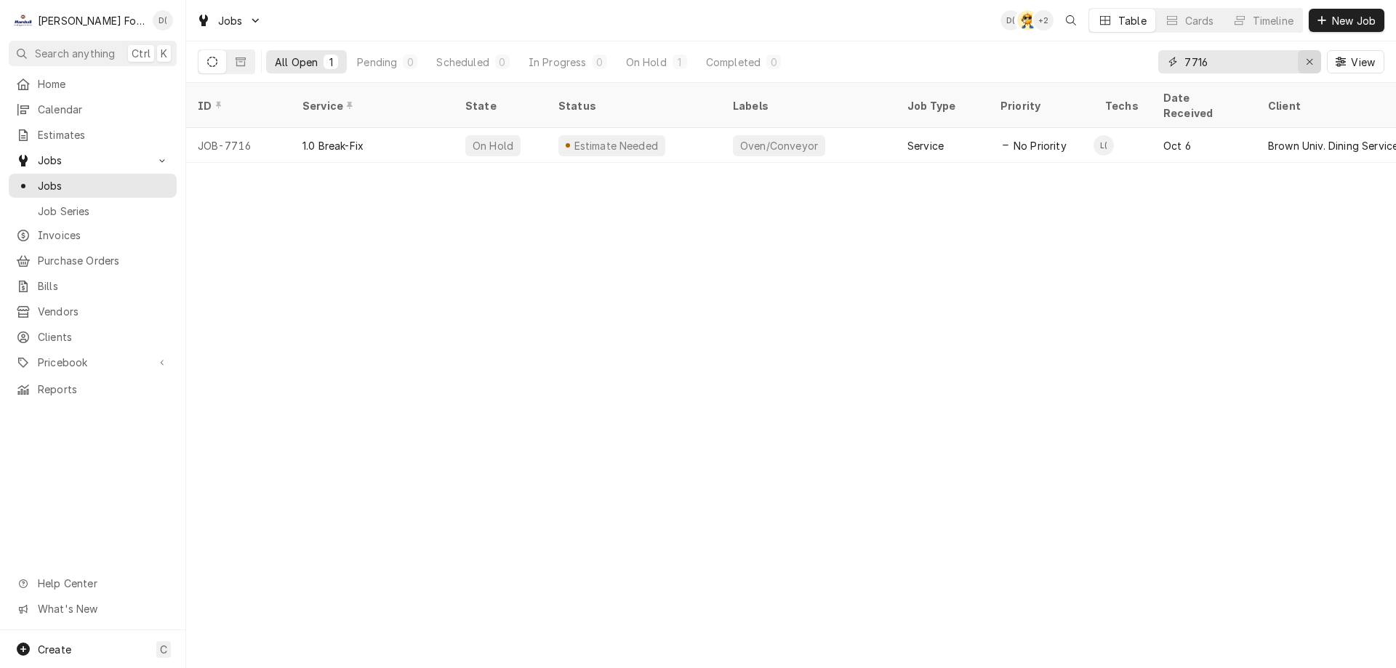
click at [1301, 63] on button "Erase input" at bounding box center [1309, 61] width 23 height 23
click at [1265, 70] on input "Dynamic Content Wrapper" at bounding box center [1252, 61] width 137 height 23
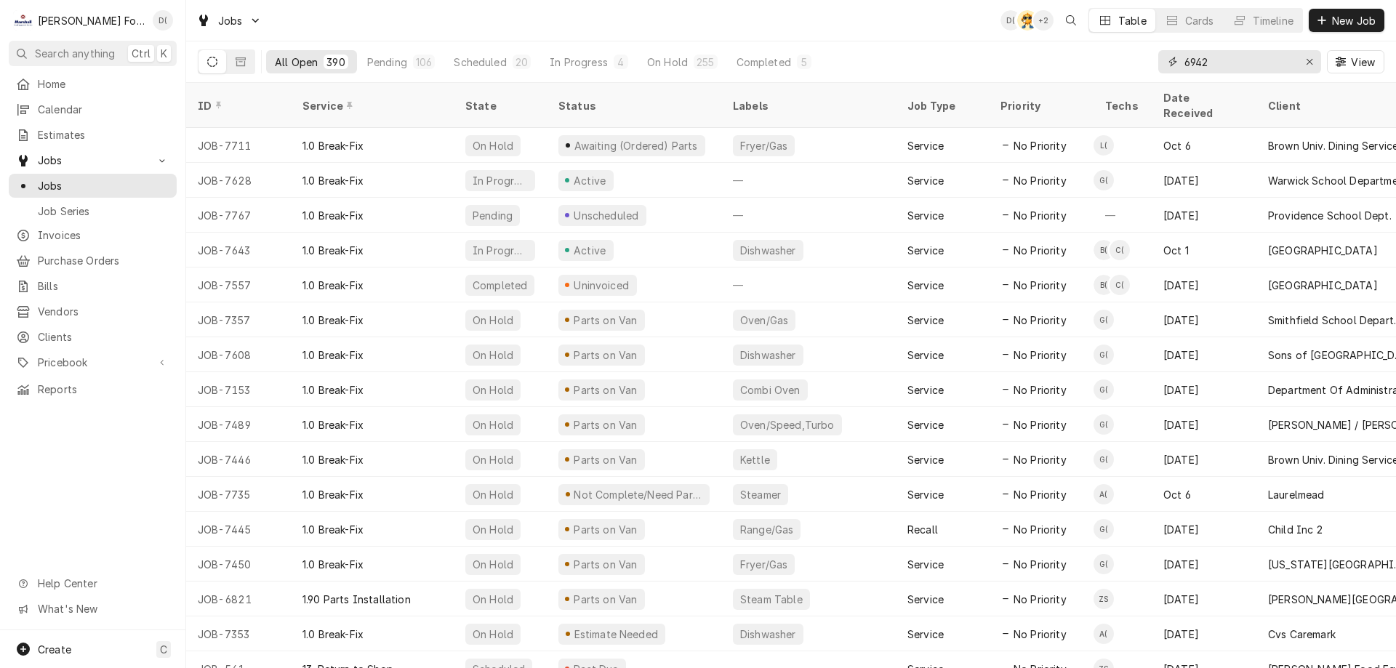
type input "6942"
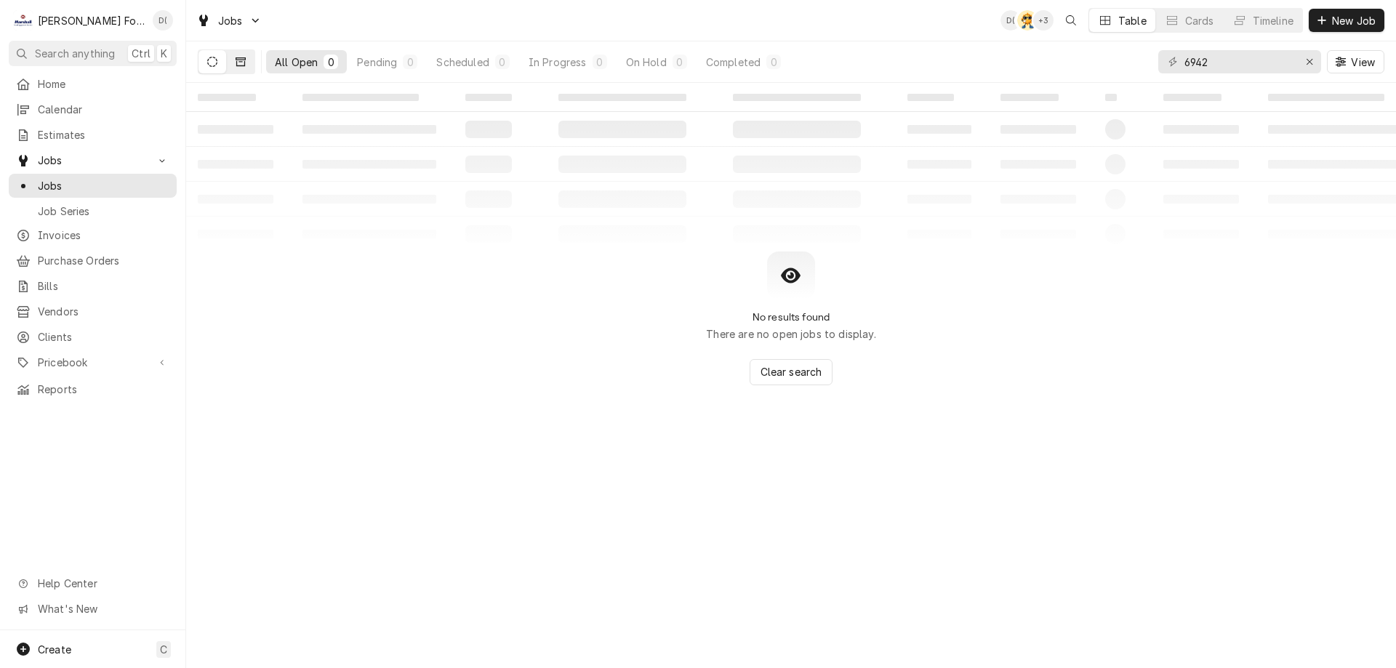
click at [243, 63] on icon "Dynamic Content Wrapper" at bounding box center [241, 62] width 10 height 10
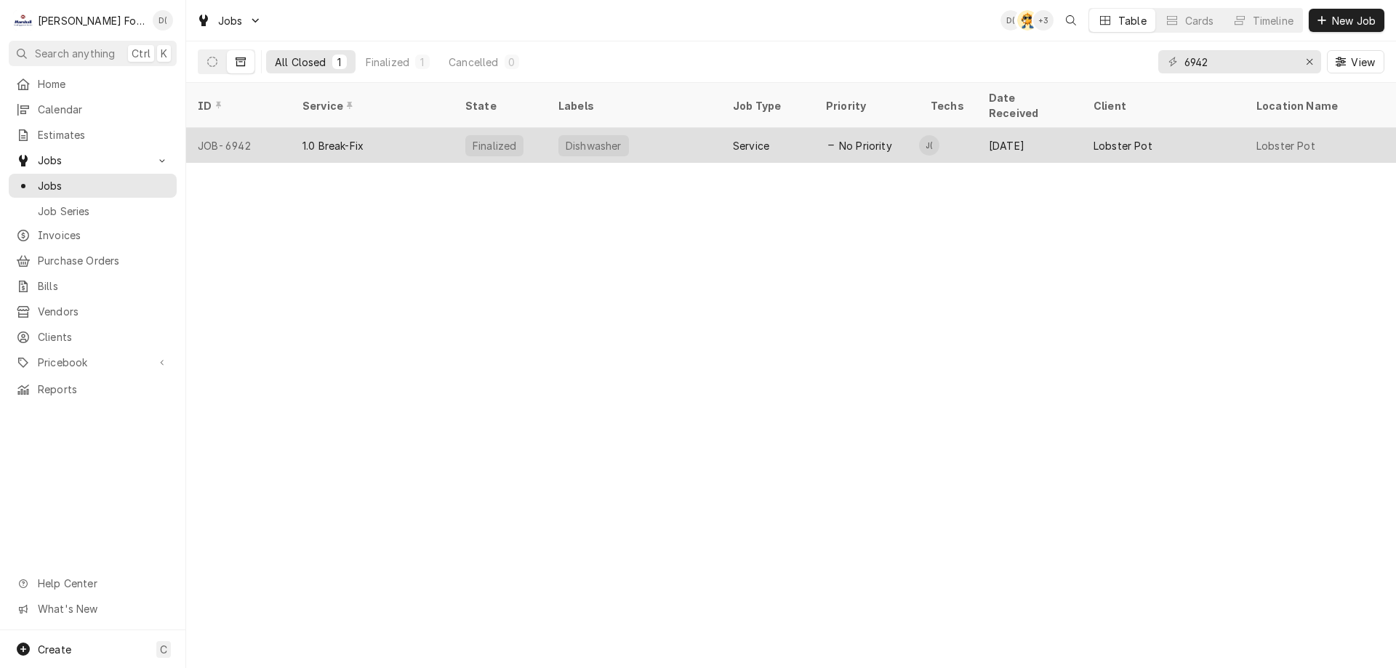
click at [427, 128] on div "1.0 Break-Fix" at bounding box center [372, 145] width 163 height 35
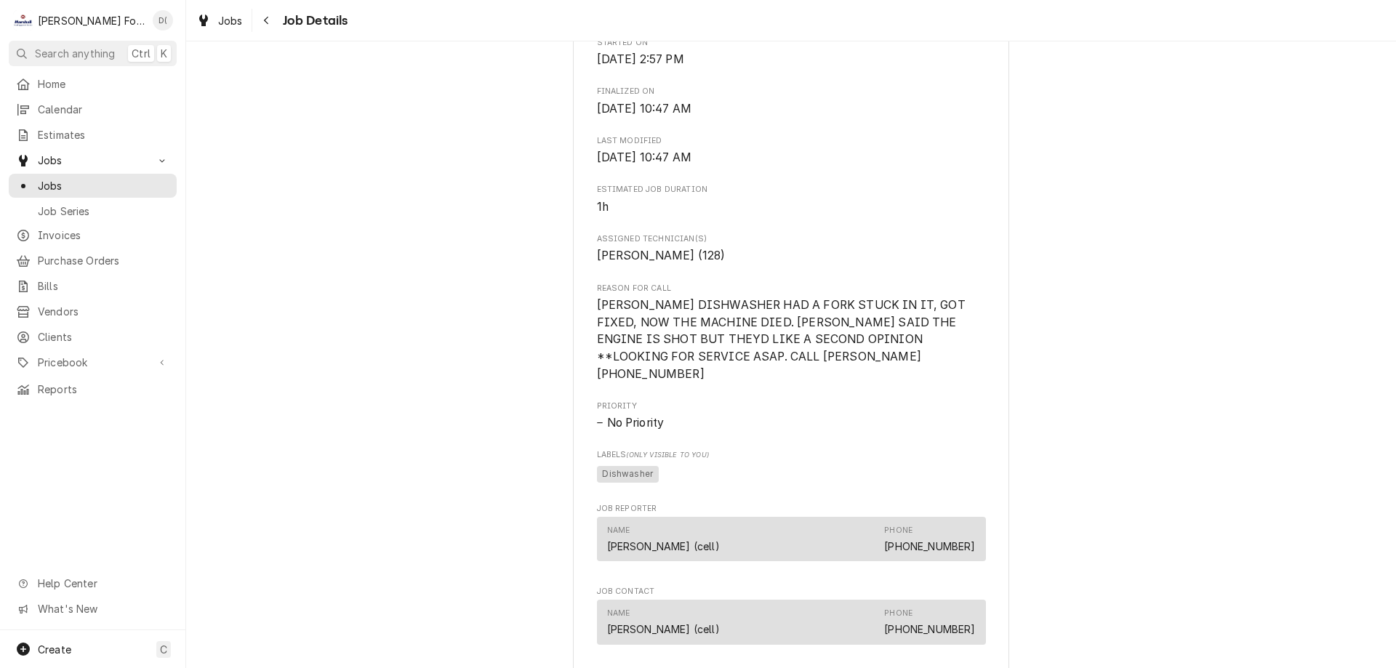
scroll to position [654, 0]
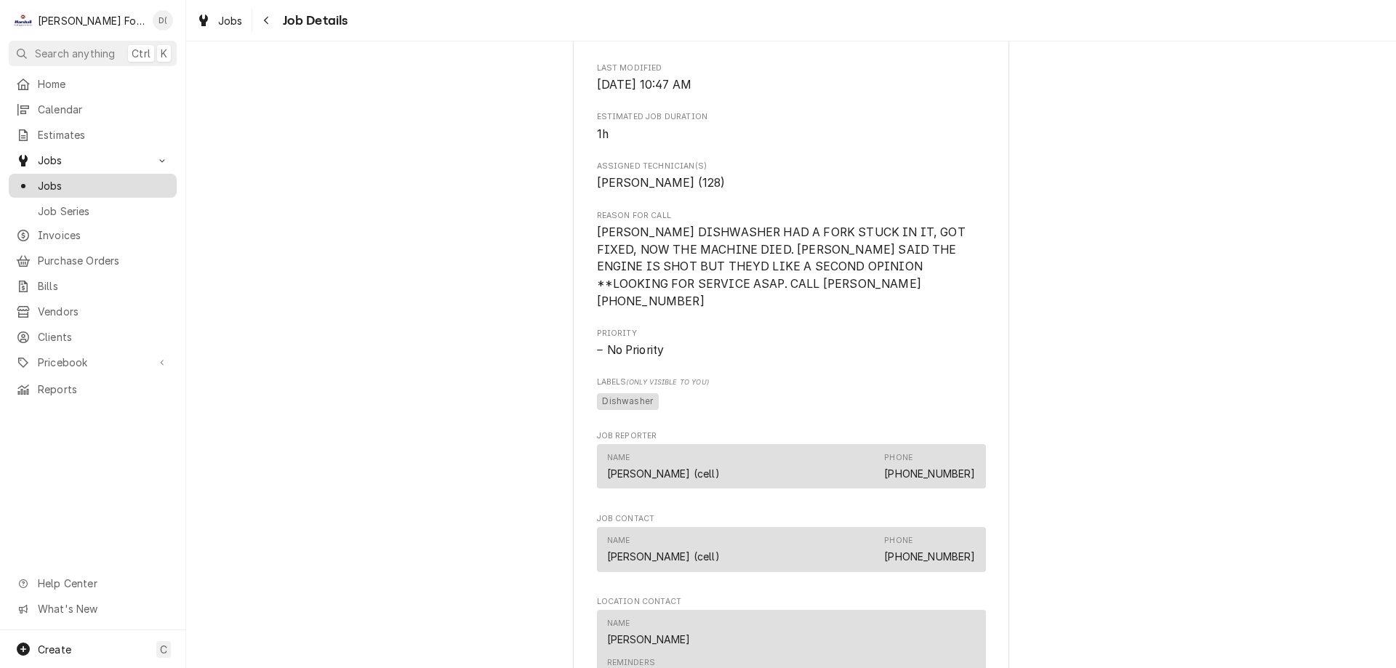
click at [124, 178] on span "Jobs" at bounding box center [104, 185] width 132 height 15
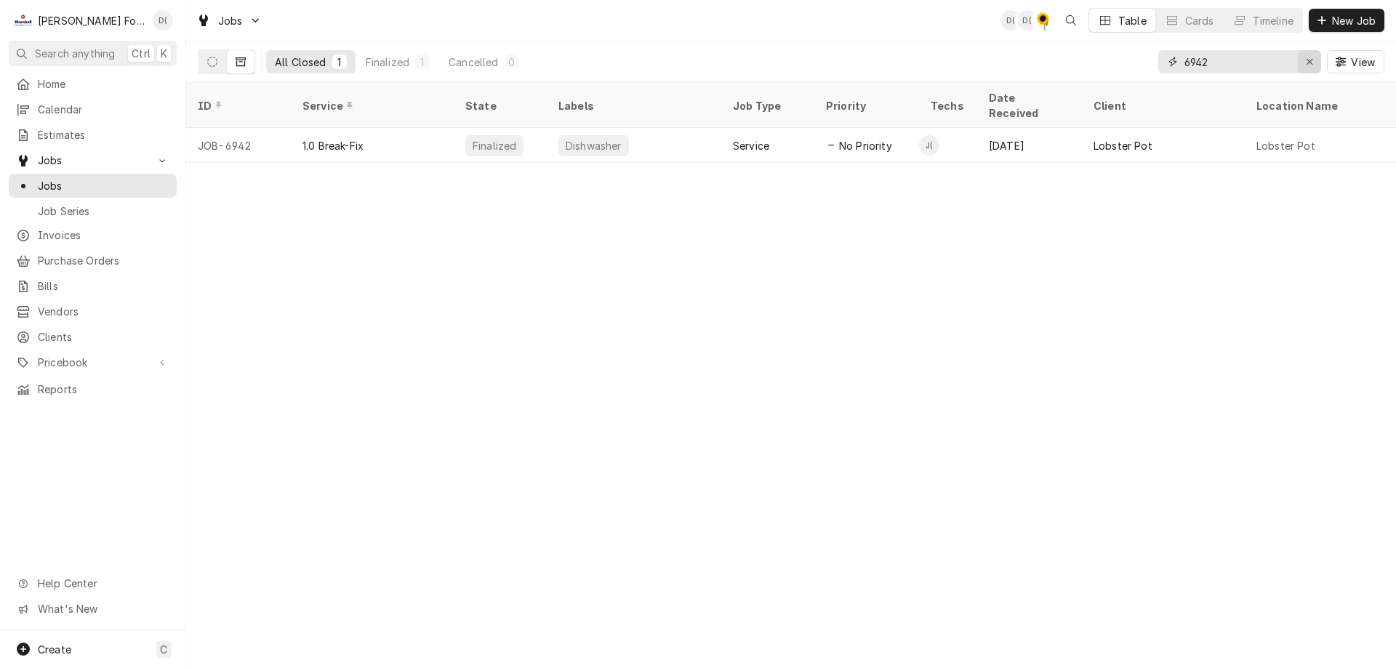
click at [1307, 65] on icon "Erase input" at bounding box center [1310, 62] width 8 height 10
click at [1296, 65] on input "Dynamic Content Wrapper" at bounding box center [1252, 61] width 137 height 23
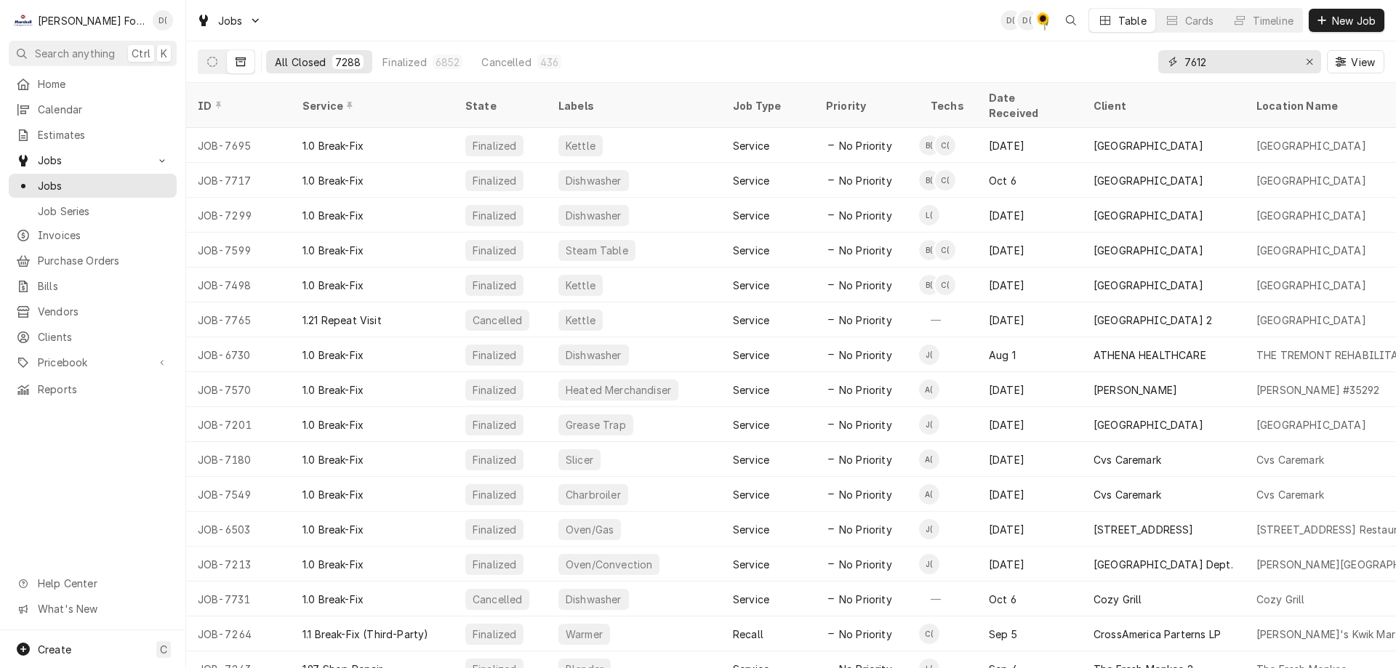
type input "7612"
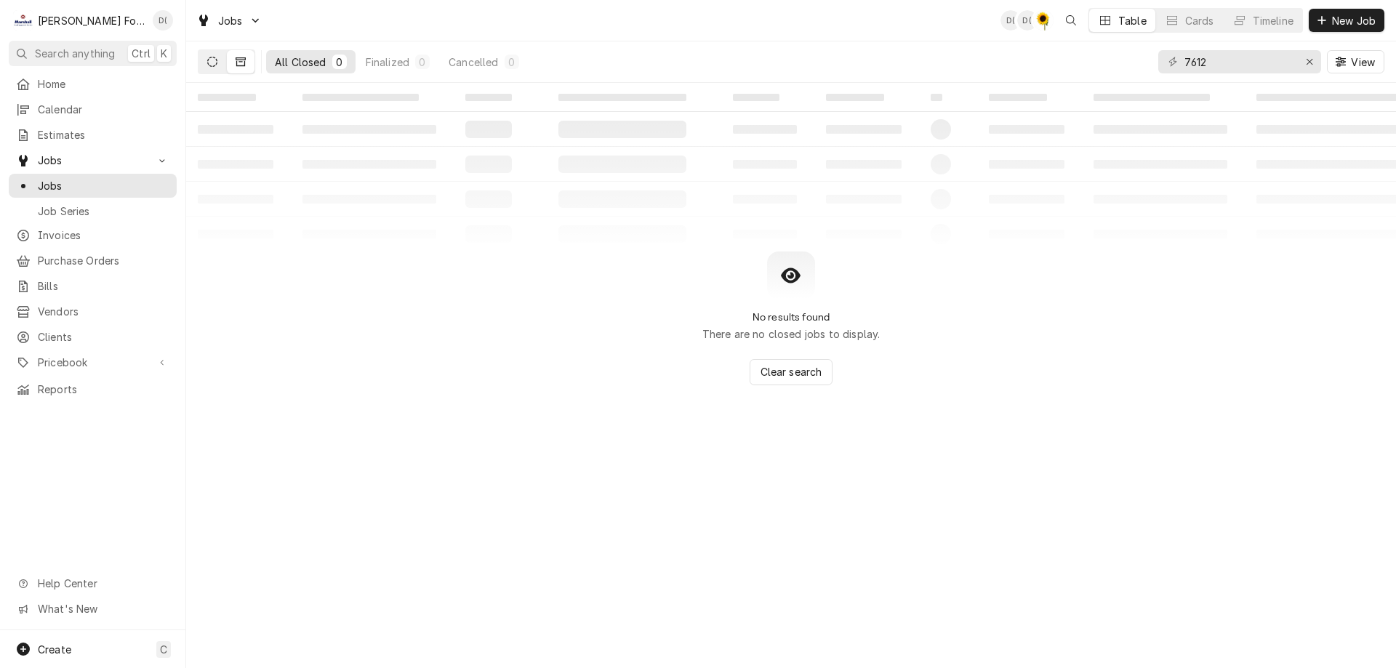
click at [216, 62] on icon "Dynamic Content Wrapper" at bounding box center [212, 62] width 10 height 10
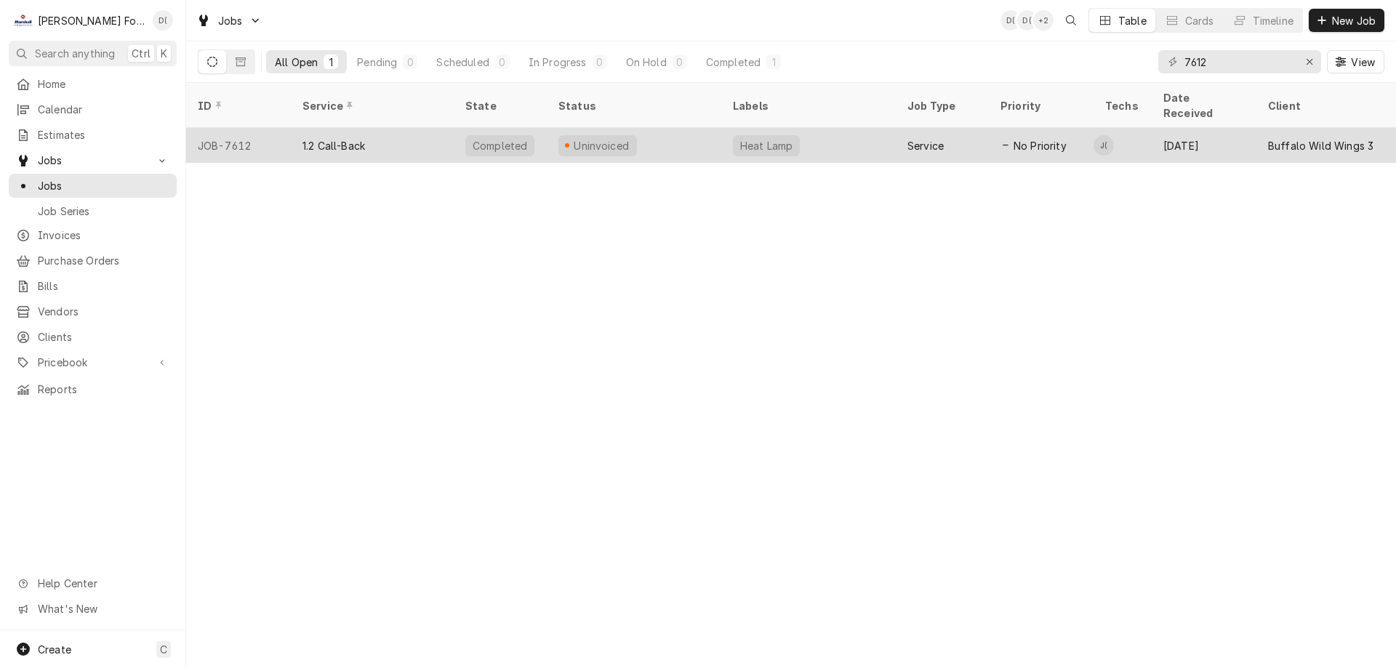
click at [678, 128] on div "Uninvoiced" at bounding box center [634, 145] width 175 height 35
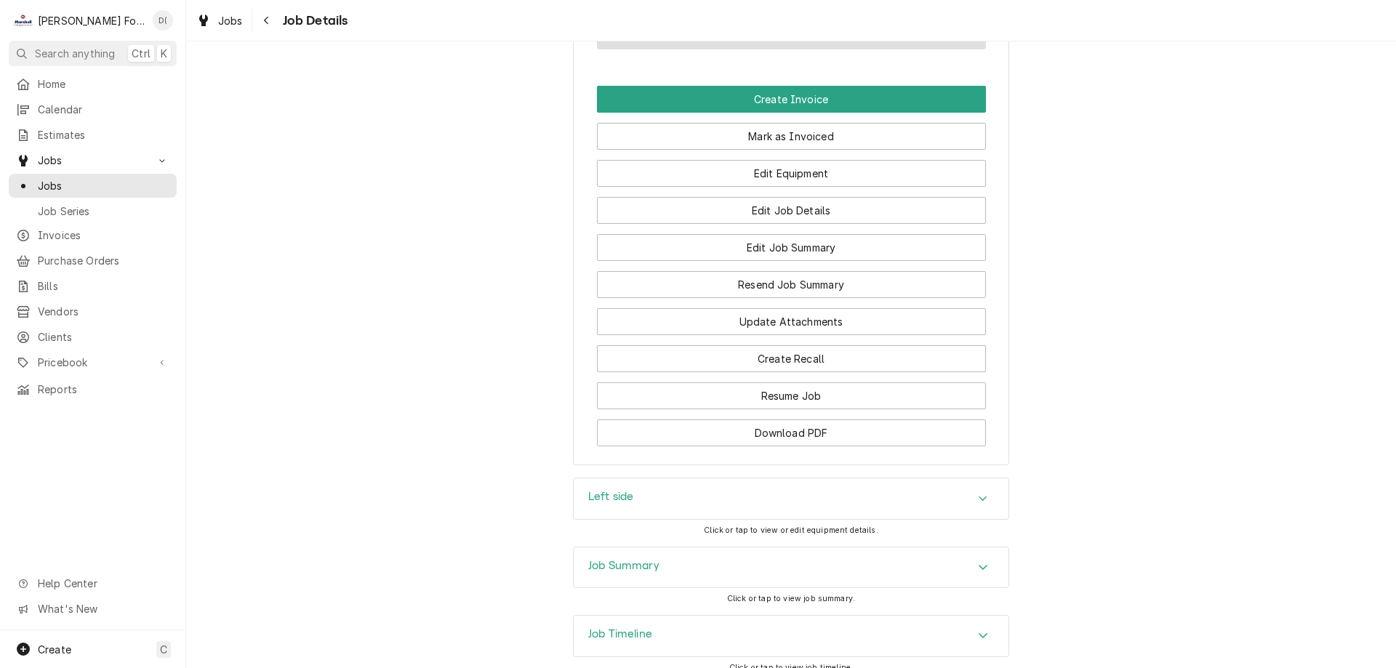
scroll to position [1527, 0]
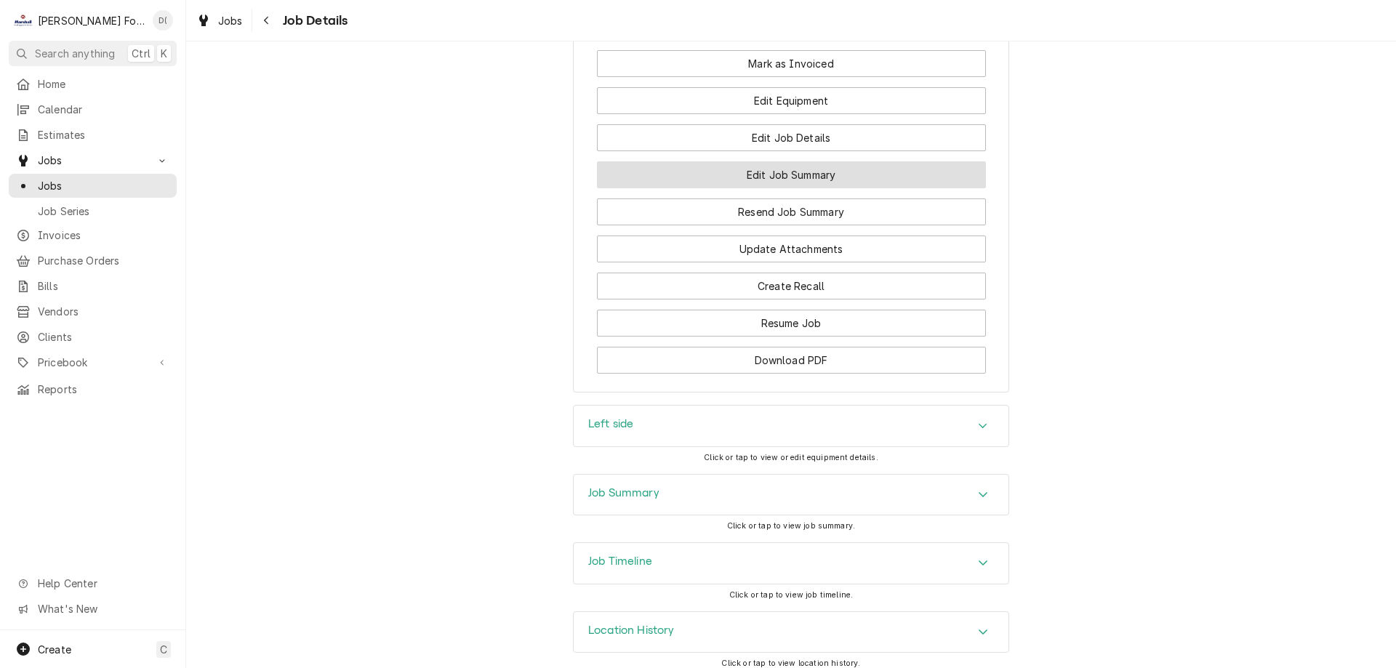
click at [779, 188] on button "Edit Job Summary" at bounding box center [791, 174] width 389 height 27
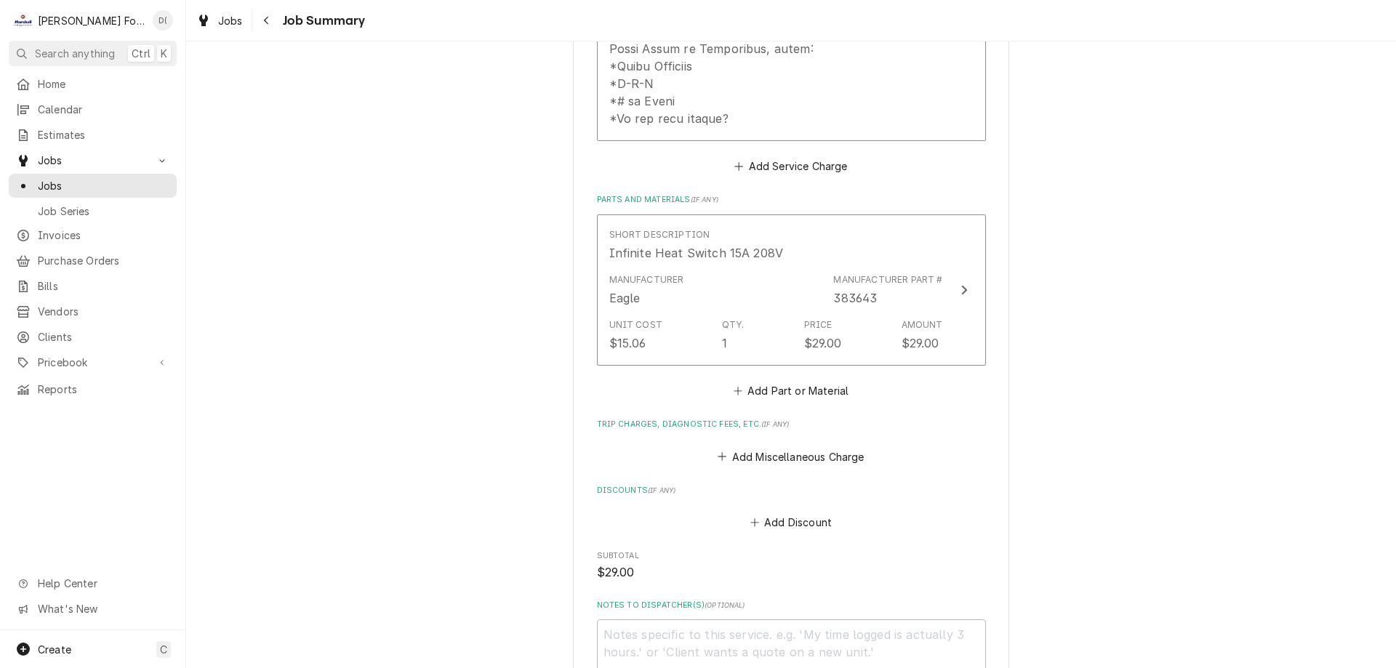
scroll to position [794, 0]
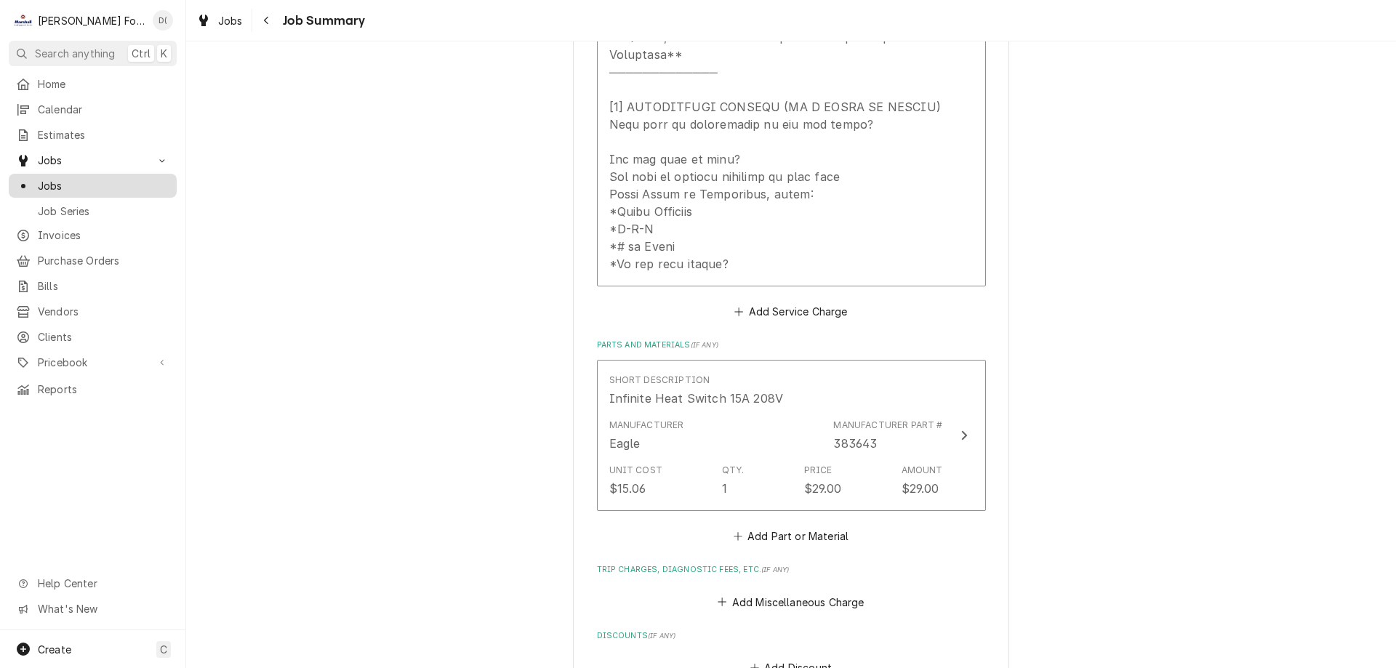
click at [123, 179] on span "Jobs" at bounding box center [104, 185] width 132 height 15
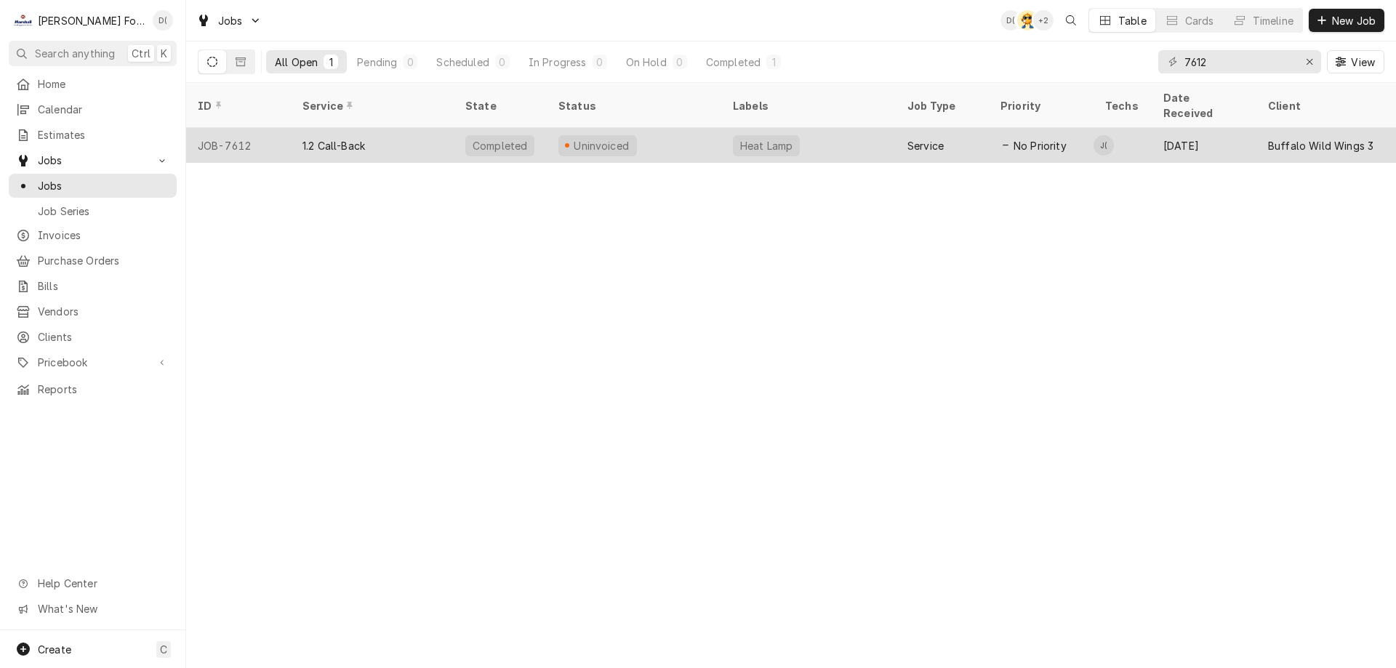
click at [682, 128] on div "Uninvoiced" at bounding box center [634, 145] width 175 height 35
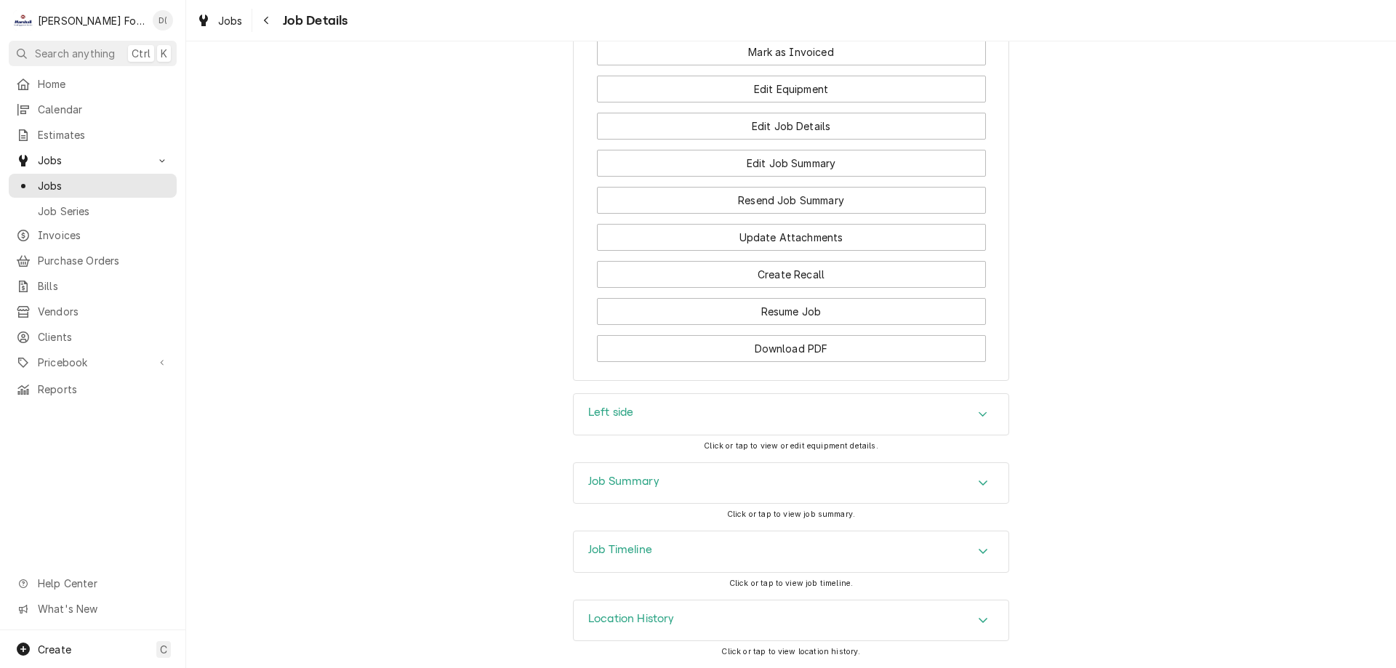
scroll to position [1483, 0]
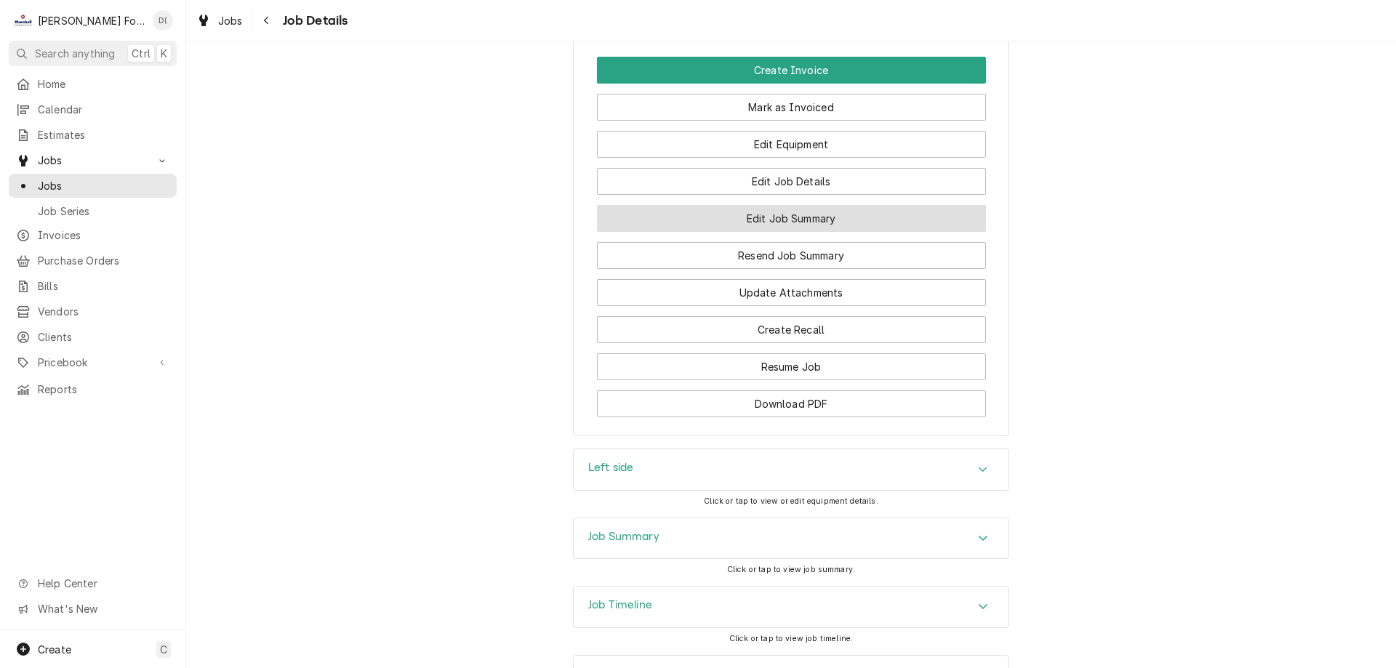
click at [758, 232] on button "Edit Job Summary" at bounding box center [791, 218] width 389 height 27
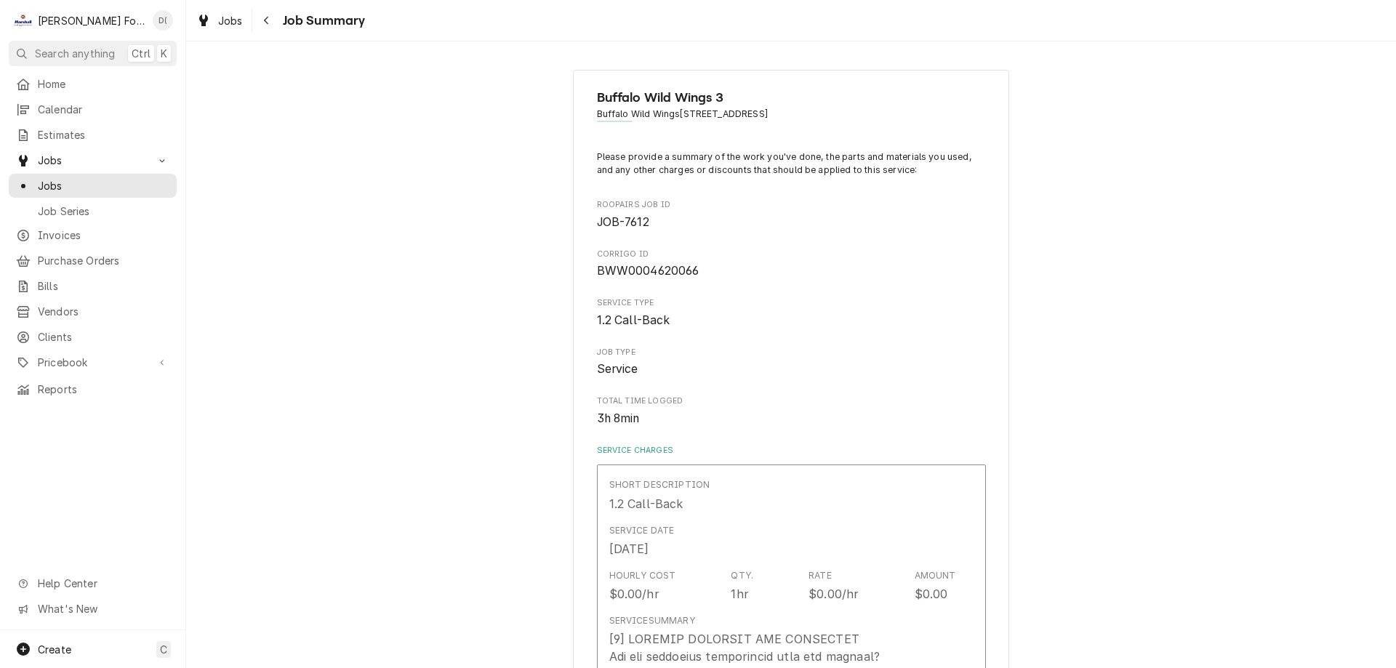
type textarea "x"
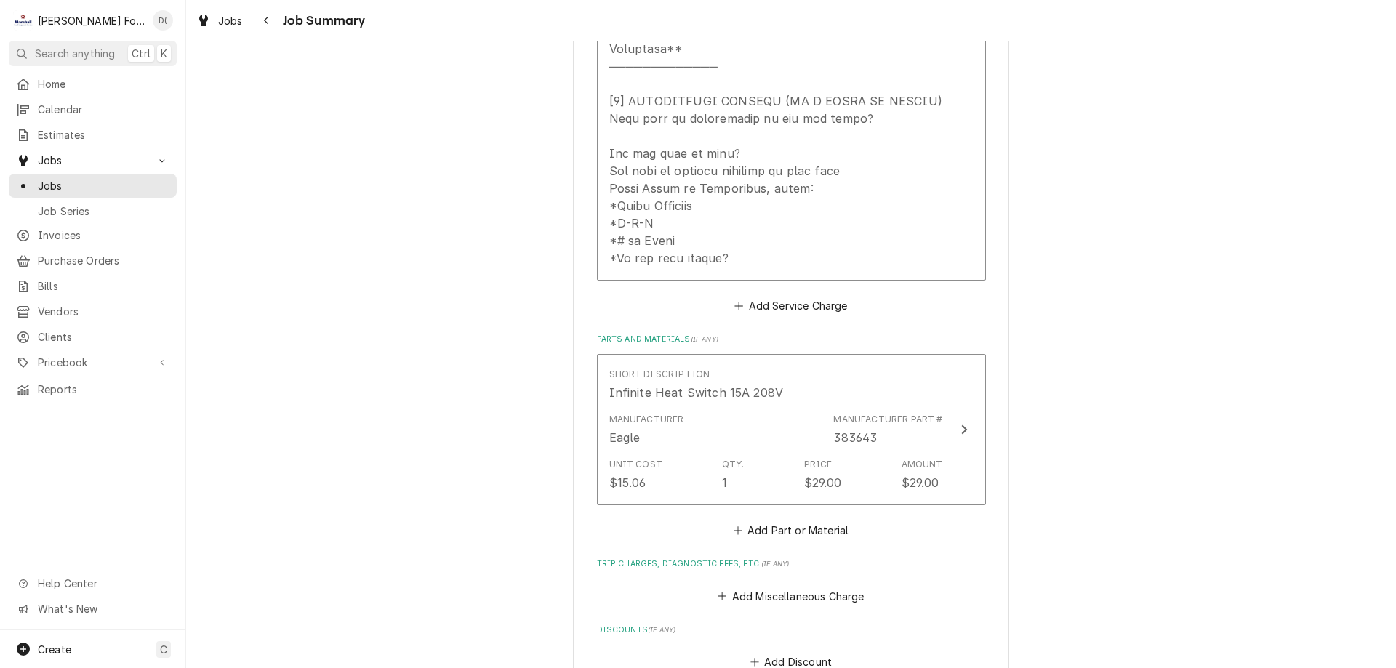
scroll to position [1018, 0]
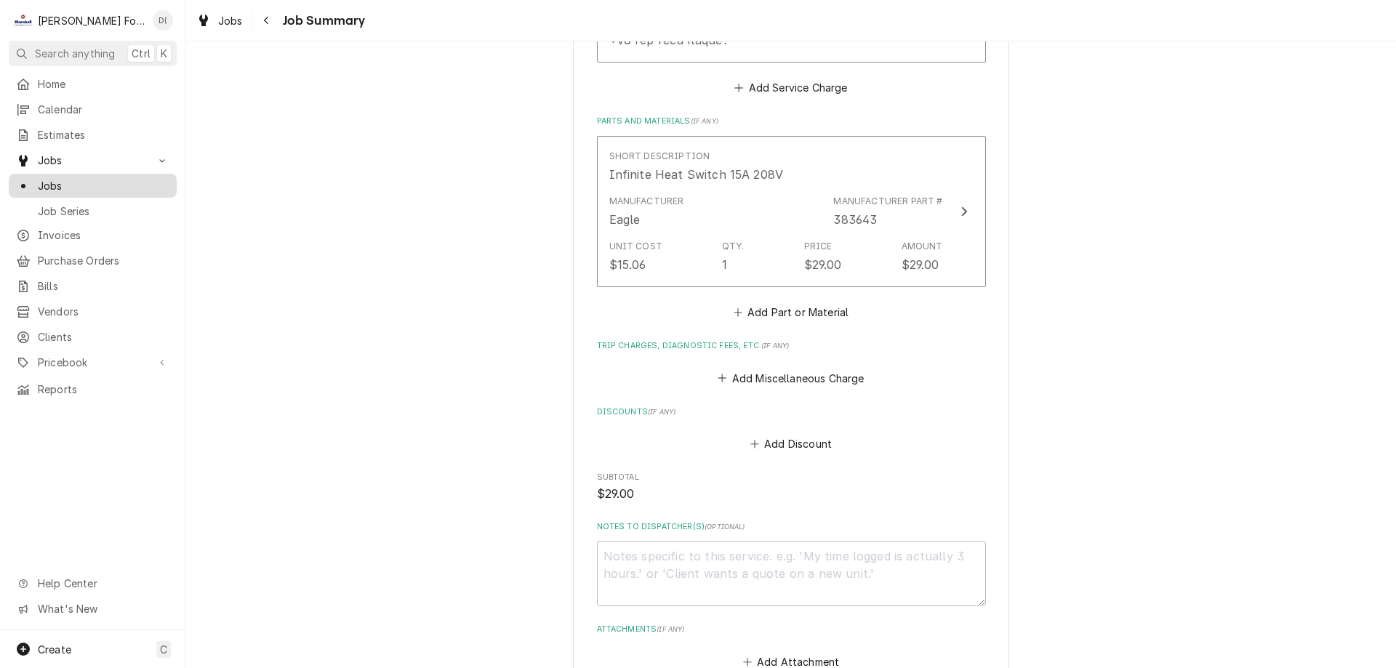
click at [84, 184] on span "Jobs" at bounding box center [104, 185] width 132 height 15
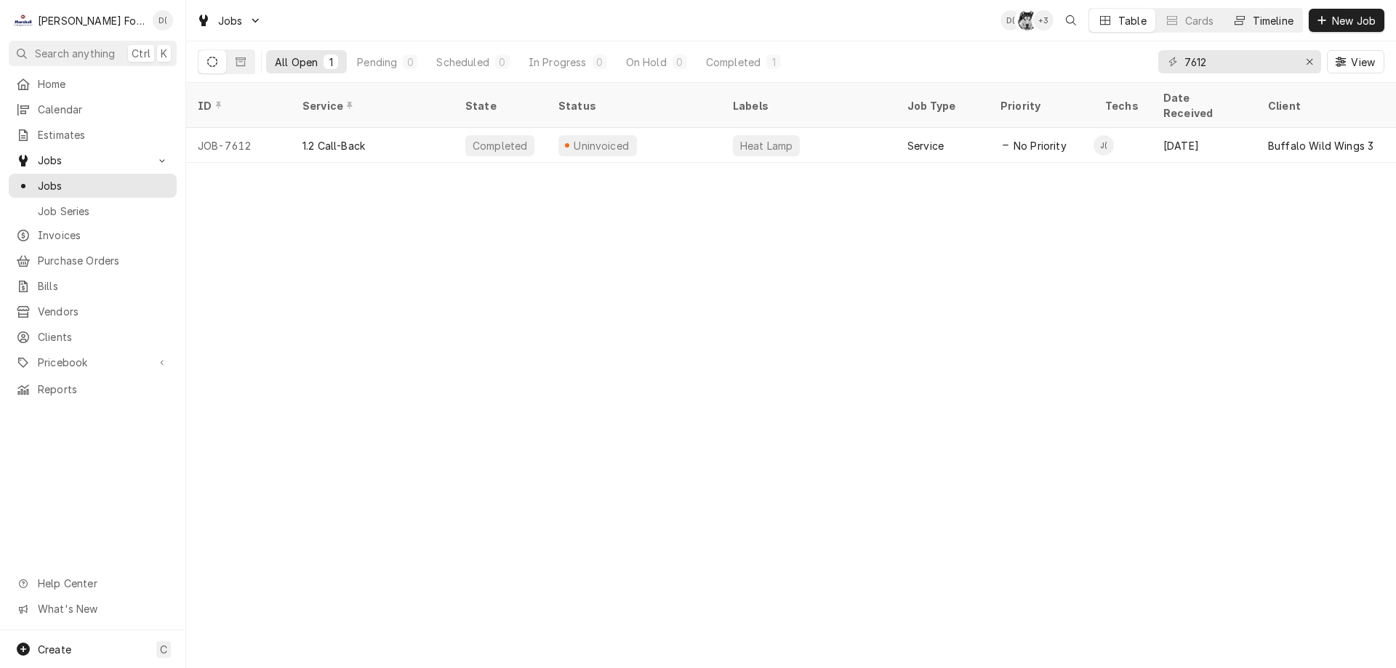
click at [1280, 15] on div "Timeline" at bounding box center [1273, 20] width 41 height 15
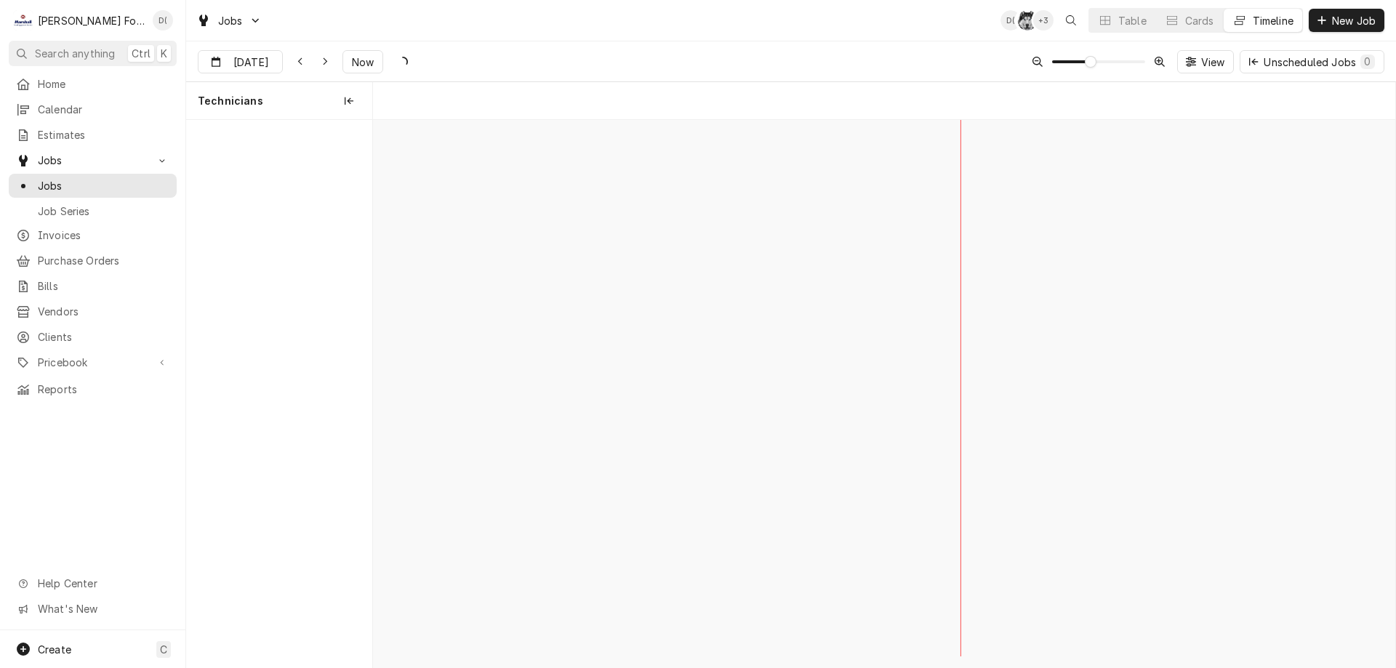
scroll to position [0, 20282]
click at [358, 63] on span "Now" at bounding box center [363, 62] width 28 height 15
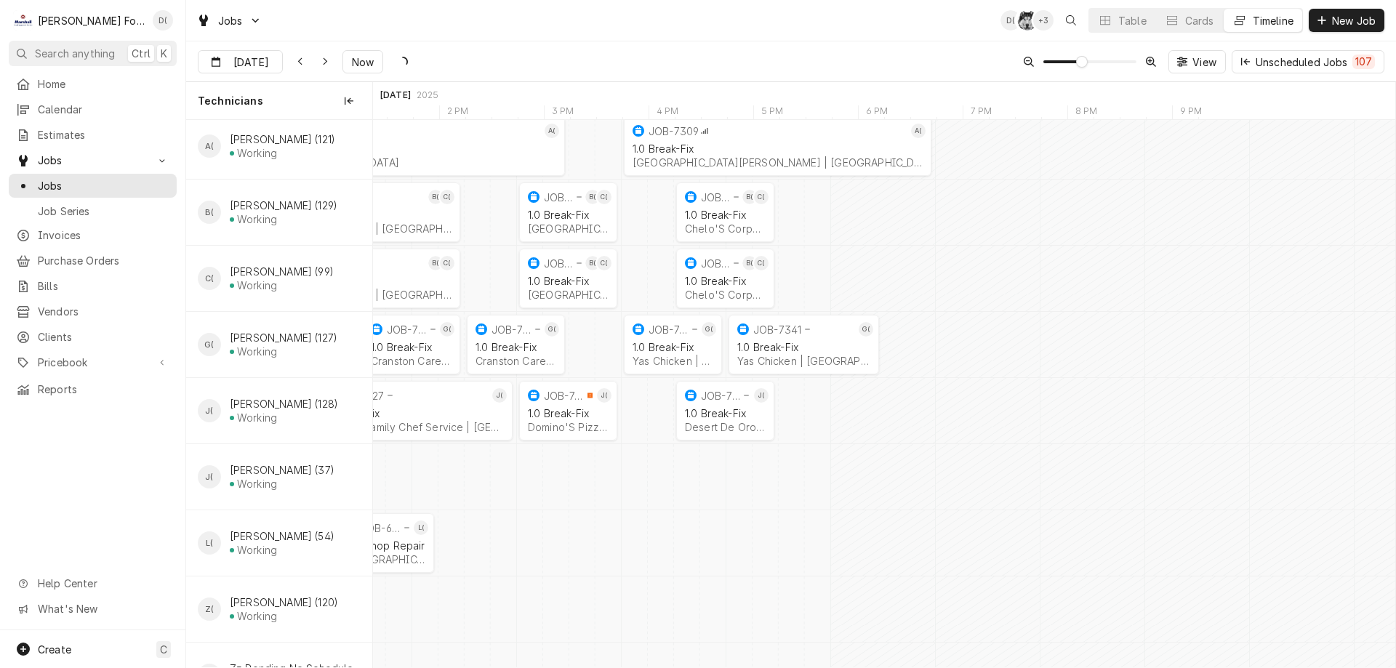
scroll to position [0, 21033]
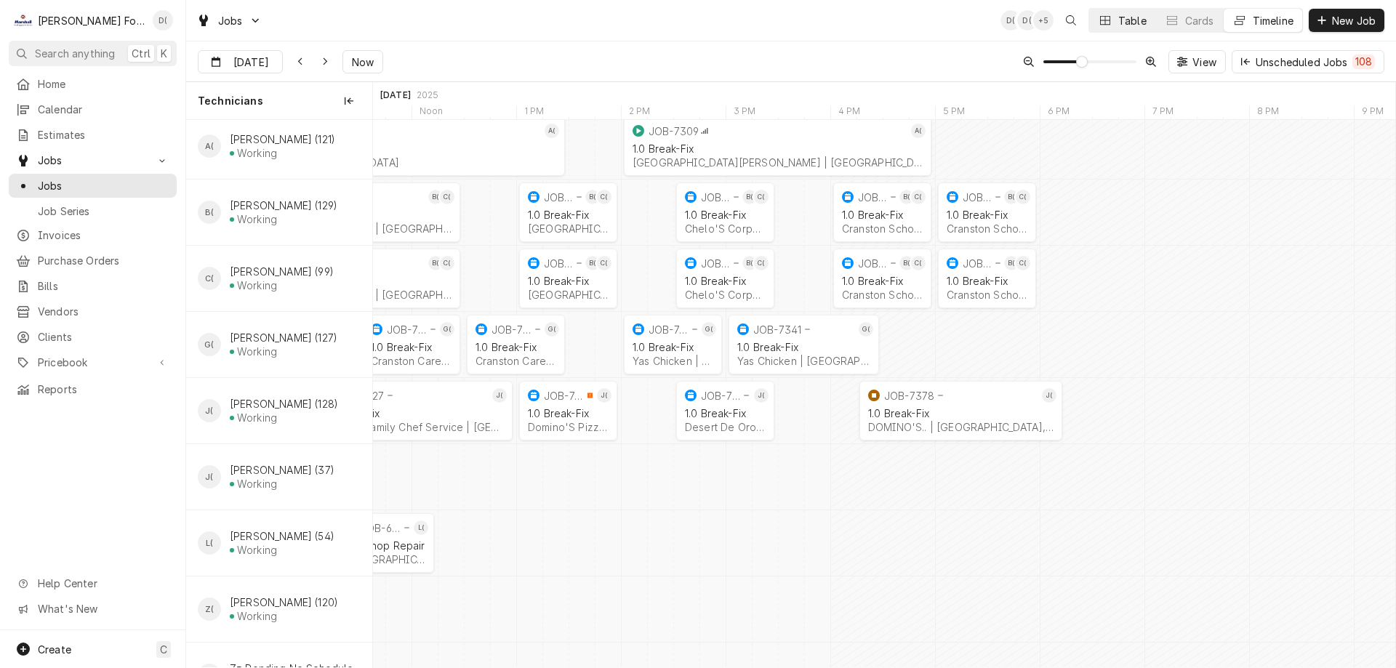
click at [1125, 20] on div "Table" at bounding box center [1132, 20] width 28 height 15
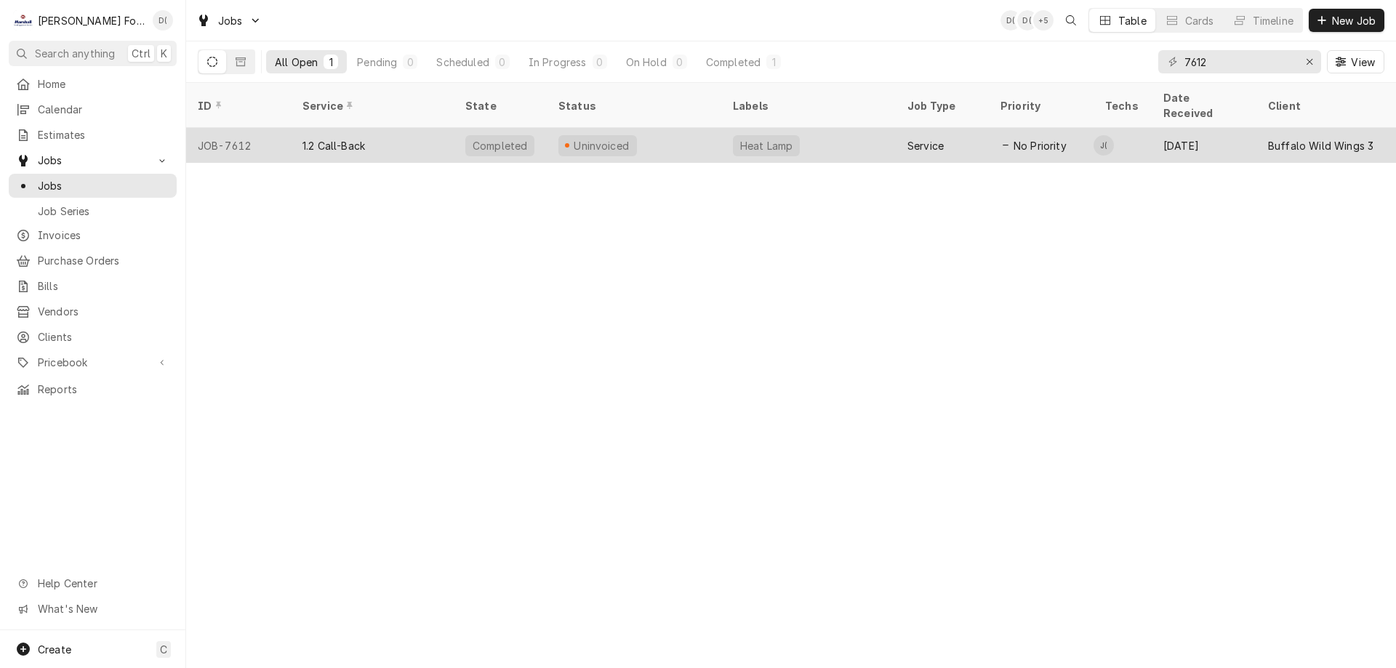
click at [652, 133] on div "Uninvoiced" at bounding box center [634, 145] width 175 height 35
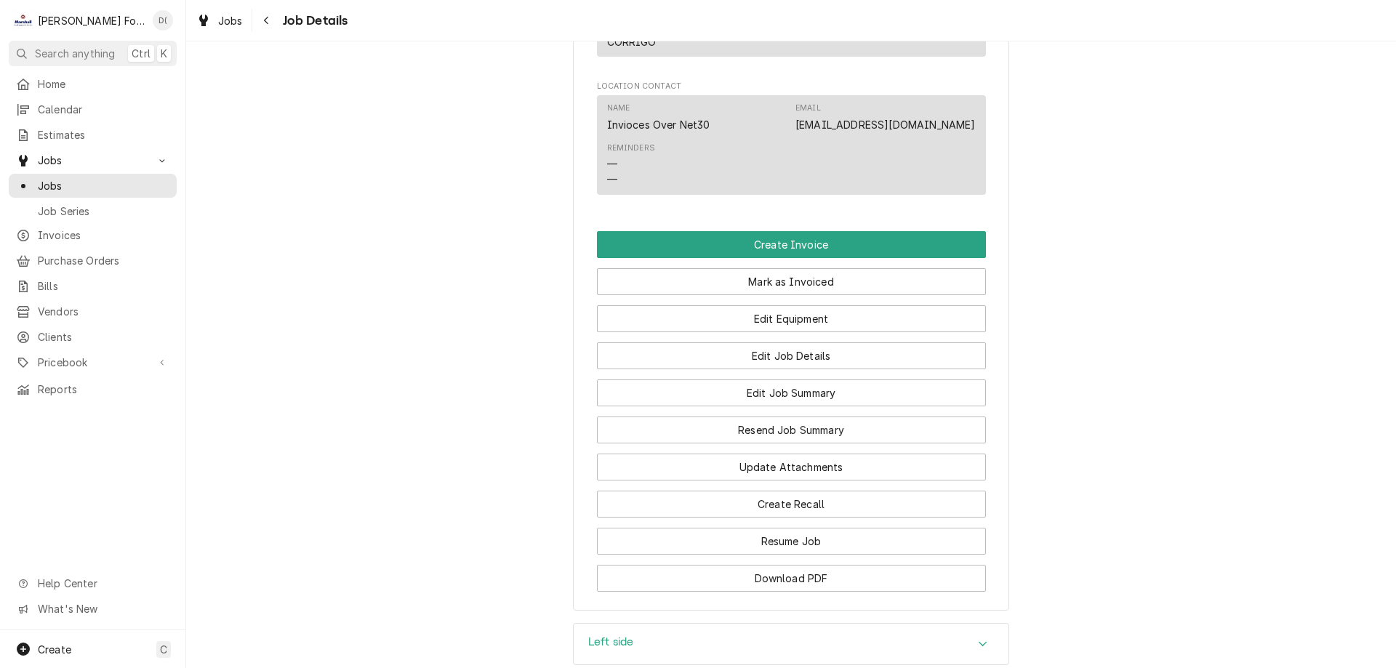
scroll to position [1454, 0]
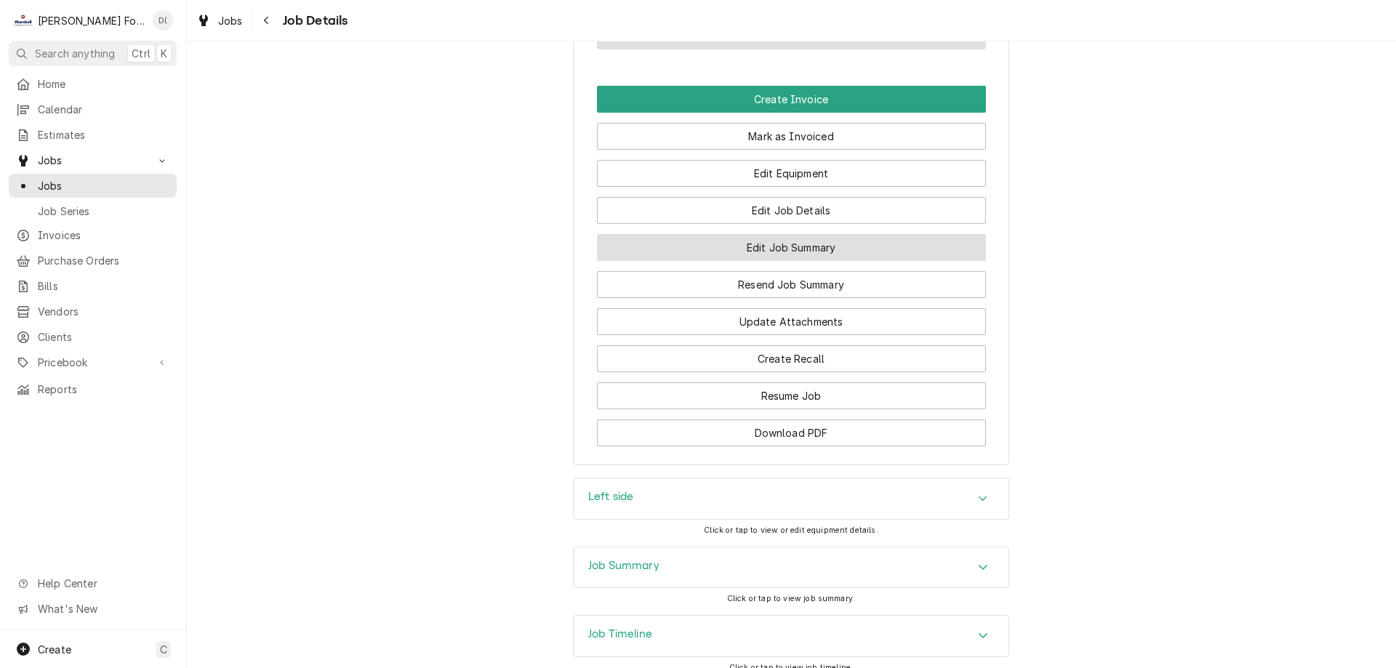
click at [787, 261] on button "Edit Job Summary" at bounding box center [791, 247] width 389 height 27
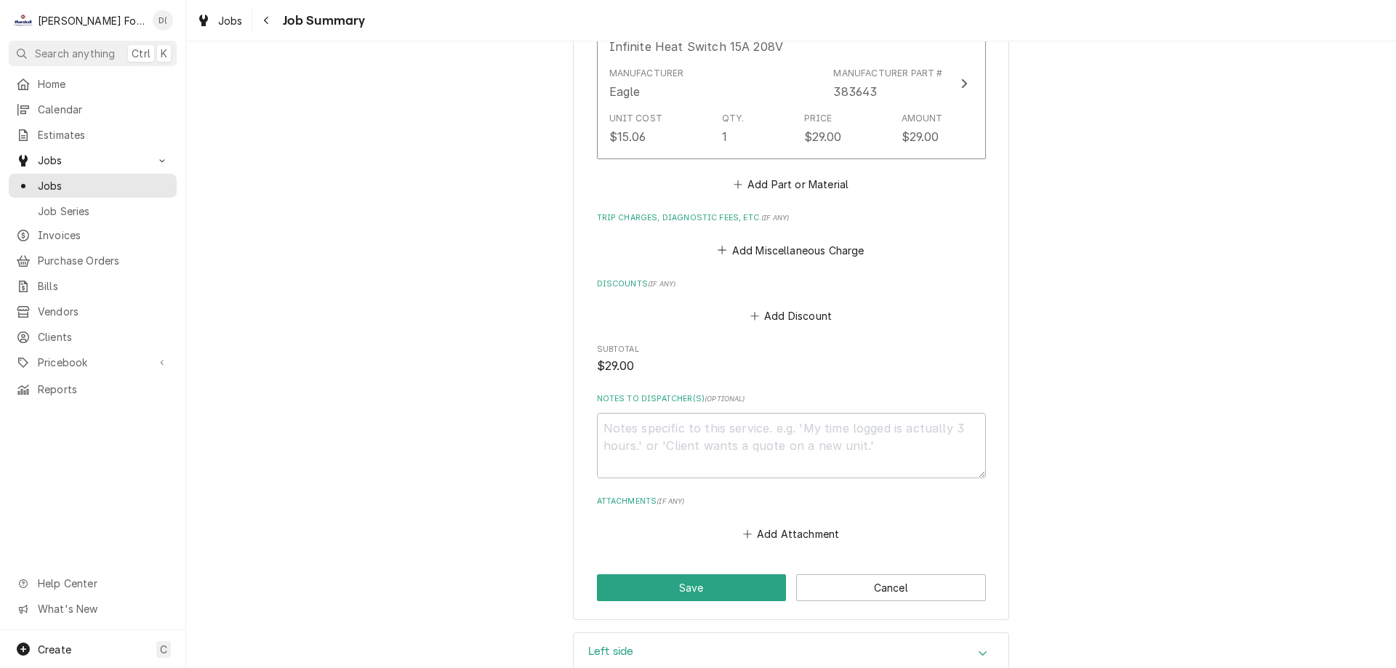
scroll to position [1230, 0]
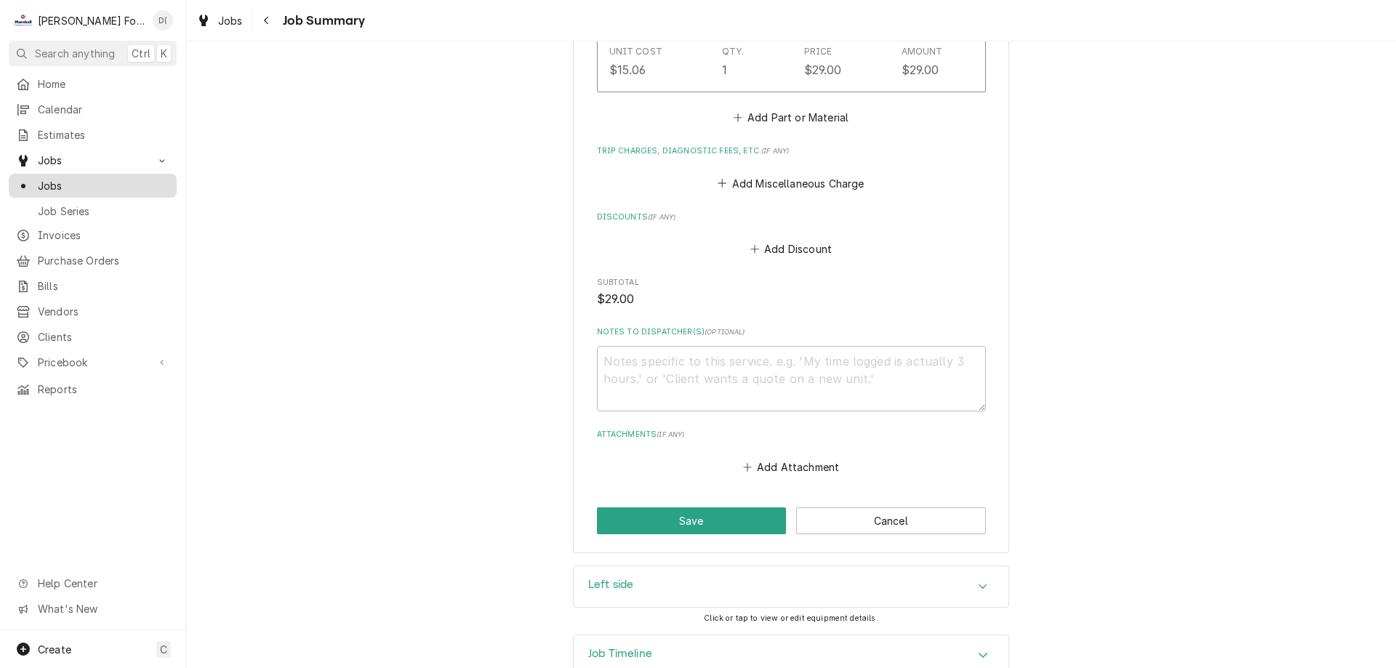
click at [81, 183] on span "Jobs" at bounding box center [104, 185] width 132 height 15
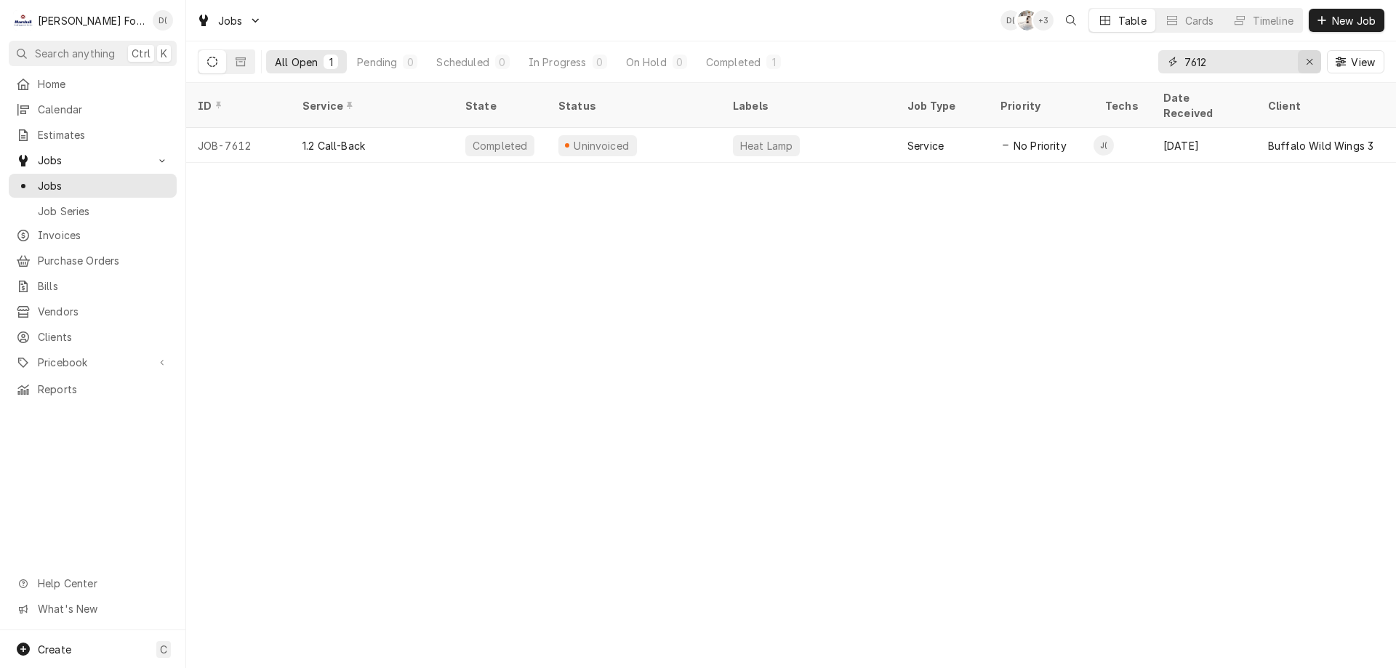
click at [1306, 61] on icon "Erase input" at bounding box center [1310, 62] width 8 height 10
click at [1281, 63] on input "Dynamic Content Wrapper" at bounding box center [1252, 61] width 137 height 23
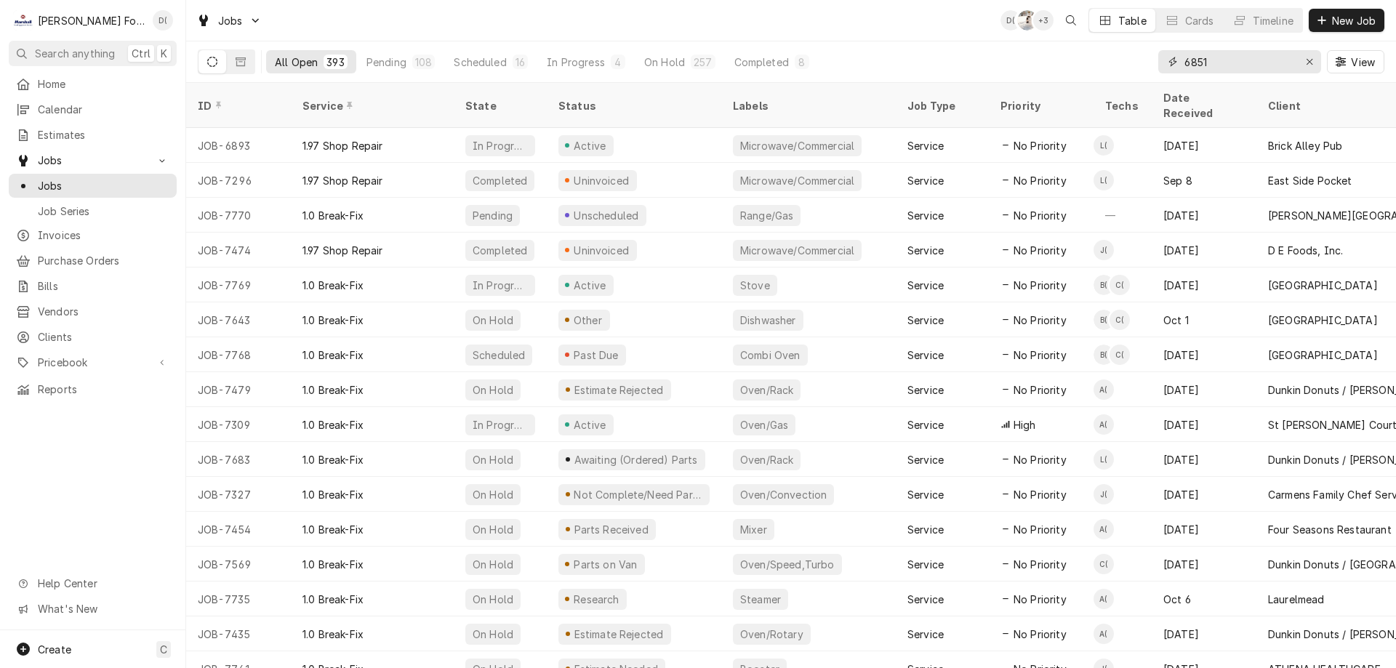
type input "6851"
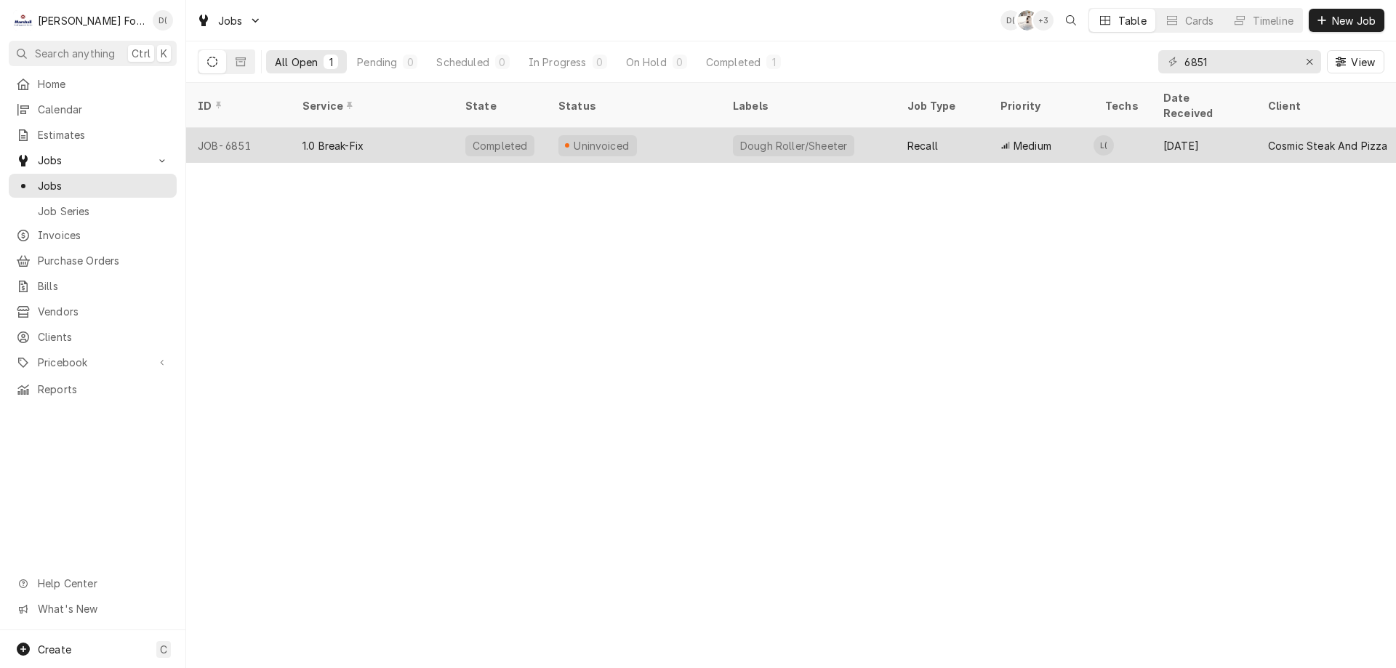
click at [638, 129] on div "Uninvoiced" at bounding box center [634, 145] width 175 height 35
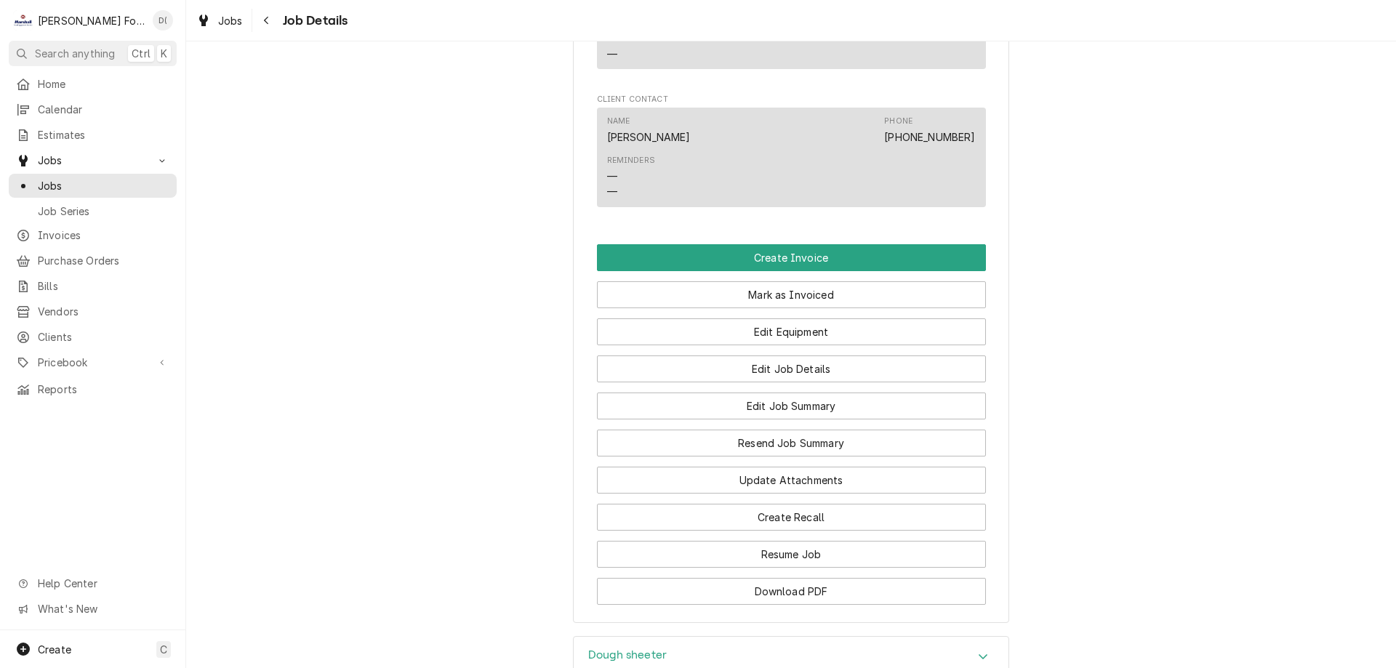
scroll to position [1527, 0]
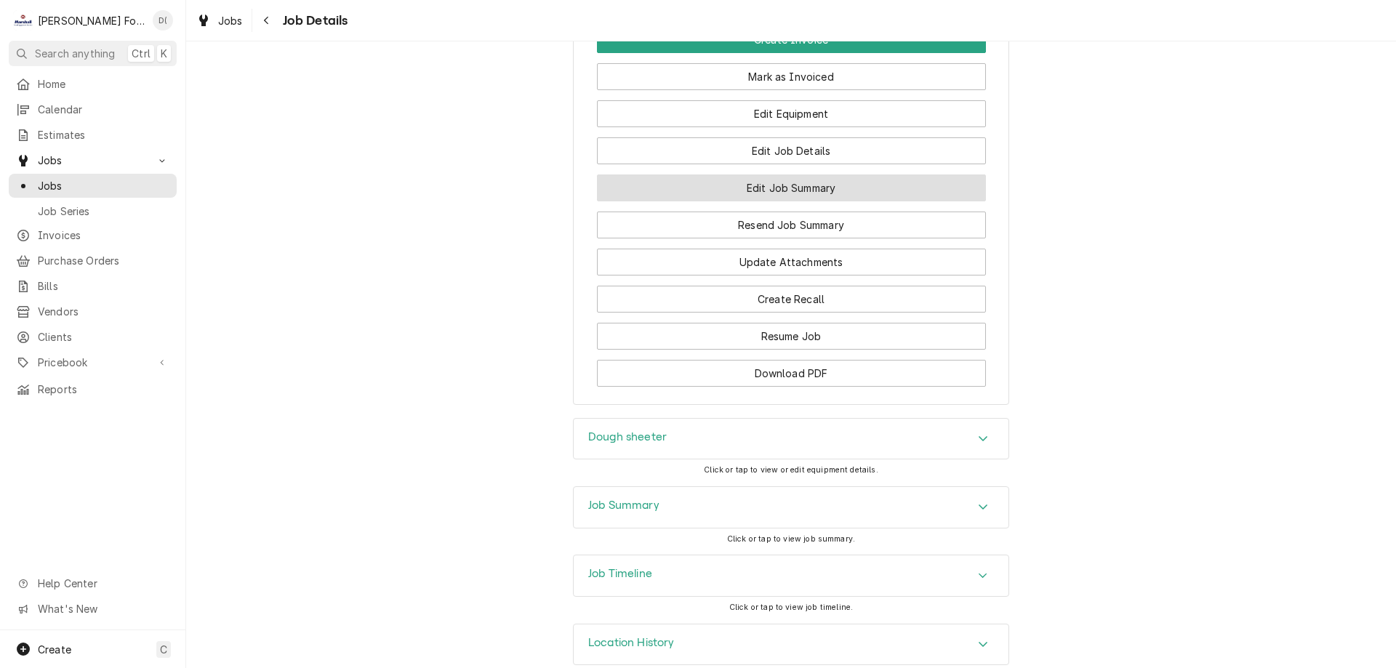
click at [754, 183] on button "Edit Job Summary" at bounding box center [791, 188] width 389 height 27
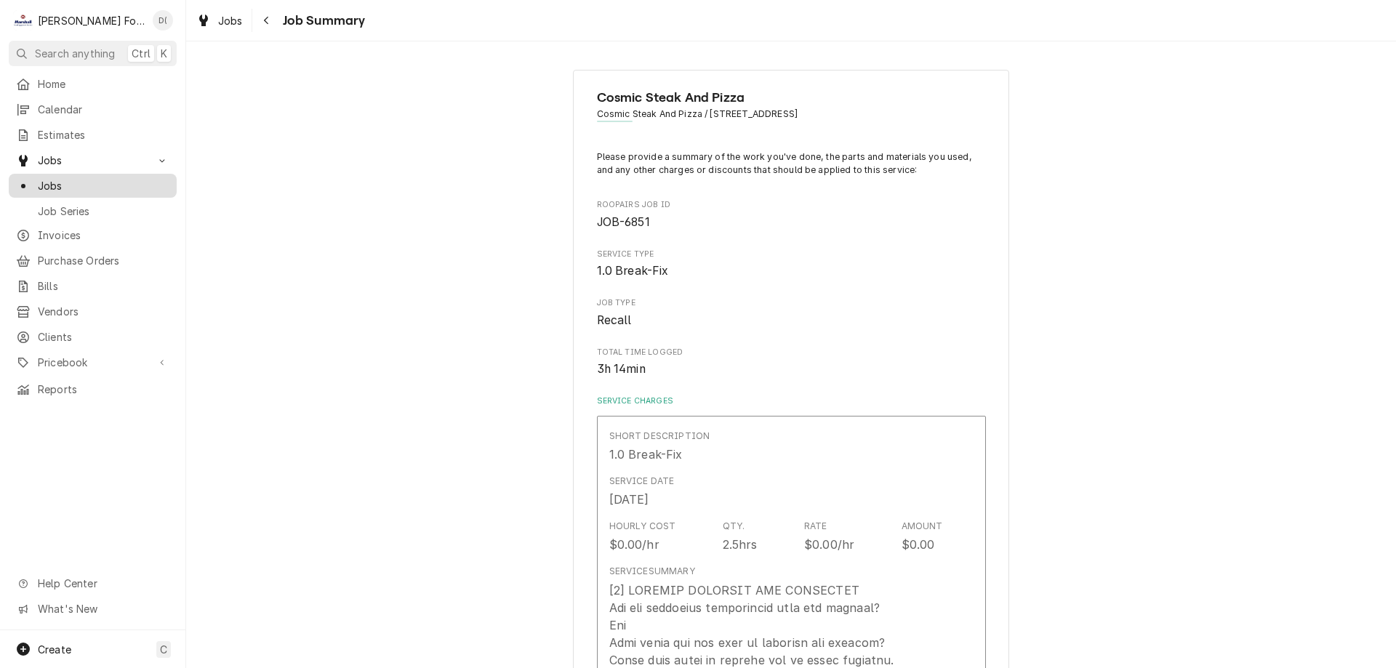
click at [117, 180] on span "Jobs" at bounding box center [104, 185] width 132 height 15
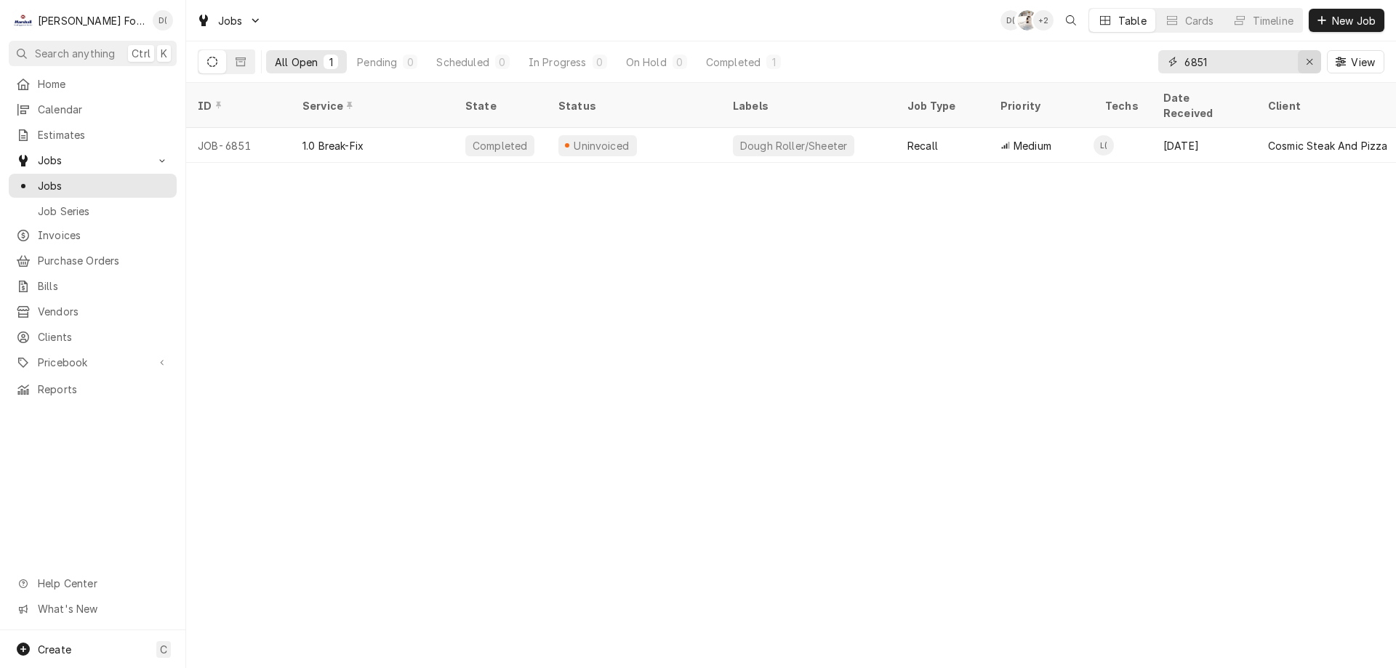
click at [1306, 59] on icon "Erase input" at bounding box center [1310, 62] width 8 height 10
click at [1272, 63] on input "Dynamic Content Wrapper" at bounding box center [1252, 61] width 137 height 23
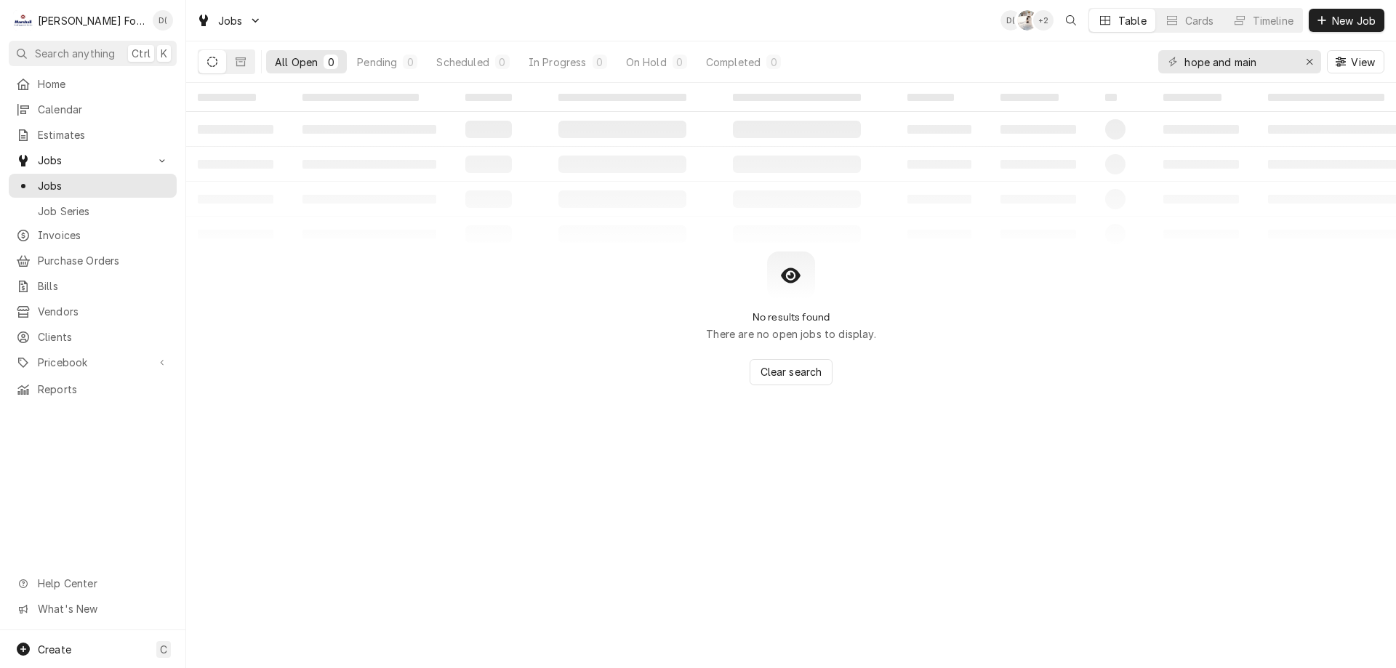
click at [260, 65] on div "All Open 0 Pending 0 Scheduled 0 In Progress 0 On Hold 0 Completed 0" at bounding box center [493, 61] width 590 height 41
click at [252, 67] on button "Dynamic Content Wrapper" at bounding box center [241, 61] width 28 height 23
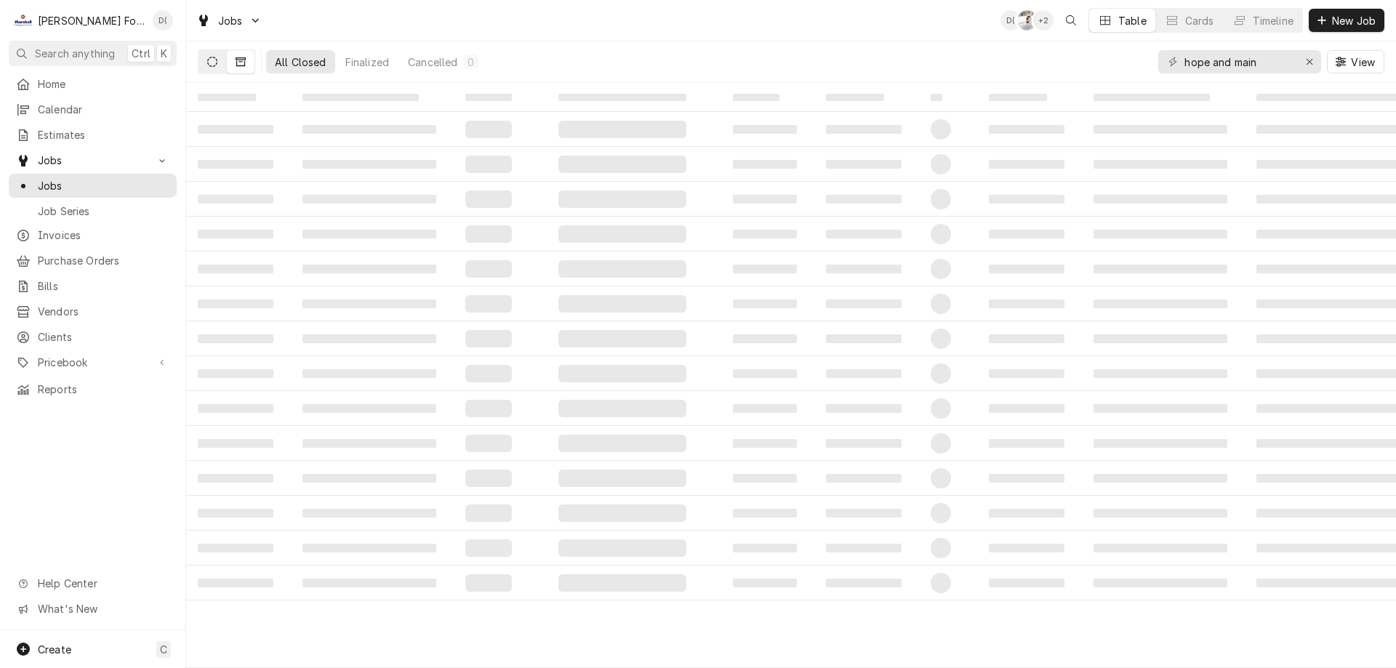
click at [214, 68] on button "Dynamic Content Wrapper" at bounding box center [213, 61] width 28 height 23
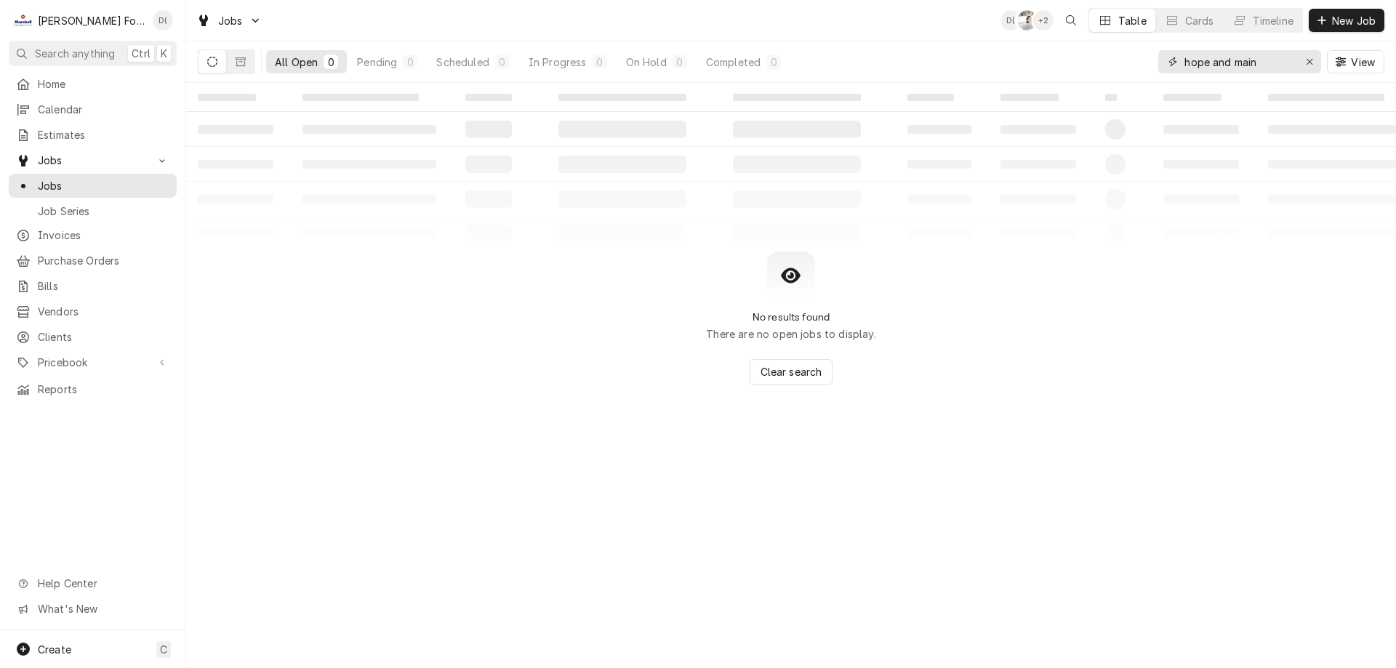
click at [1227, 61] on input "hope and main" at bounding box center [1238, 61] width 109 height 23
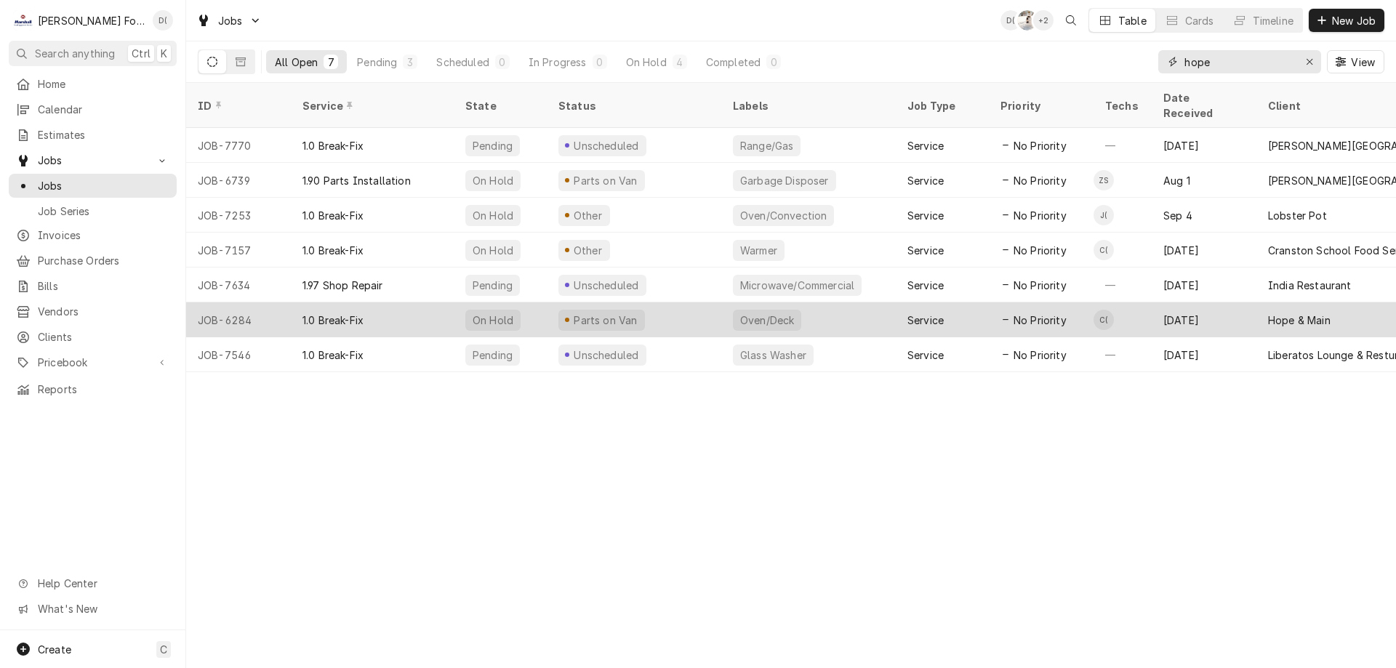
type input "hope"
click at [444, 308] on div "1.0 Break-Fix" at bounding box center [372, 319] width 163 height 35
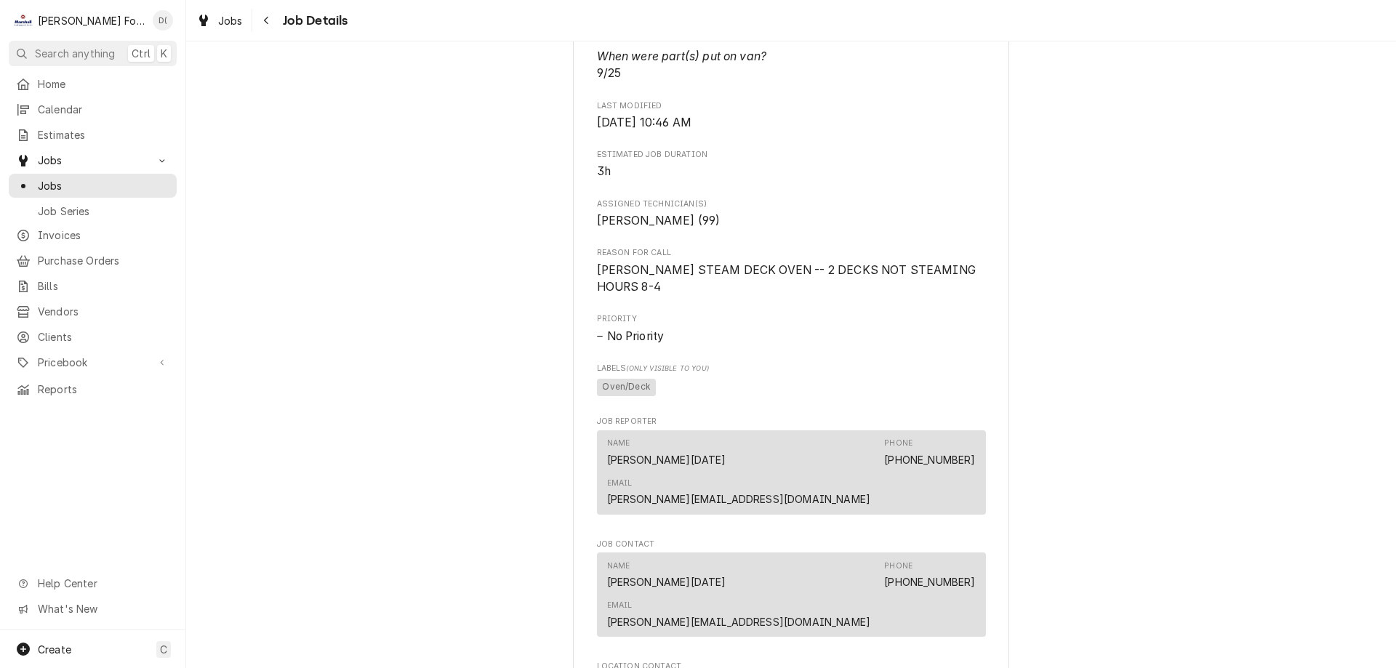
scroll to position [654, 0]
